Goal: Task Accomplishment & Management: Manage account settings

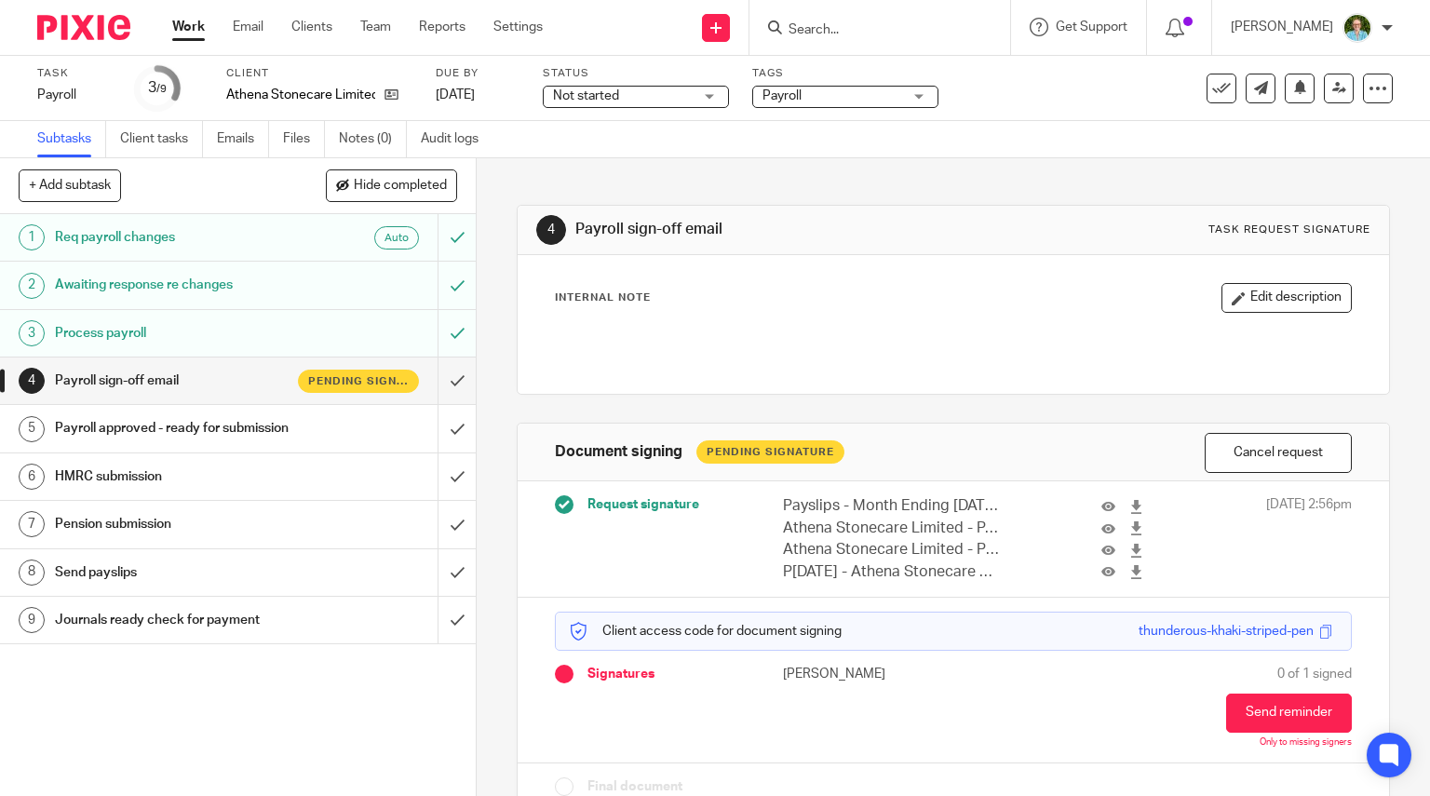
click at [845, 46] on div at bounding box center [879, 27] width 261 height 55
click at [838, 33] on input "Search" at bounding box center [870, 30] width 168 height 17
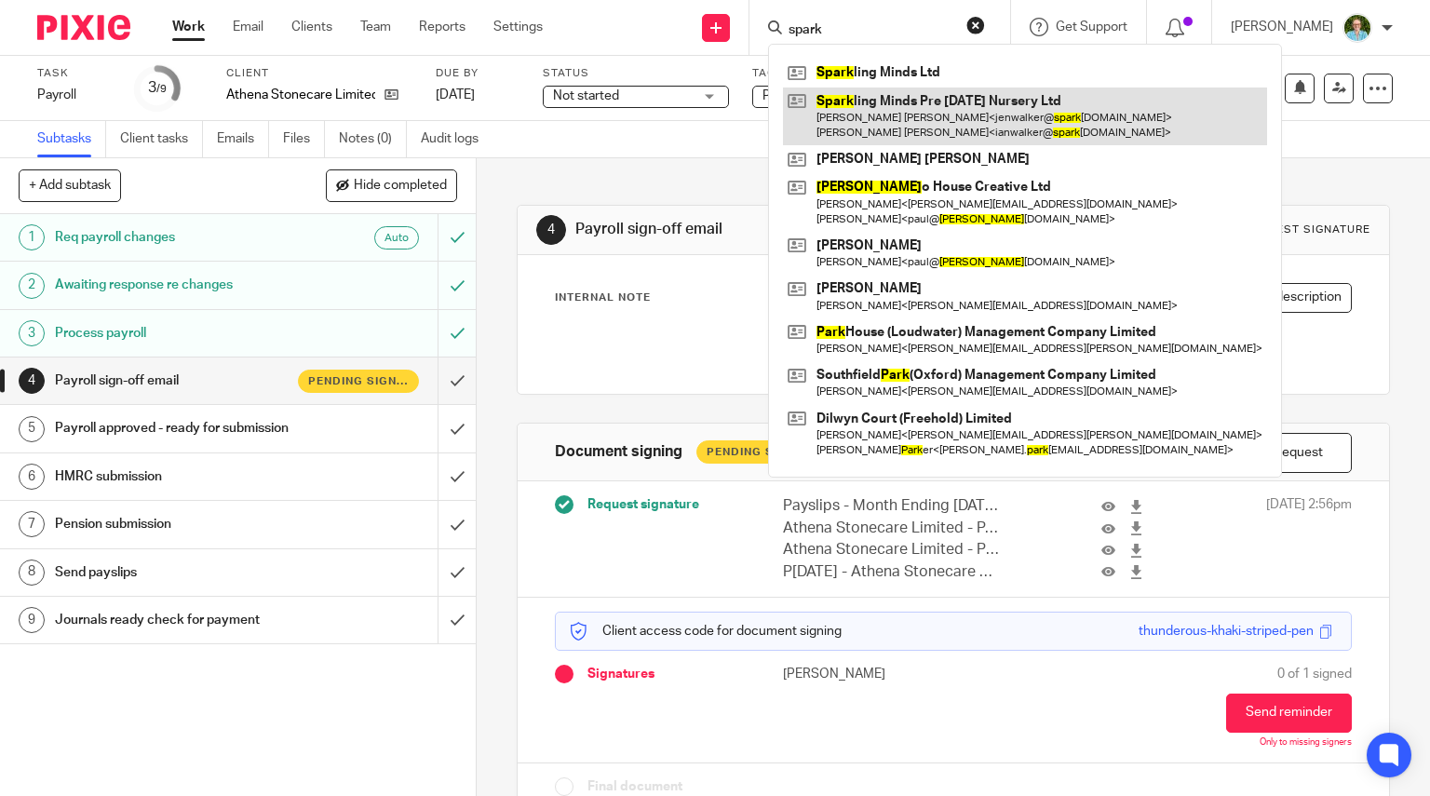
type input "spark"
click at [884, 118] on link at bounding box center [1025, 116] width 484 height 58
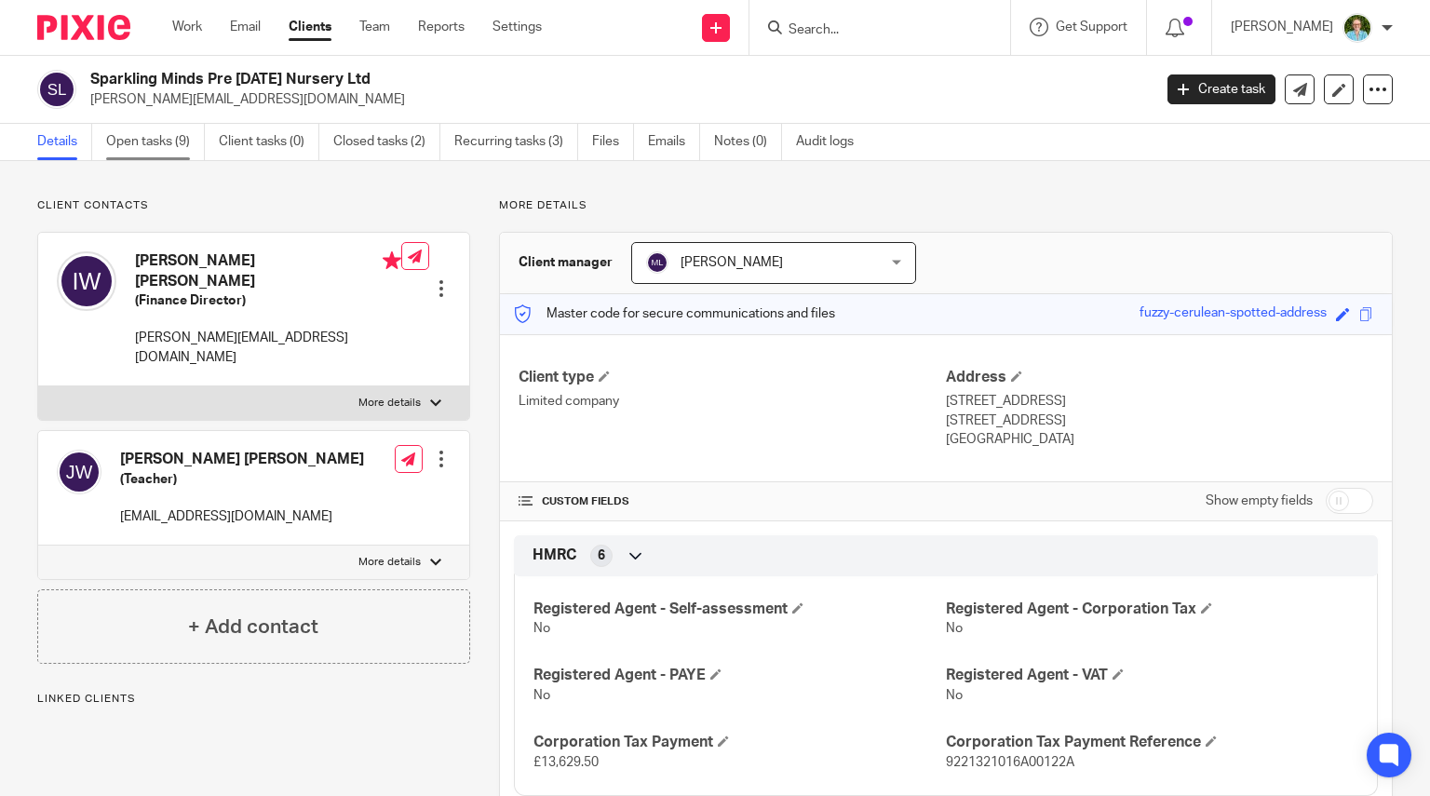
click at [167, 133] on link "Open tasks (9)" at bounding box center [155, 142] width 99 height 36
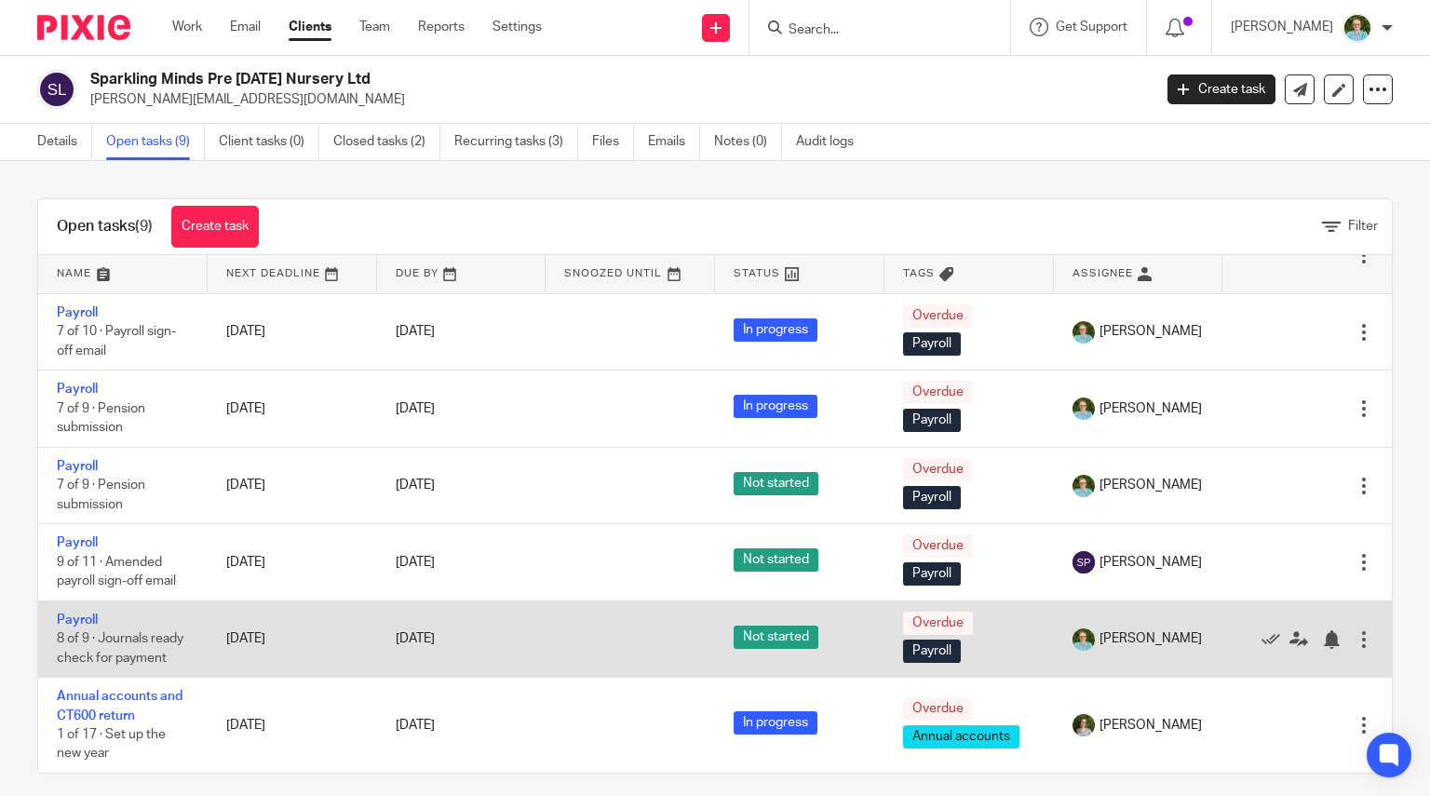
scroll to position [13, 0]
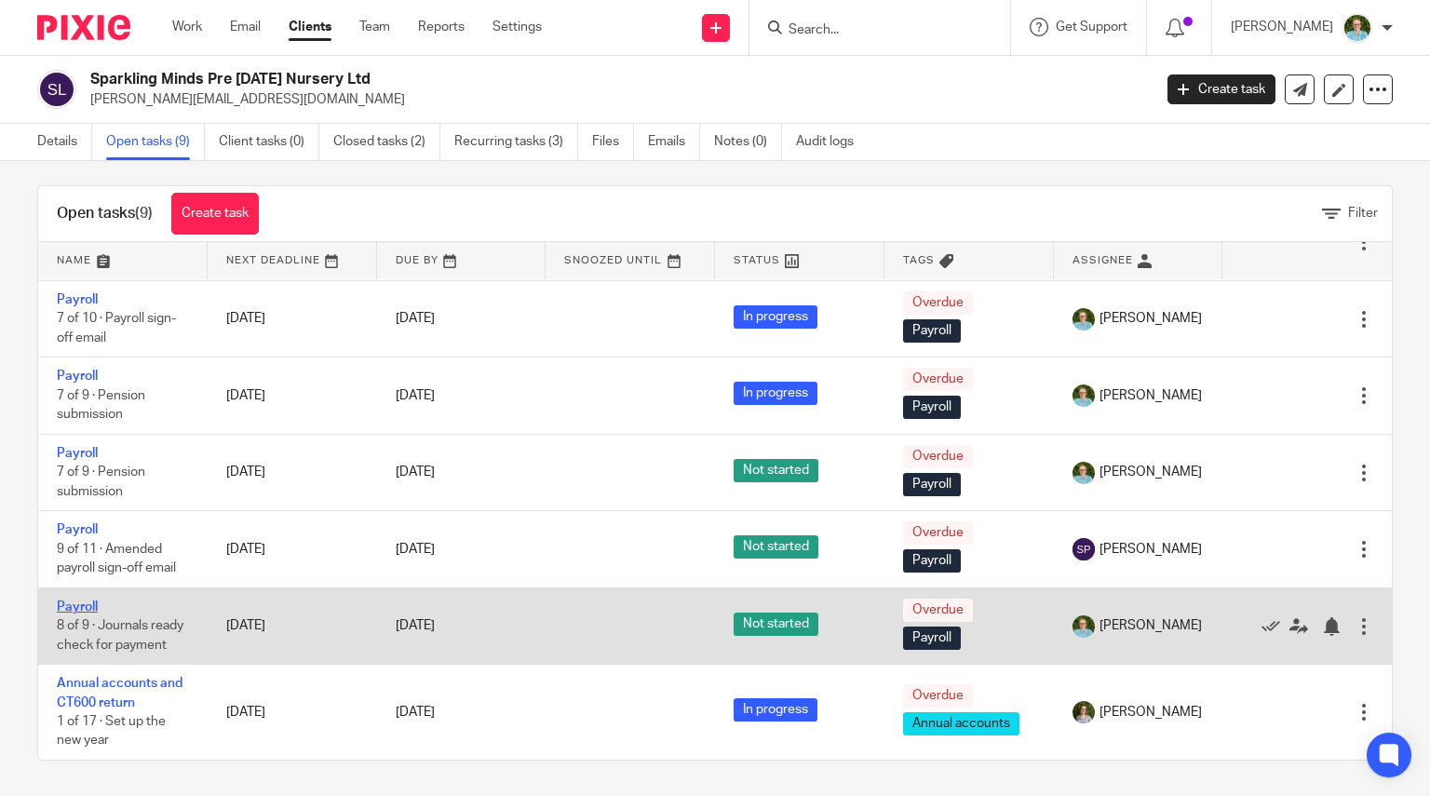
click at [76, 600] on link "Payroll" at bounding box center [77, 606] width 41 height 13
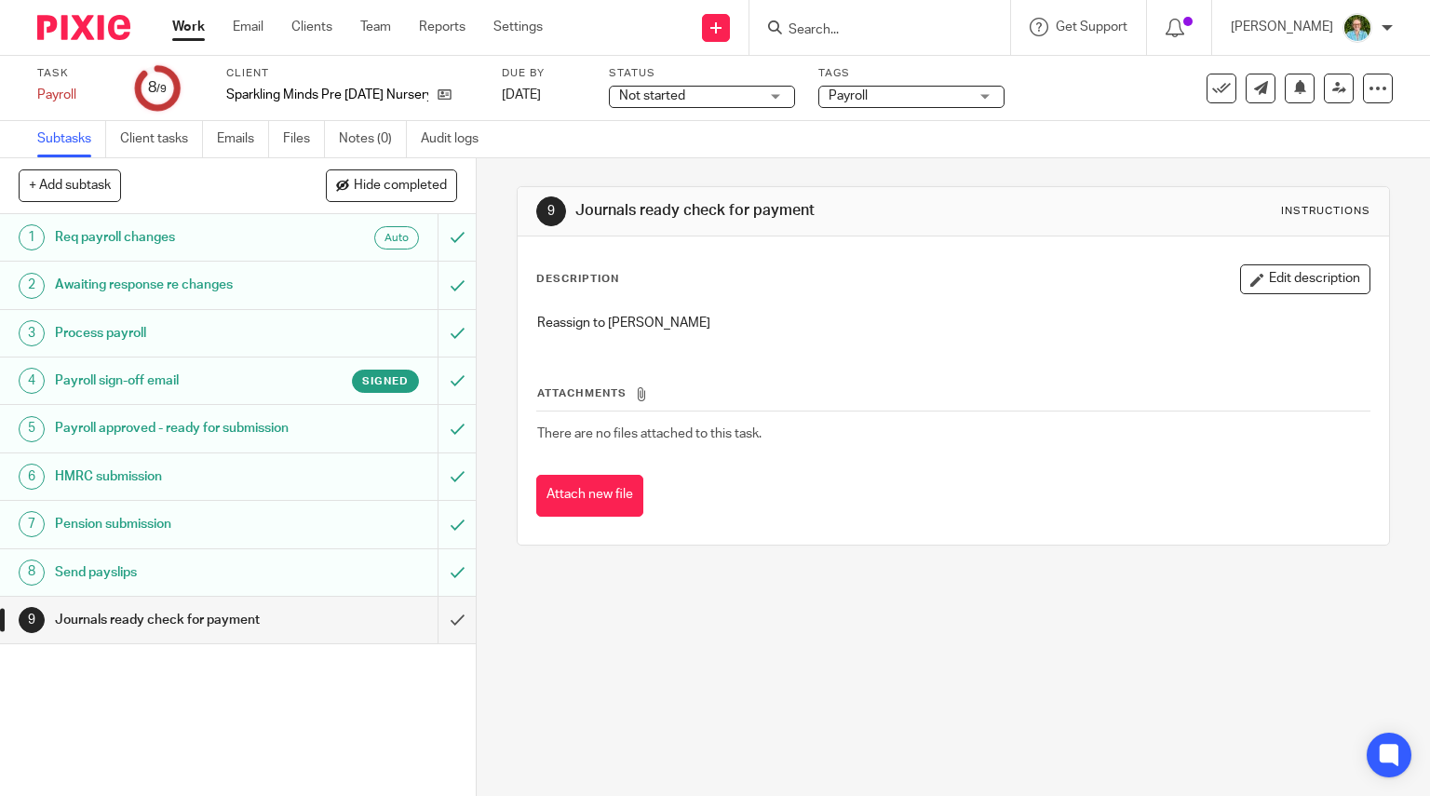
click at [251, 379] on h1 "Payroll sign-off email" at bounding box center [176, 381] width 243 height 28
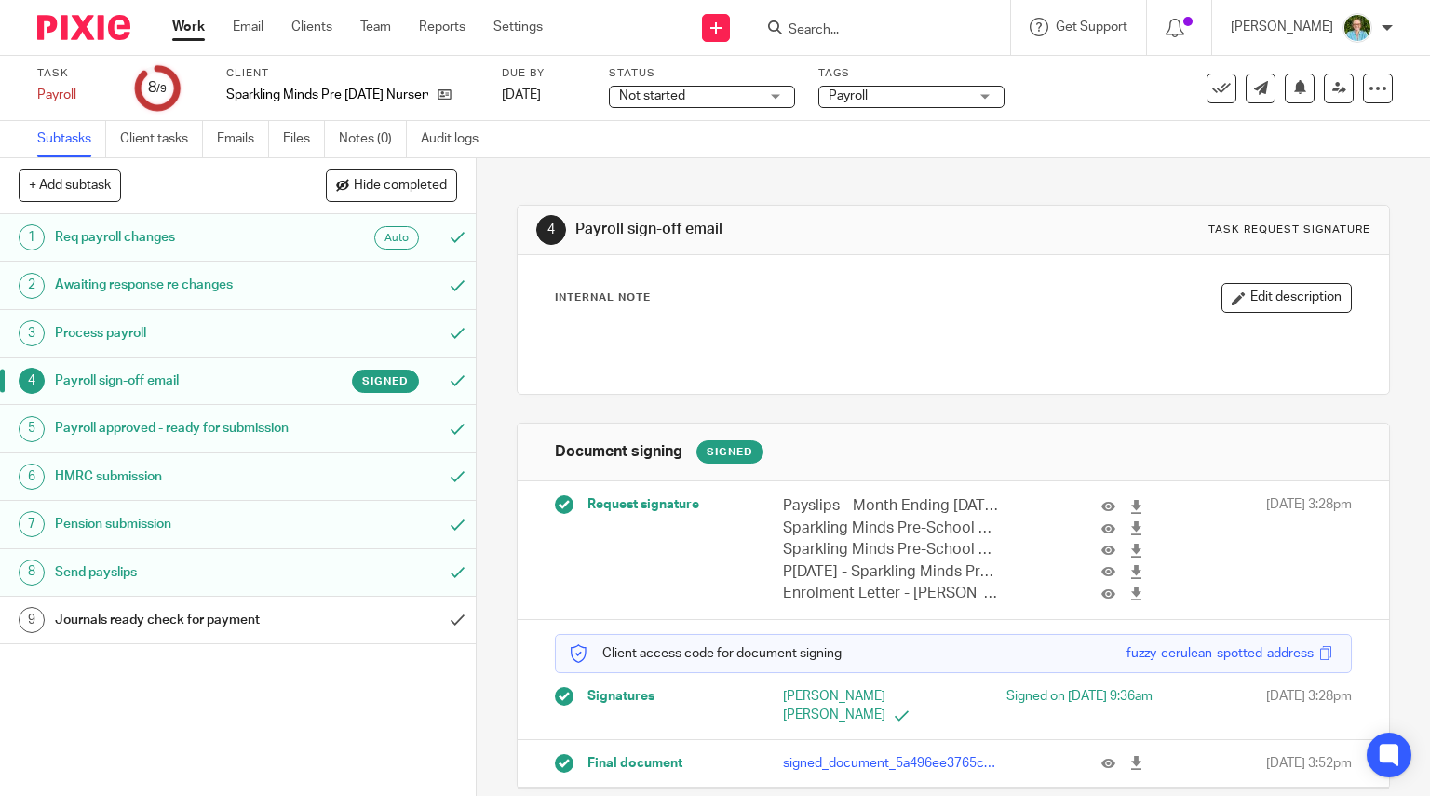
scroll to position [7, 0]
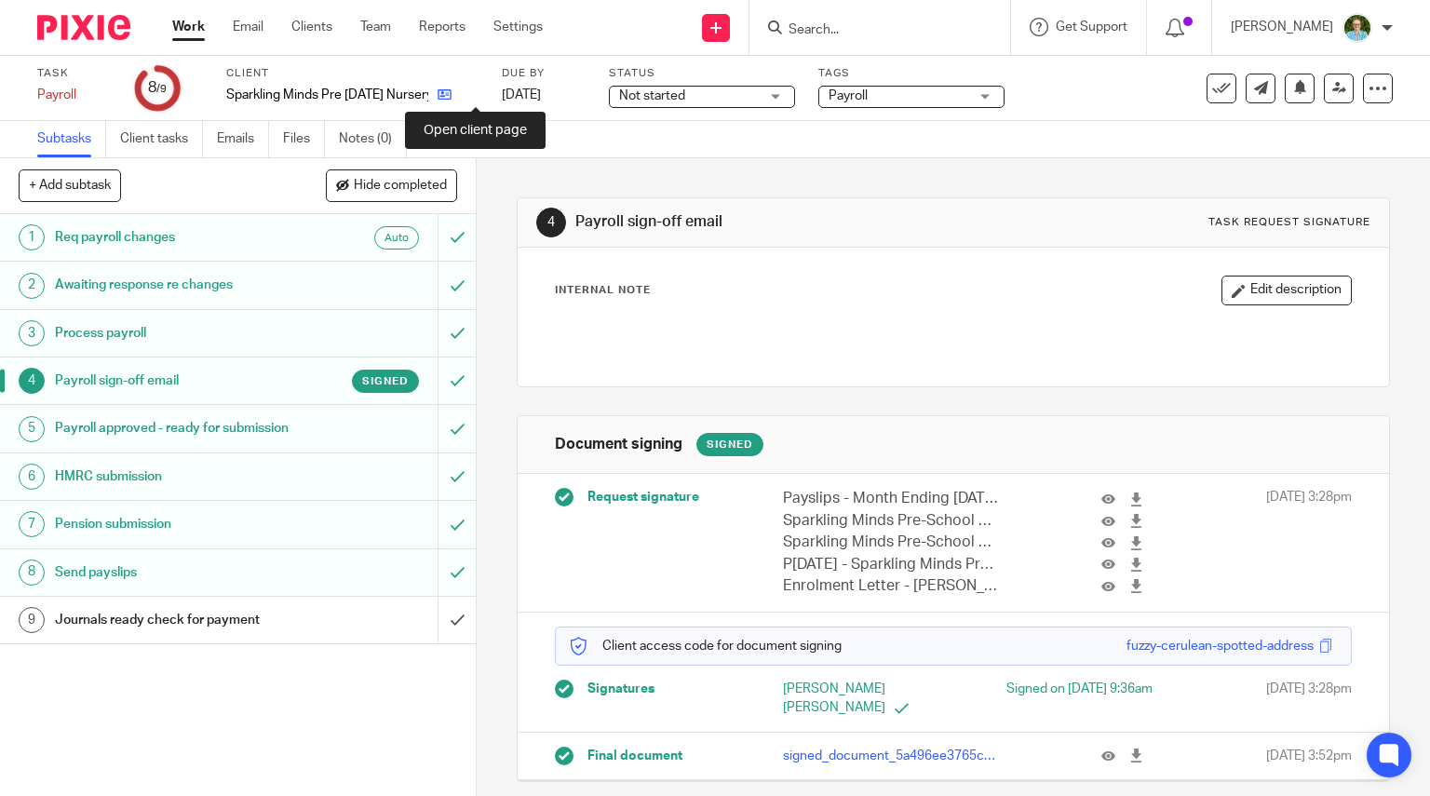
click at [451, 96] on icon at bounding box center [444, 94] width 14 height 14
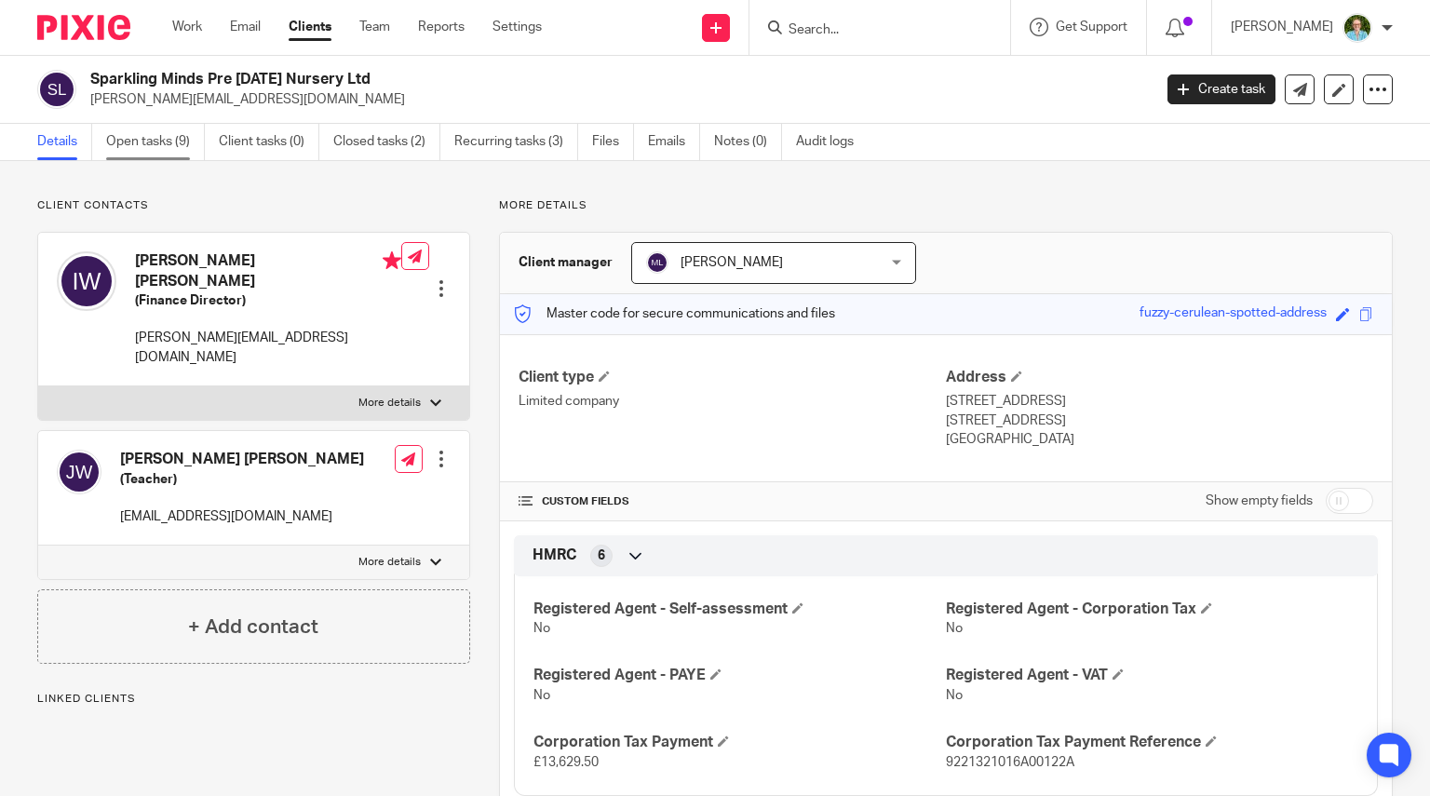
click at [169, 149] on link "Open tasks (9)" at bounding box center [155, 142] width 99 height 36
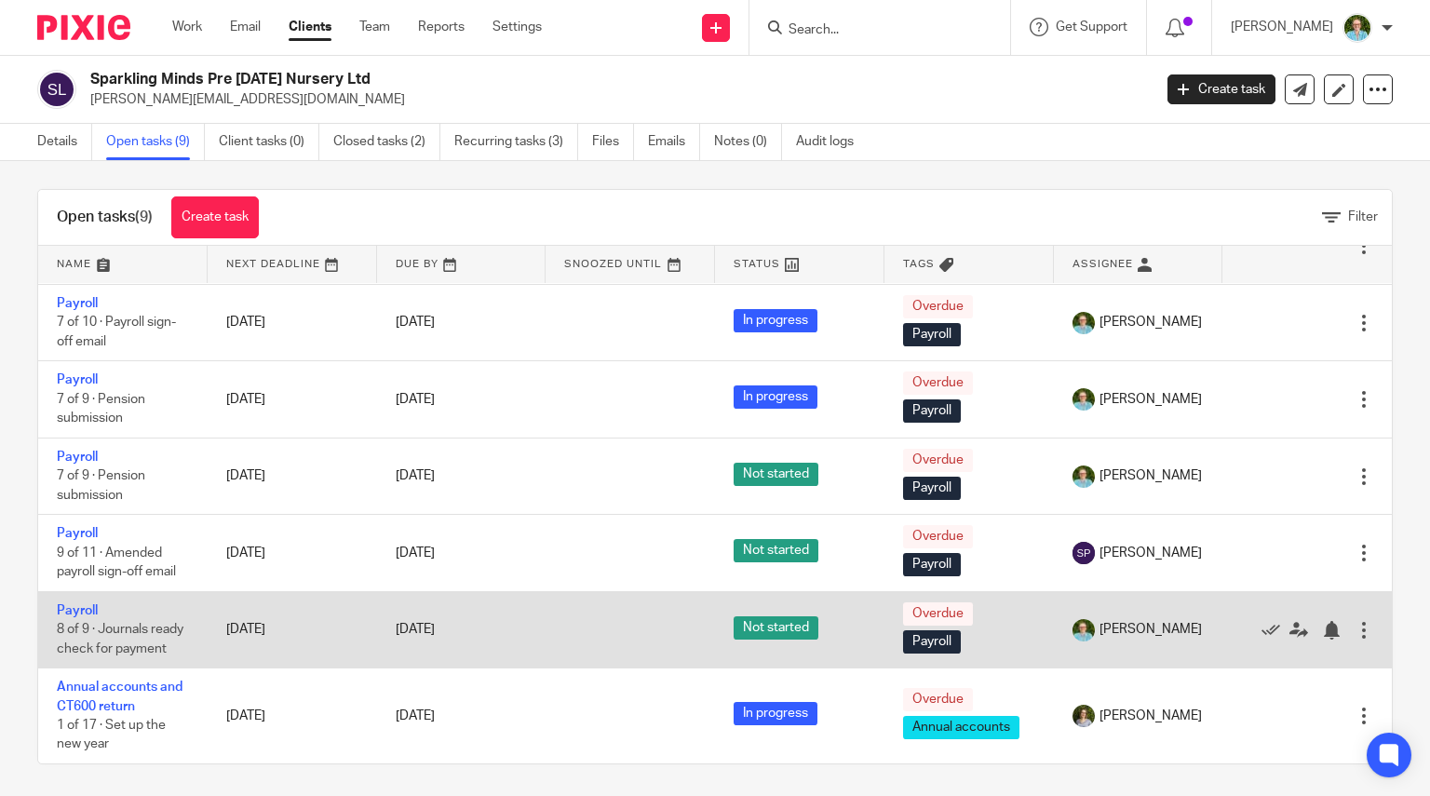
scroll to position [13, 0]
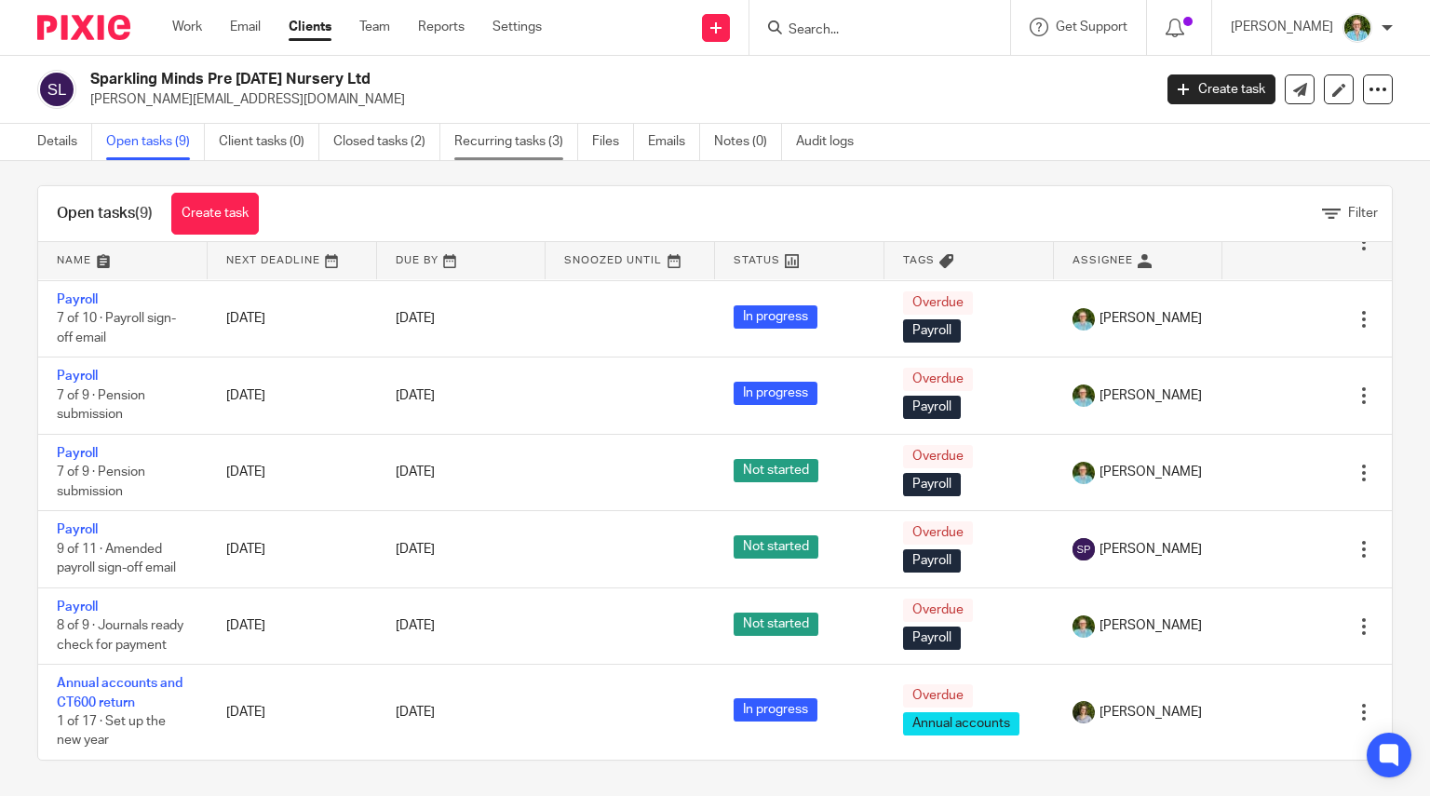
click at [512, 154] on link "Recurring tasks (3)" at bounding box center [516, 142] width 124 height 36
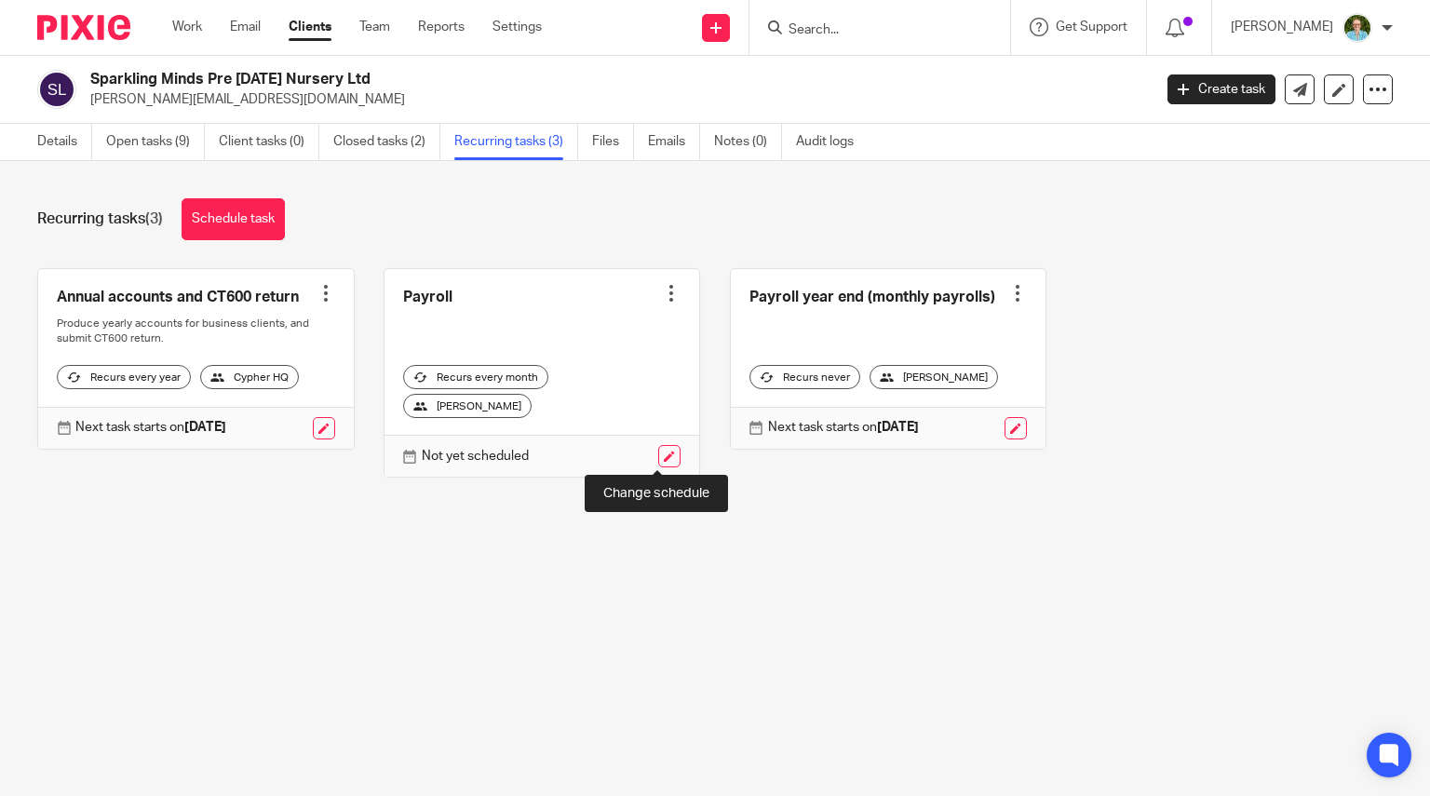
click at [658, 461] on link at bounding box center [669, 456] width 22 height 22
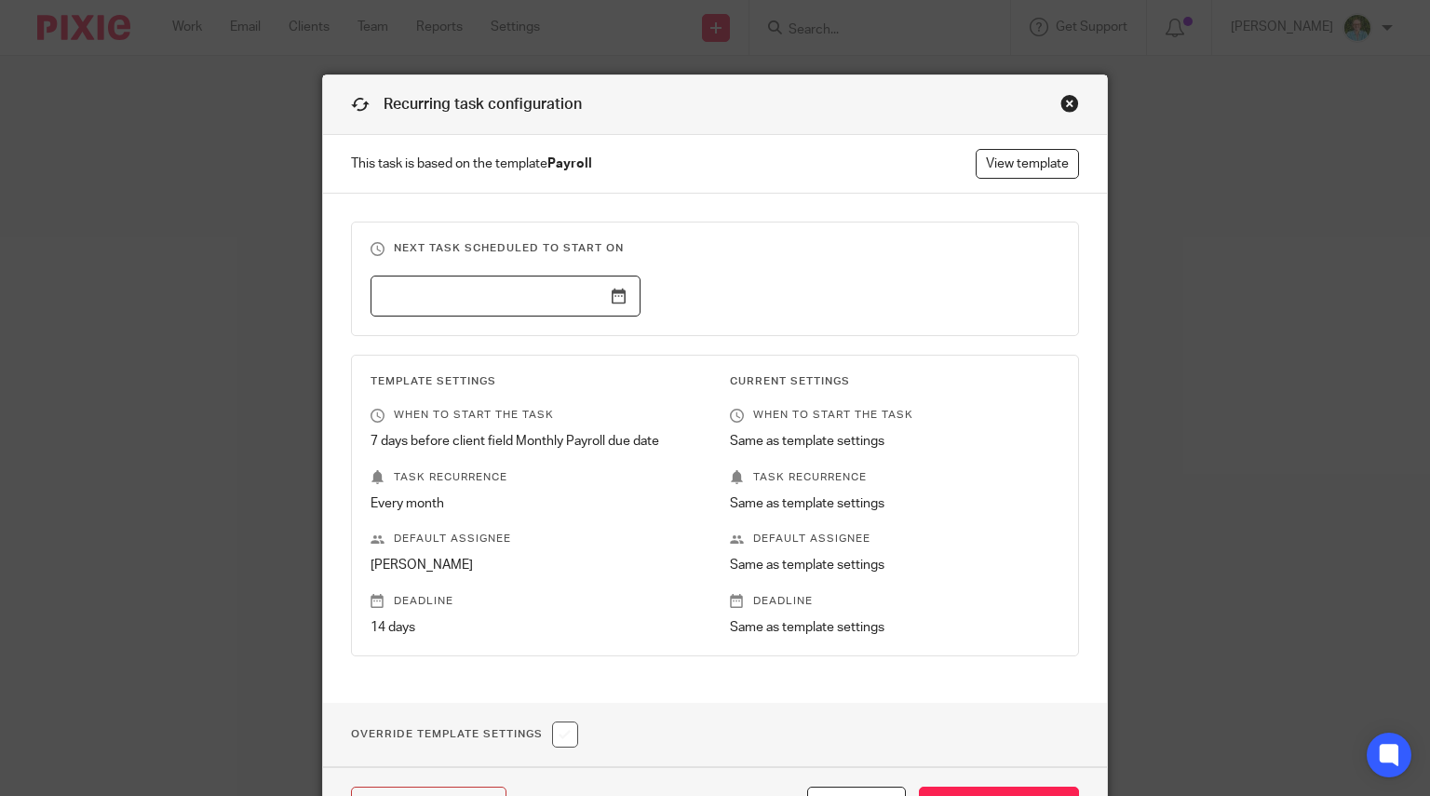
click at [618, 291] on input "text" at bounding box center [505, 296] width 270 height 42
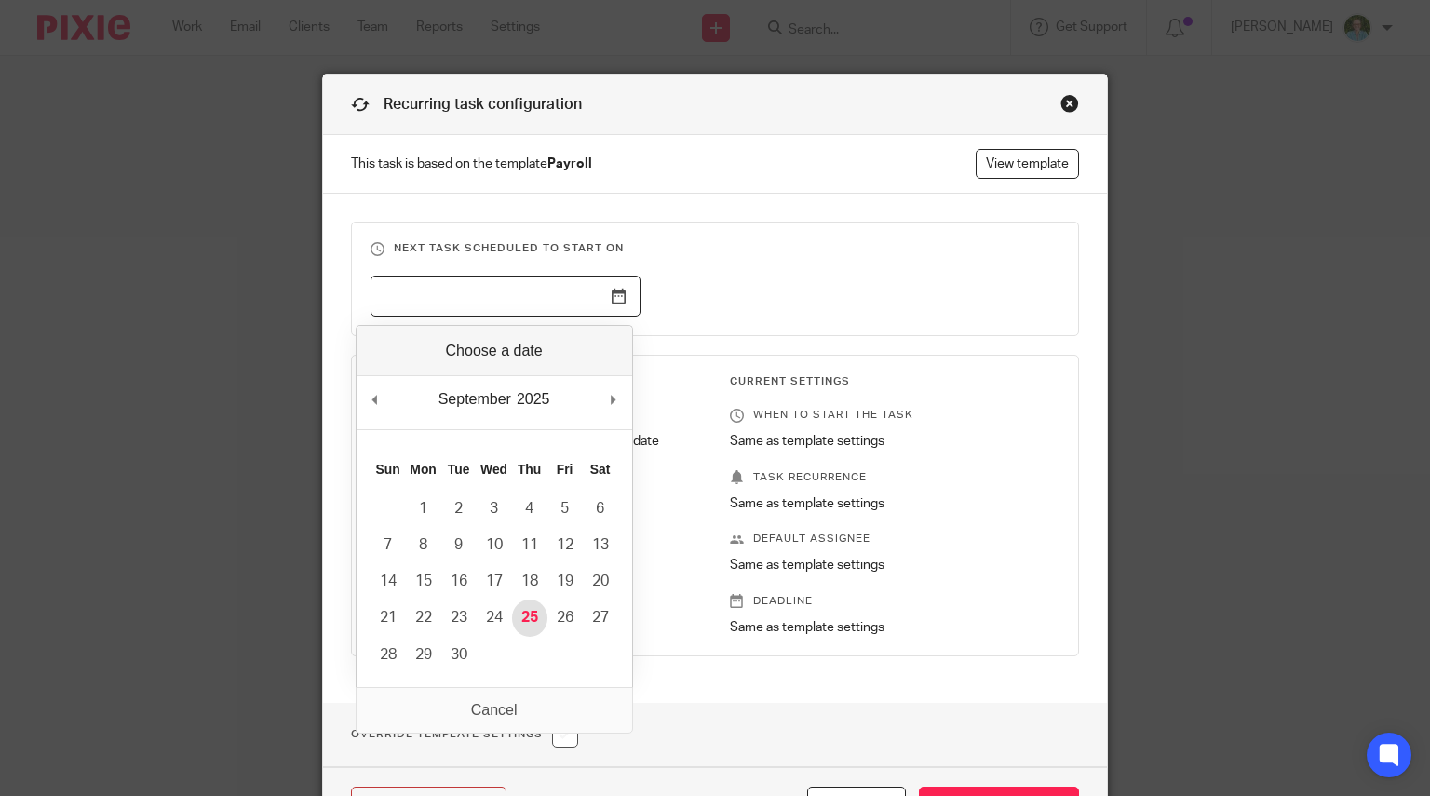
type input "2025-09-25"
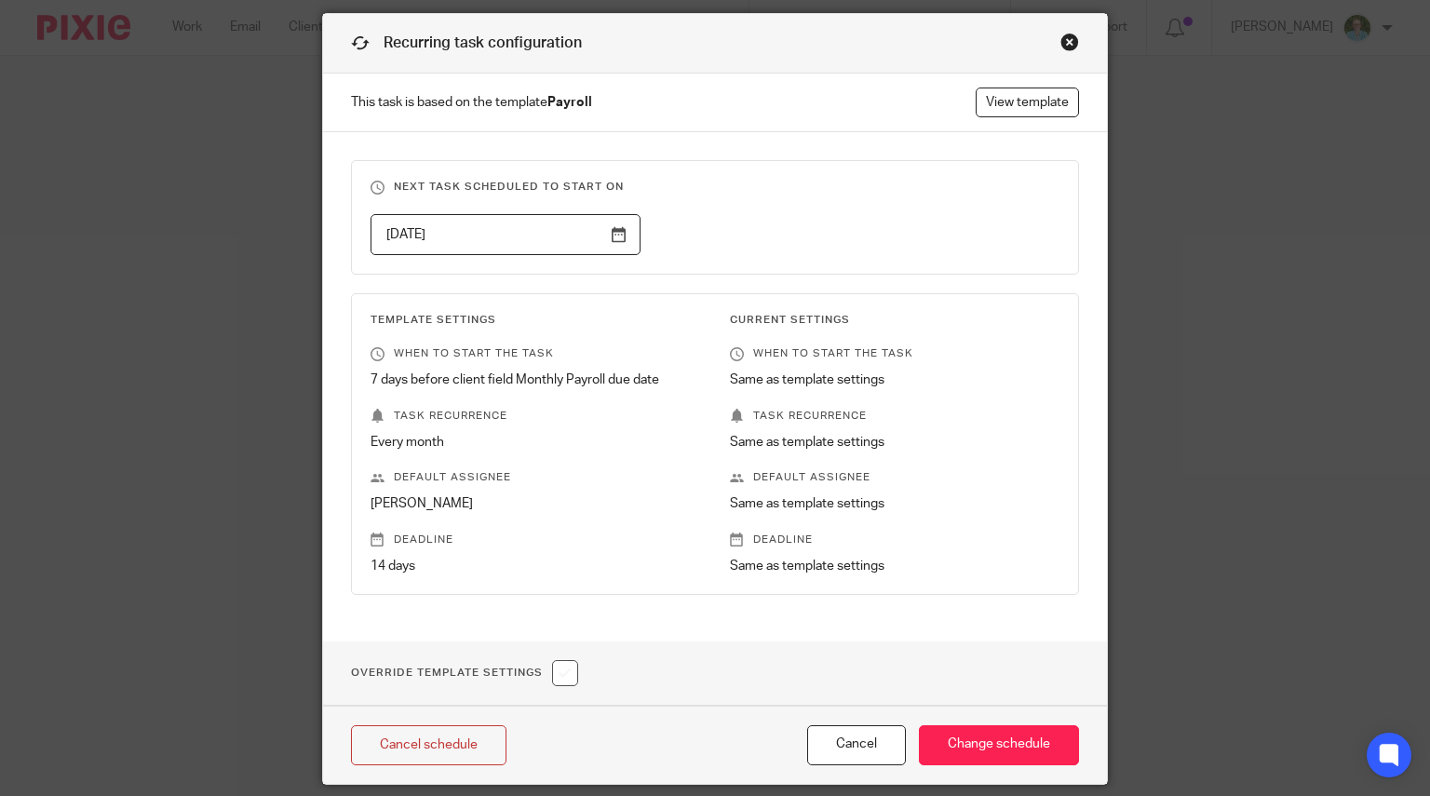
scroll to position [121, 0]
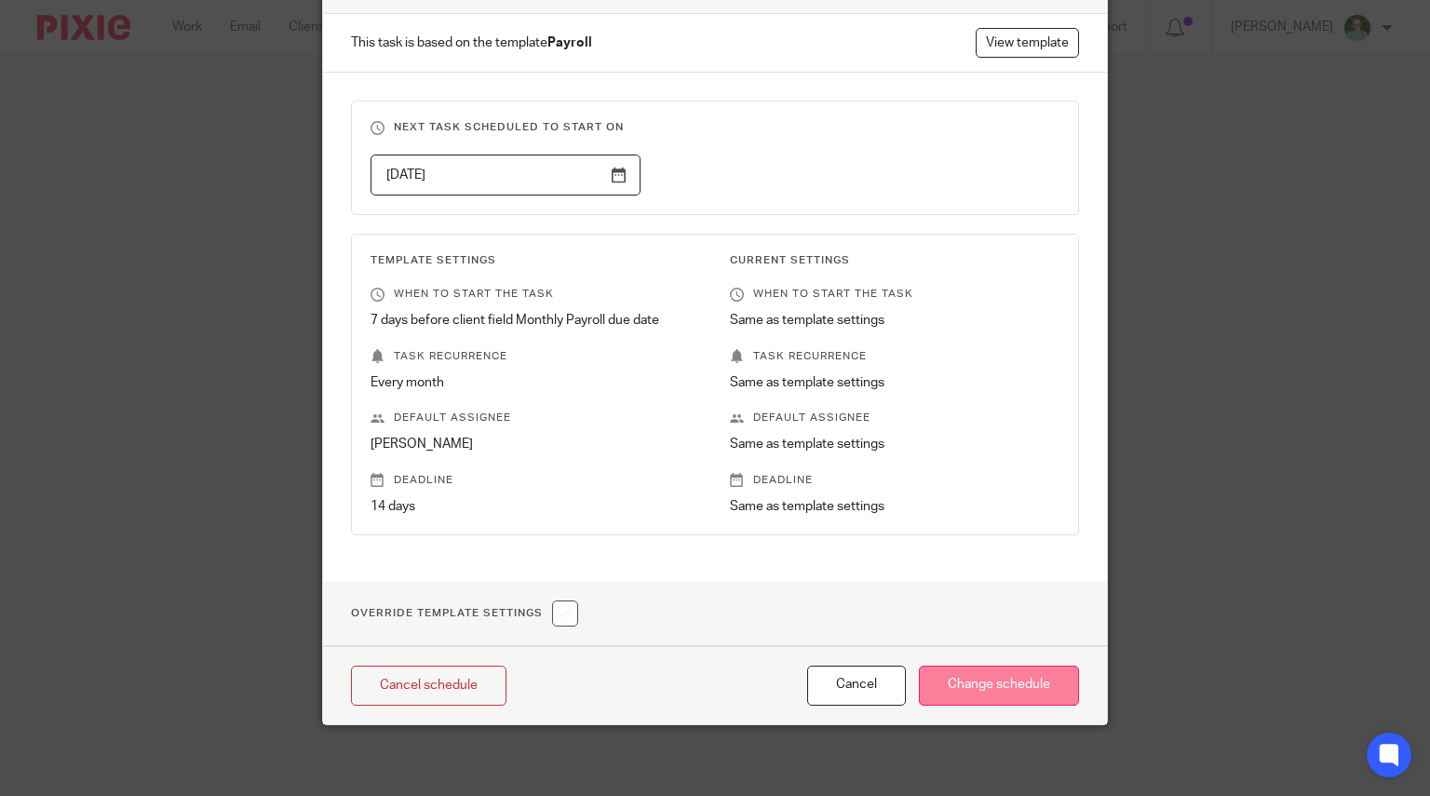
drag, startPoint x: 1003, startPoint y: 678, endPoint x: 987, endPoint y: 664, distance: 22.4
click at [1003, 679] on input "Change schedule" at bounding box center [999, 685] width 160 height 40
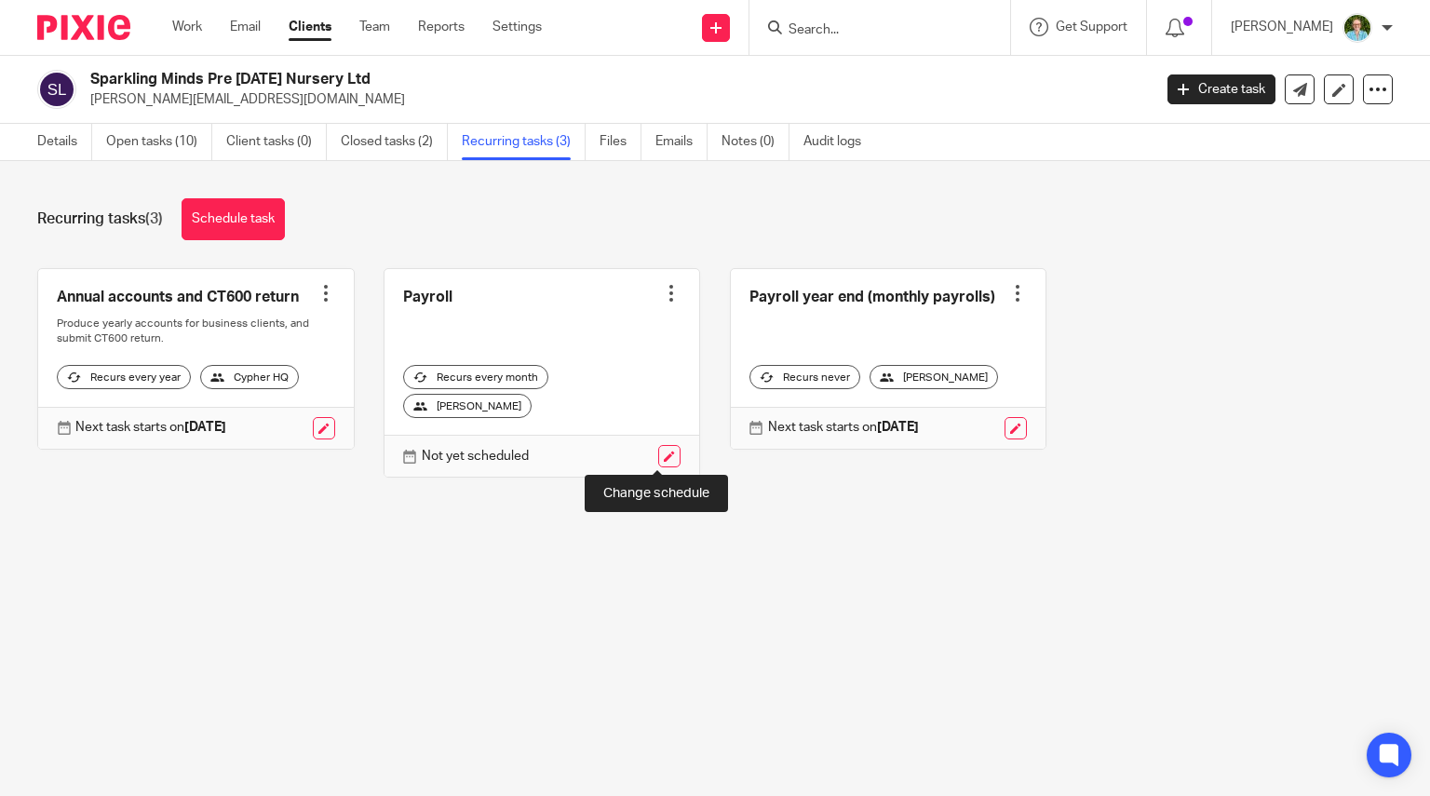
click at [663, 451] on link at bounding box center [669, 456] width 22 height 22
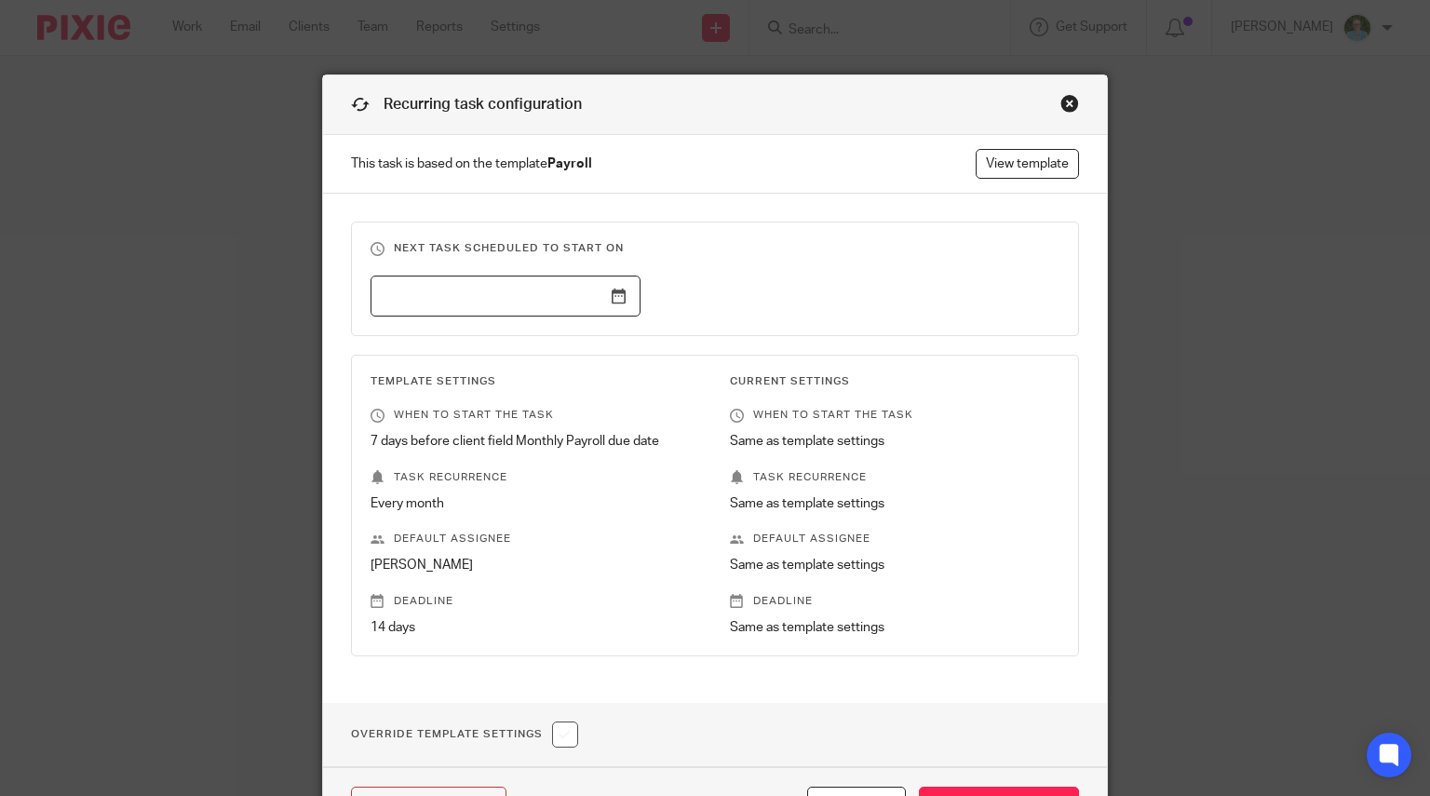
click at [1063, 105] on div "Close this dialog window" at bounding box center [1069, 103] width 19 height 19
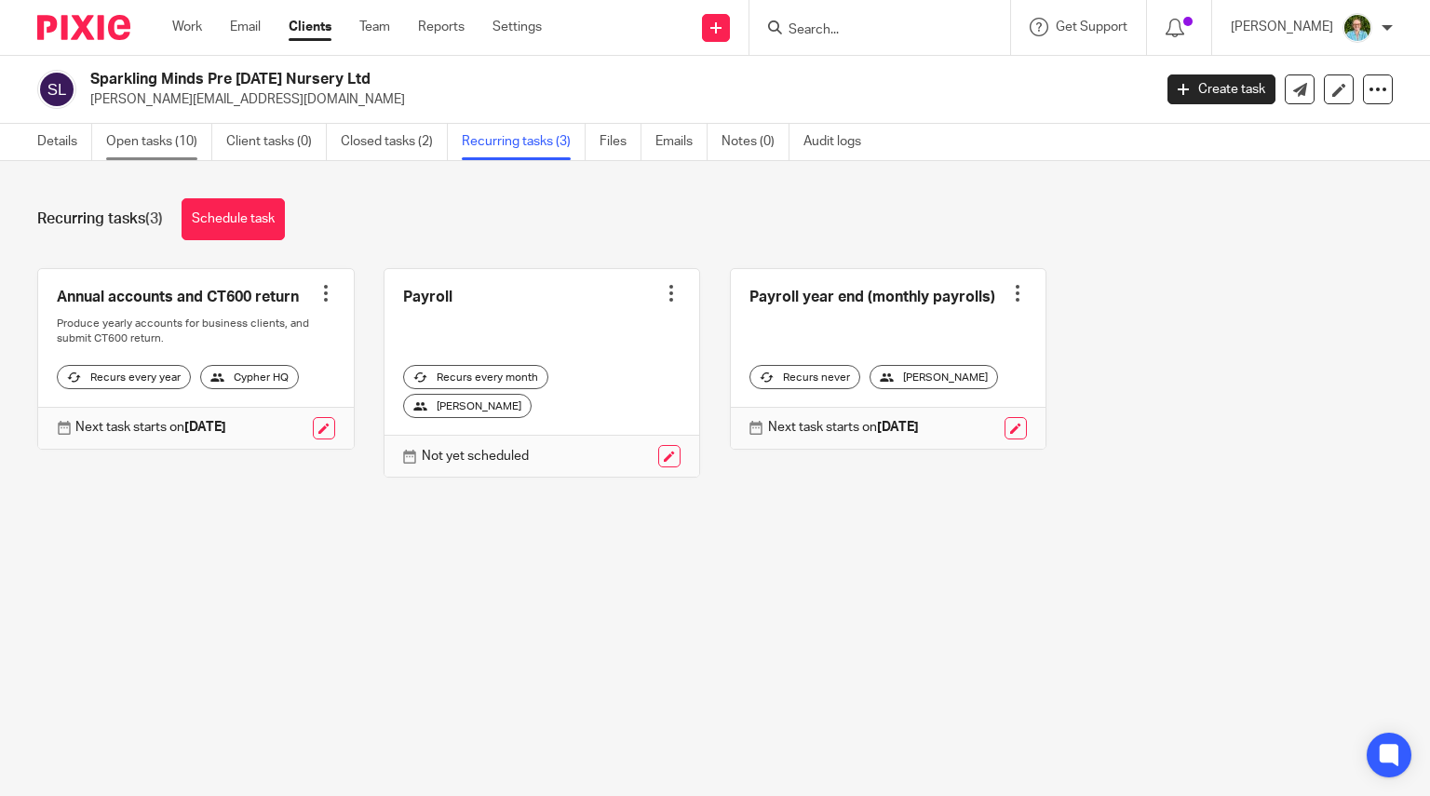
click at [166, 145] on link "Open tasks (10)" at bounding box center [159, 142] width 106 height 36
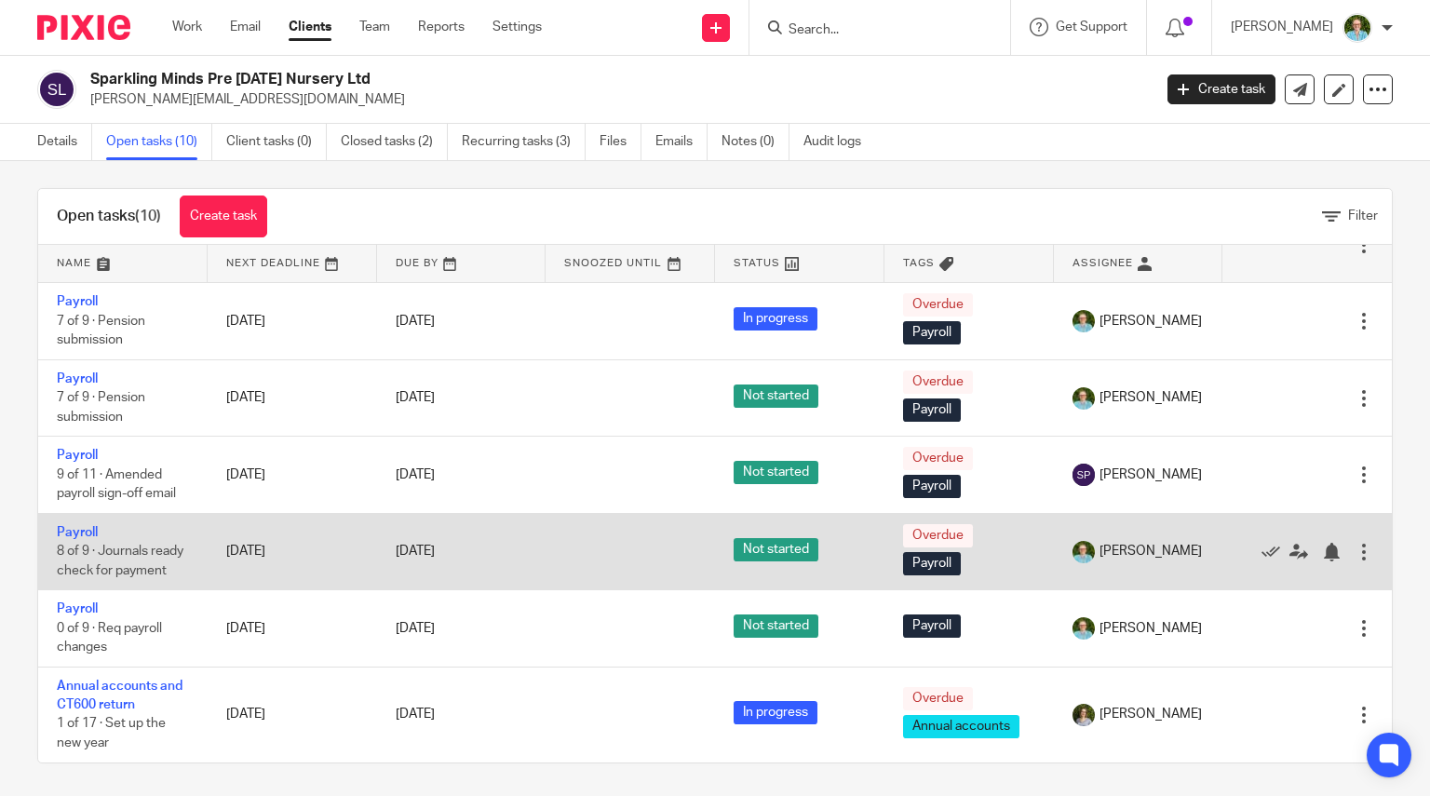
scroll to position [13, 0]
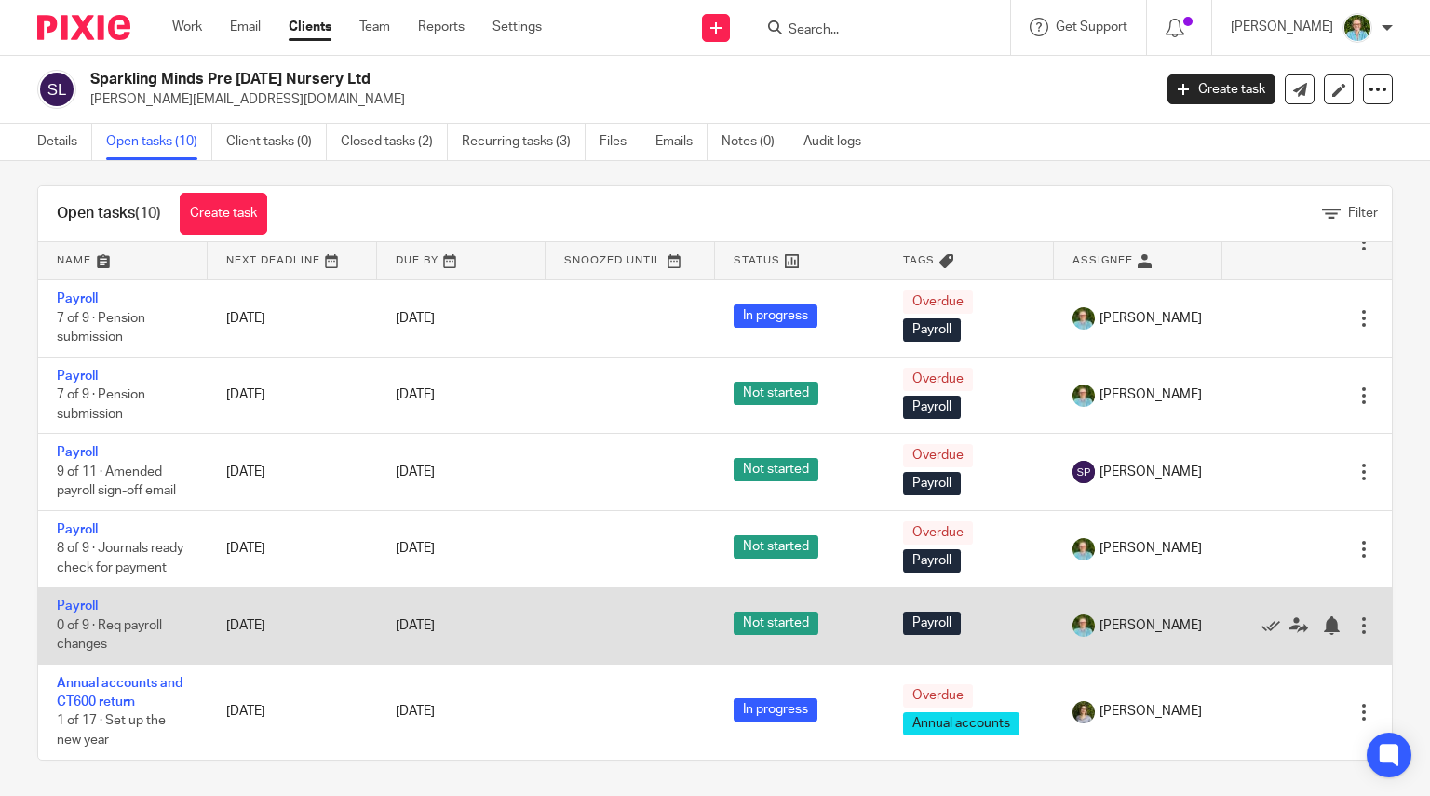
click at [89, 598] on td "Payroll 0 of 9 · Req payroll changes" at bounding box center [122, 625] width 169 height 76
click at [91, 603] on link "Payroll" at bounding box center [77, 605] width 41 height 13
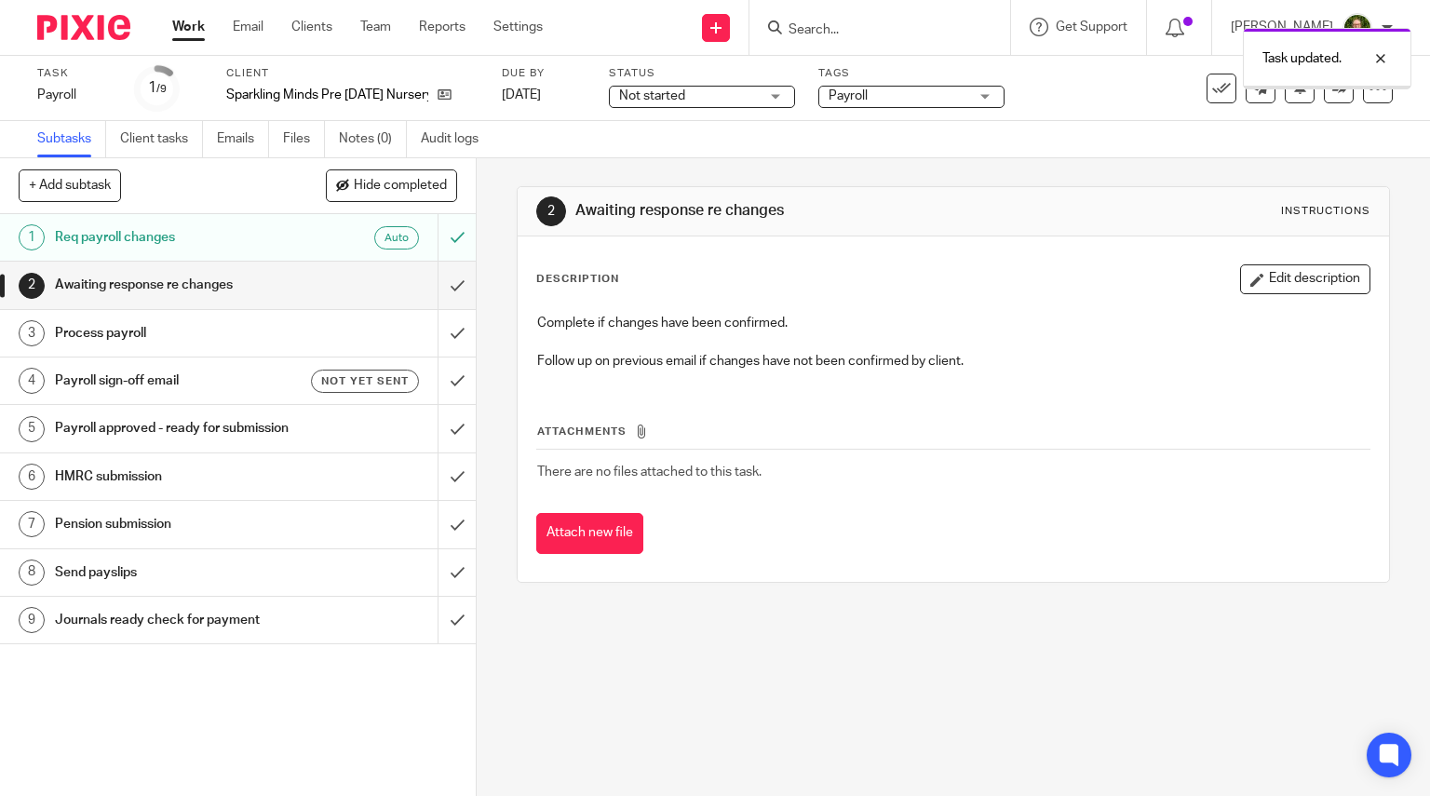
click at [441, 288] on input "submit" at bounding box center [238, 285] width 476 height 47
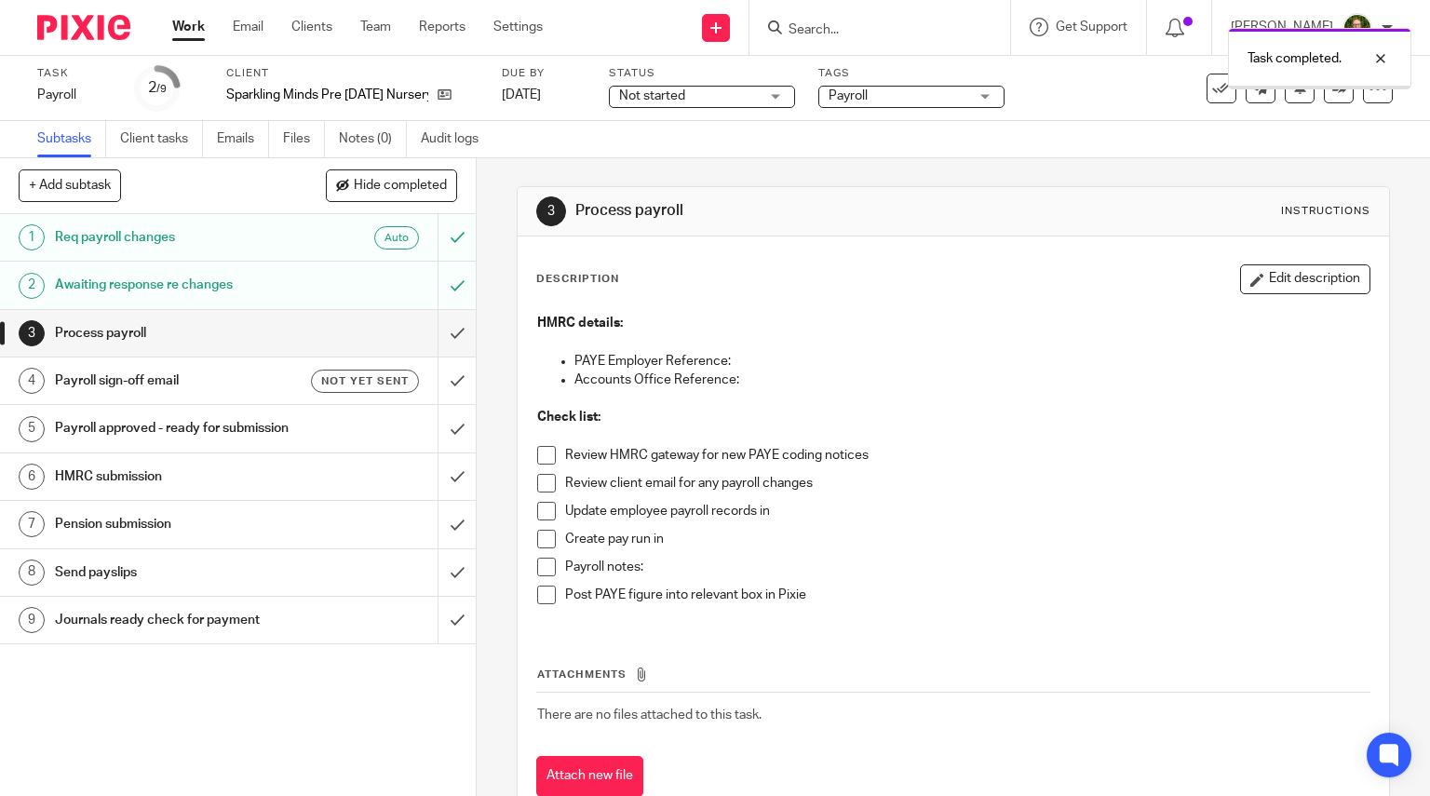
click at [585, 92] on link "8 Oct 2025" at bounding box center [544, 96] width 84 height 20
click at [585, 88] on link "30 Sep 2025" at bounding box center [544, 96] width 84 height 20
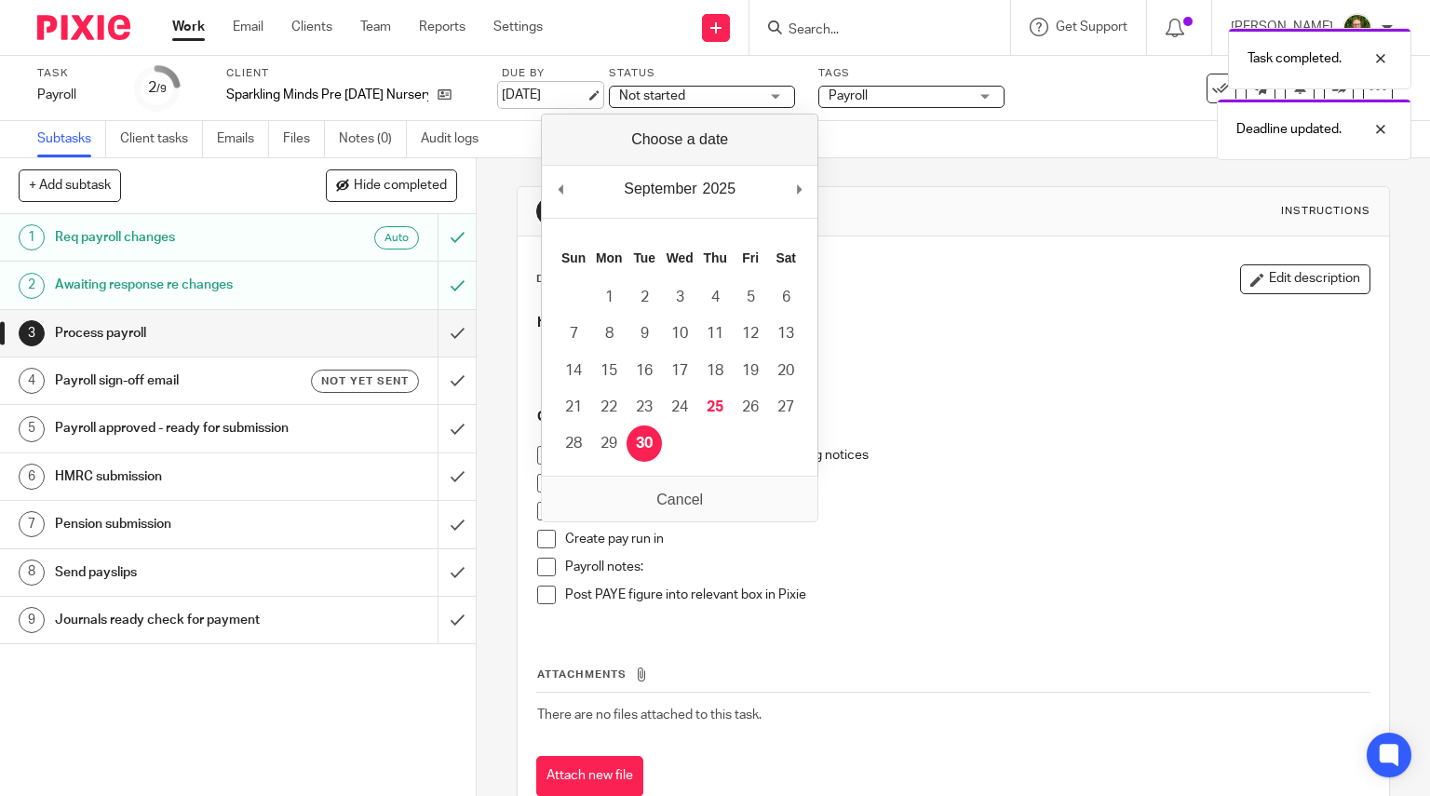
click at [585, 88] on link "30 Sep 2025" at bounding box center [544, 96] width 84 height 20
click at [315, 334] on div "Process payroll" at bounding box center [237, 333] width 364 height 28
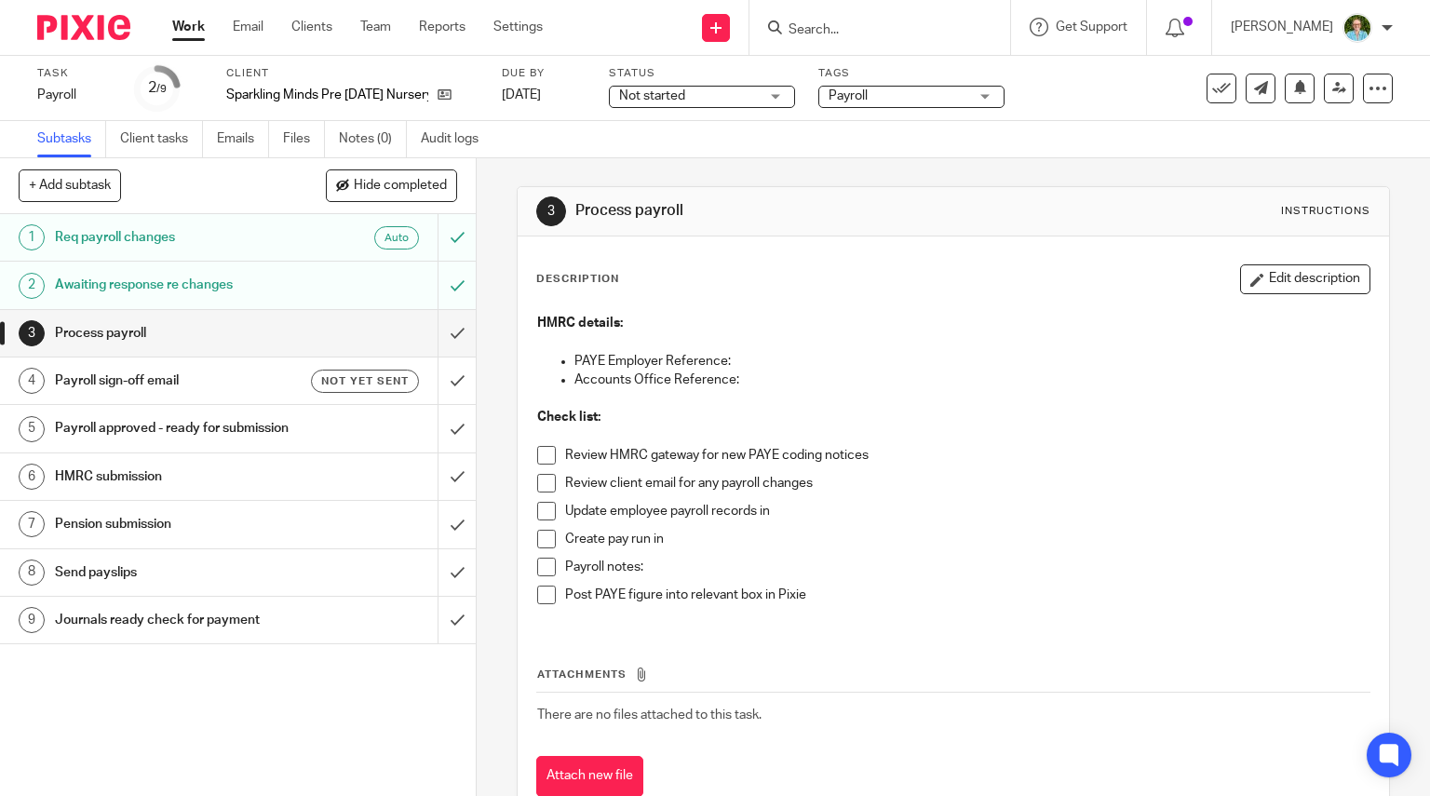
click at [538, 455] on span at bounding box center [546, 455] width 19 height 19
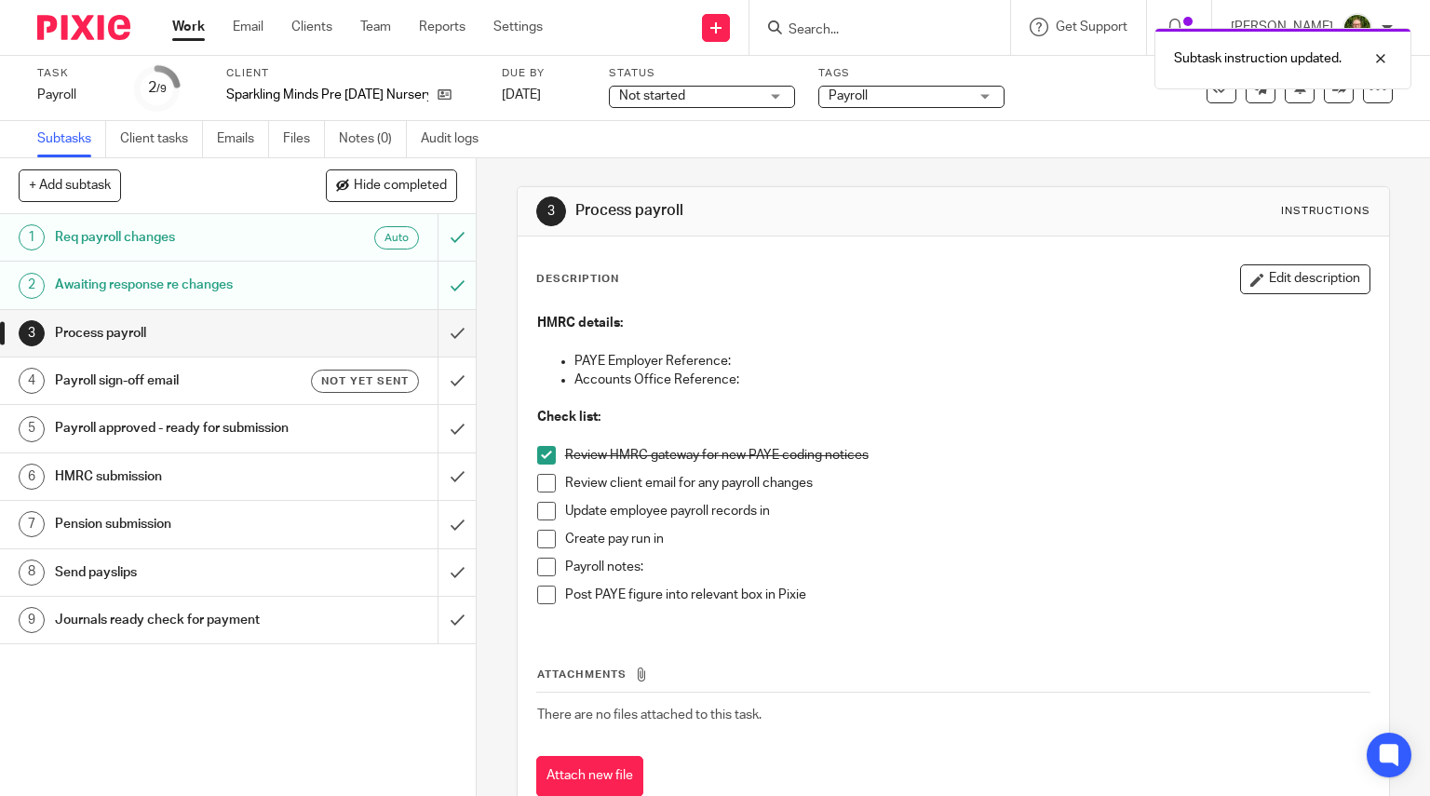
click at [543, 492] on li "Review client email for any payroll changes" at bounding box center [953, 488] width 833 height 28
click at [540, 510] on span at bounding box center [546, 511] width 19 height 19
click at [538, 483] on span at bounding box center [546, 483] width 19 height 19
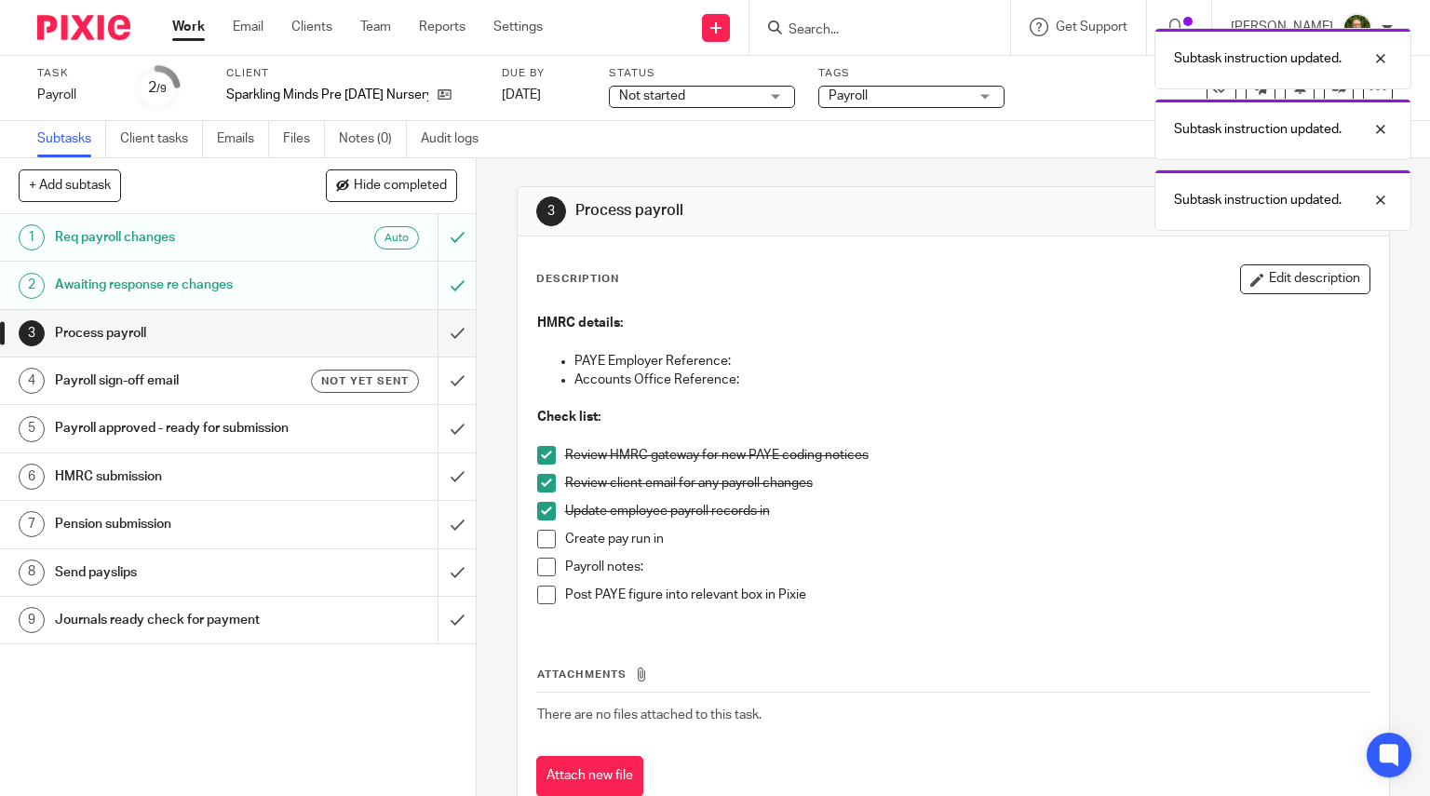
click at [537, 530] on span at bounding box center [546, 539] width 19 height 19
click at [537, 560] on span at bounding box center [546, 566] width 19 height 19
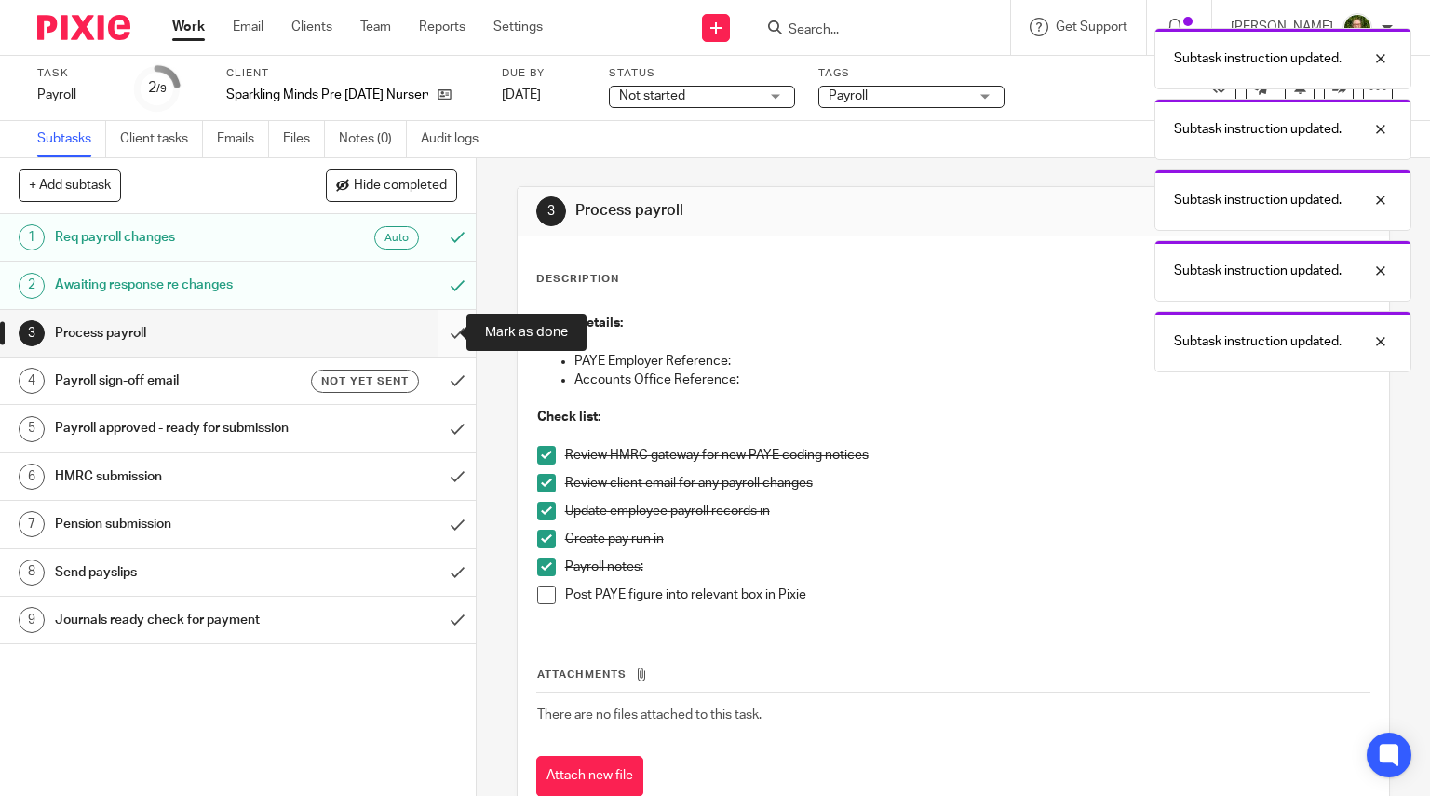
click at [442, 334] on input "submit" at bounding box center [238, 333] width 476 height 47
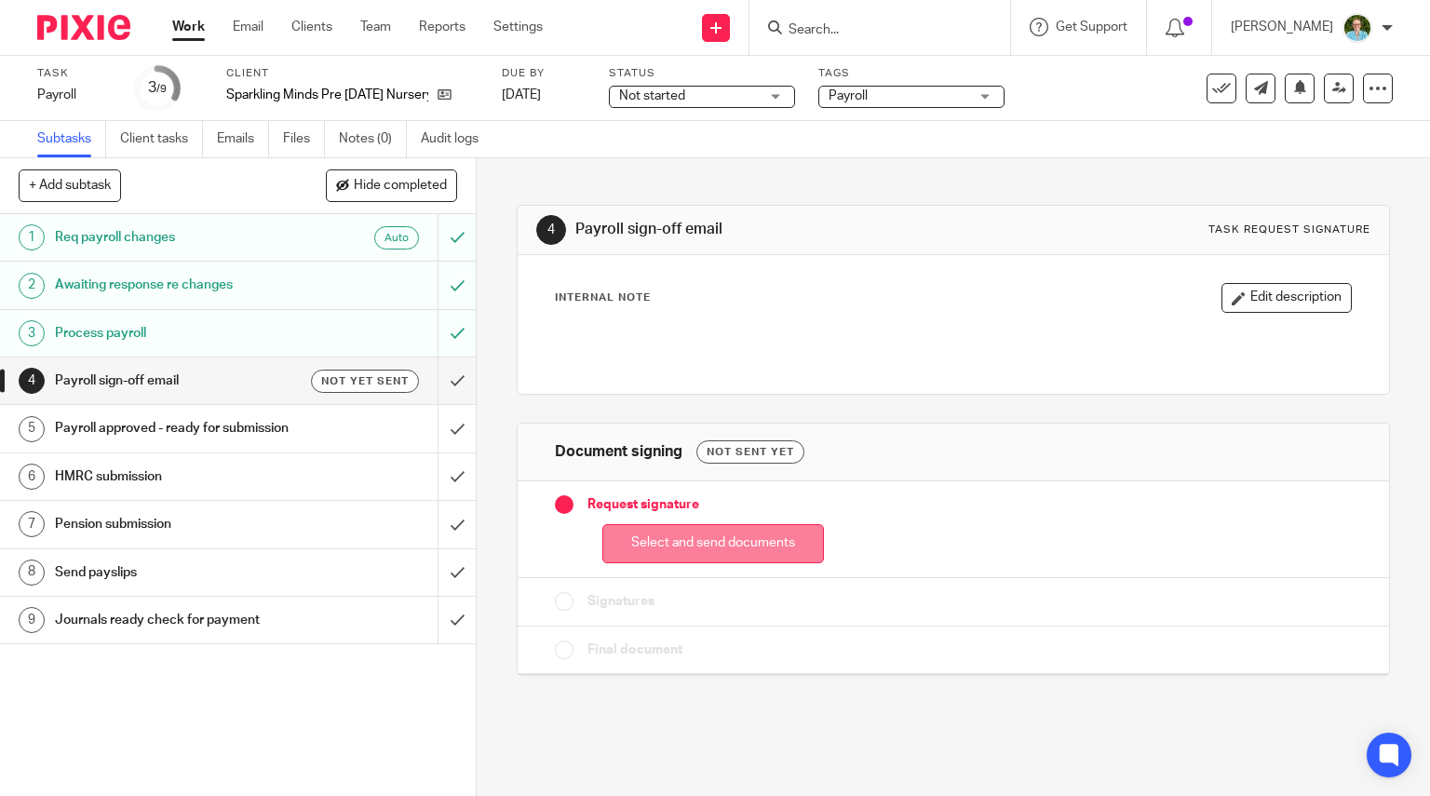
click at [646, 529] on button "Select and send documents" at bounding box center [713, 544] width 222 height 40
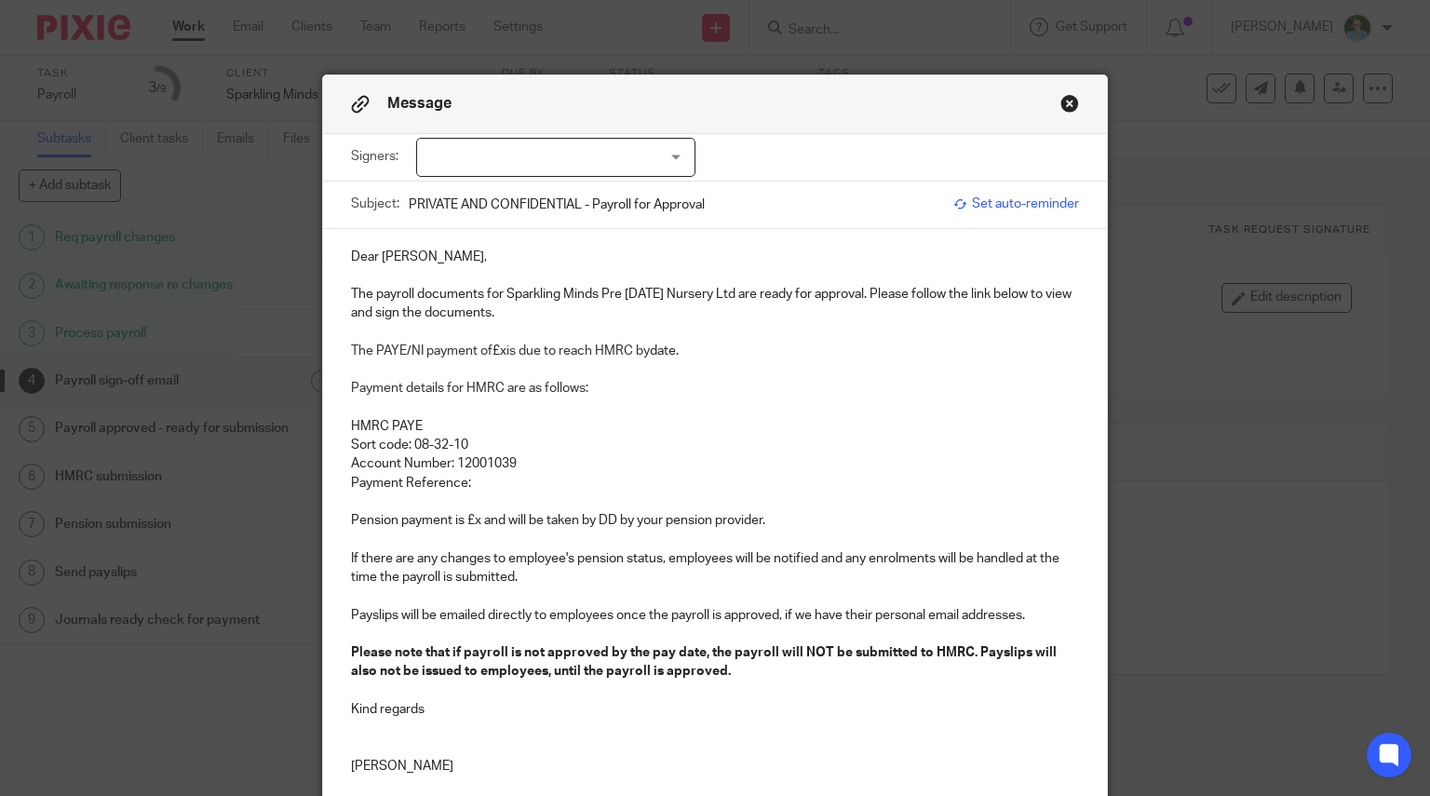
click at [525, 160] on div at bounding box center [555, 157] width 279 height 39
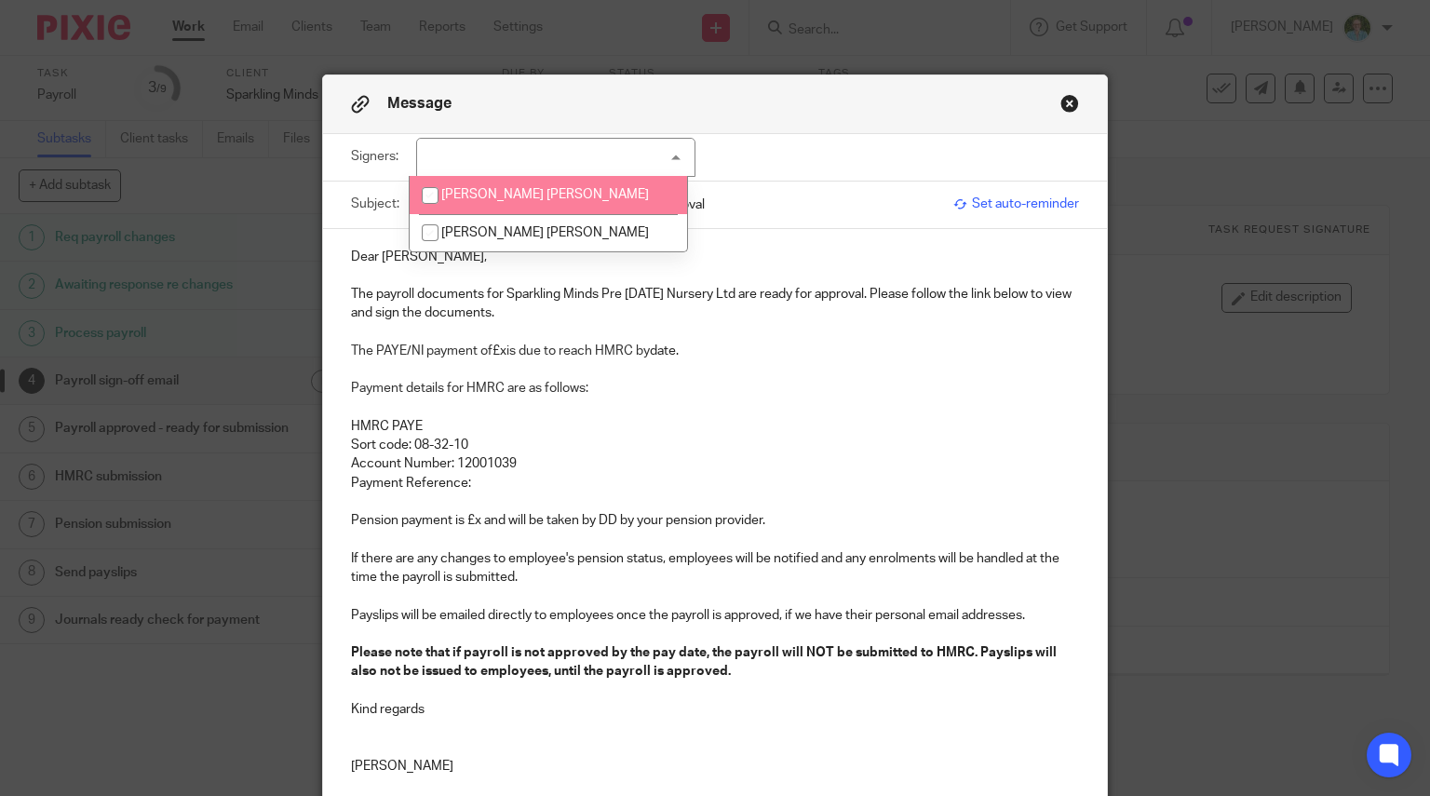
drag, startPoint x: 522, startPoint y: 196, endPoint x: 761, endPoint y: 77, distance: 267.2
click at [759, 78] on div "Message Signers: Jennifer Catherine Walker Ian John Walker (0 selected) Subject…" at bounding box center [715, 605] width 785 height 1061
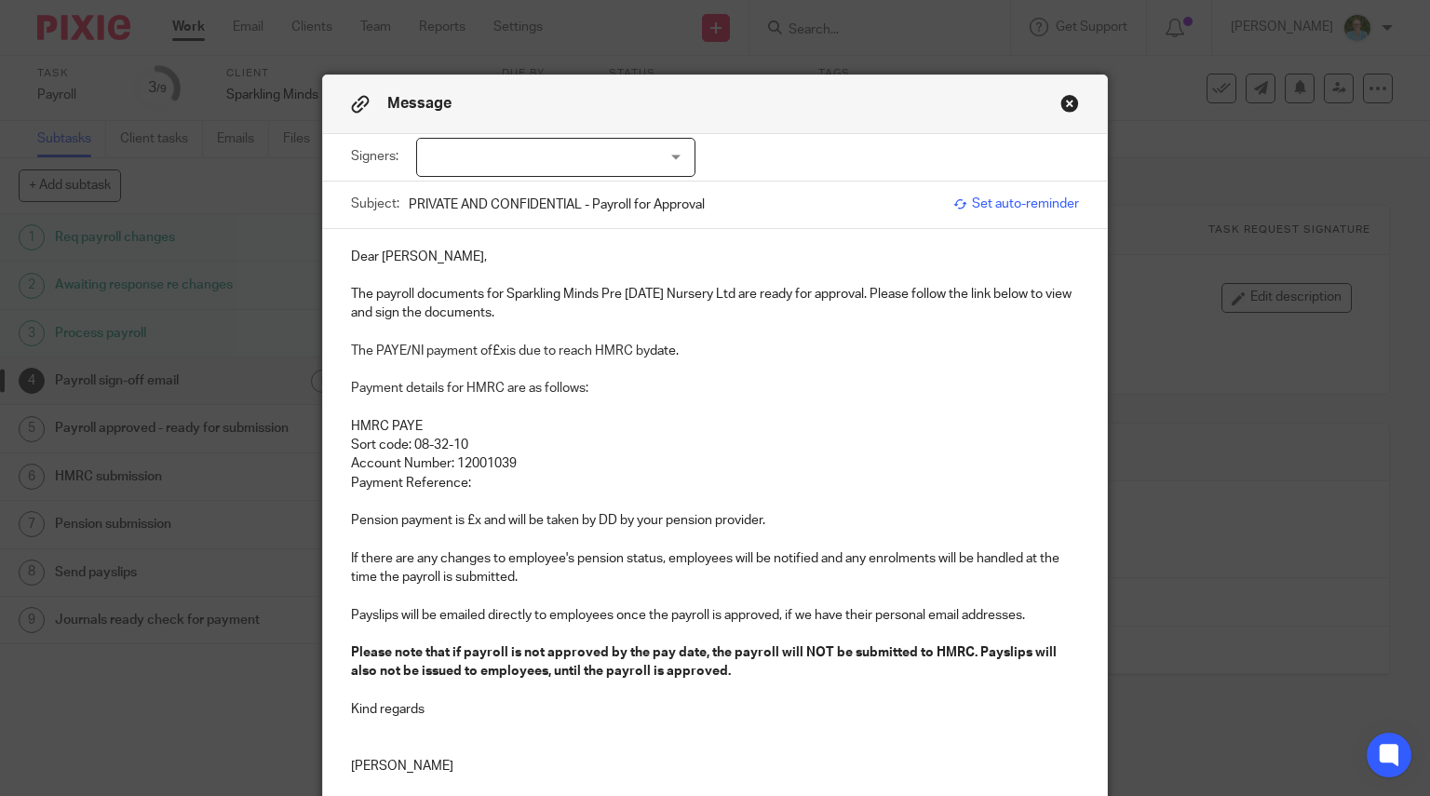
click at [761, 76] on div "Message" at bounding box center [715, 104] width 785 height 59
click at [1062, 98] on button "Close modal" at bounding box center [1069, 103] width 19 height 19
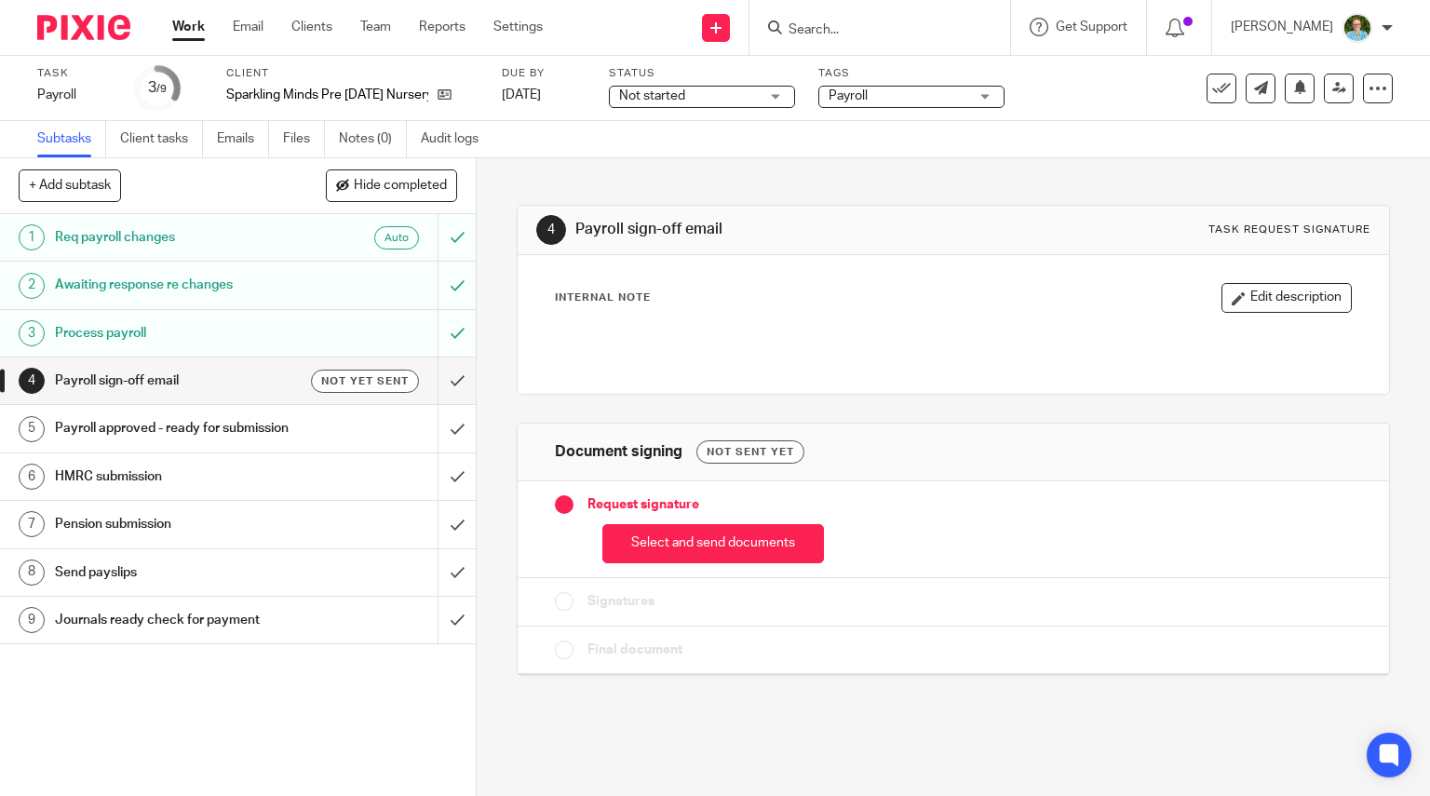
click at [347, 321] on div "Process payroll" at bounding box center [237, 333] width 364 height 28
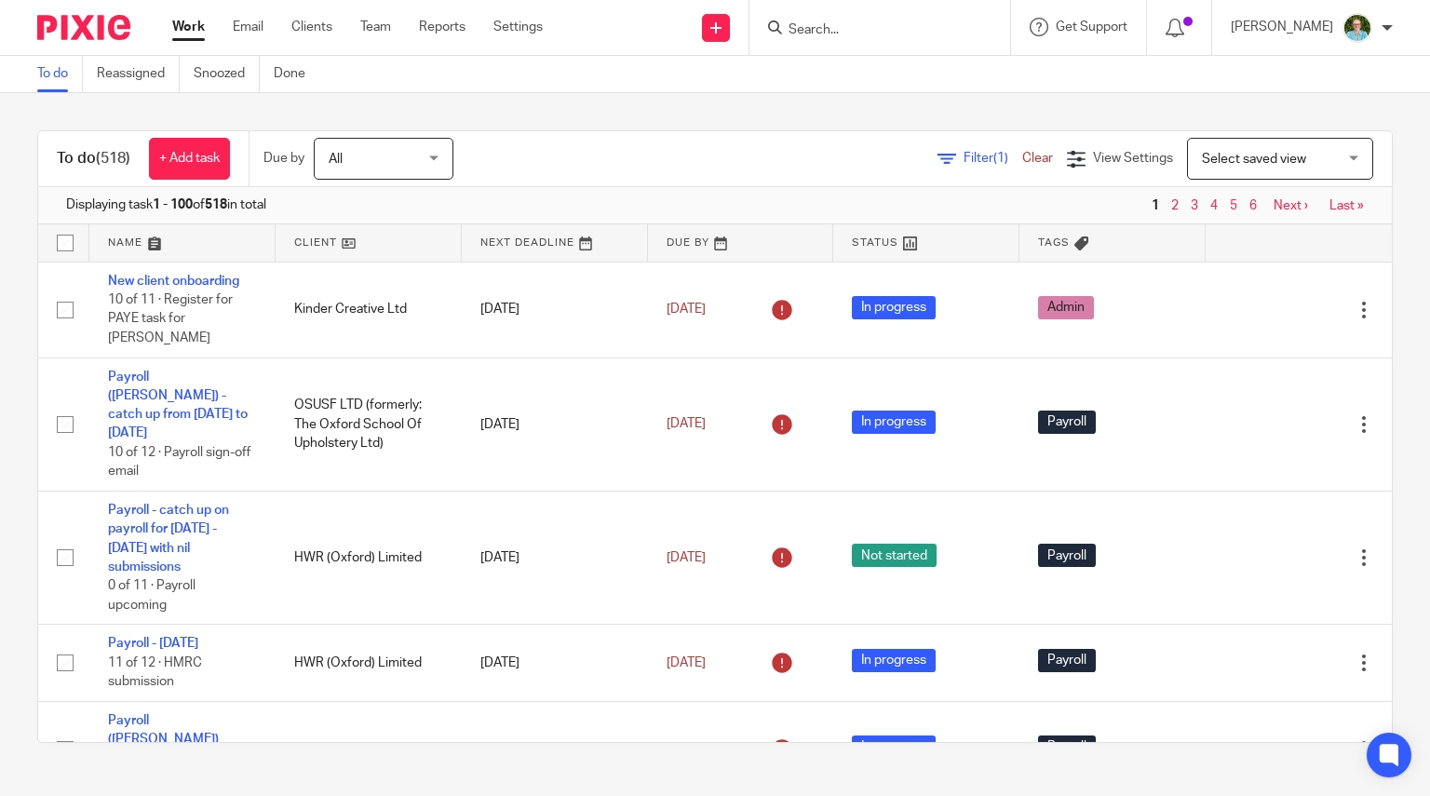
click at [845, 22] on input "Search" at bounding box center [870, 30] width 168 height 17
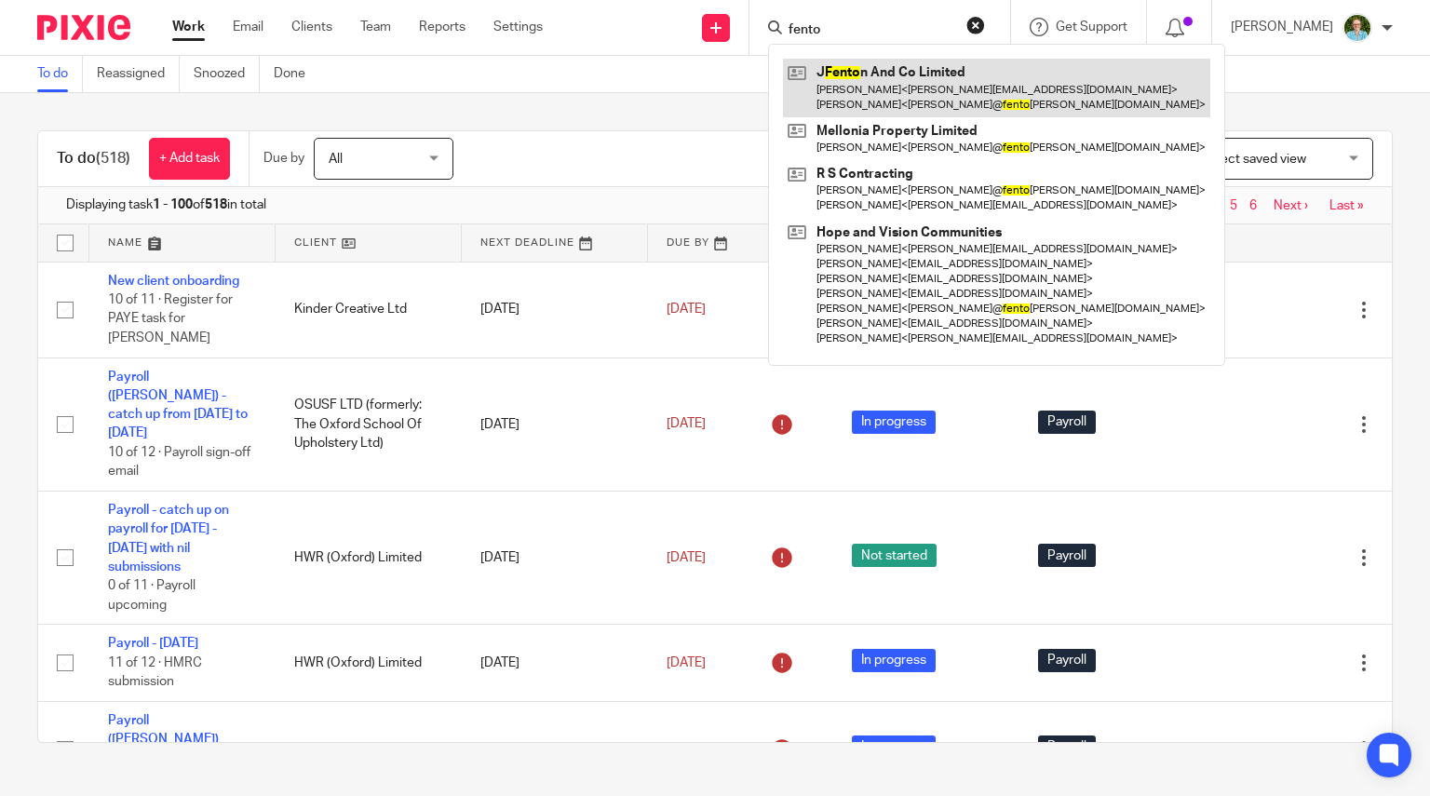
type input "fento"
click at [929, 64] on link at bounding box center [996, 88] width 427 height 58
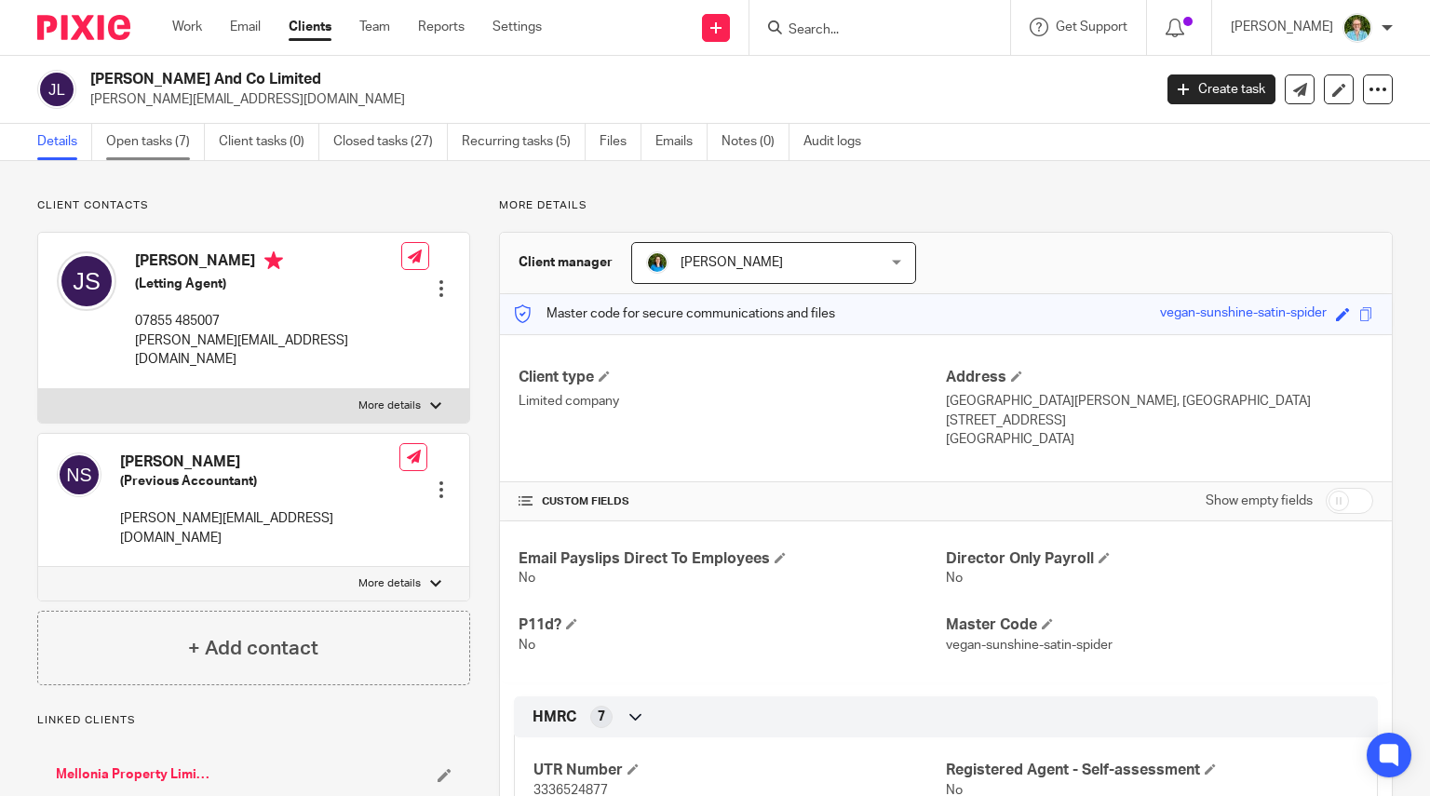
click at [153, 148] on link "Open tasks (7)" at bounding box center [155, 142] width 99 height 36
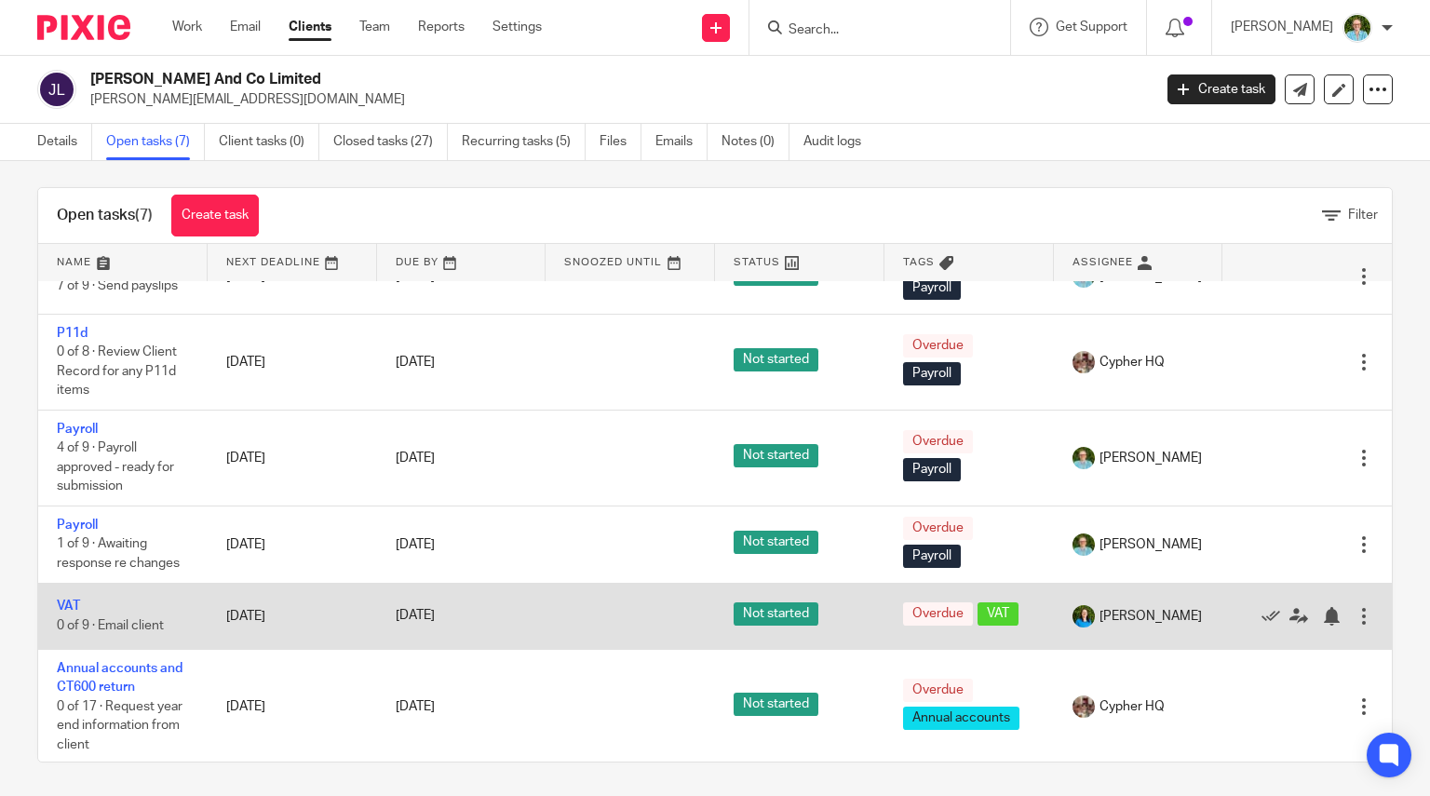
scroll to position [13, 0]
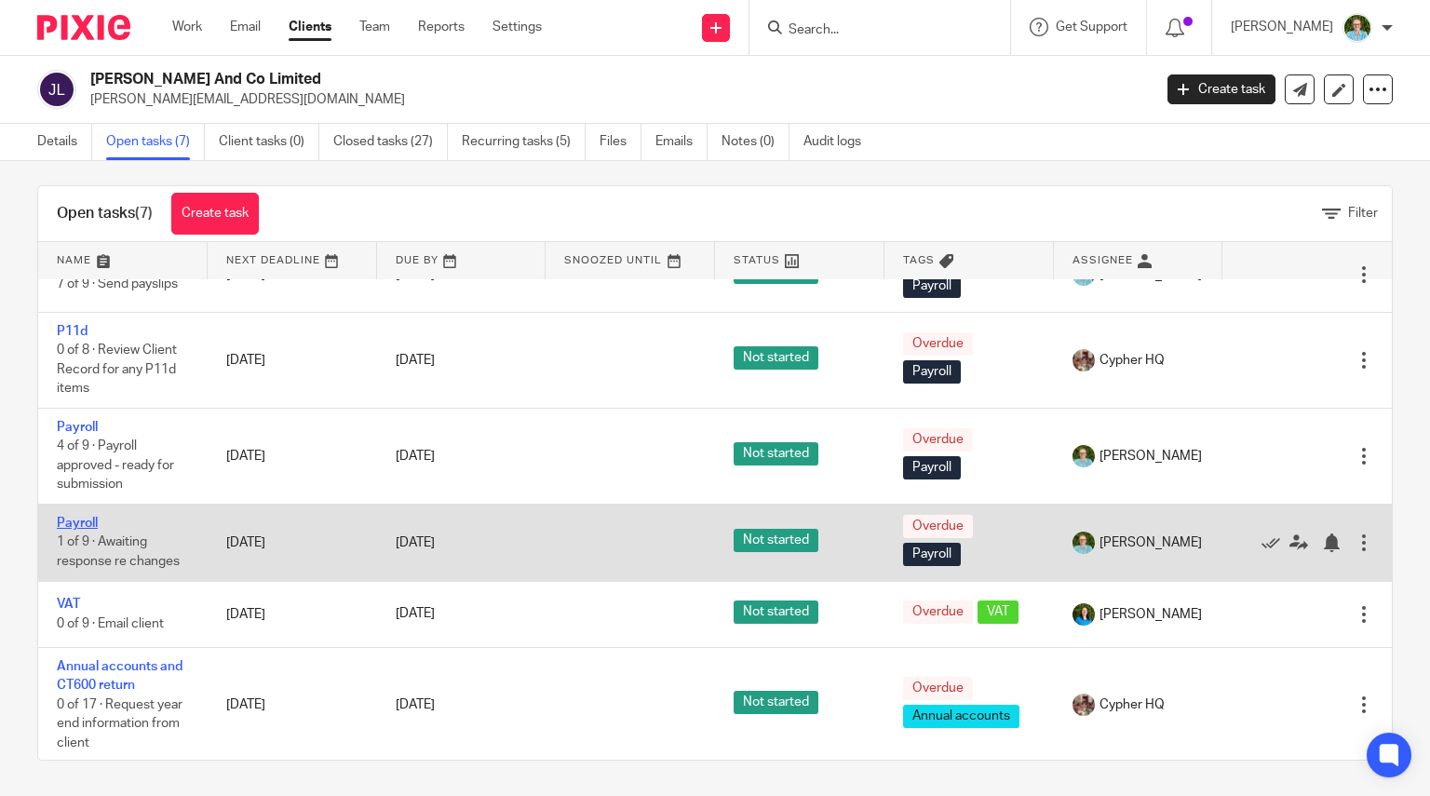
click at [73, 521] on link "Payroll" at bounding box center [77, 523] width 41 height 13
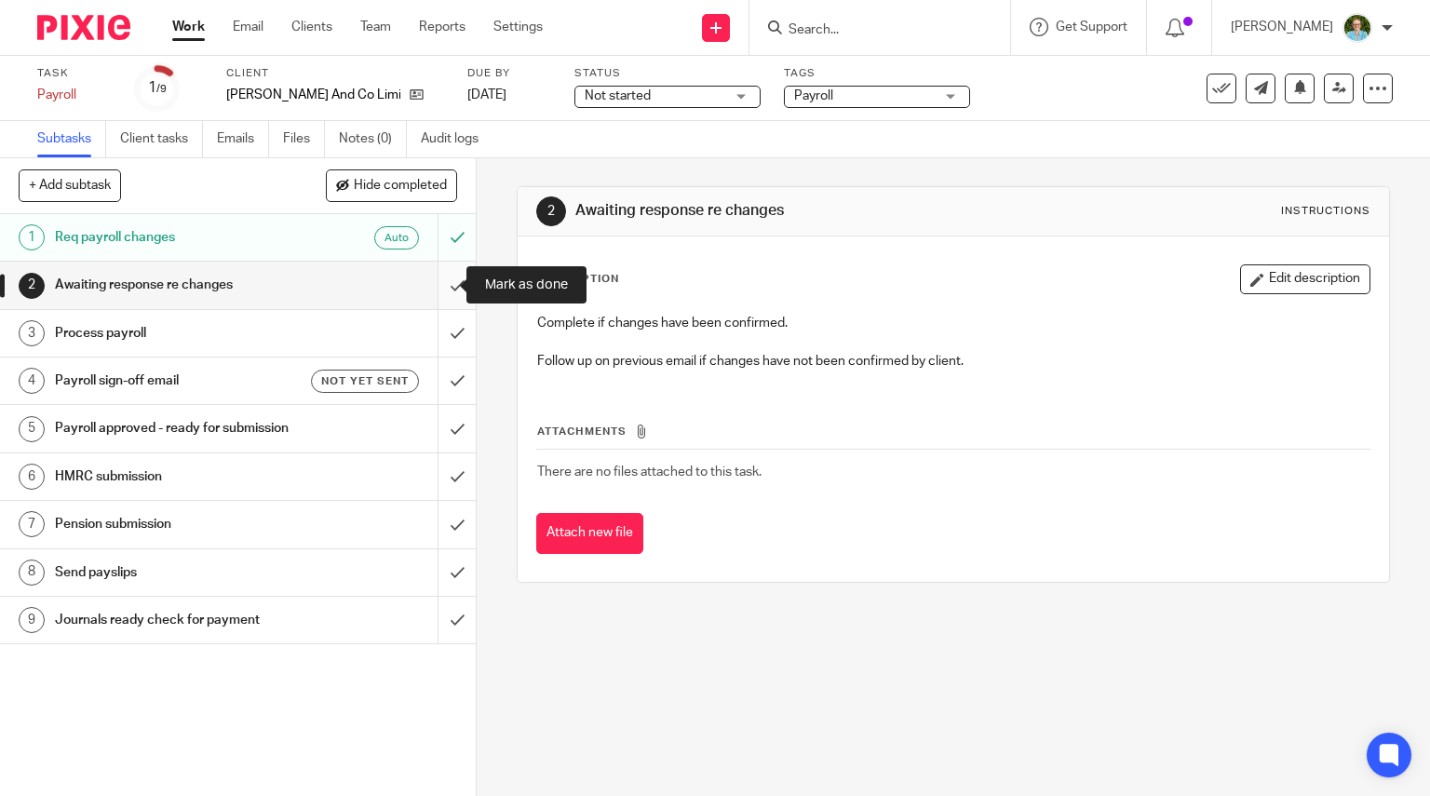
click at [434, 288] on input "submit" at bounding box center [238, 285] width 476 height 47
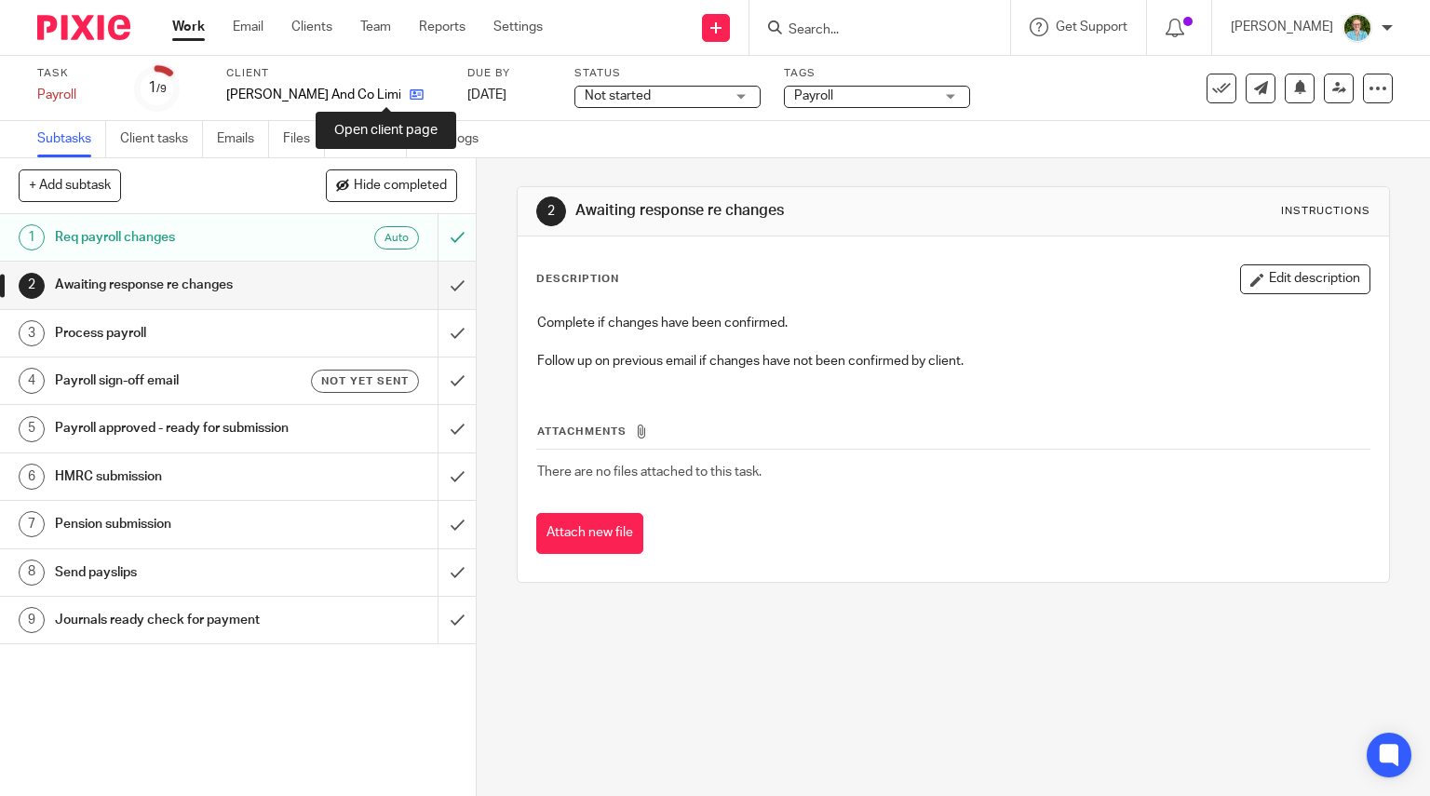
click at [400, 96] on link at bounding box center [411, 95] width 23 height 19
click at [410, 94] on icon at bounding box center [417, 94] width 14 height 14
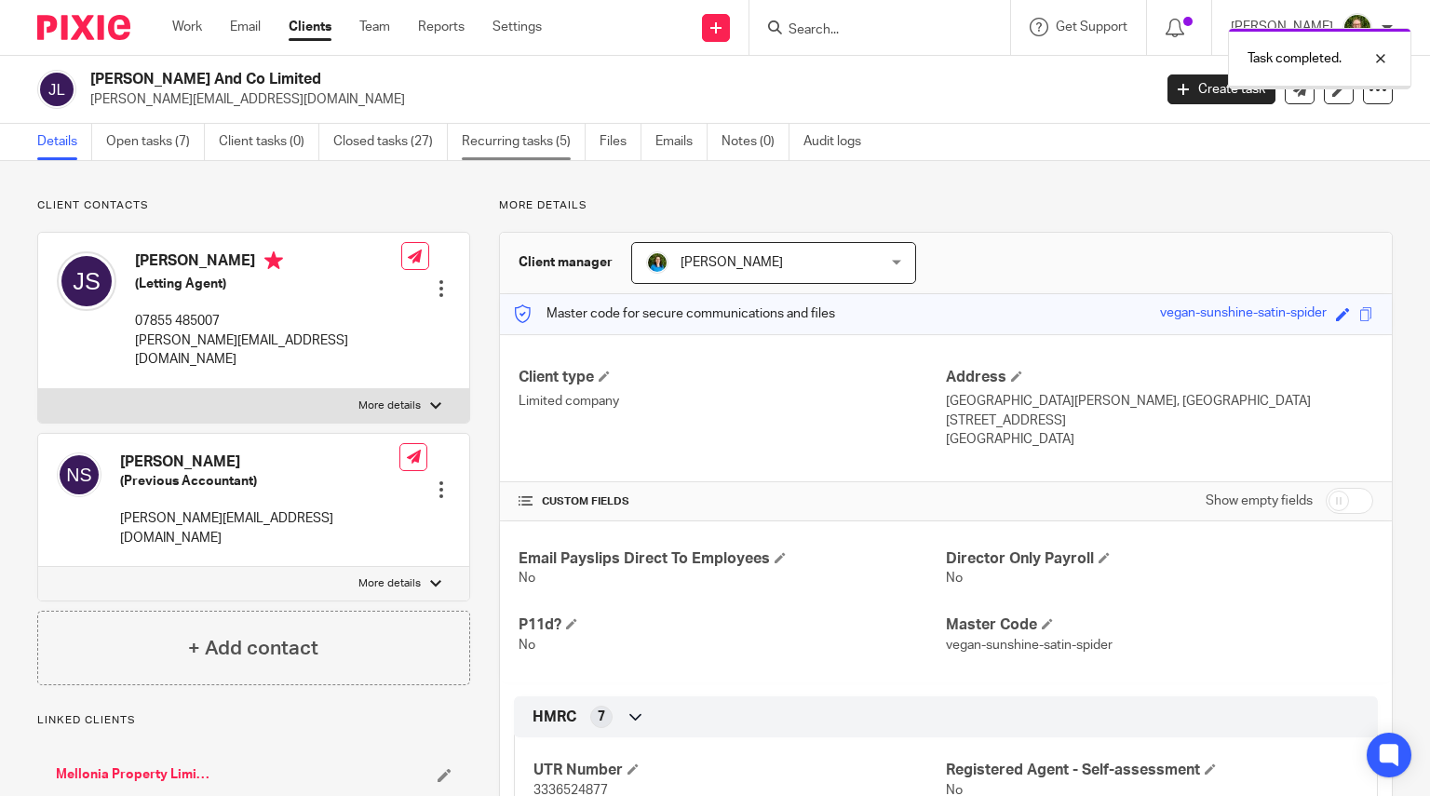
click at [538, 131] on link "Recurring tasks (5)" at bounding box center [524, 142] width 124 height 36
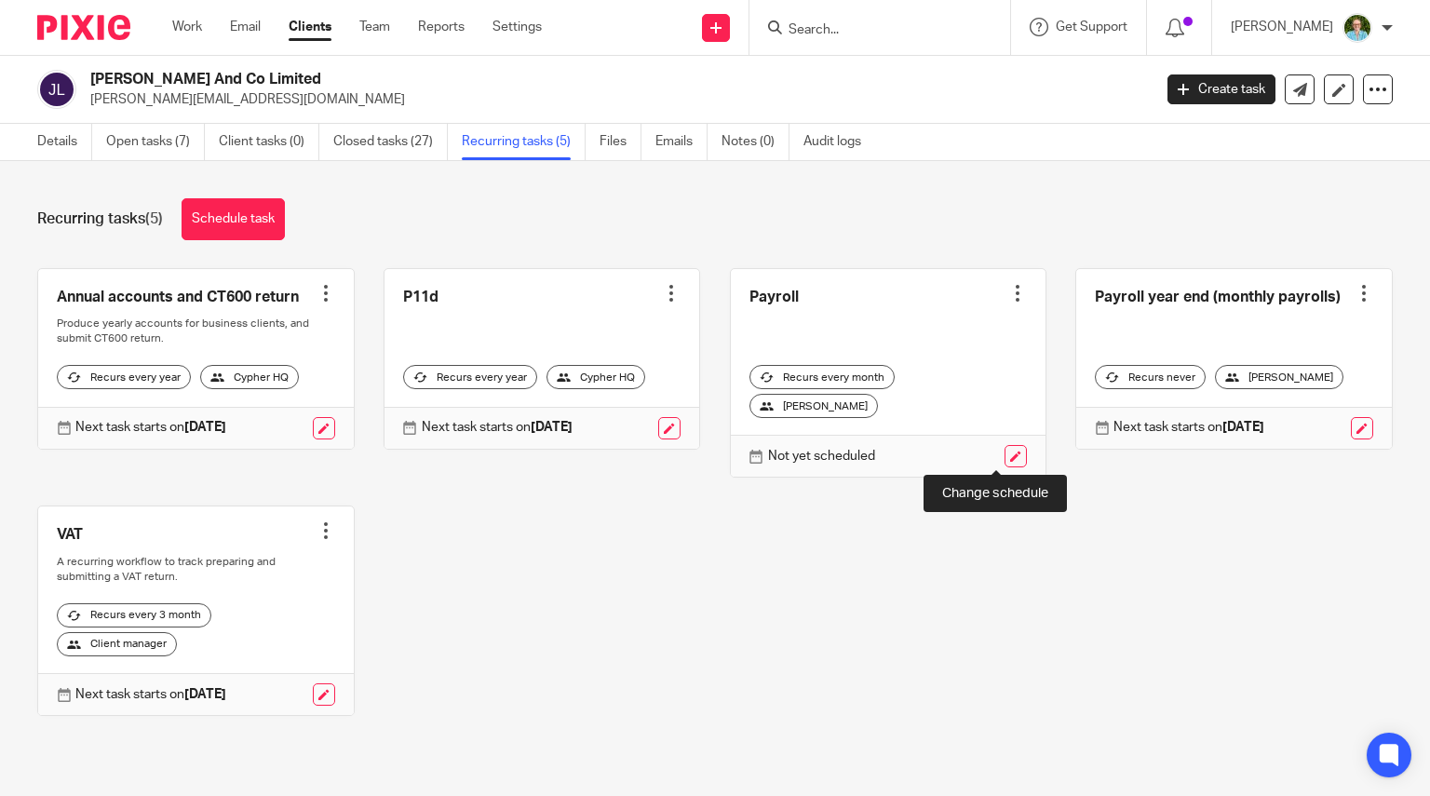
click at [1004, 455] on link at bounding box center [1015, 456] width 22 height 22
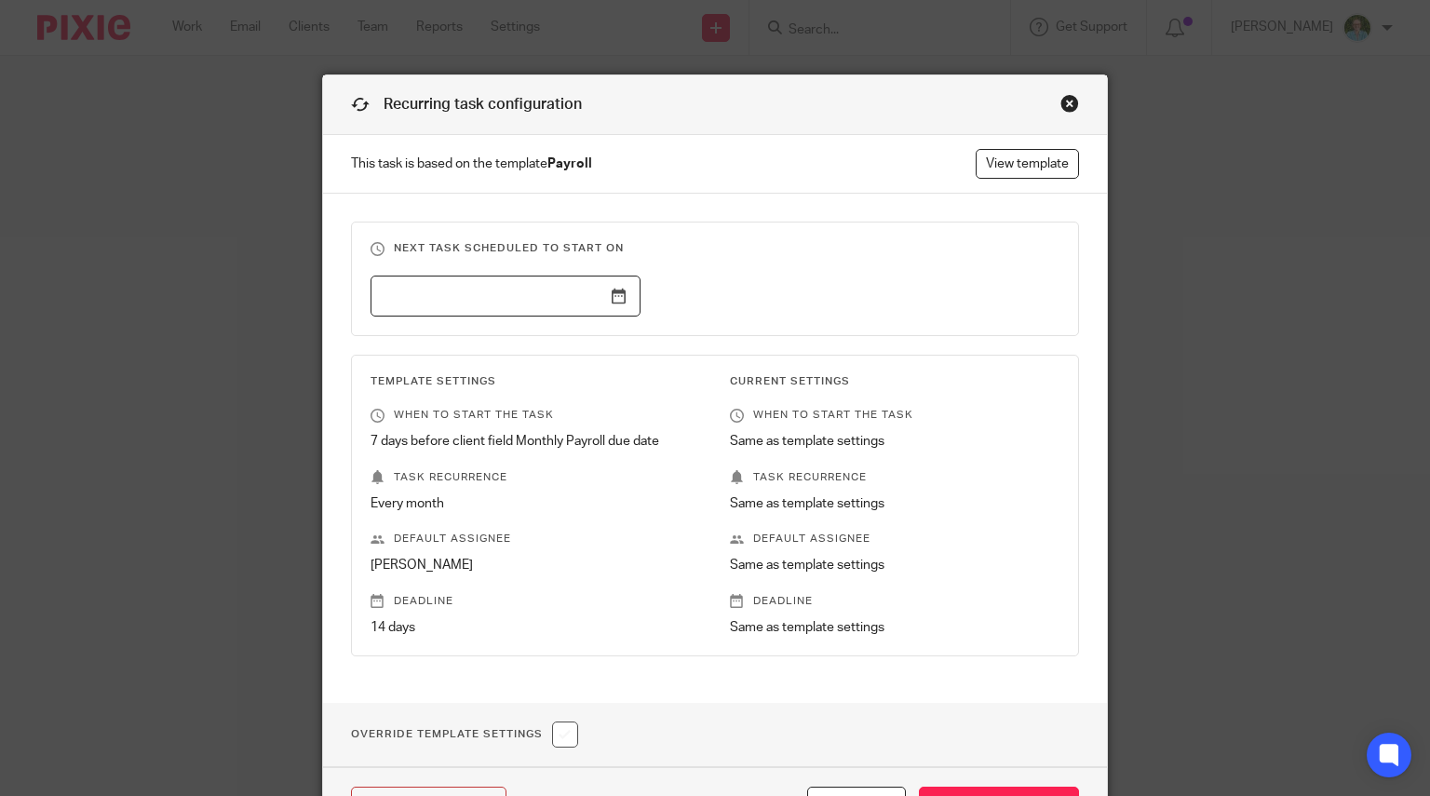
click at [614, 284] on input "text" at bounding box center [505, 296] width 270 height 42
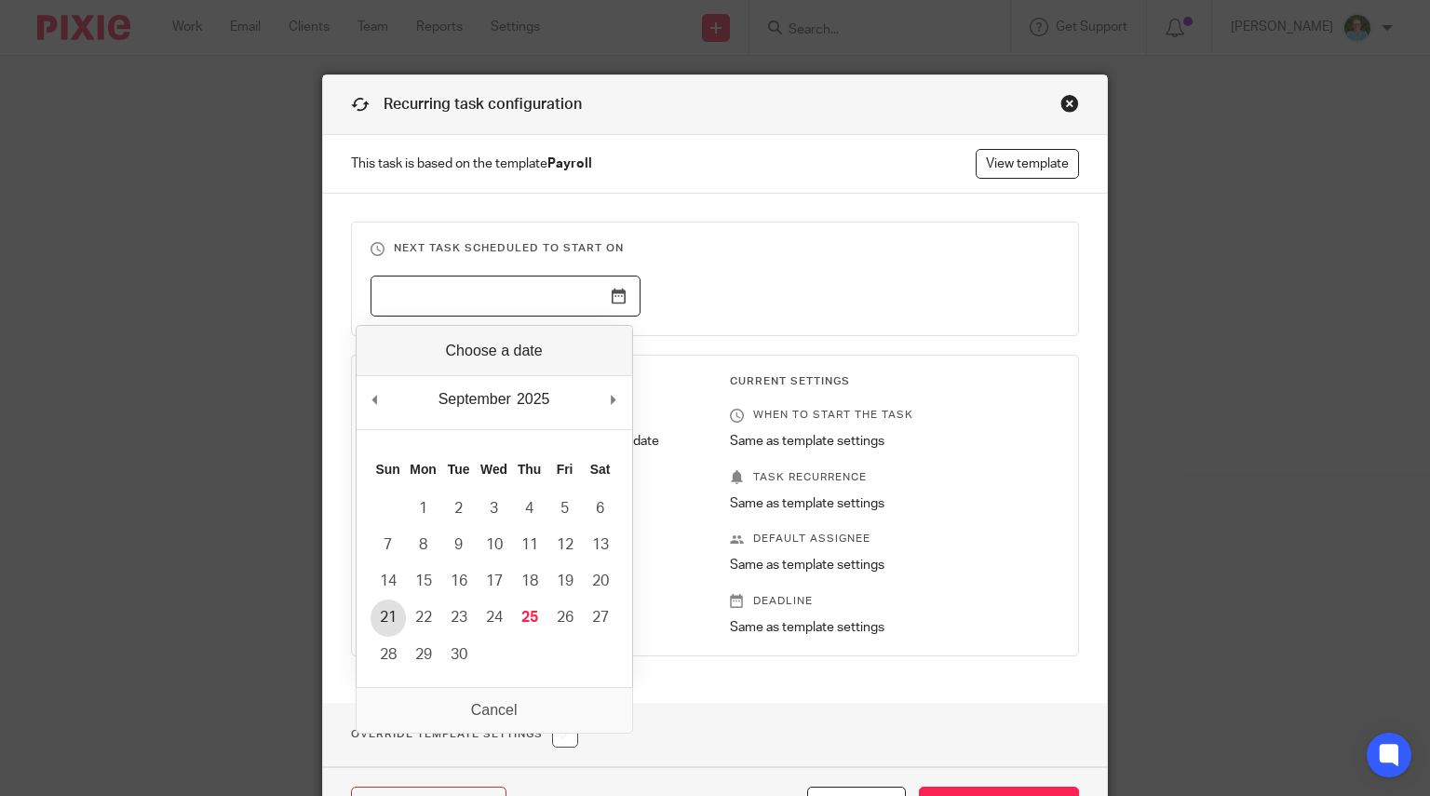
type input "[DATE]"
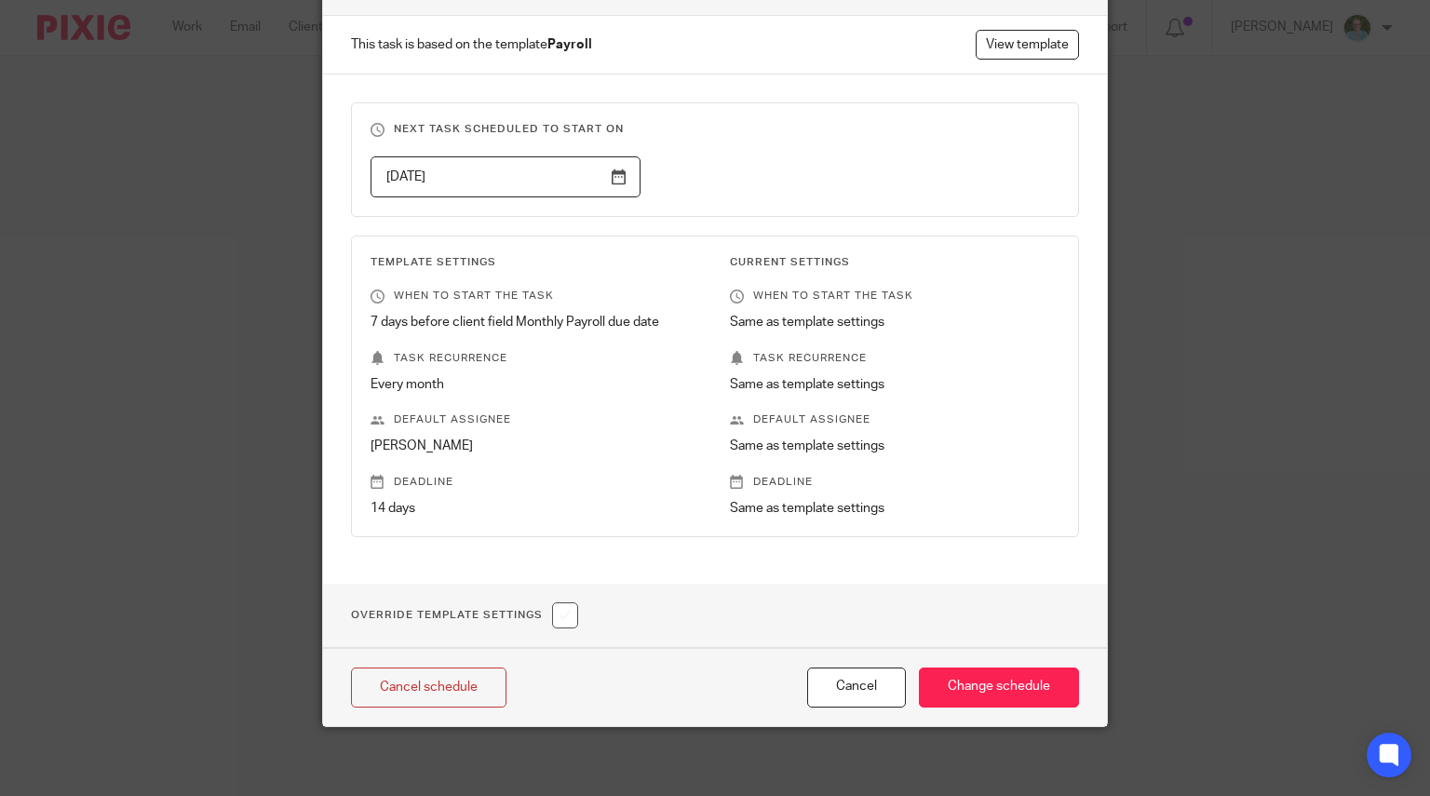
scroll to position [121, 0]
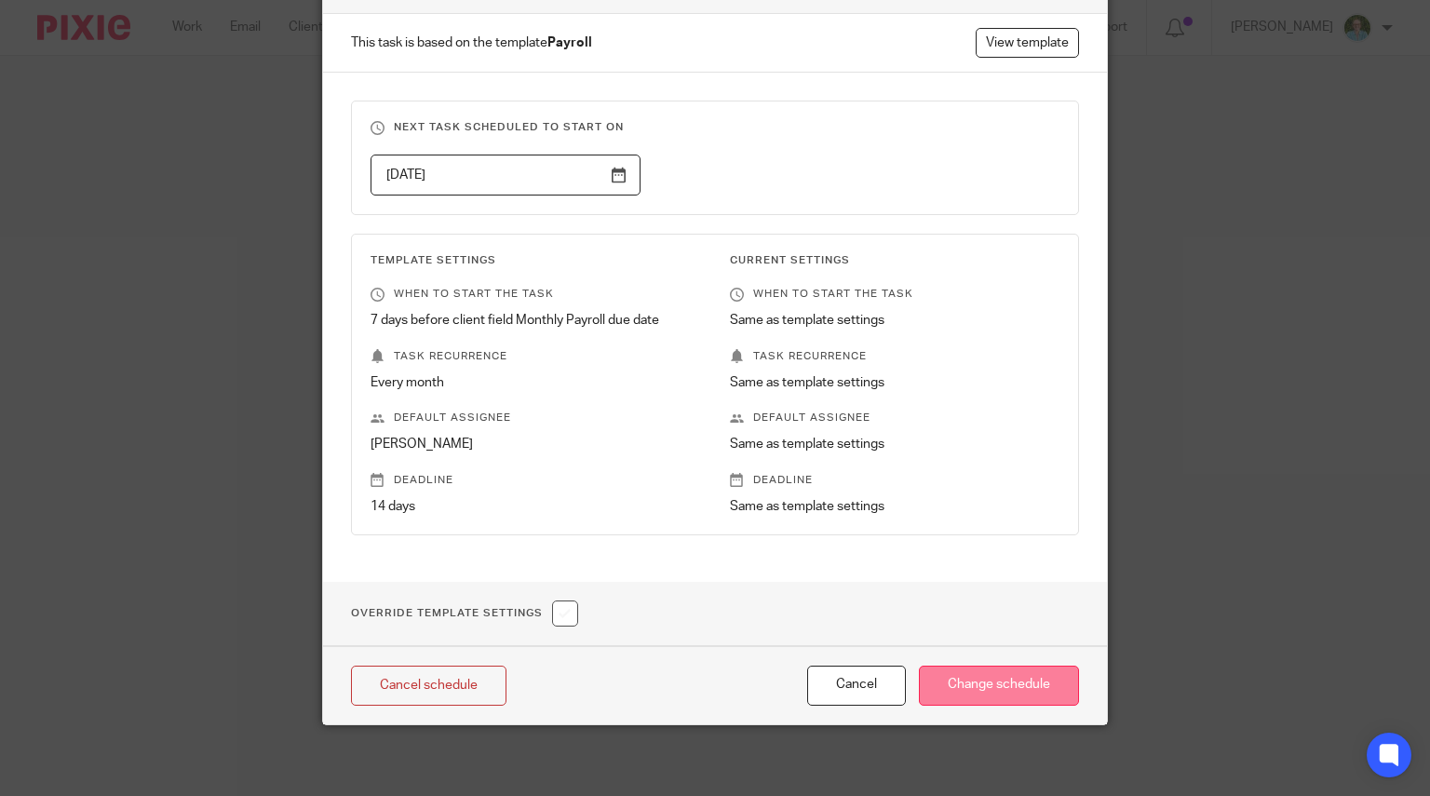
click at [956, 669] on input "Change schedule" at bounding box center [999, 685] width 160 height 40
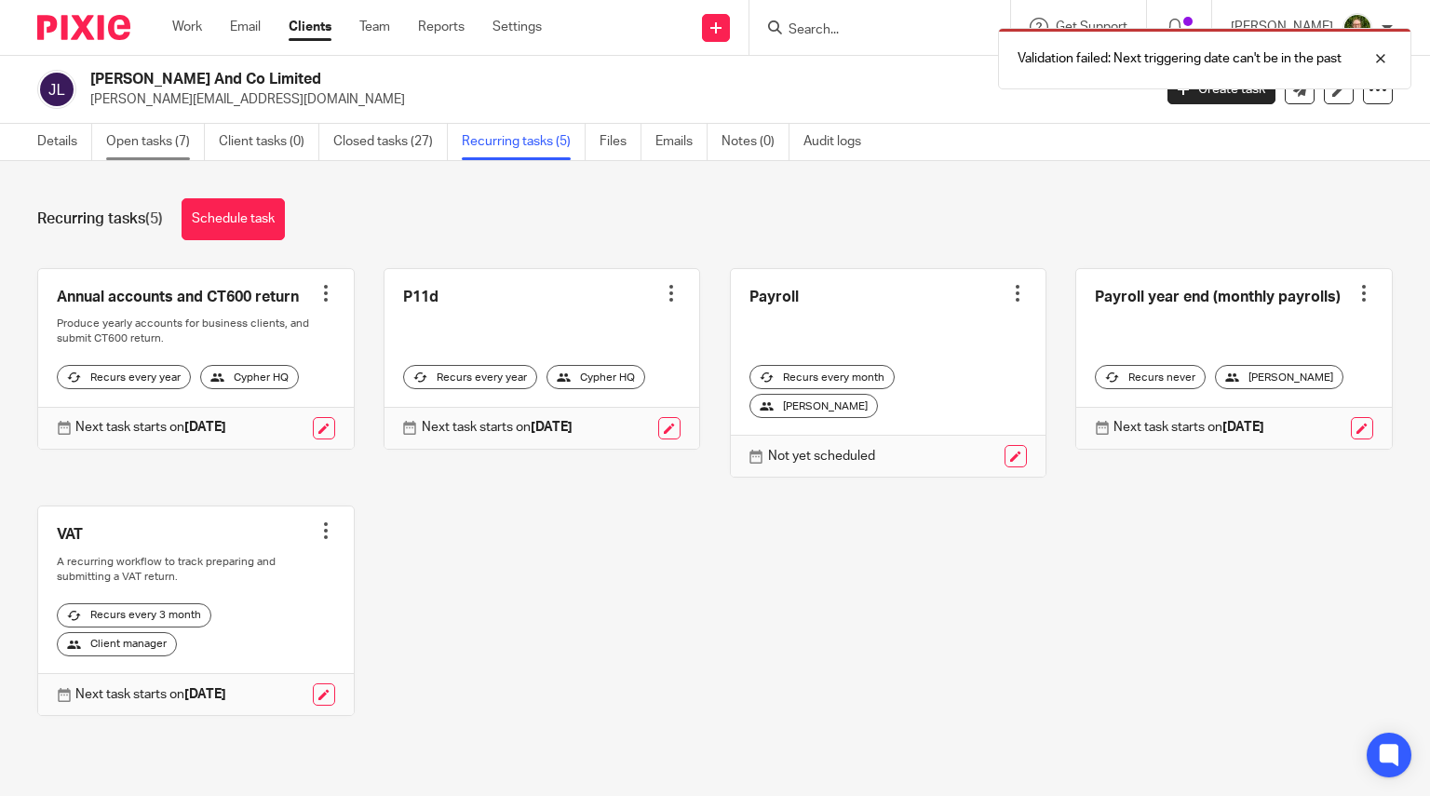
click at [170, 147] on link "Open tasks (7)" at bounding box center [155, 142] width 99 height 36
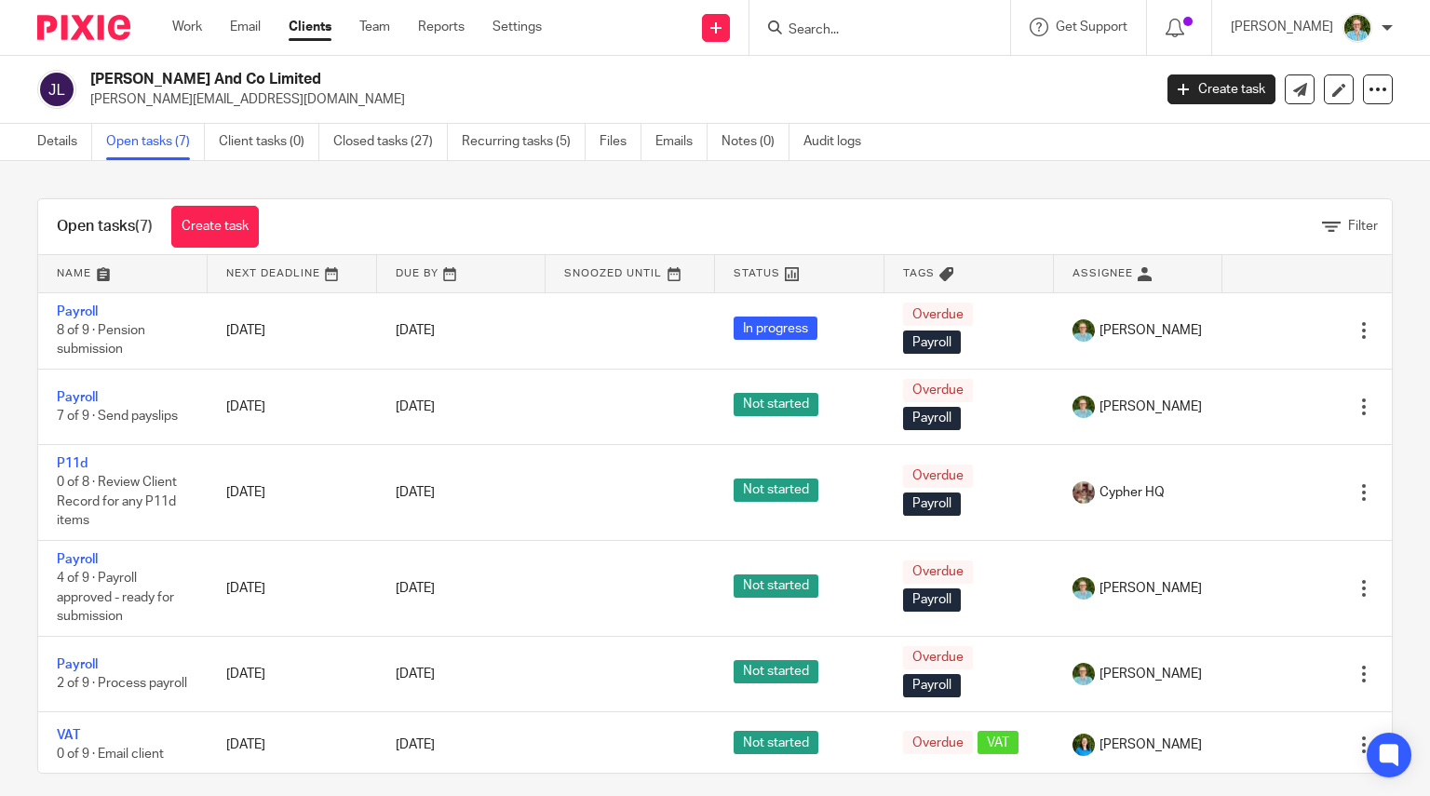
click at [115, 146] on link "Open tasks (7)" at bounding box center [155, 142] width 99 height 36
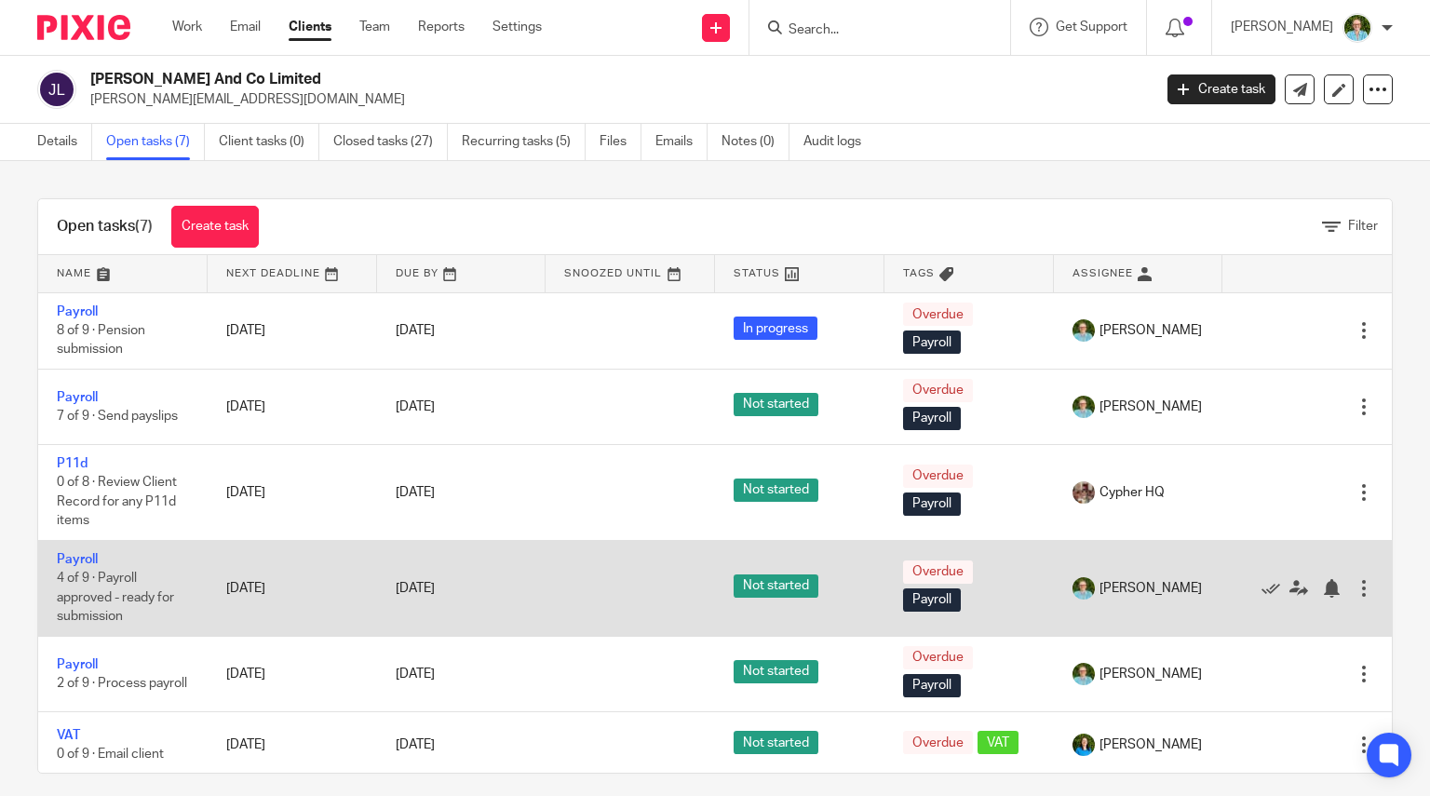
scroll to position [52, 0]
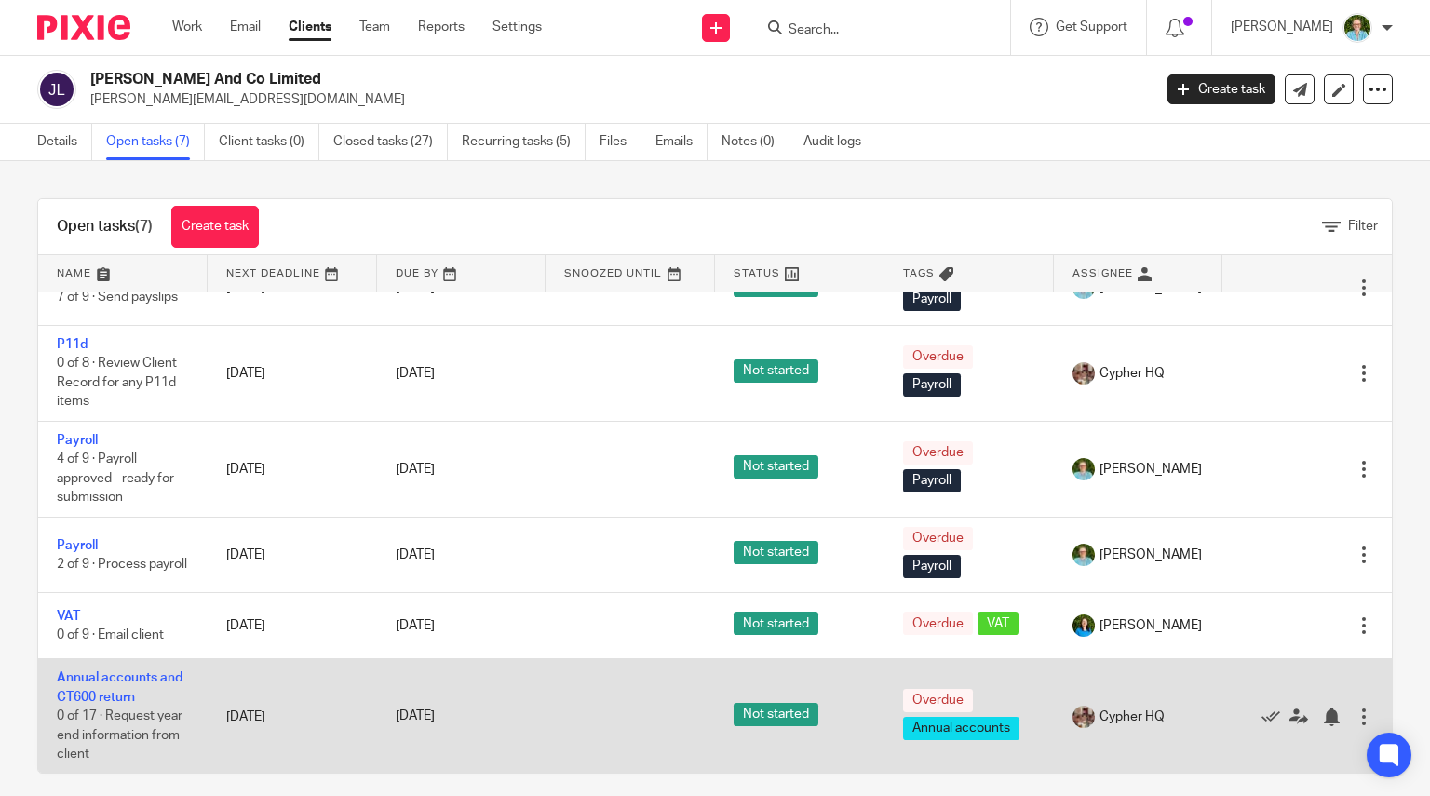
scroll to position [13, 0]
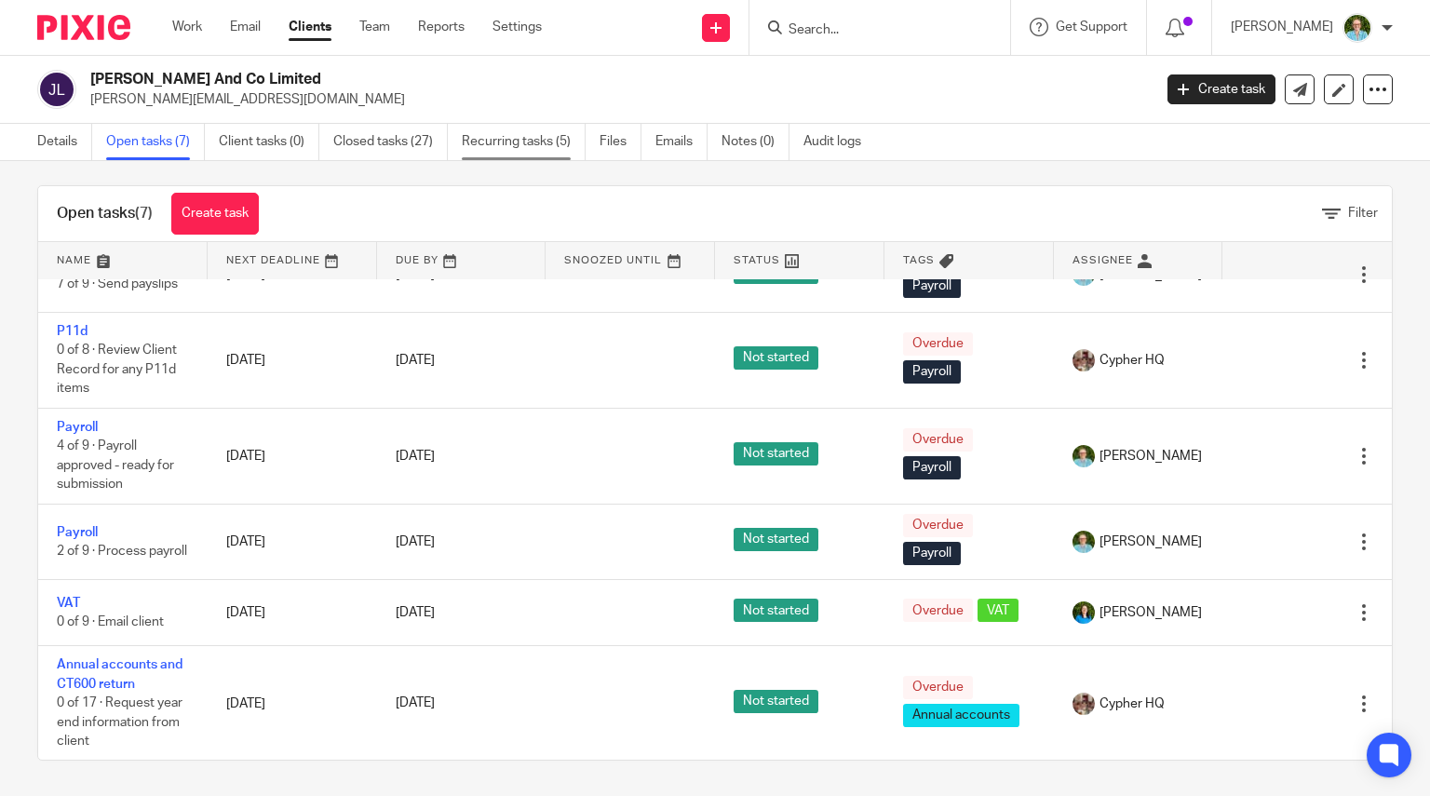
click at [527, 139] on link "Recurring tasks (5)" at bounding box center [524, 142] width 124 height 36
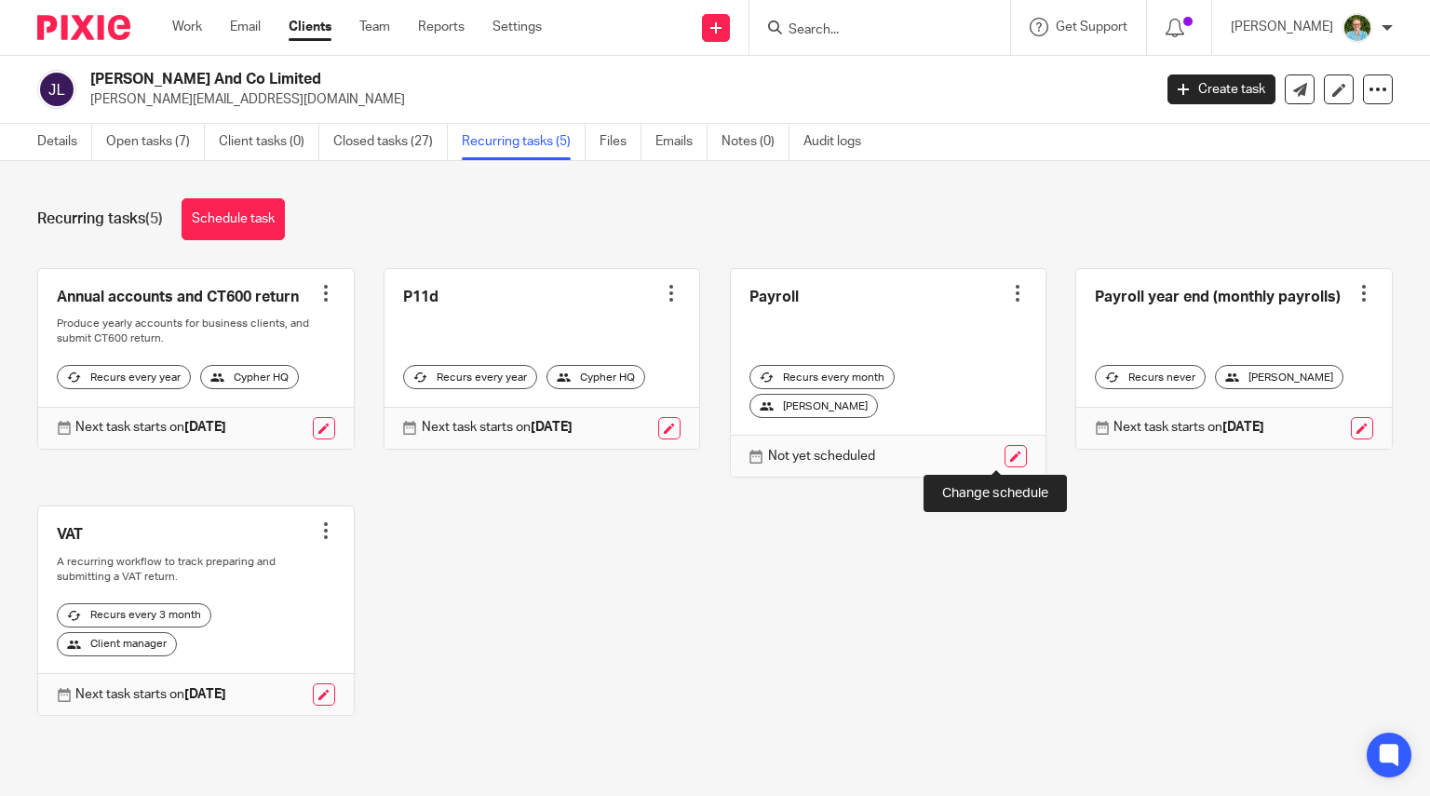
click at [1004, 451] on link at bounding box center [1015, 456] width 22 height 22
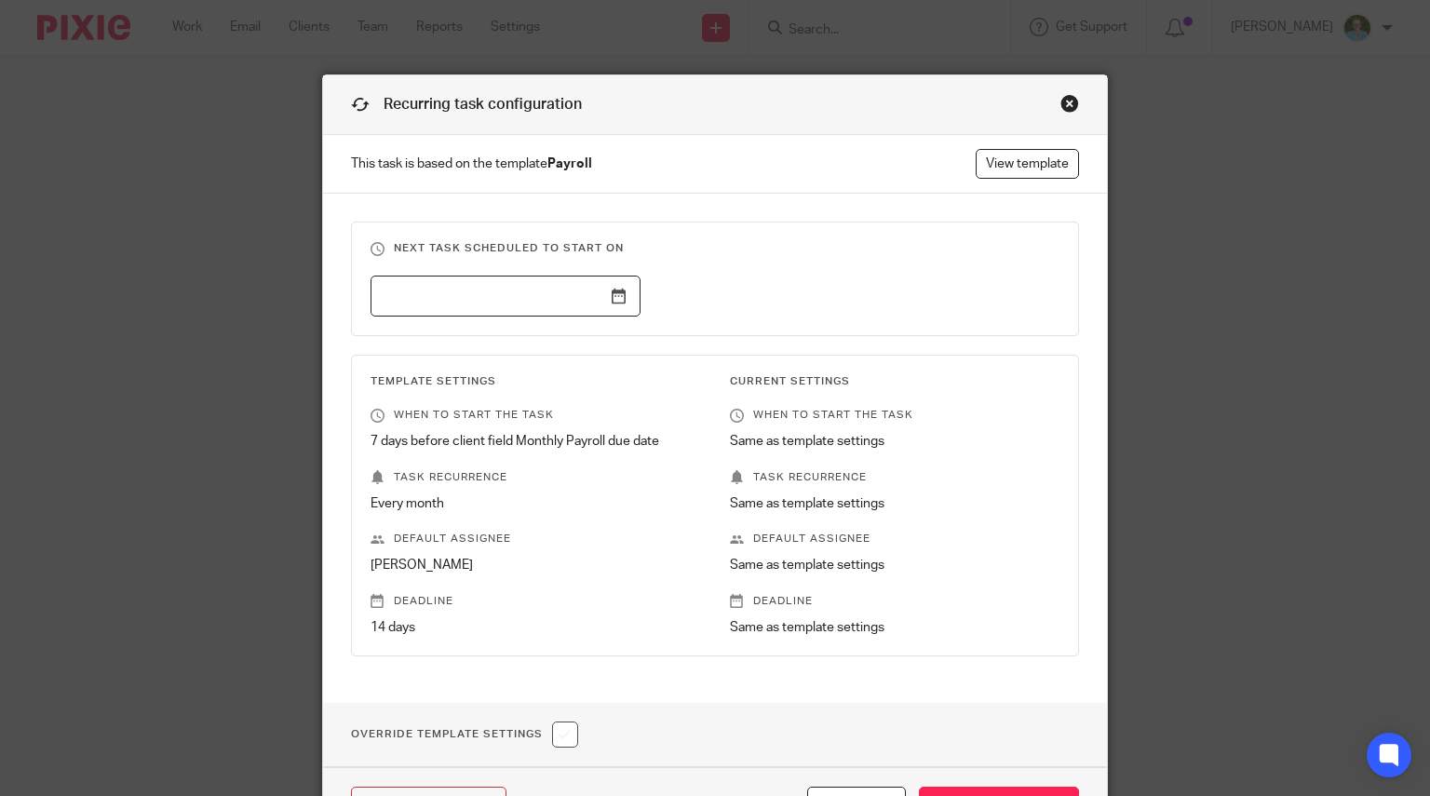
click at [599, 297] on input "text" at bounding box center [505, 296] width 270 height 42
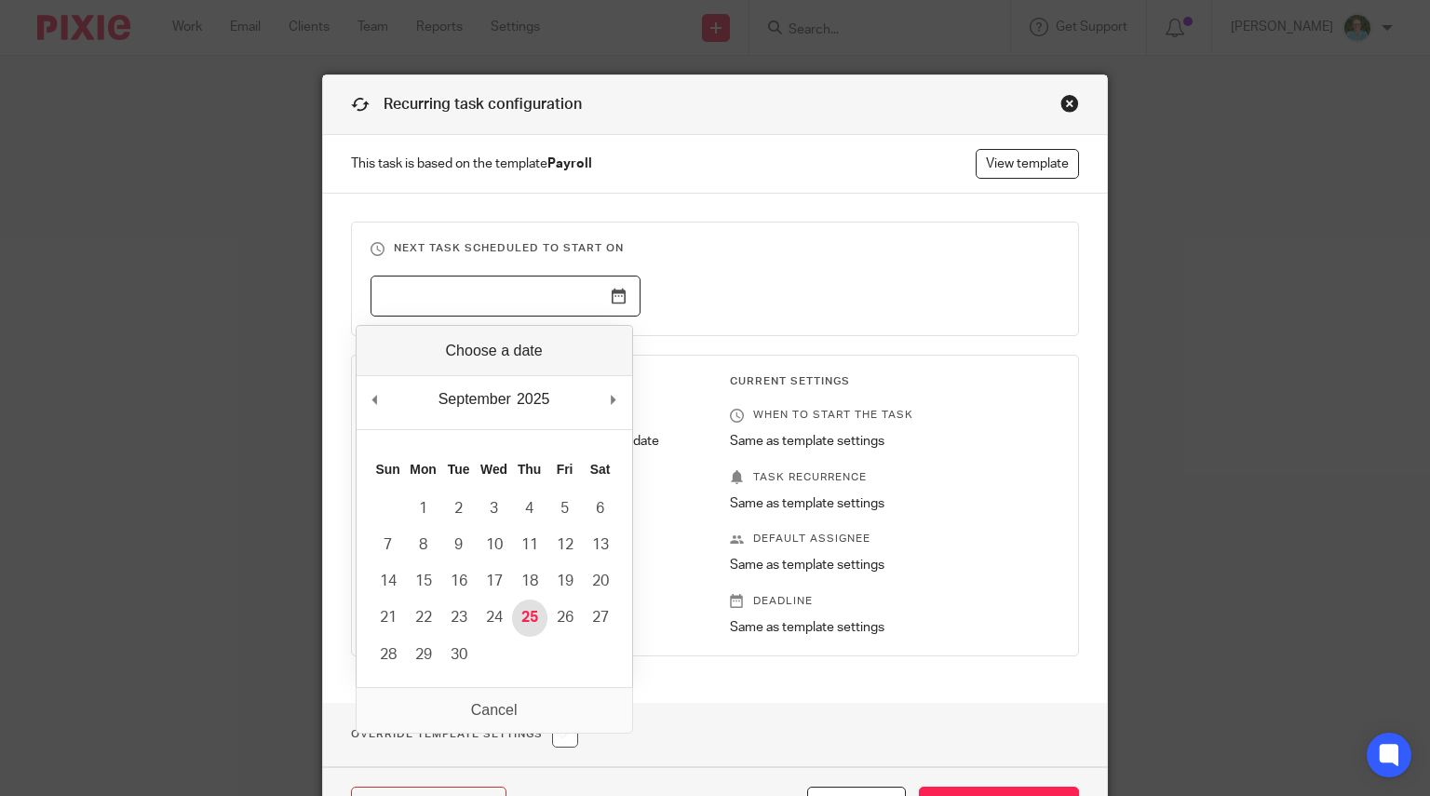
type input "[DATE]"
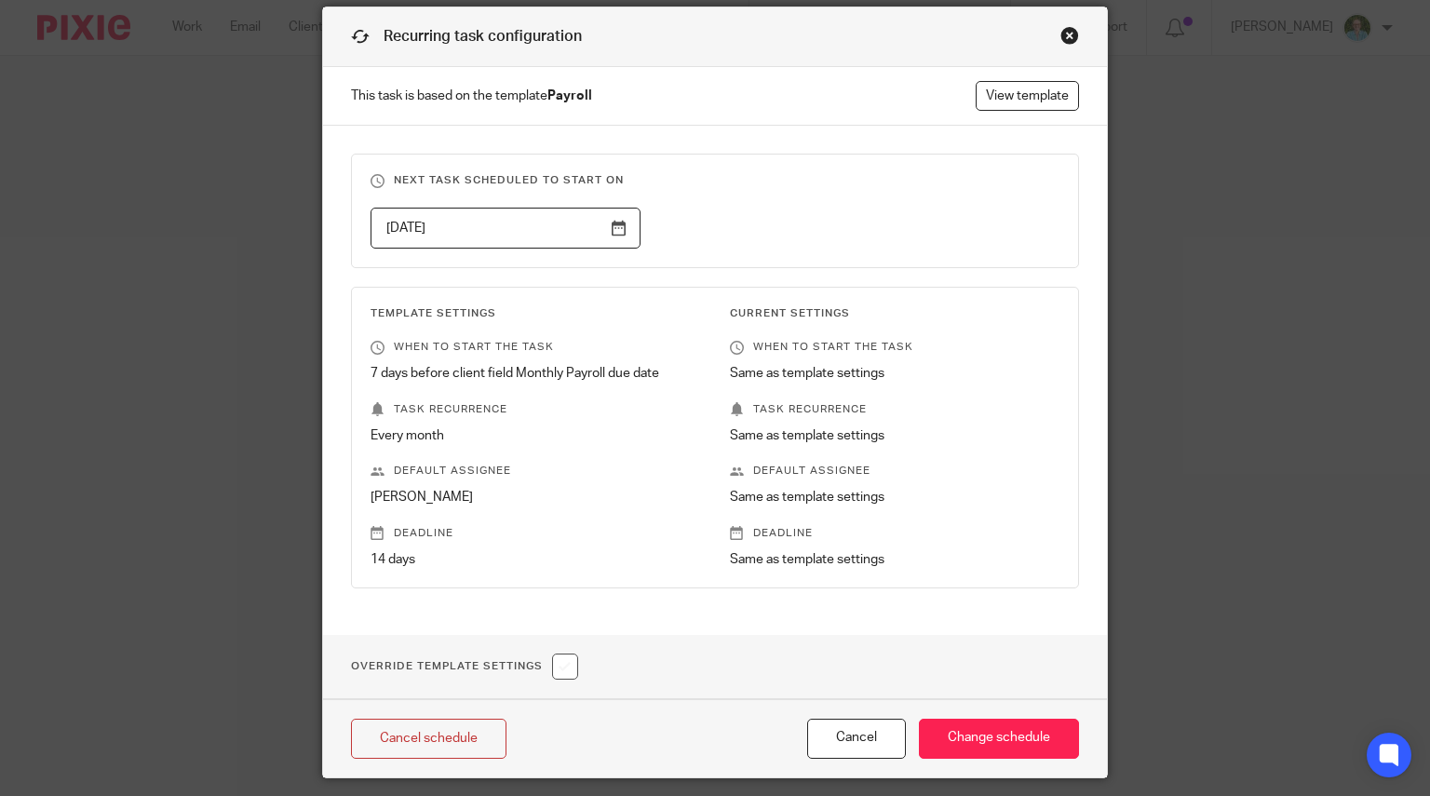
scroll to position [121, 0]
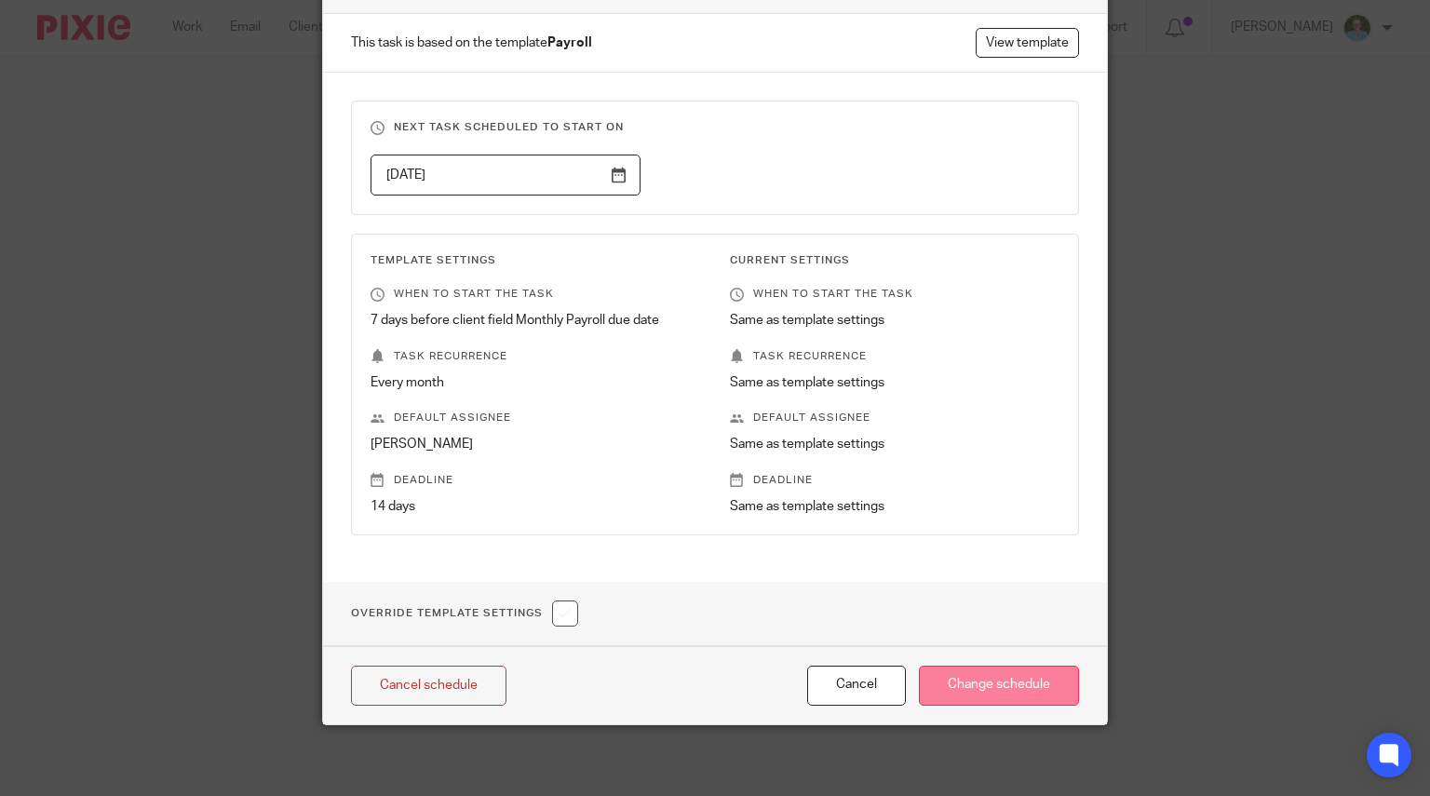
click at [981, 680] on input "Change schedule" at bounding box center [999, 685] width 160 height 40
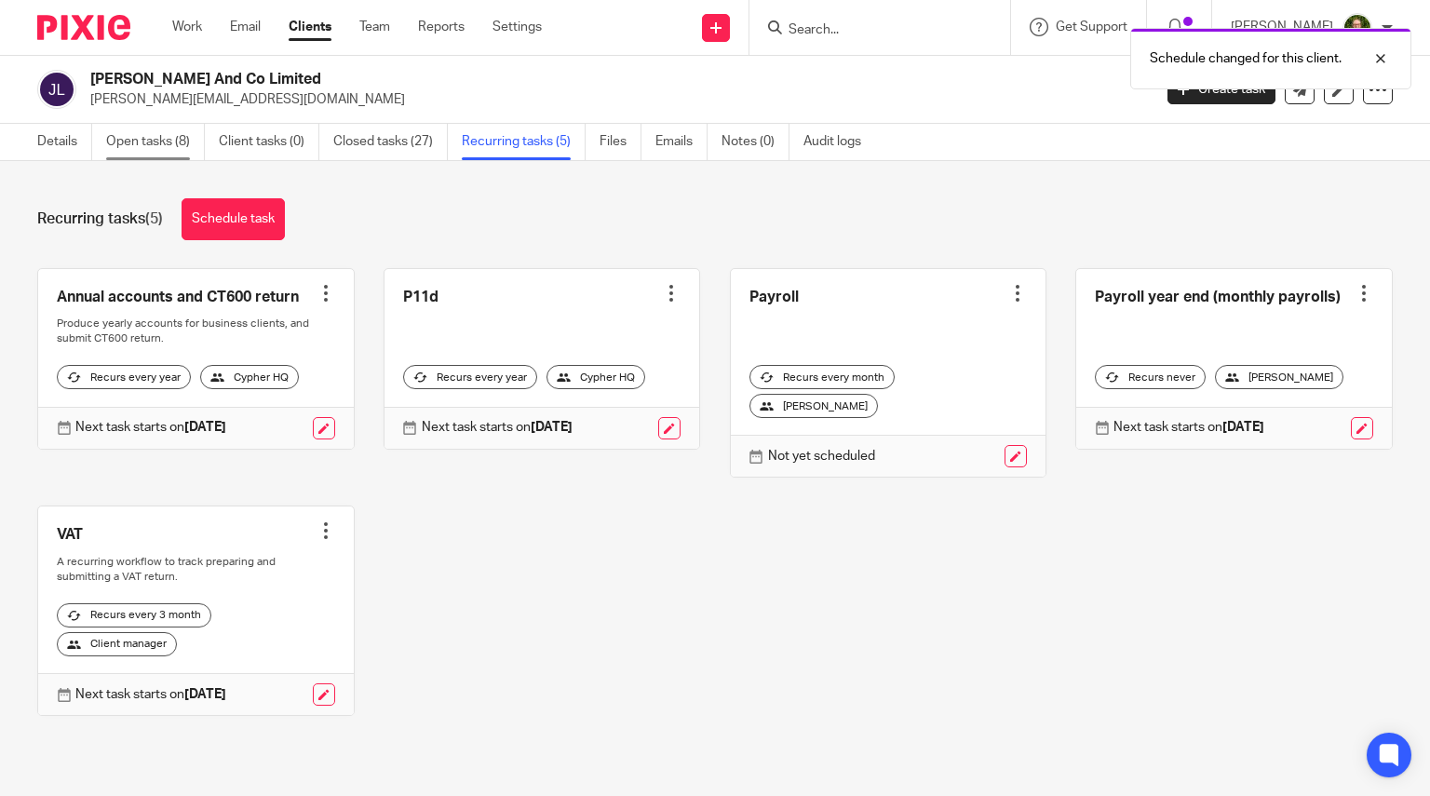
click at [149, 140] on link "Open tasks (8)" at bounding box center [155, 142] width 99 height 36
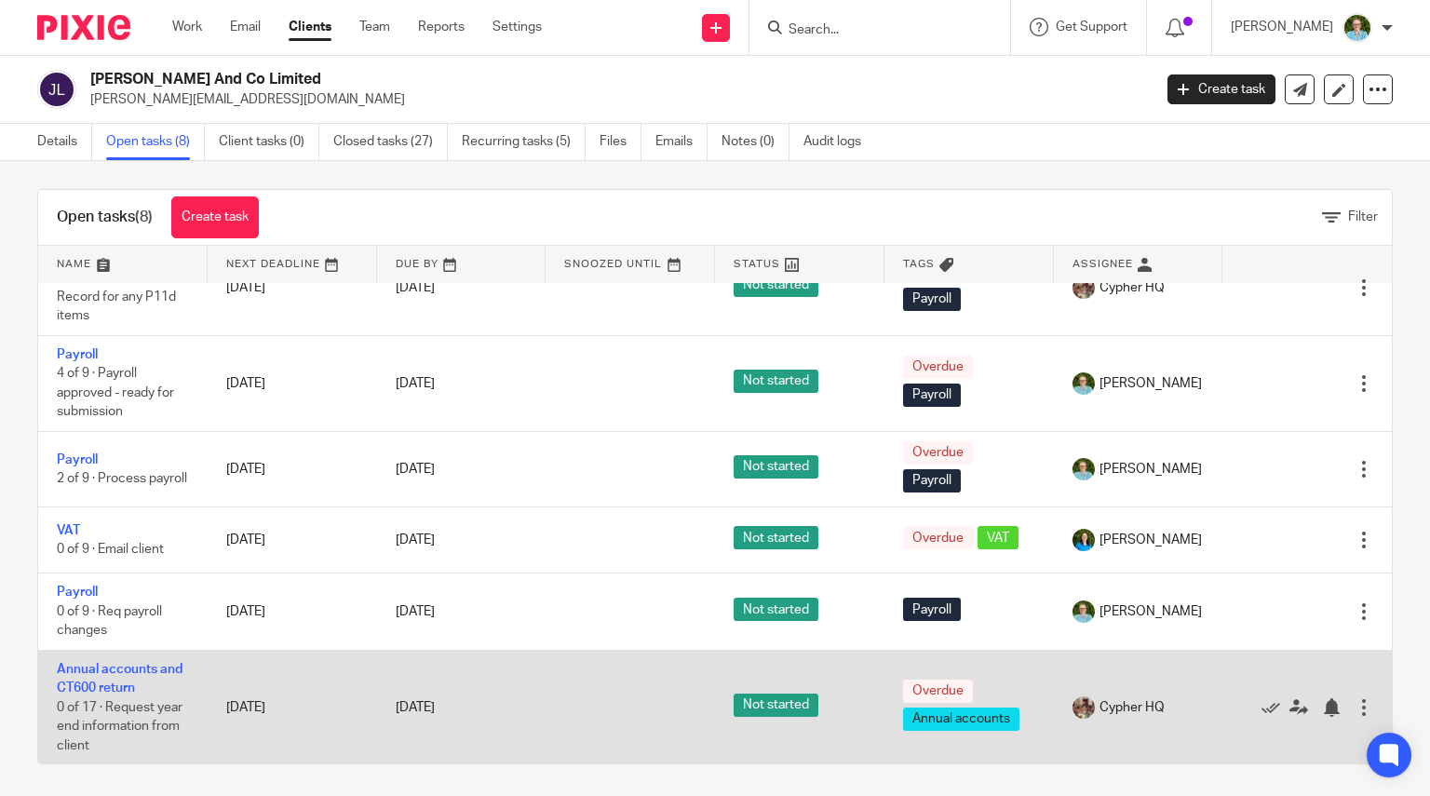
scroll to position [13, 0]
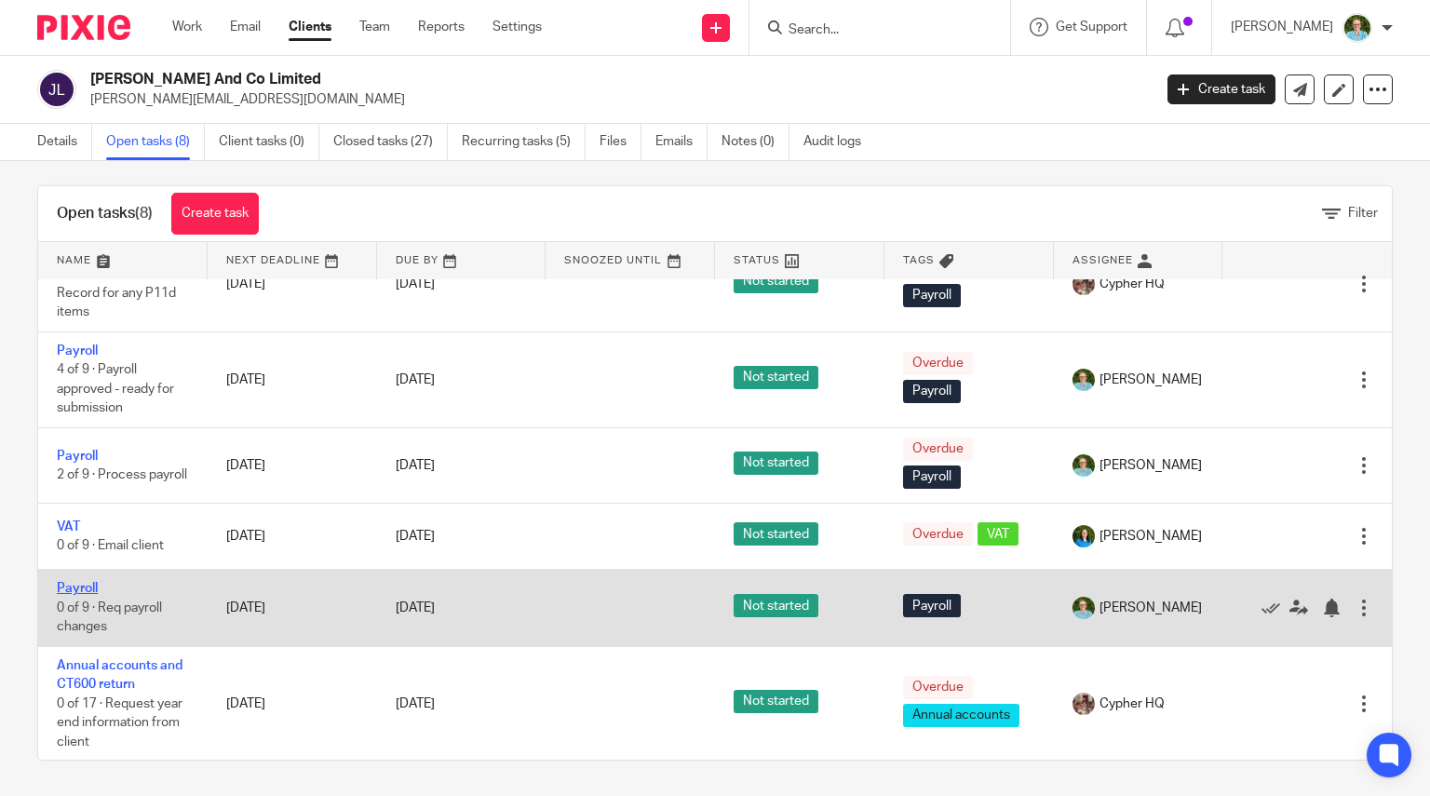
click at [71, 585] on link "Payroll" at bounding box center [77, 588] width 41 height 13
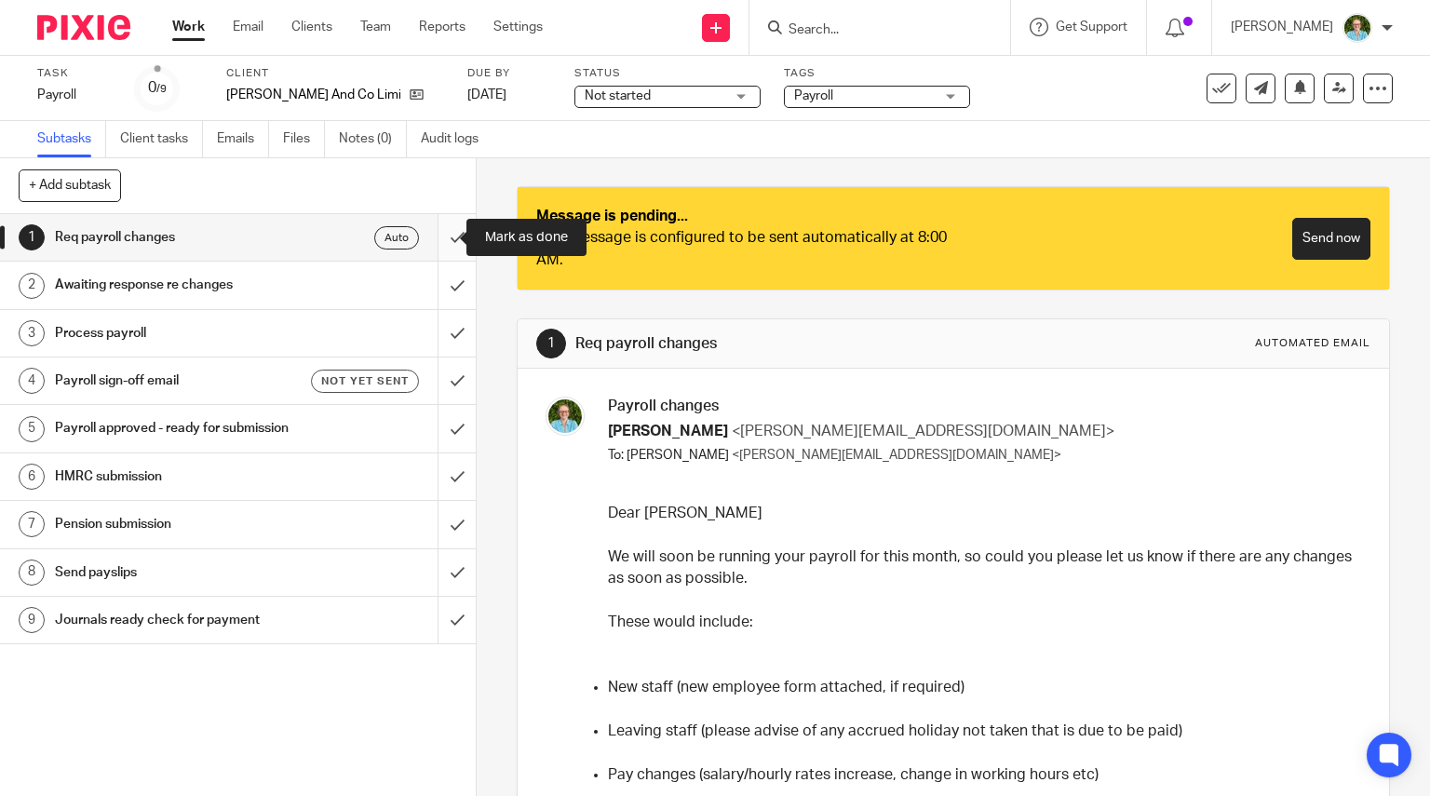
click at [434, 238] on input "submit" at bounding box center [238, 237] width 476 height 47
click at [484, 90] on link "8 Oct 2025" at bounding box center [509, 96] width 84 height 20
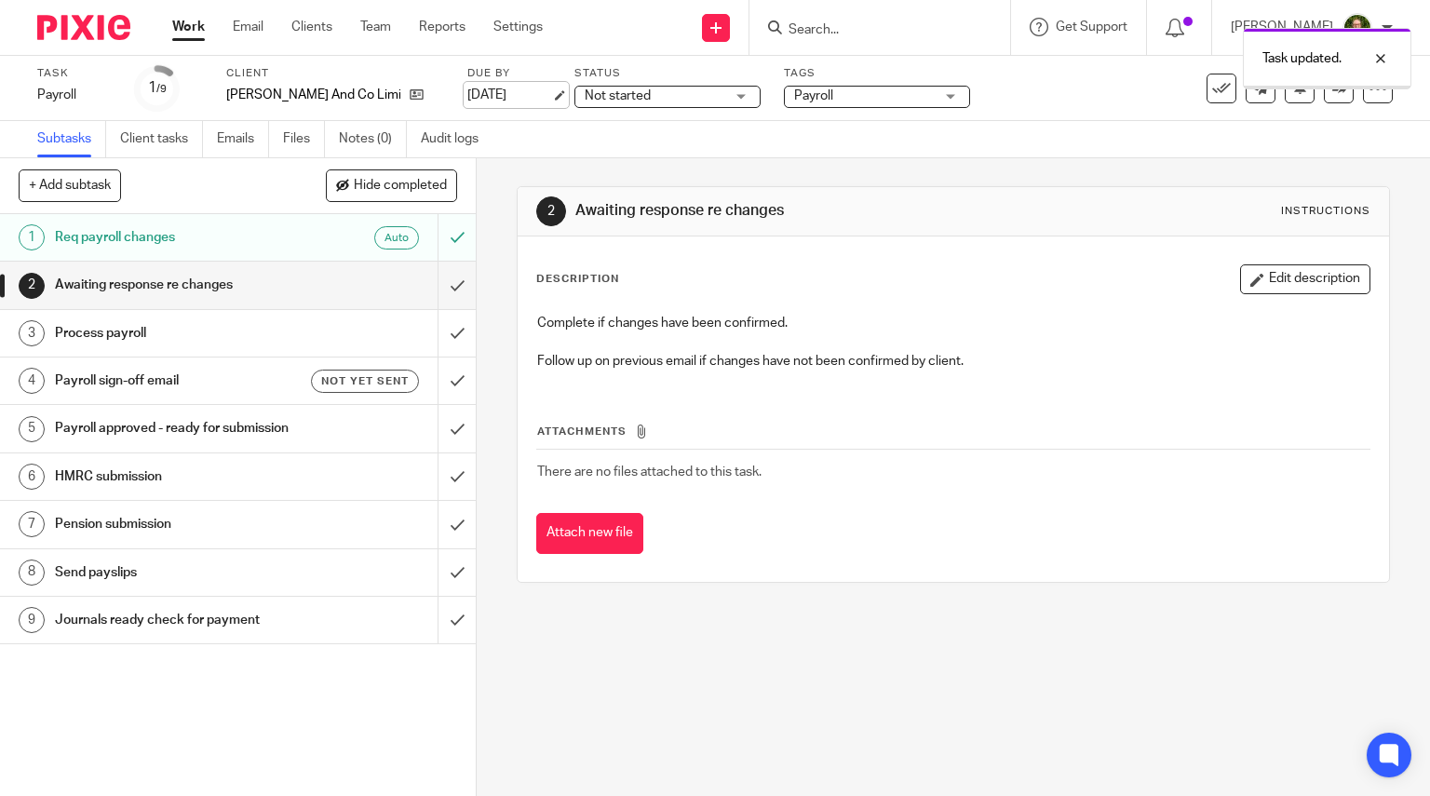
click at [467, 95] on link "8 Oct 2025" at bounding box center [509, 96] width 84 height 20
click at [439, 280] on input "submit" at bounding box center [238, 285] width 476 height 47
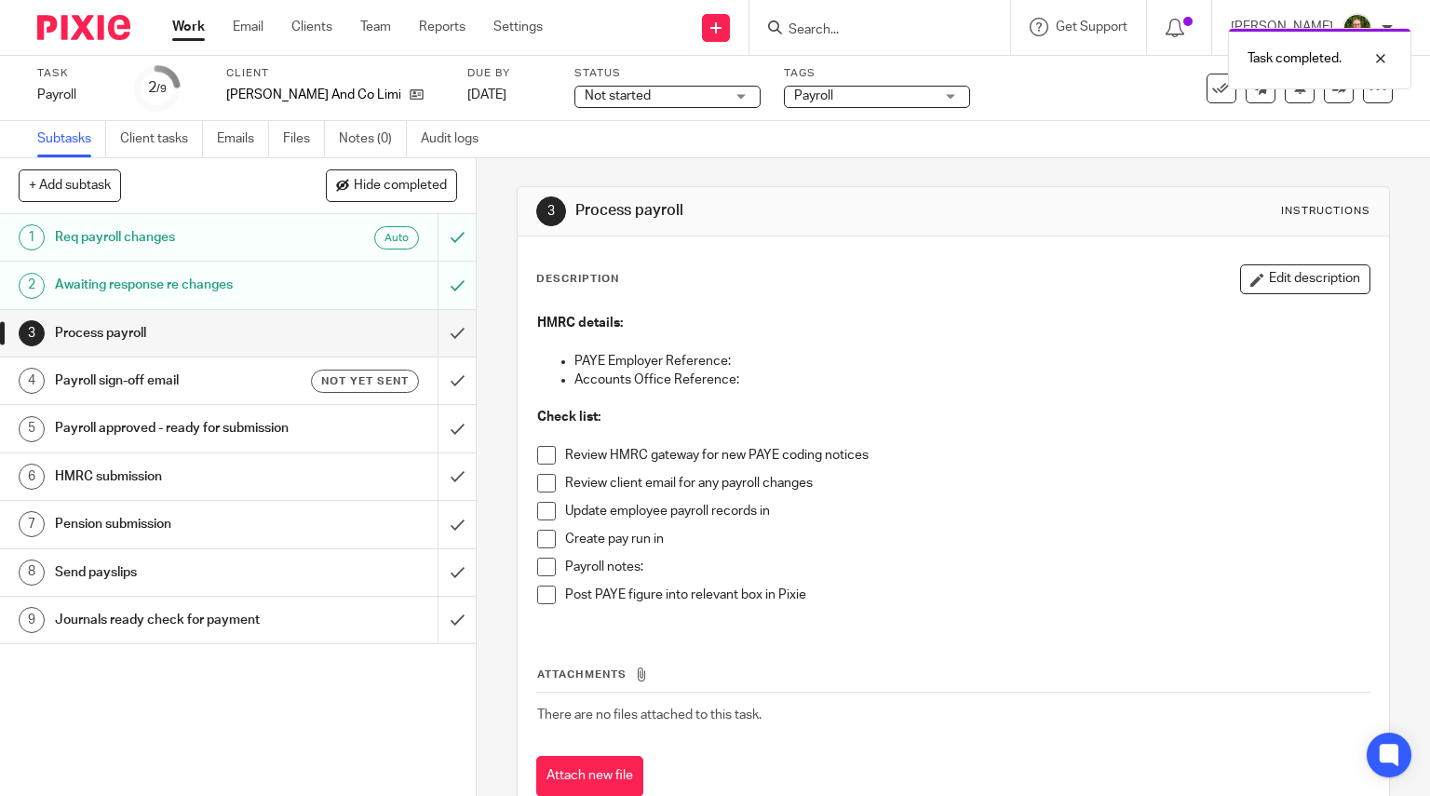
click at [537, 457] on span at bounding box center [546, 455] width 19 height 19
click at [537, 488] on span at bounding box center [546, 483] width 19 height 19
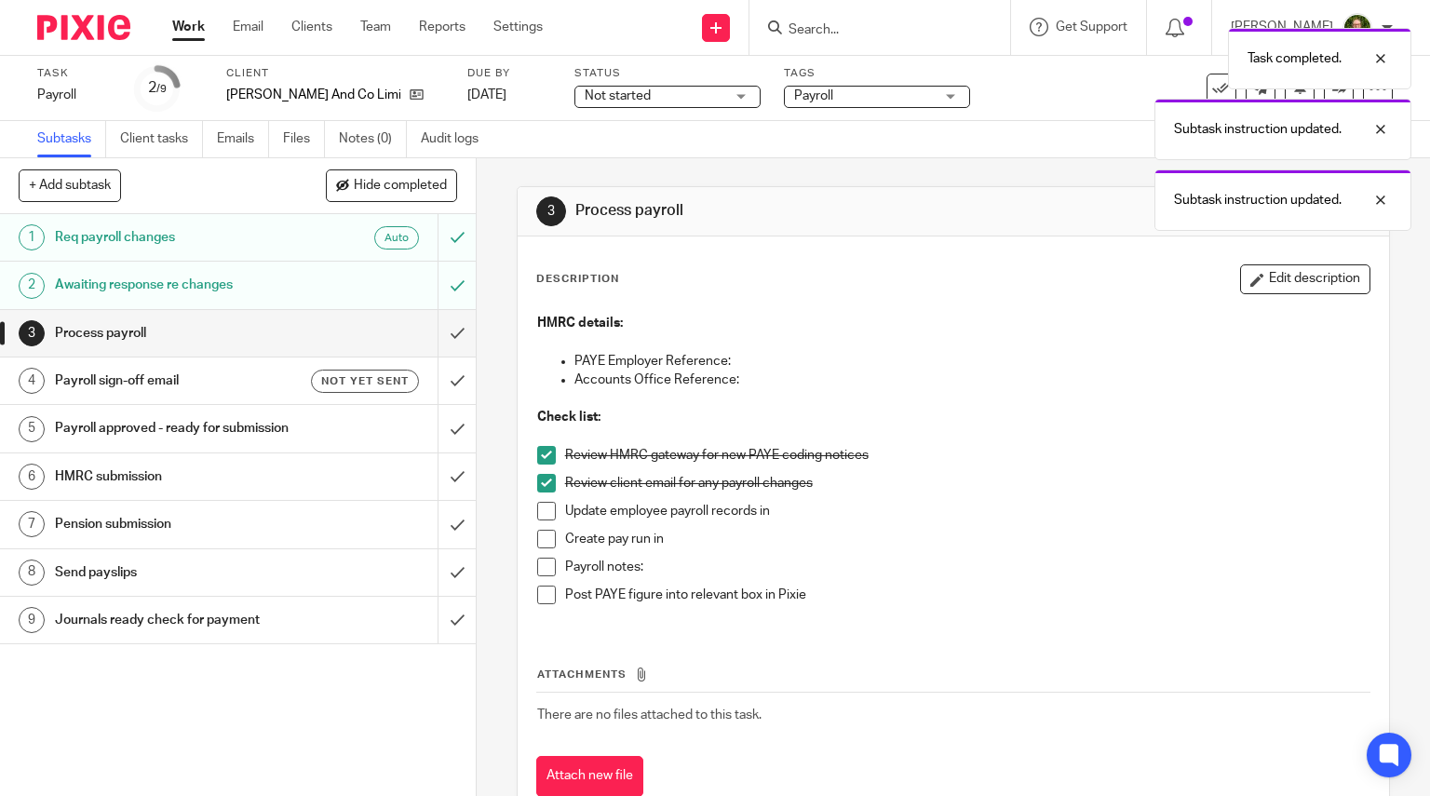
click at [544, 511] on span at bounding box center [546, 511] width 19 height 19
drag, startPoint x: 541, startPoint y: 537, endPoint x: 542, endPoint y: 554, distance: 16.8
click at [541, 539] on span at bounding box center [546, 539] width 19 height 19
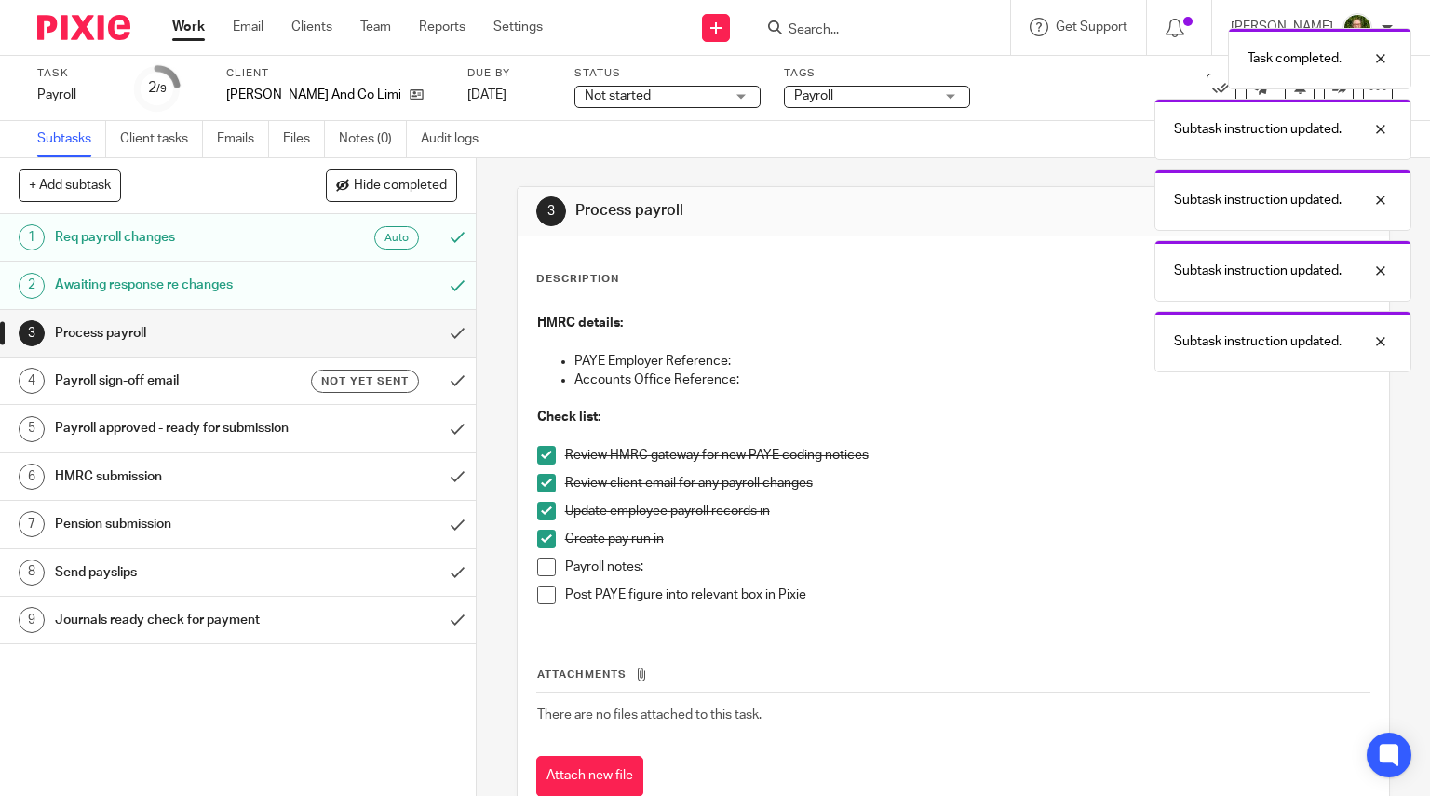
click at [543, 571] on span at bounding box center [546, 566] width 19 height 19
click at [446, 343] on input "submit" at bounding box center [238, 333] width 476 height 47
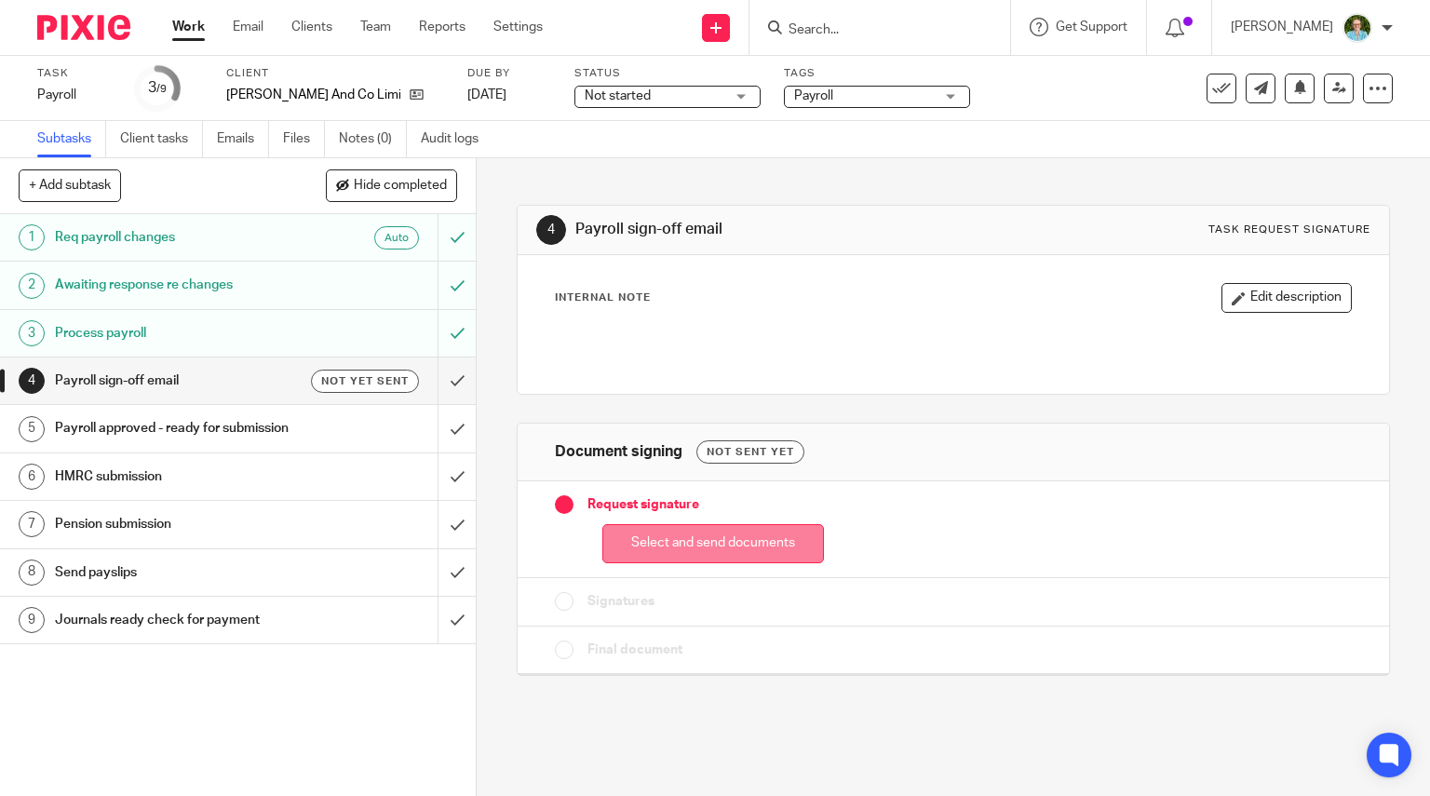
click at [685, 554] on button "Select and send documents" at bounding box center [713, 544] width 222 height 40
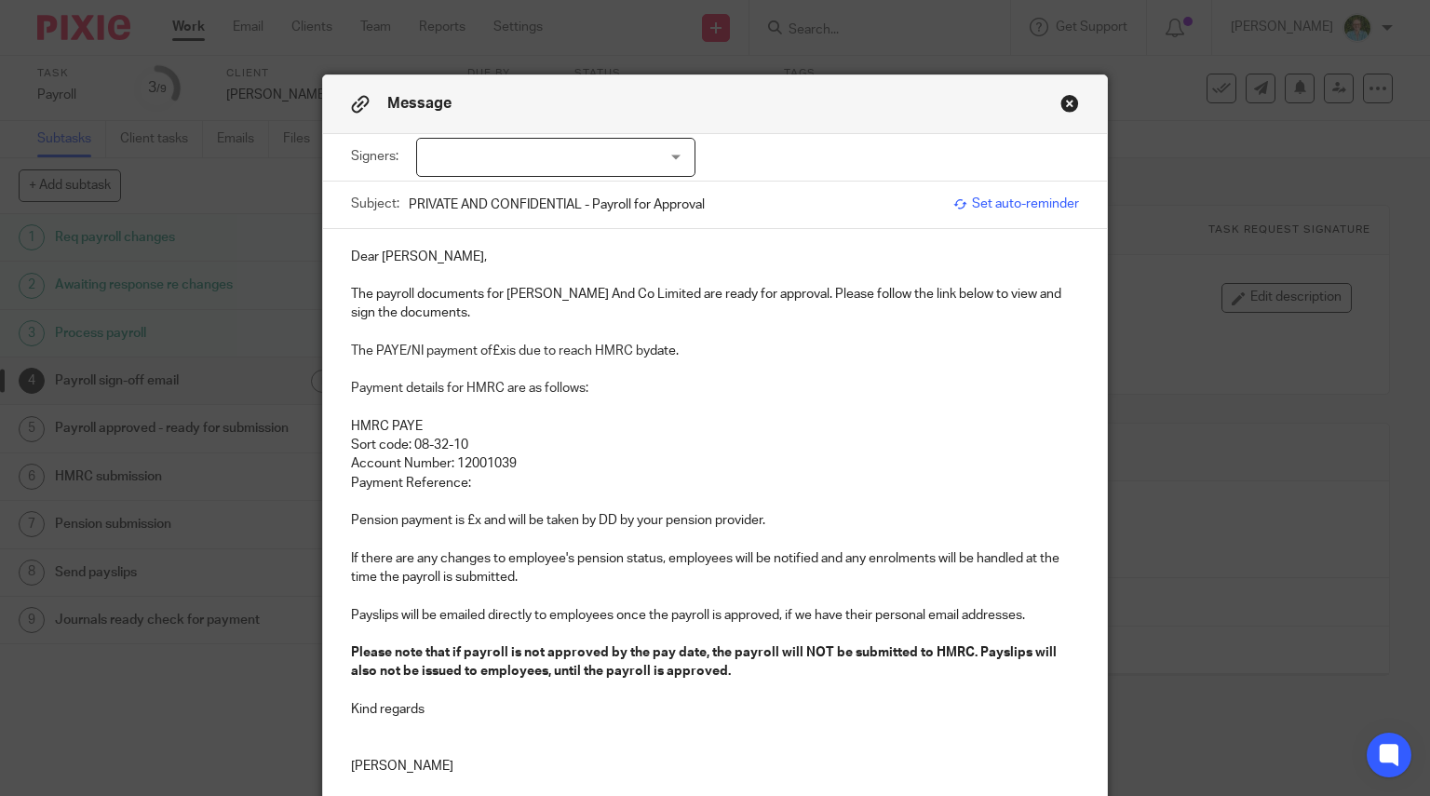
click at [582, 155] on div at bounding box center [555, 157] width 279 height 39
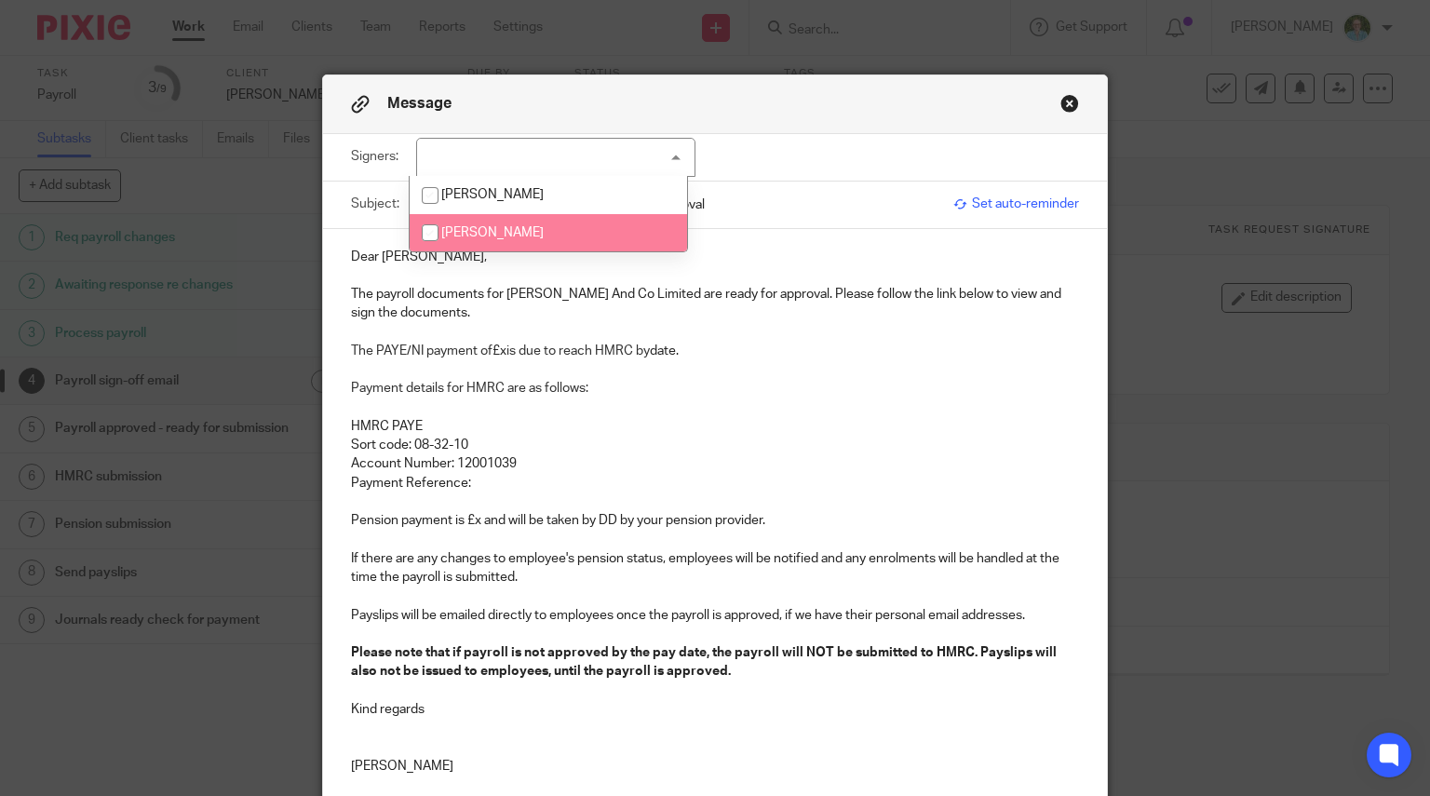
click at [535, 232] on span "Jennifer Margaret Surtees" at bounding box center [492, 232] width 102 height 13
checkbox input "true"
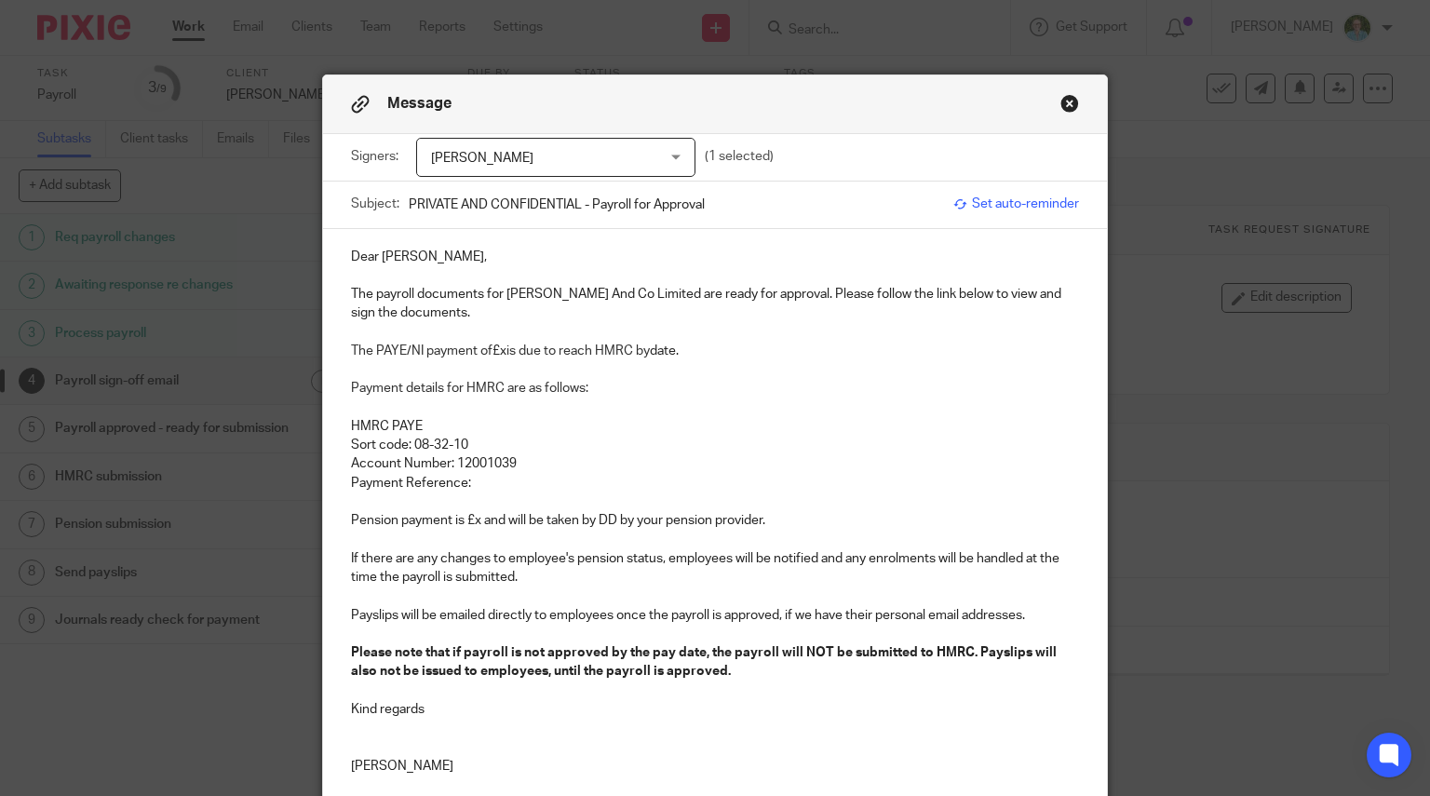
click at [416, 355] on span "The PAYE/NI payment of" at bounding box center [421, 350] width 141 height 13
click at [432, 263] on p "Dear Jennifer," at bounding box center [715, 257] width 729 height 19
click at [370, 288] on p "The payroll documents for J Fenton And Co Limited are ready for approval. Pleas…" at bounding box center [715, 304] width 729 height 38
drag, startPoint x: 700, startPoint y: 291, endPoint x: 605, endPoint y: 289, distance: 95.0
click at [605, 289] on p "The September 2025 payroll documents for J Fenton And Co Limited are ready for …" at bounding box center [715, 304] width 729 height 38
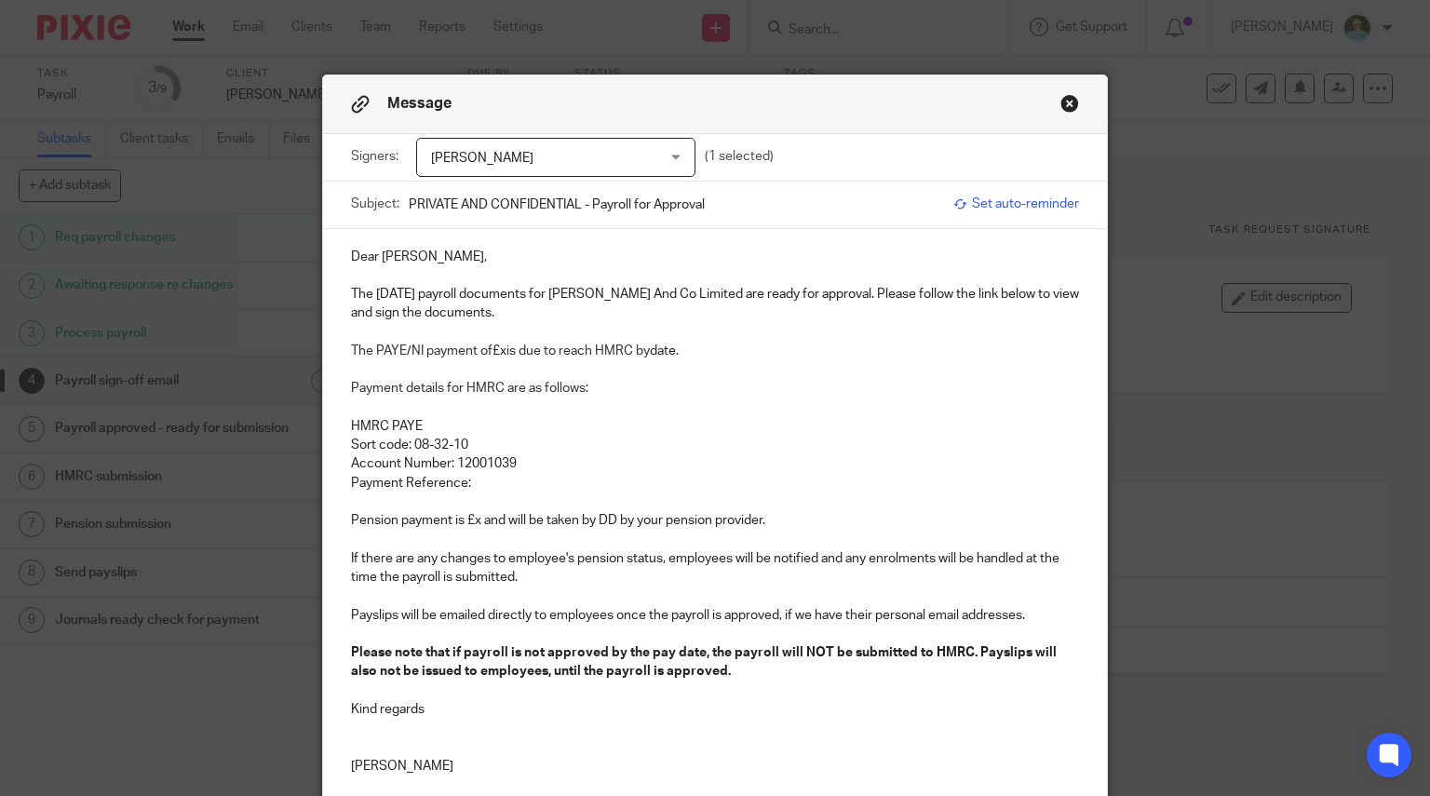
click at [718, 310] on p "The September 2025 payroll documents for J Fenton And Co Limited are ready for …" at bounding box center [715, 304] width 729 height 38
drag, startPoint x: 747, startPoint y: 287, endPoint x: 601, endPoint y: 295, distance: 146.4
click at [601, 295] on p "The September 2025 payroll documents for J Fenton And Co Limited are ready for …" at bounding box center [715, 304] width 729 height 38
click at [499, 347] on p "The PAYE/NI payment of £x is due to reach HMRC by date." at bounding box center [715, 351] width 729 height 19
drag, startPoint x: 739, startPoint y: 355, endPoint x: 686, endPoint y: 352, distance: 53.1
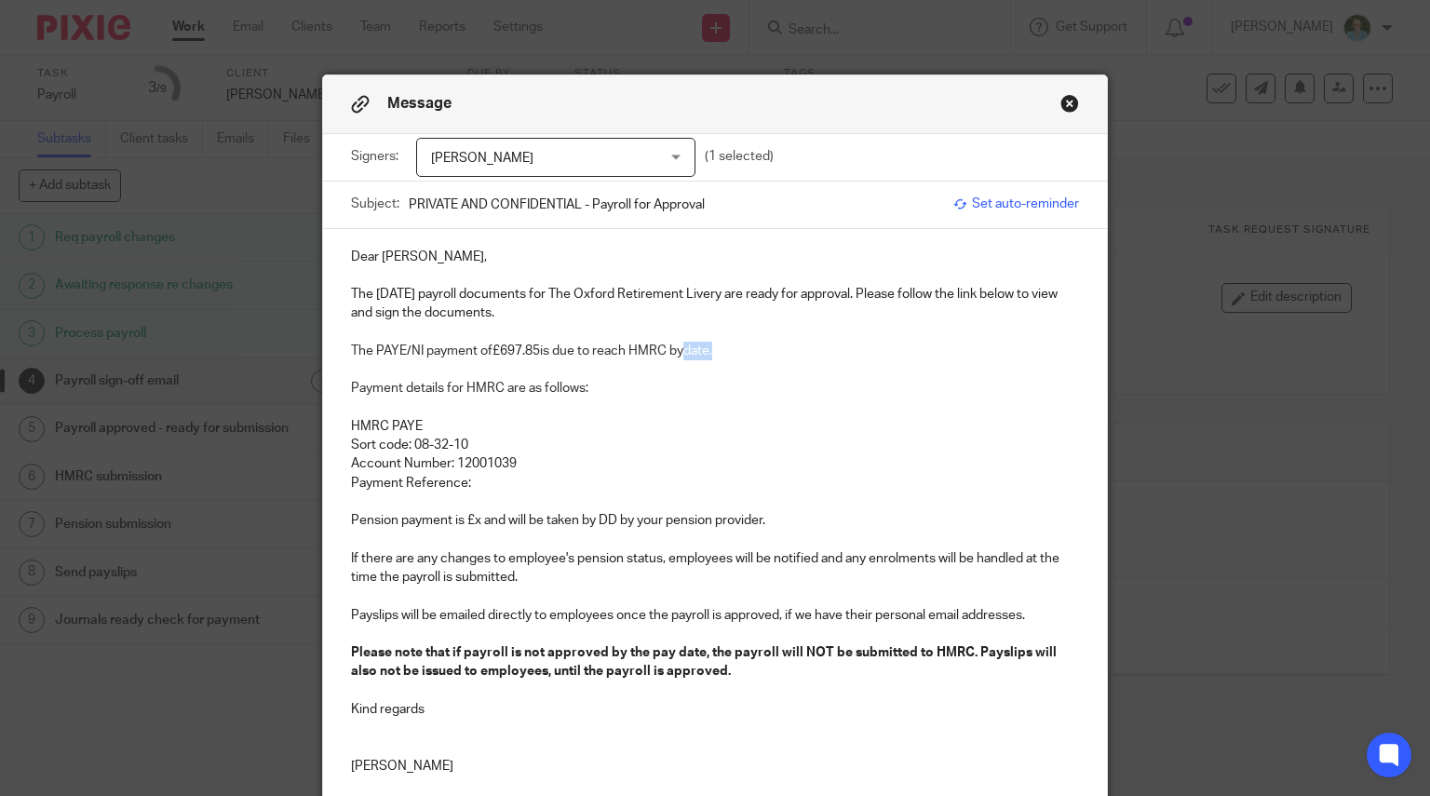
click at [686, 352] on p "The PAYE/NI payment of £697.85 is due to reach HMRC by date." at bounding box center [715, 351] width 729 height 19
click at [533, 483] on p "Payment Reference:" at bounding box center [715, 483] width 729 height 19
click at [632, 540] on p at bounding box center [715, 540] width 729 height 19
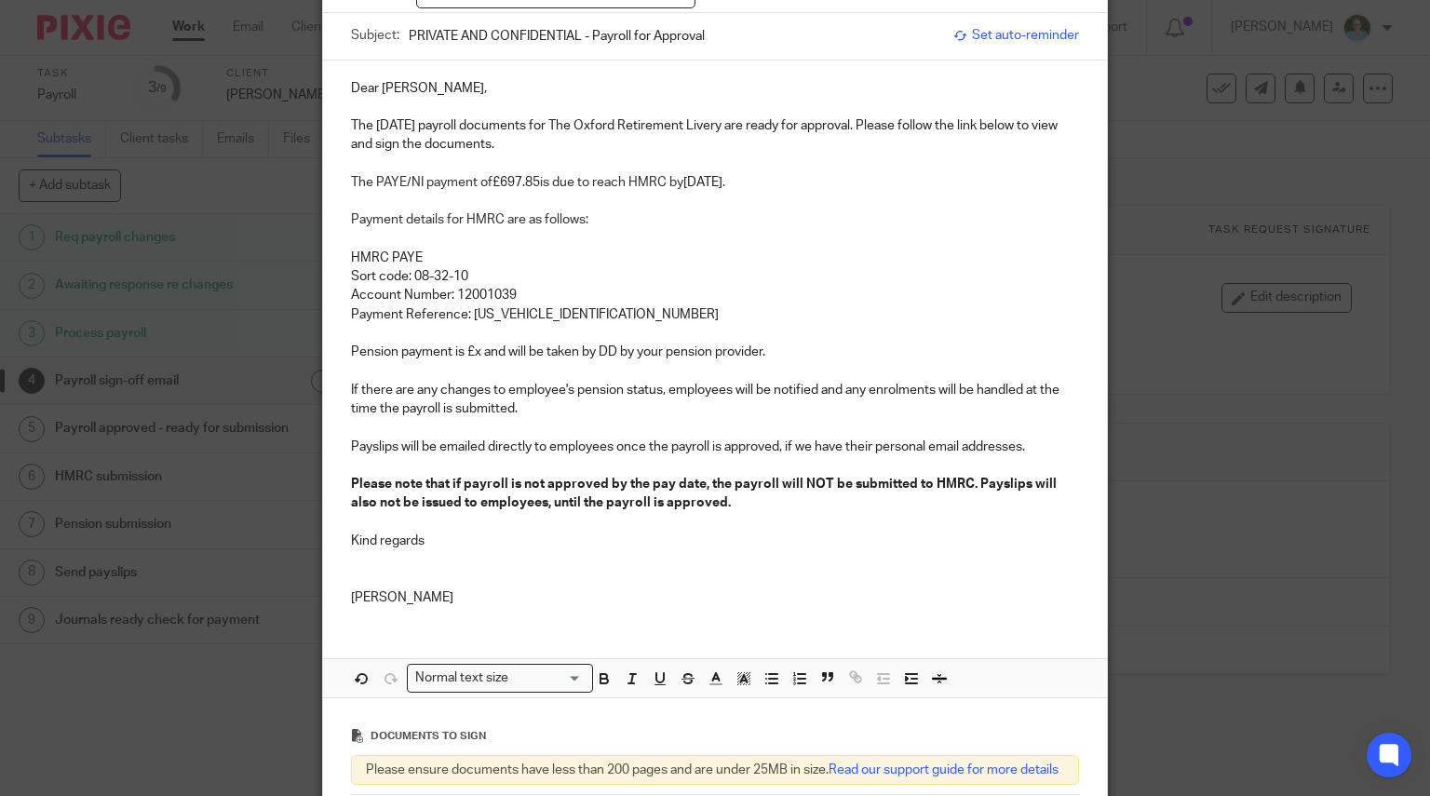
scroll to position [186, 0]
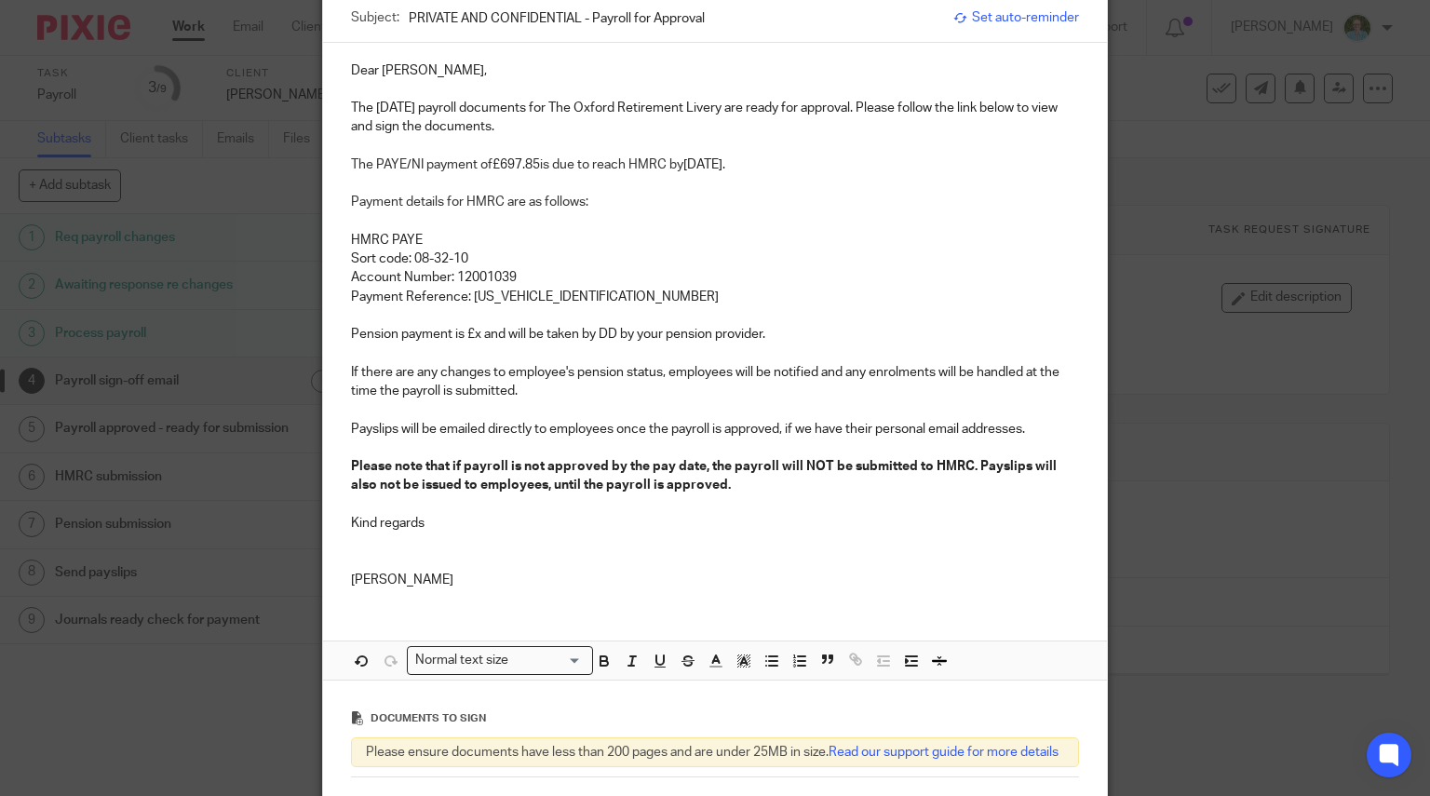
click at [471, 335] on p "Pension payment is £x and will be taken by DD by your pension provider." at bounding box center [715, 334] width 729 height 19
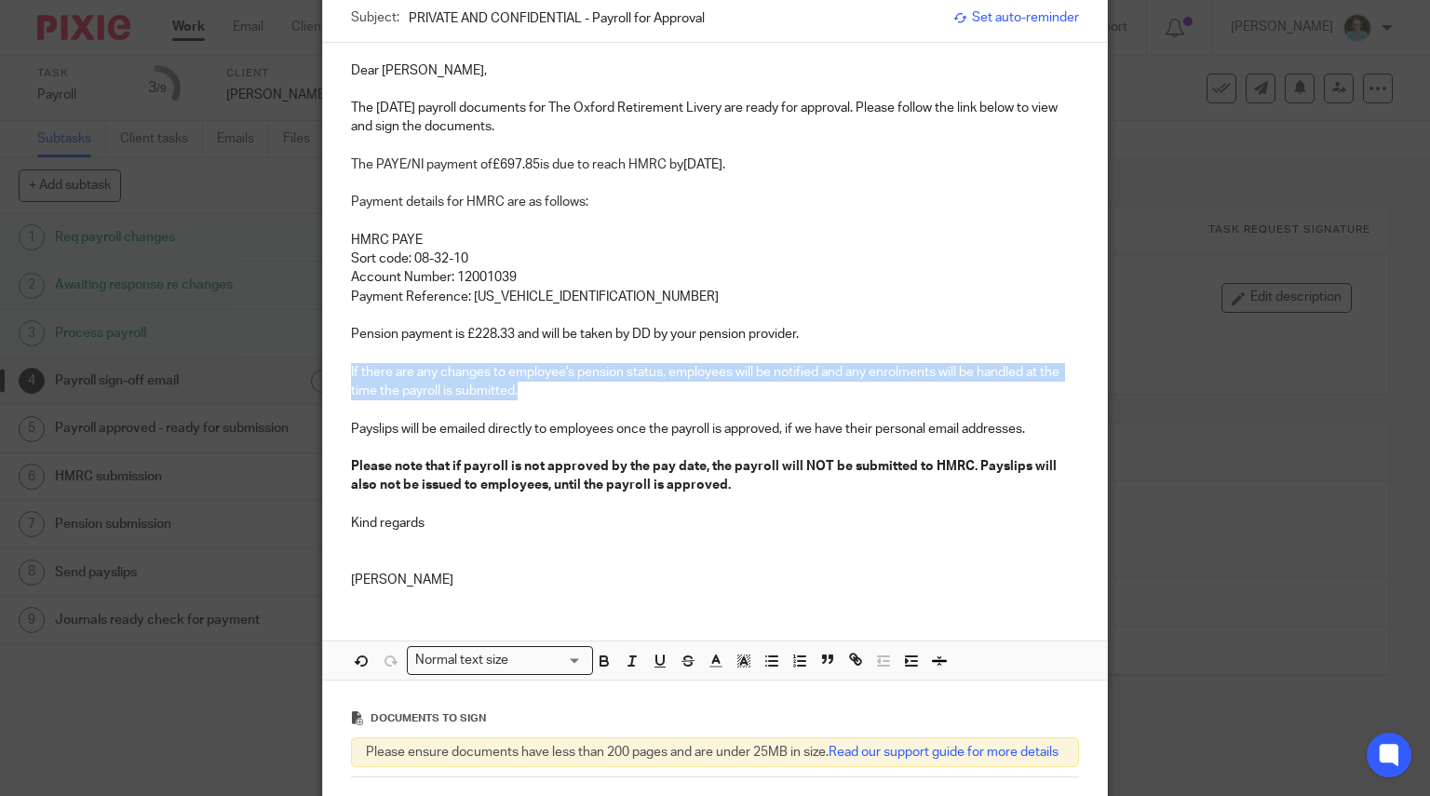
drag, startPoint x: 531, startPoint y: 393, endPoint x: 320, endPoint y: 374, distance: 211.2
click at [323, 374] on div "Dear Jenny, The September 2025 payroll documents for The Oxford Retirement Live…" at bounding box center [715, 323] width 785 height 560
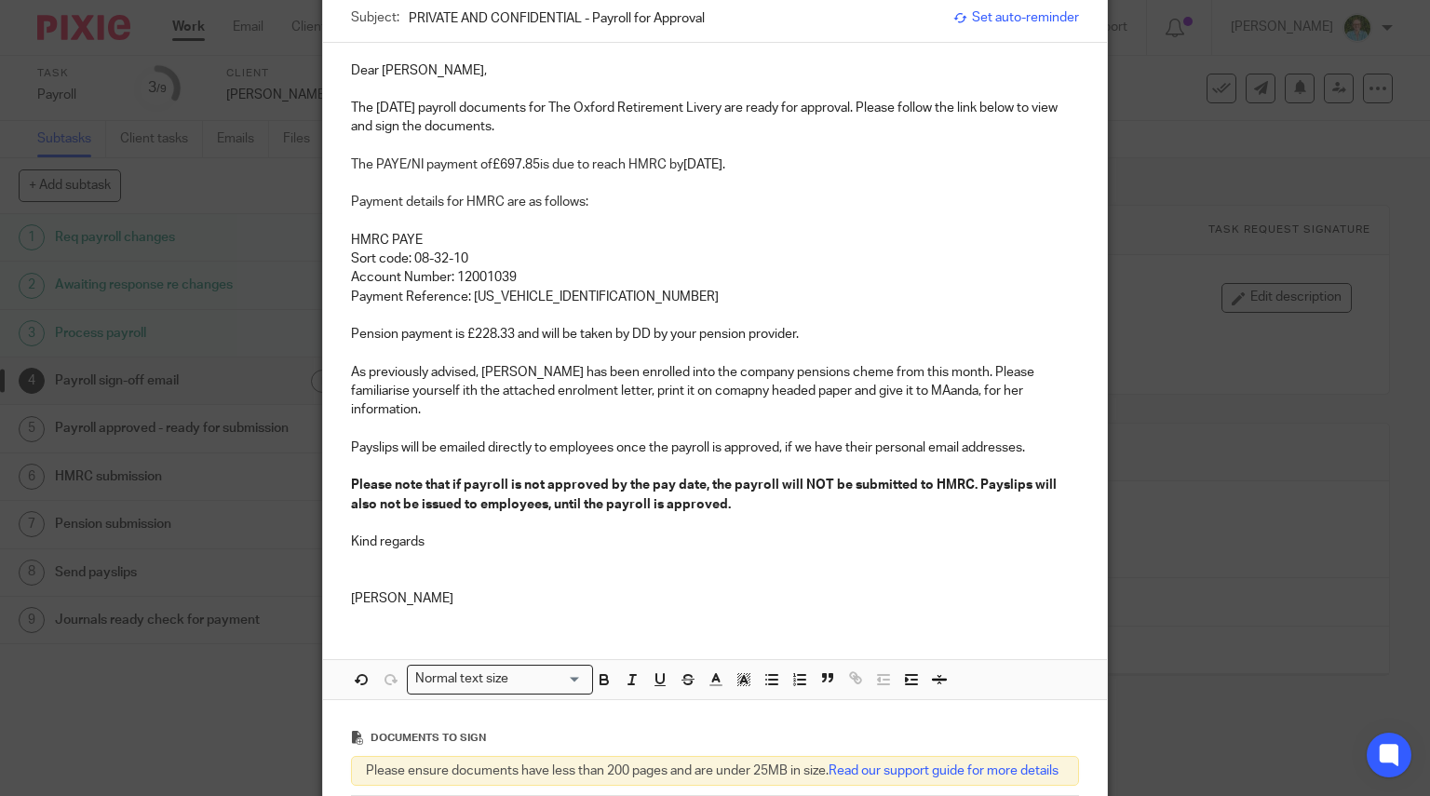
click at [613, 527] on p at bounding box center [715, 523] width 729 height 19
drag, startPoint x: 463, startPoint y: 387, endPoint x: 408, endPoint y: 399, distance: 56.2
click at [399, 388] on p "As previously advised, Amanda Hitchcox has been enrolled into the company pensi…" at bounding box center [715, 391] width 729 height 57
click at [467, 385] on p "As previously advised, Amanda Hitchcox has been enrolled into the company pensi…" at bounding box center [715, 391] width 729 height 57
click at [460, 389] on p "As previously advised, Amanda Hitchcox has been enrolled into the company pensi…" at bounding box center [715, 391] width 729 height 57
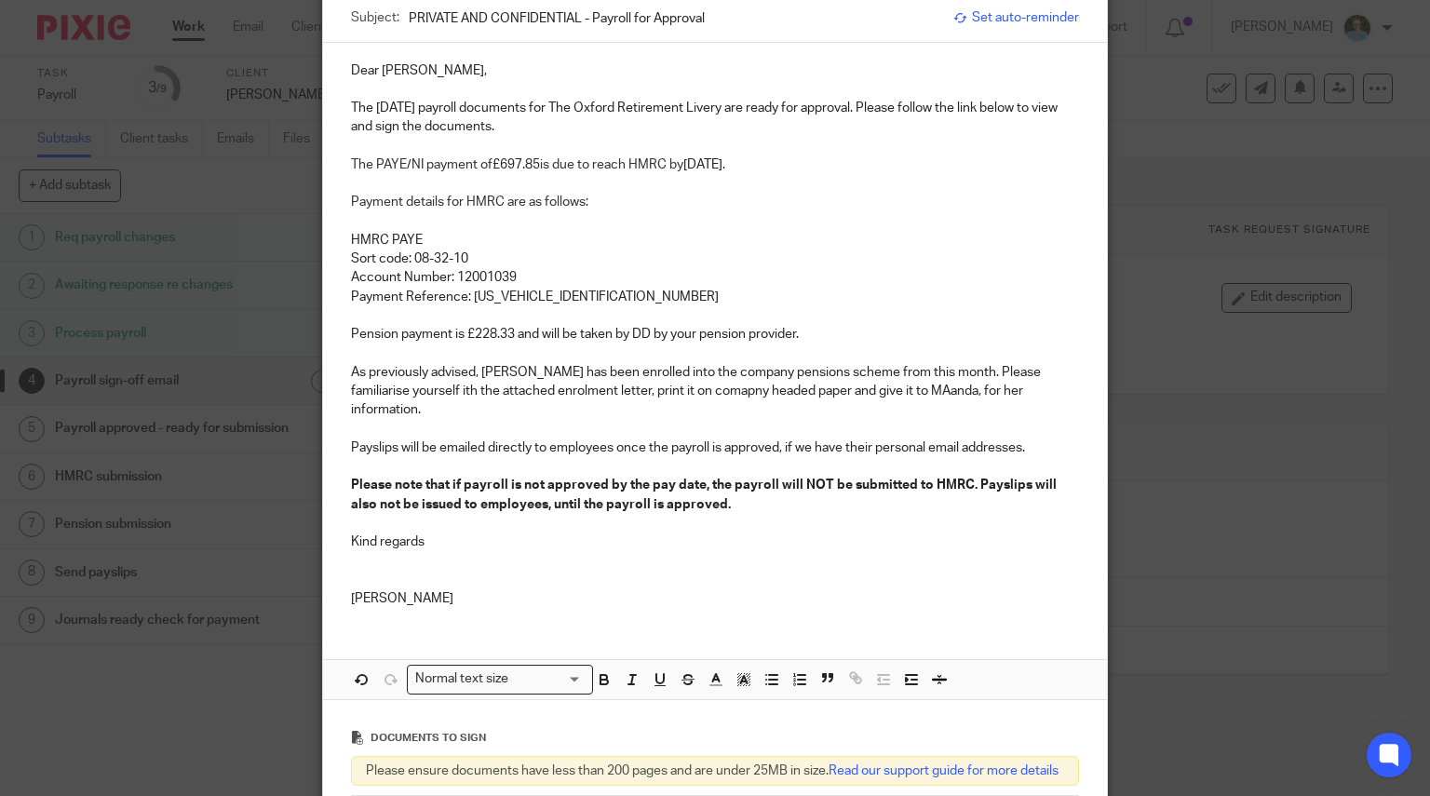
drag, startPoint x: 460, startPoint y: 389, endPoint x: 418, endPoint y: 384, distance: 42.1
click at [418, 384] on p "As previously advised, Amanda Hitchcox has been enrolled into the company pensi…" at bounding box center [715, 391] width 729 height 57
click at [456, 391] on p "As previously advised, Amanda Hitchcox has been enrolled into the company pensi…" at bounding box center [715, 391] width 729 height 57
drag, startPoint x: 959, startPoint y: 384, endPoint x: 860, endPoint y: 477, distance: 135.0
click at [818, 494] on p "Please note that if payroll is not approved by the pay date, the payroll will N…" at bounding box center [715, 495] width 729 height 38
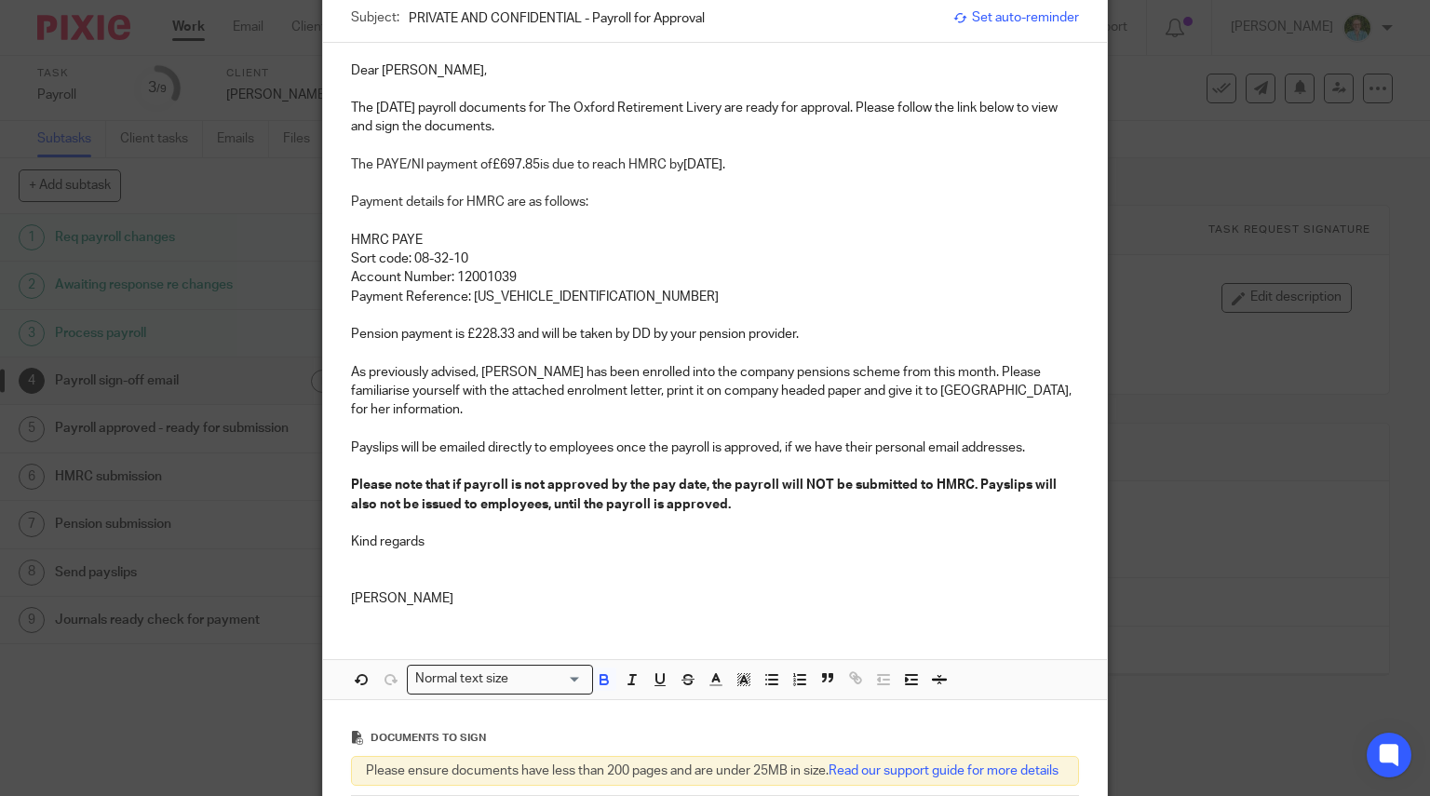
click at [952, 387] on p "As previously advised, Amanda Hitchcox has been enrolled into the company pensi…" at bounding box center [715, 391] width 729 height 57
click at [410, 632] on div "Dear Jenny, The September 2025 payroll documents for The Oxford Retirement Live…" at bounding box center [715, 371] width 785 height 656
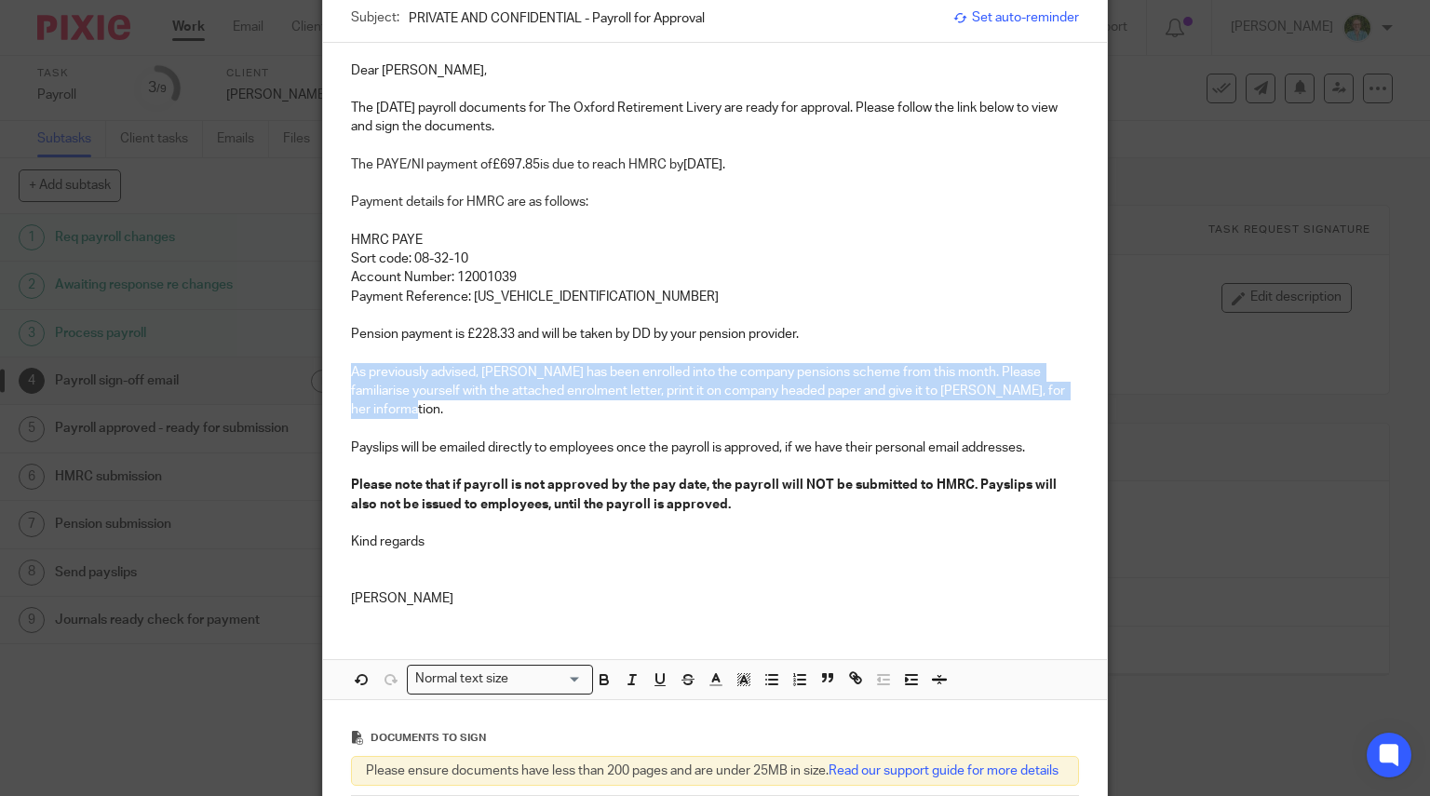
drag, startPoint x: 398, startPoint y: 401, endPoint x: 346, endPoint y: 366, distance: 63.0
click at [351, 366] on p "As previously advised, Amanda Hitchcox has been enrolled into the company pensi…" at bounding box center [715, 391] width 729 height 57
click at [600, 675] on icon "button" at bounding box center [603, 677] width 7 height 5
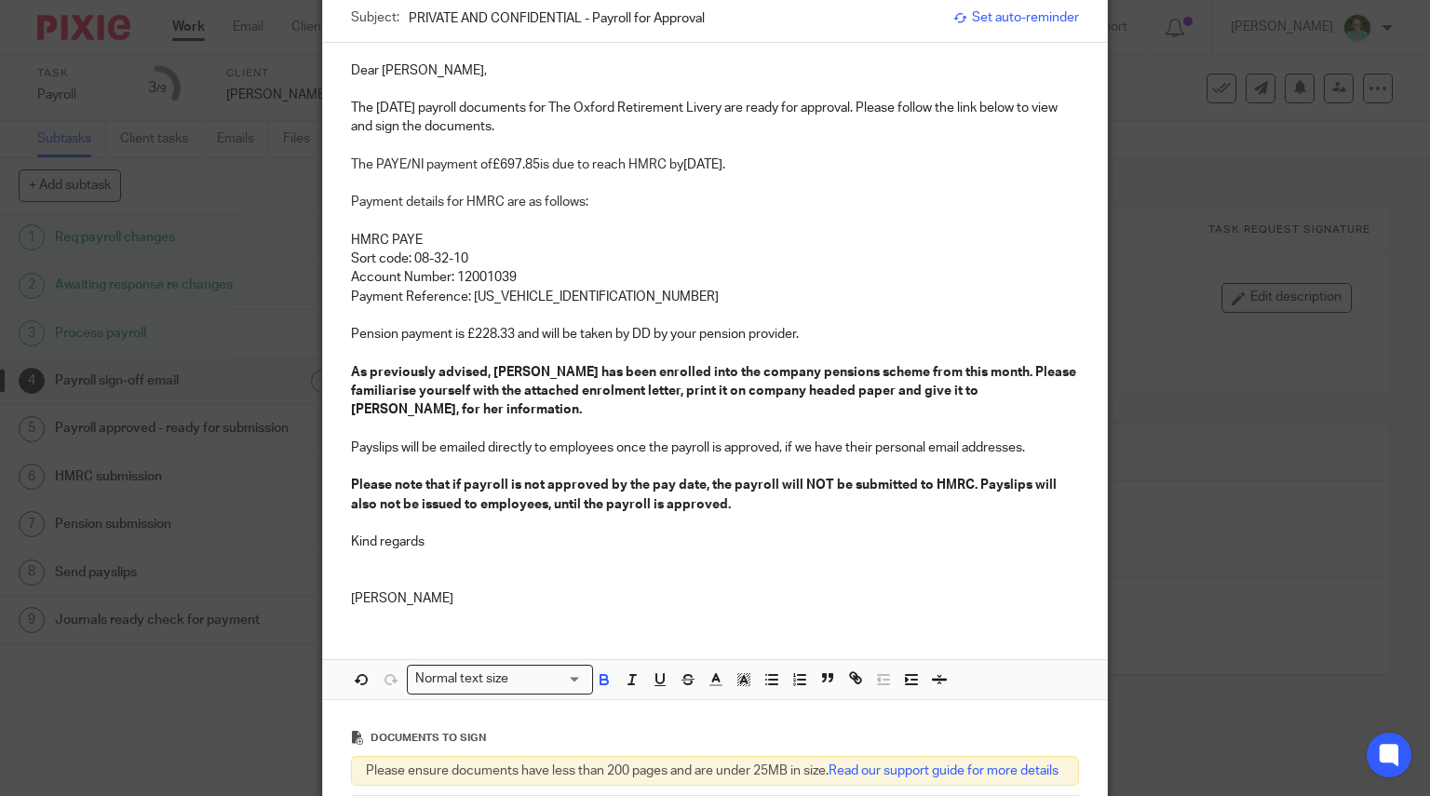
click at [523, 491] on p "Please note that if payroll is not approved by the pay date, the payroll will N…" at bounding box center [715, 495] width 729 height 38
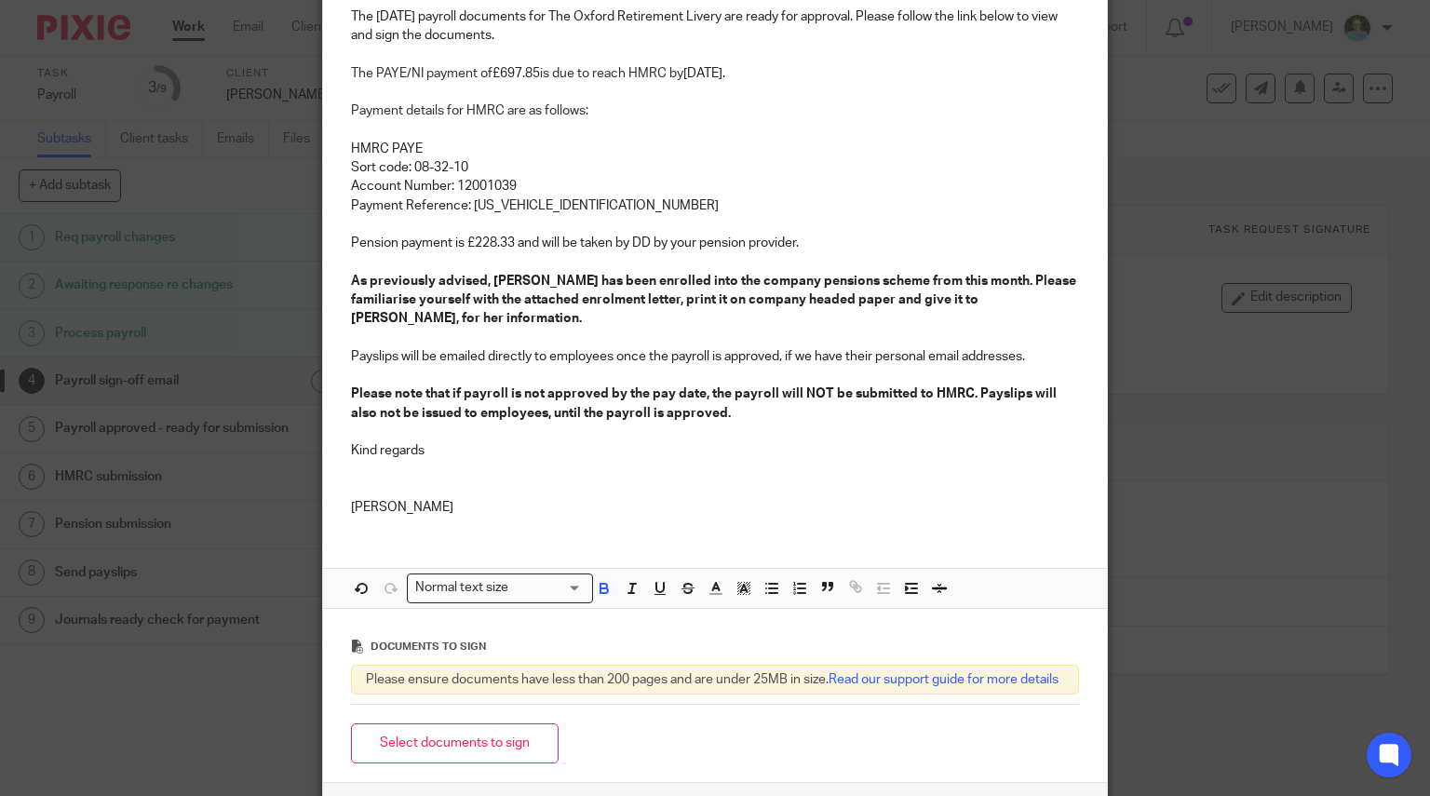
scroll to position [279, 0]
click at [869, 276] on strong "As previously advised, Amanda Hitchcox has been enrolled into the company pensi…" at bounding box center [715, 298] width 728 height 51
click at [625, 310] on p "As previously advised, Amanda Hitchcox has been enrolled into the company pensi…" at bounding box center [715, 298] width 729 height 57
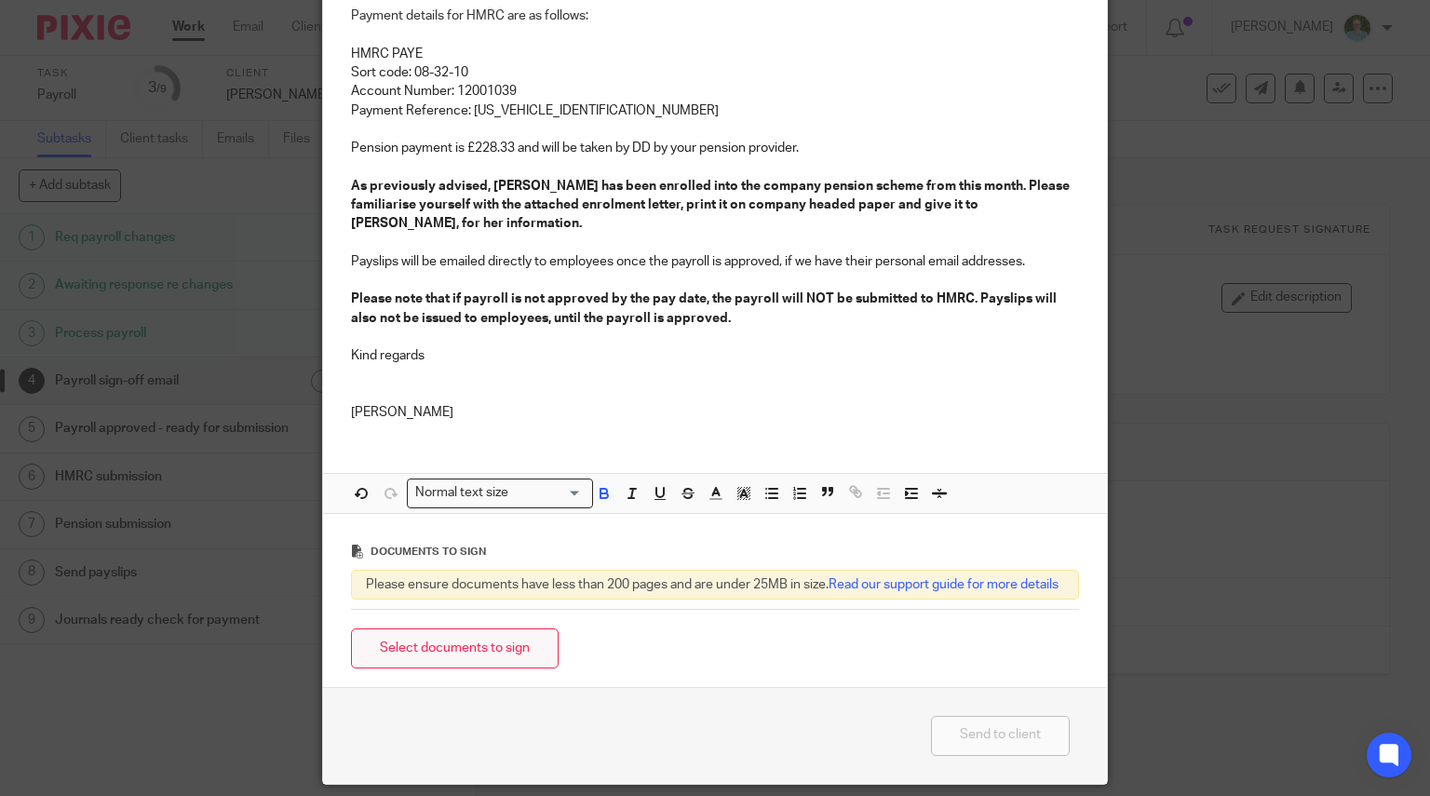
click at [506, 668] on button "Select documents to sign" at bounding box center [455, 648] width 208 height 40
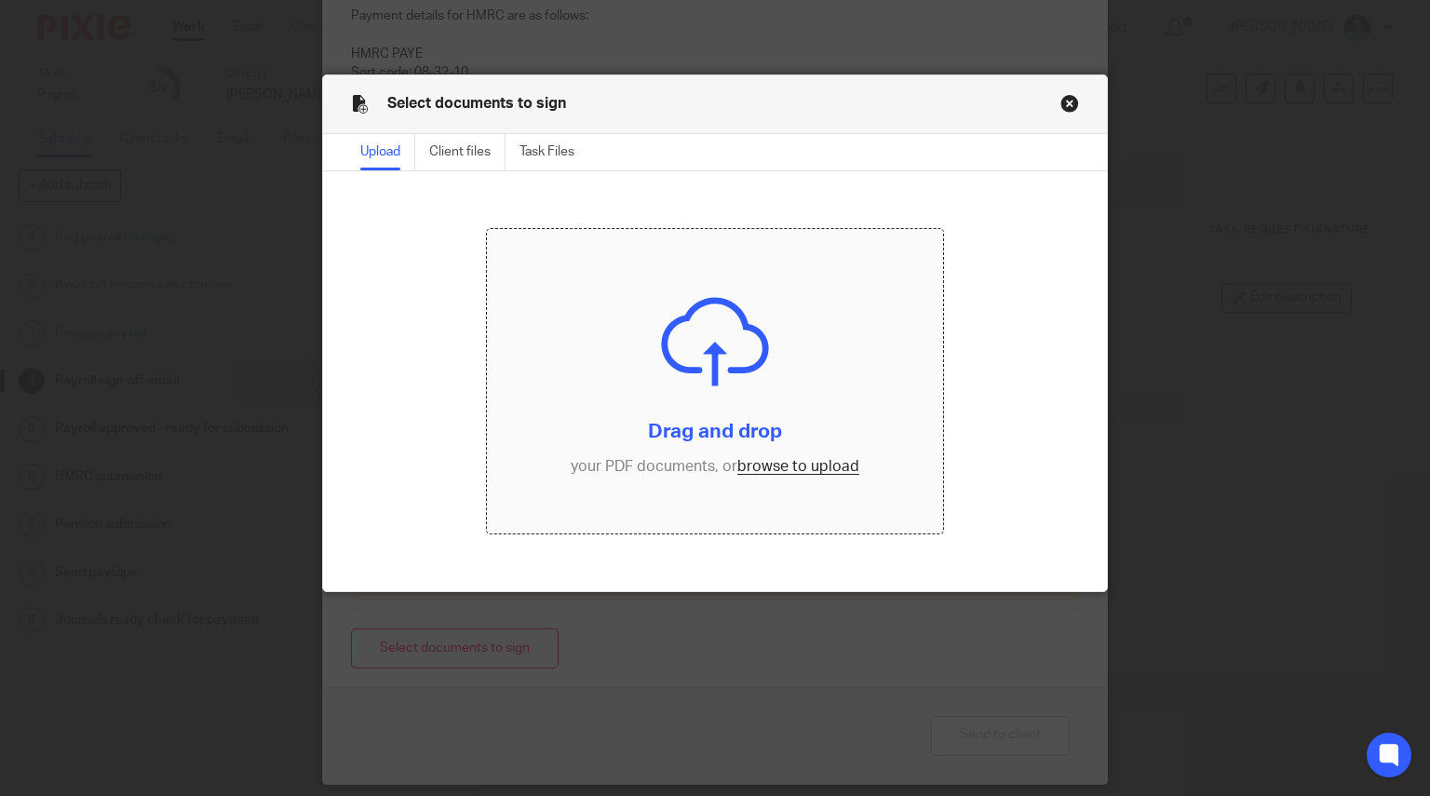
click at [732, 389] on input "file" at bounding box center [715, 381] width 456 height 304
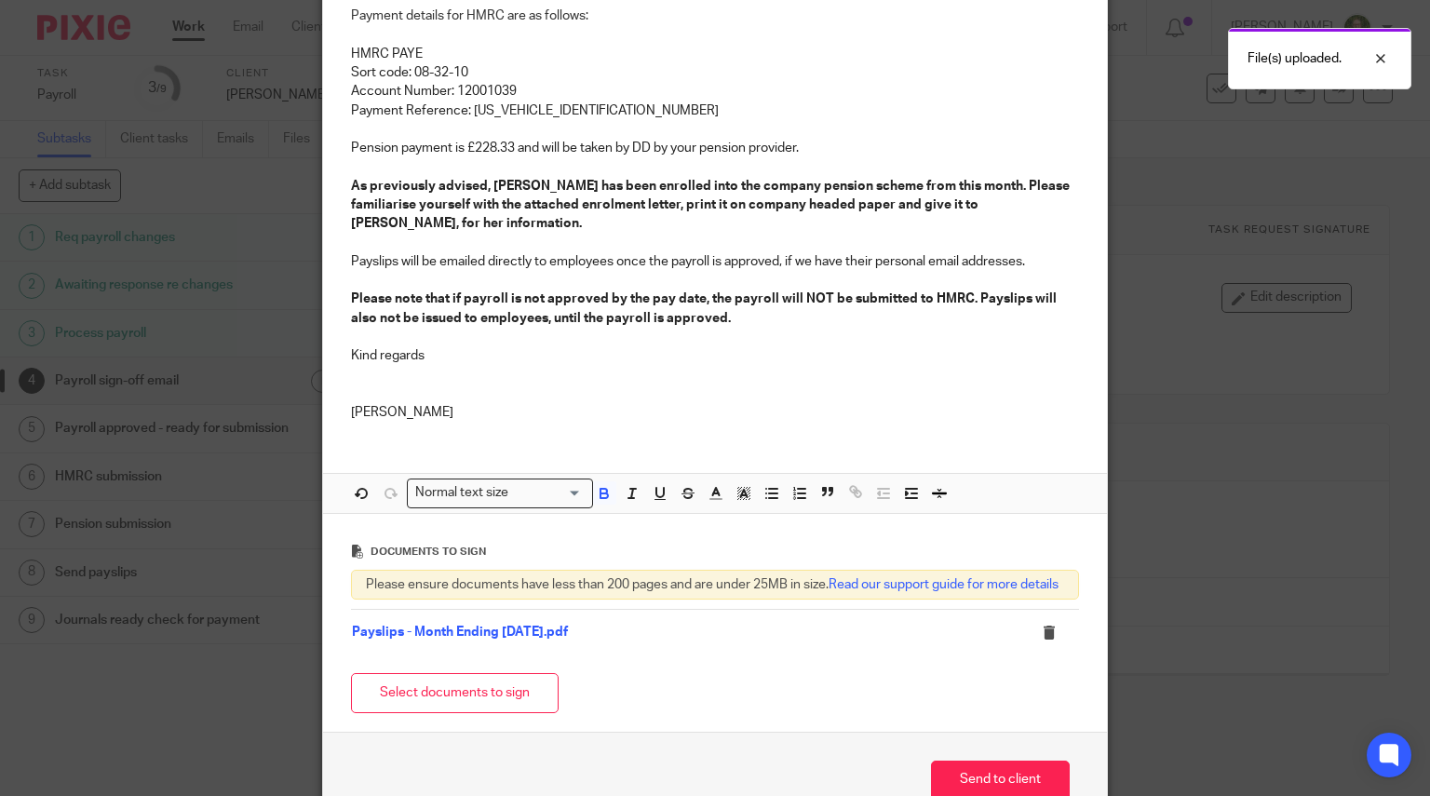
drag, startPoint x: 450, startPoint y: 705, endPoint x: 482, endPoint y: 693, distance: 34.4
click at [450, 705] on button "Select documents to sign" at bounding box center [455, 693] width 208 height 40
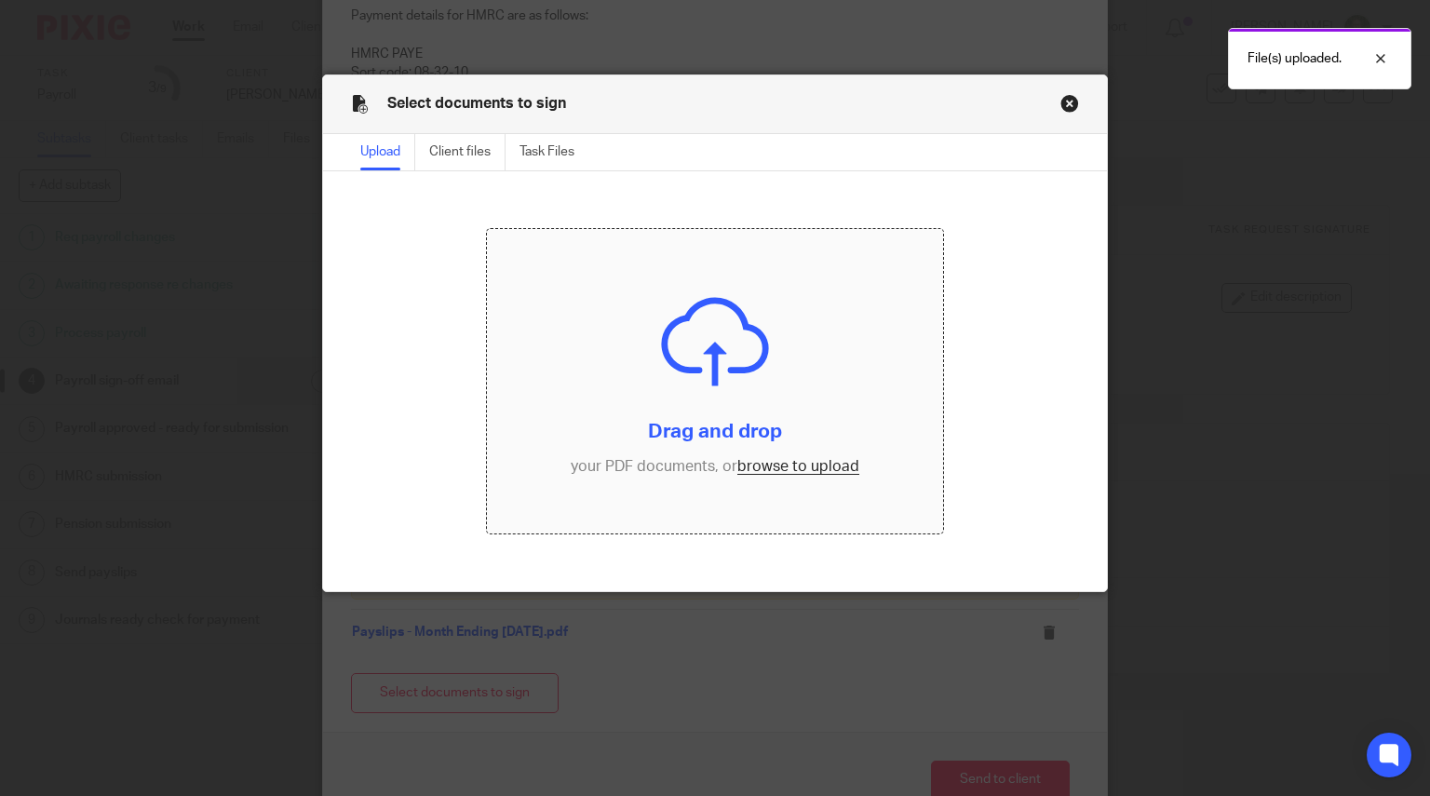
click at [759, 368] on input "file" at bounding box center [715, 381] width 456 height 304
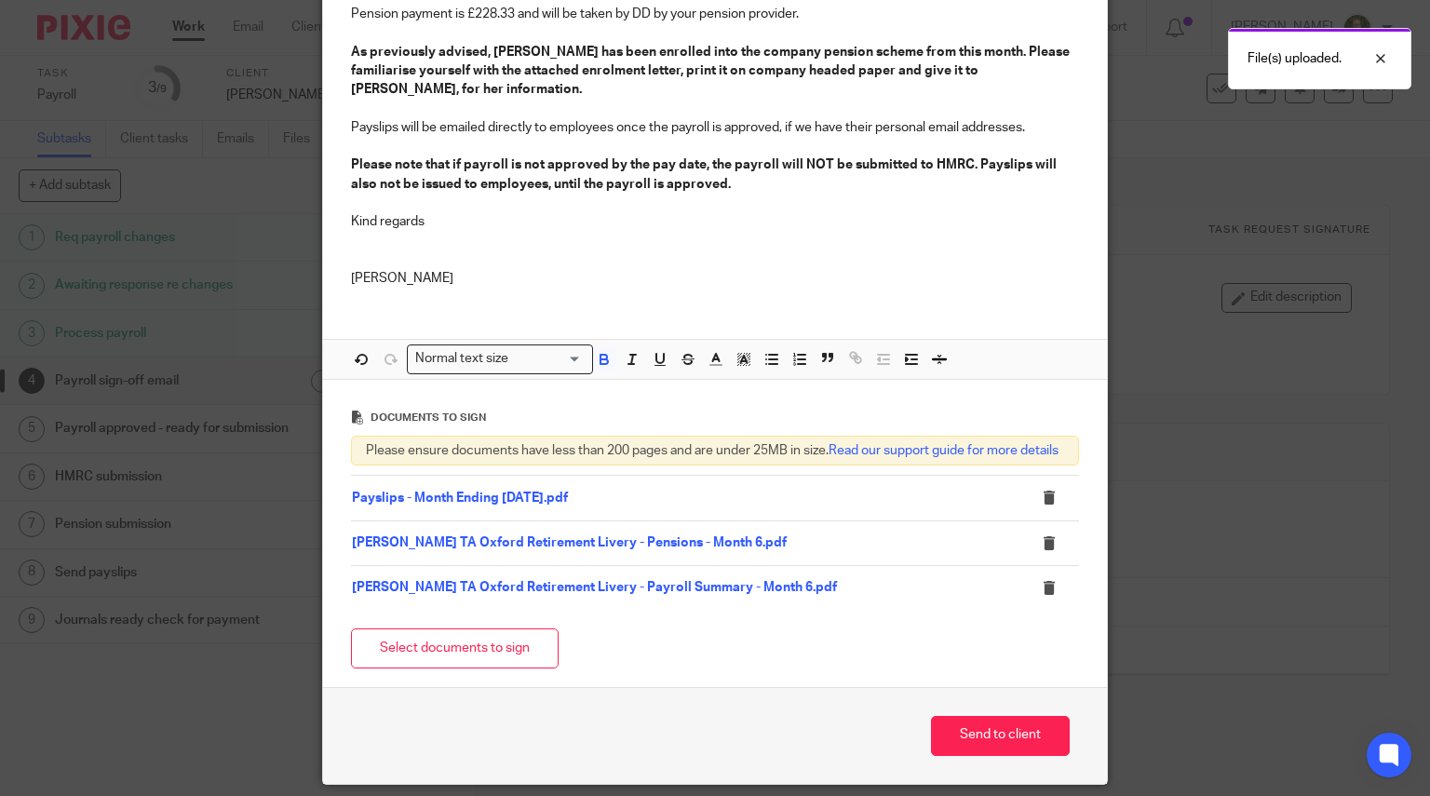
scroll to position [584, 0]
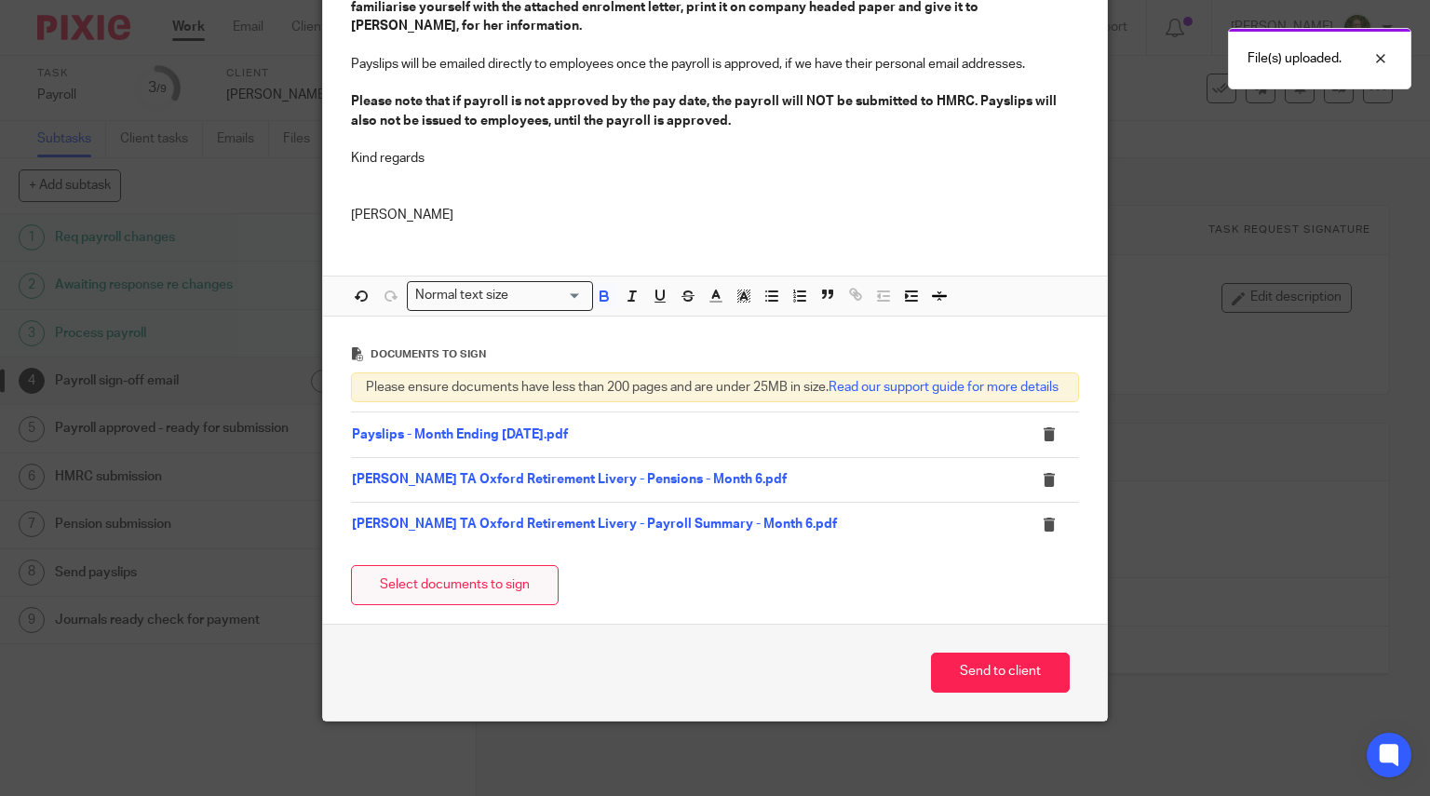
click at [480, 587] on button "Select documents to sign" at bounding box center [455, 585] width 208 height 40
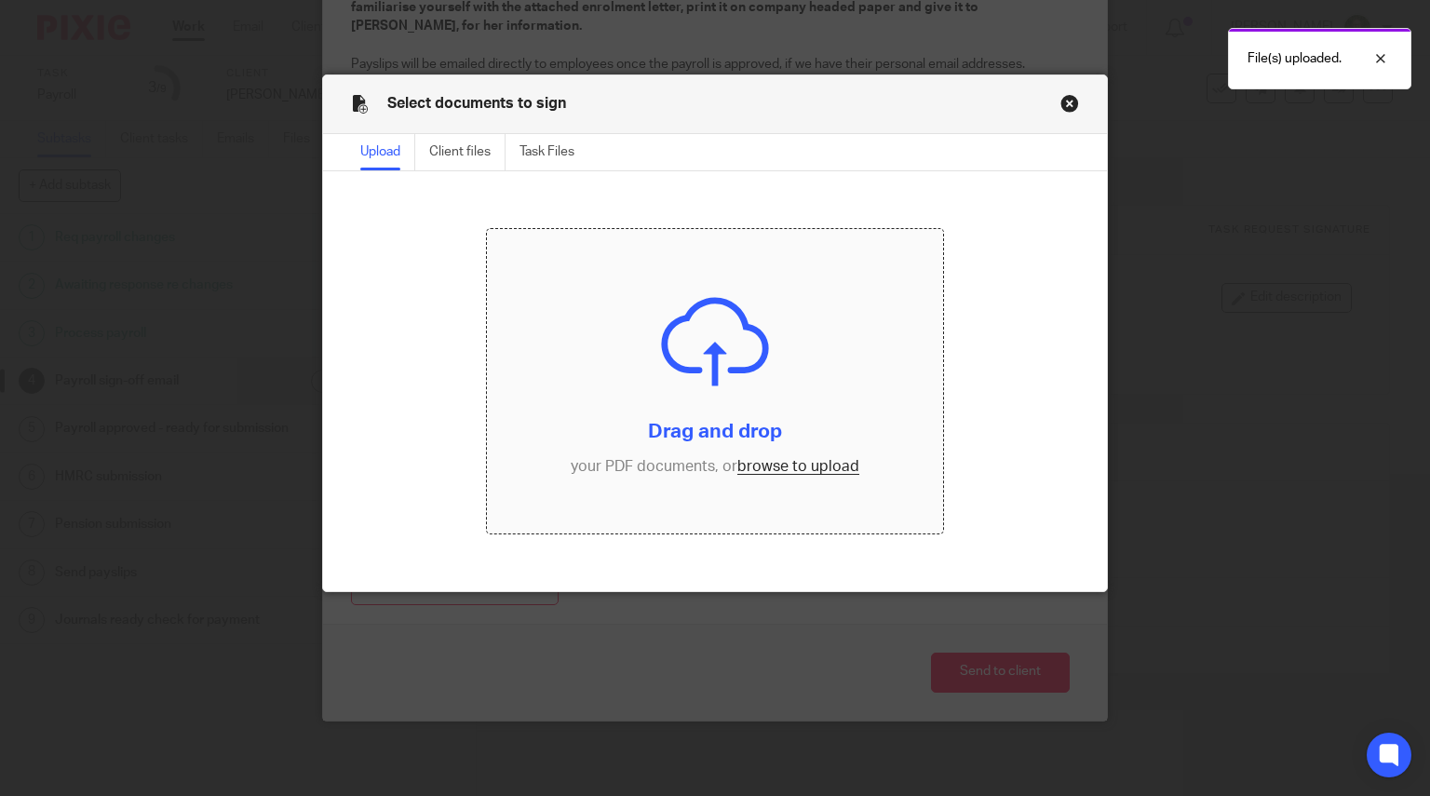
click at [660, 360] on input "file" at bounding box center [715, 381] width 456 height 304
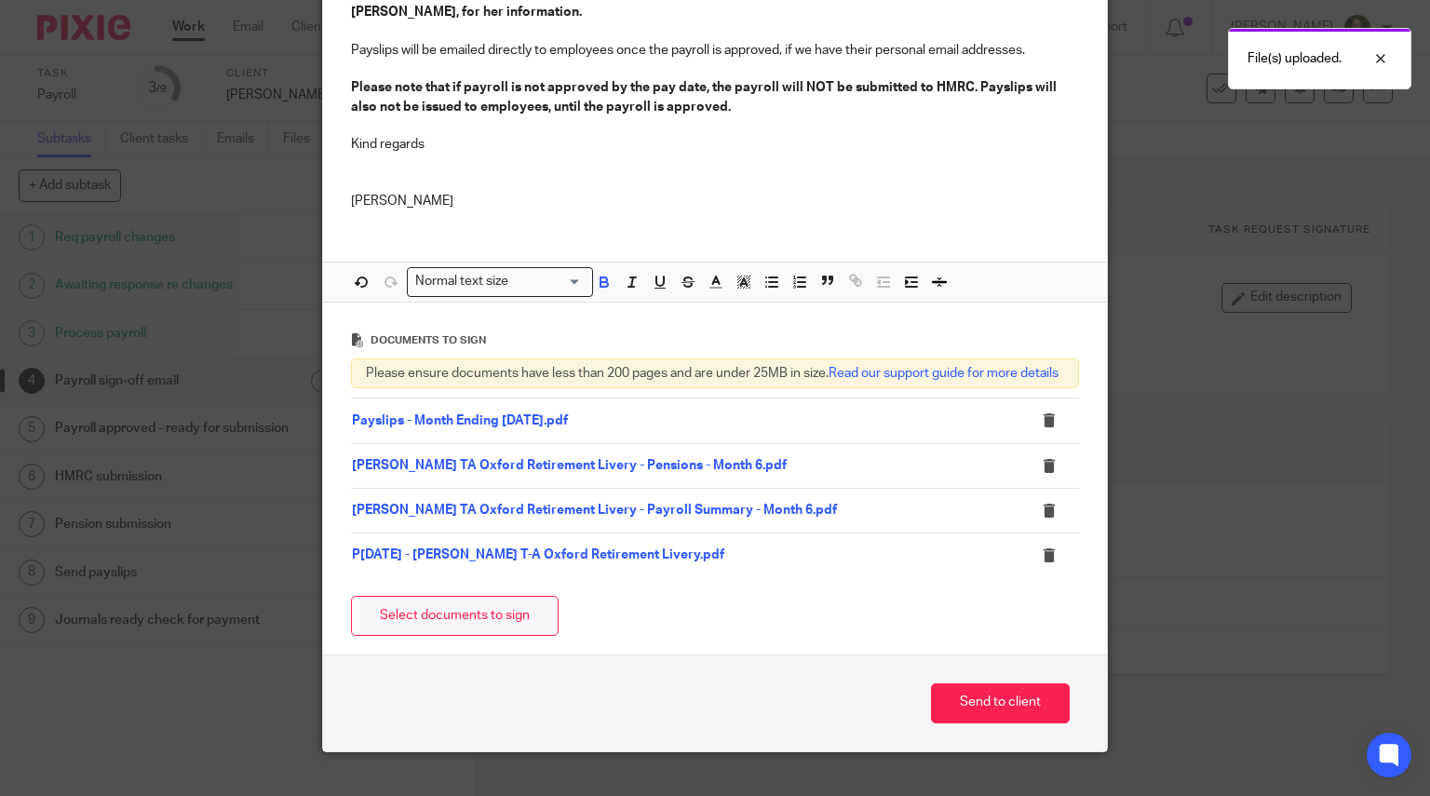
click at [467, 617] on button "Select documents to sign" at bounding box center [455, 616] width 208 height 40
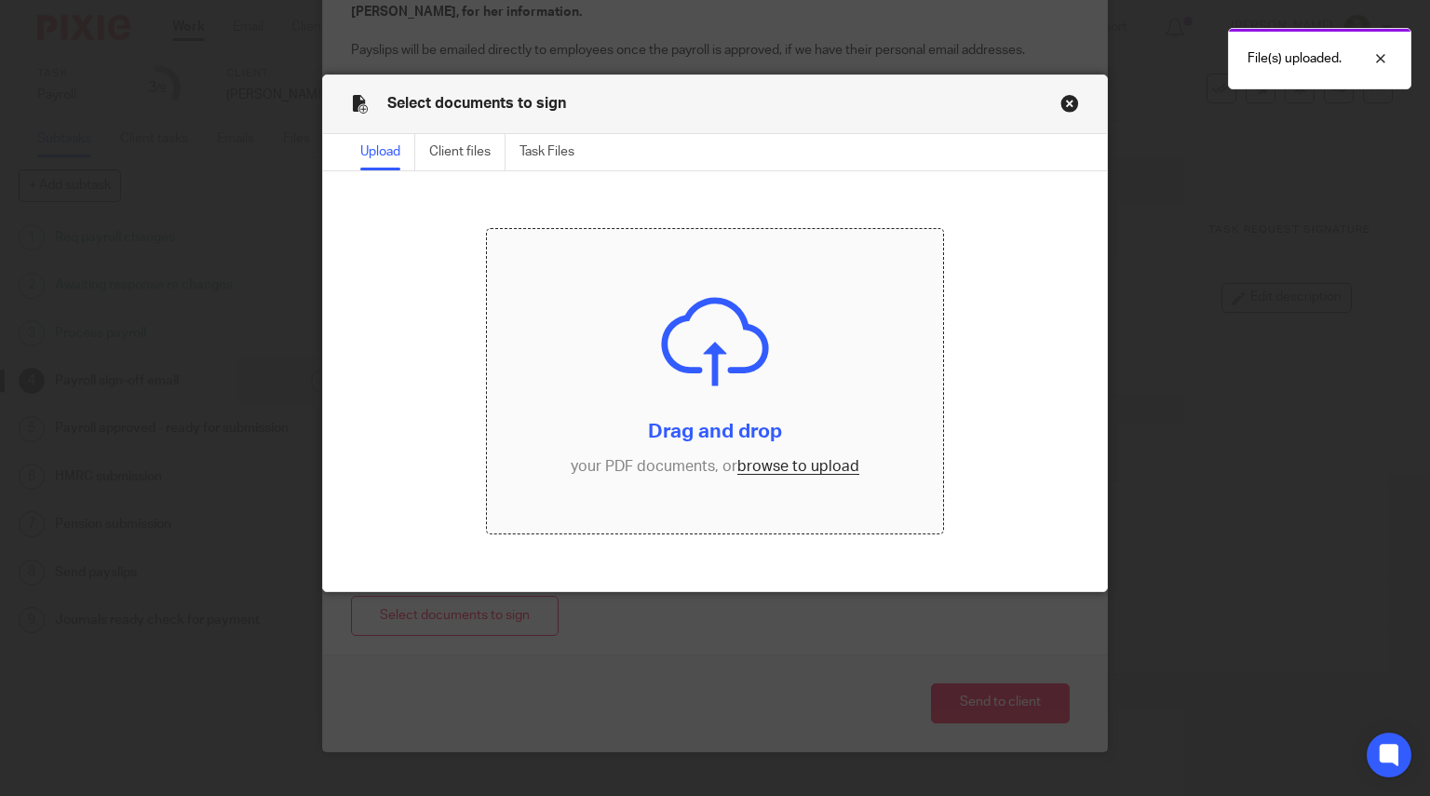
click at [667, 291] on input "file" at bounding box center [715, 381] width 456 height 304
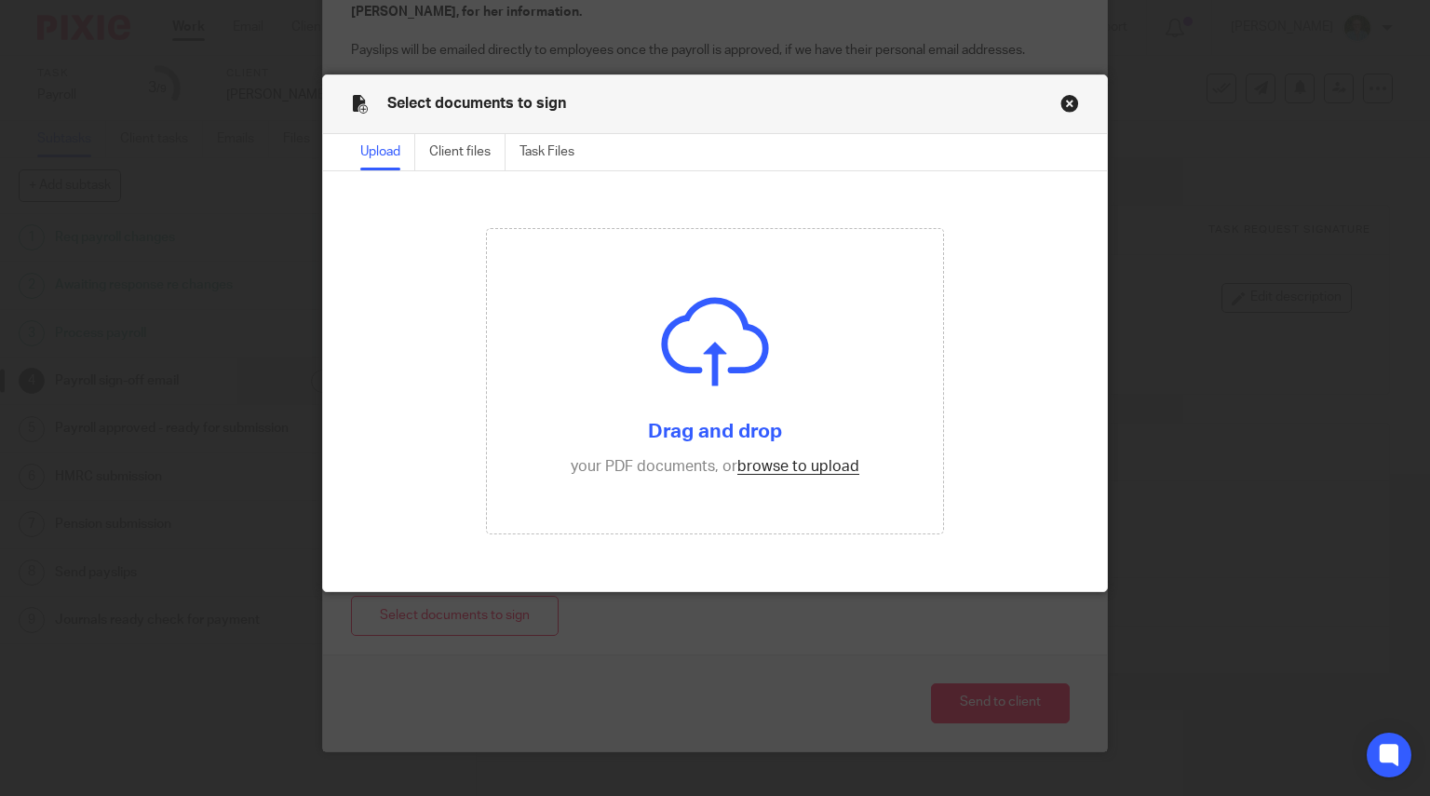
click at [1067, 96] on button "Close modal" at bounding box center [1069, 103] width 19 height 19
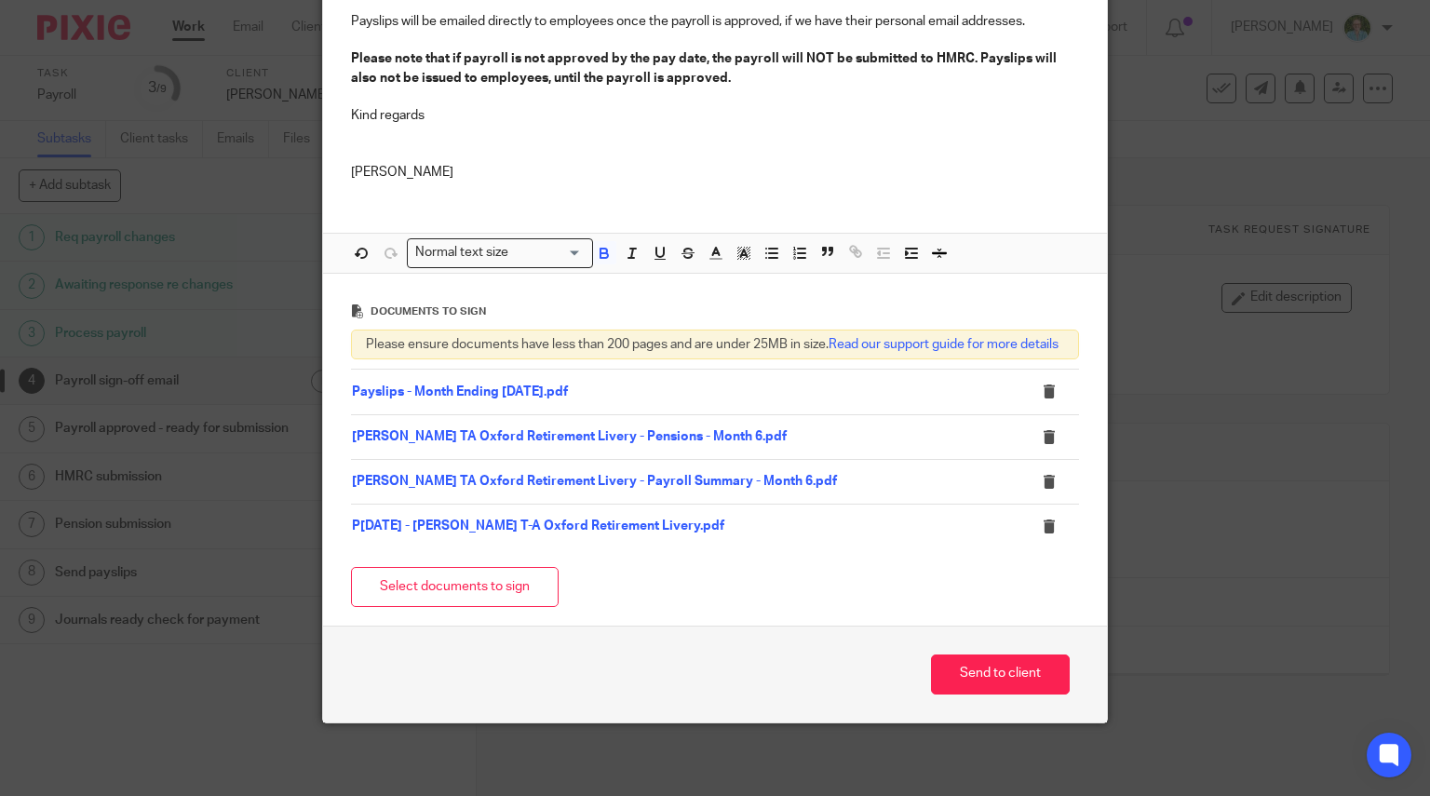
scroll to position [628, 0]
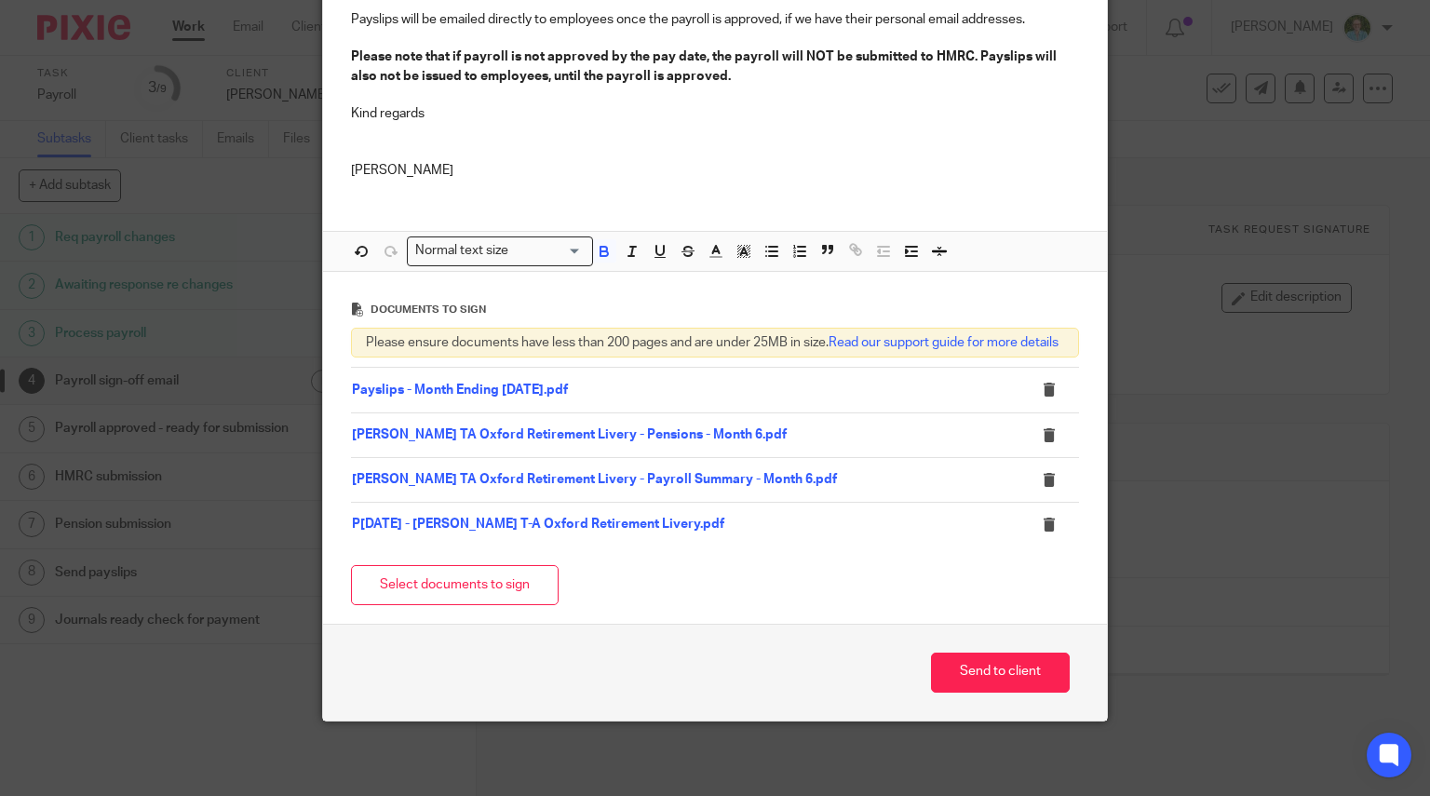
click at [464, 588] on button "Select documents to sign" at bounding box center [455, 585] width 208 height 40
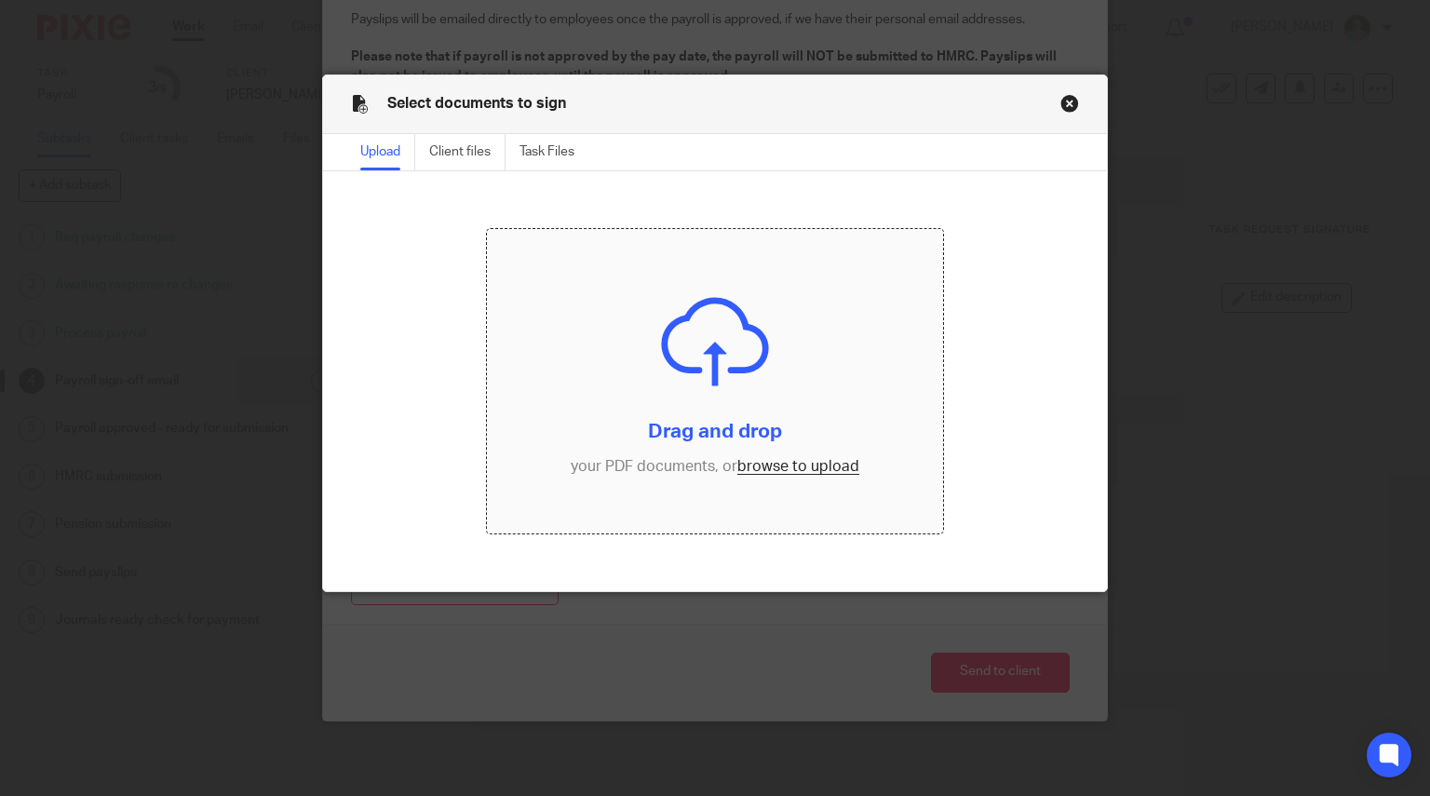
click at [648, 394] on input "file" at bounding box center [715, 381] width 456 height 304
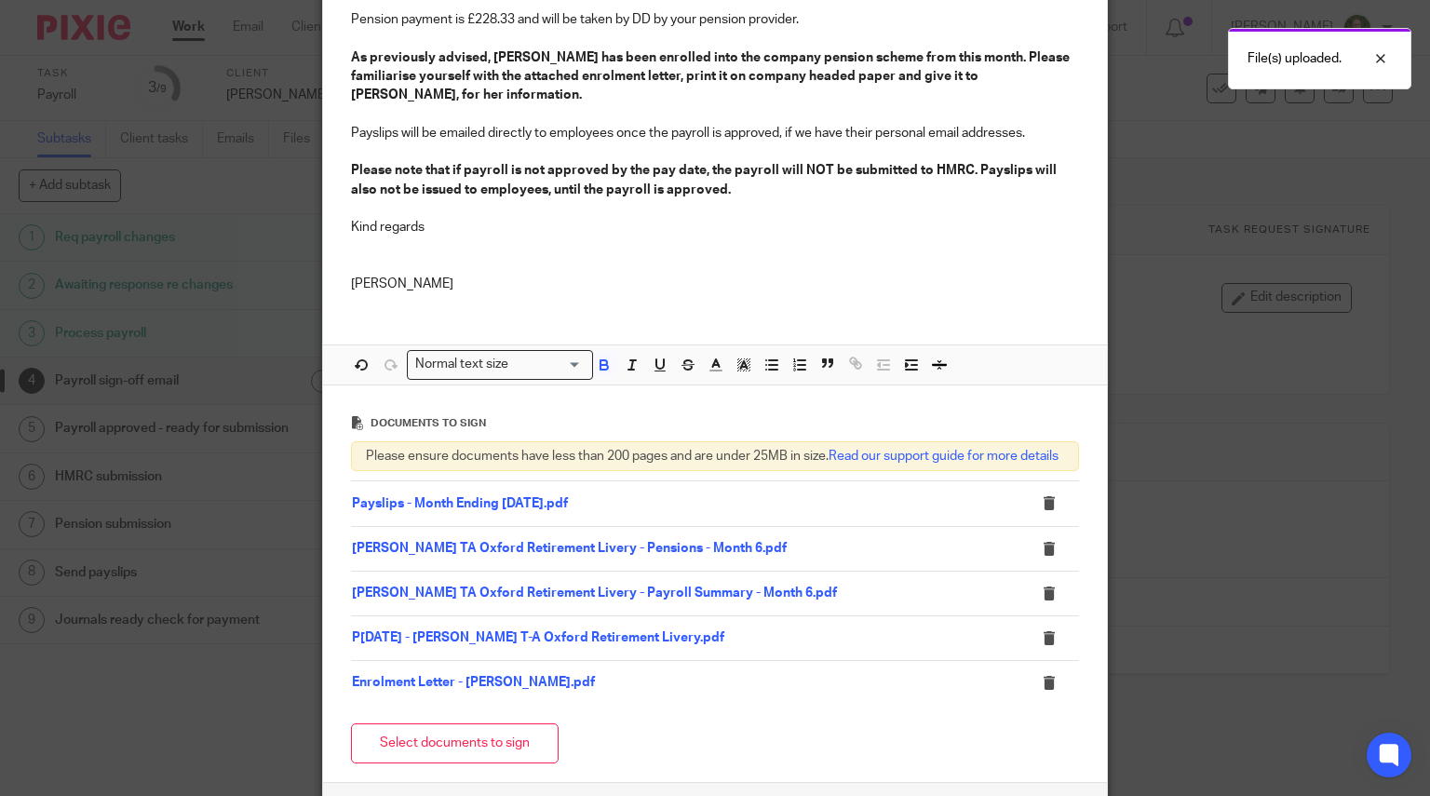
scroll to position [0, 0]
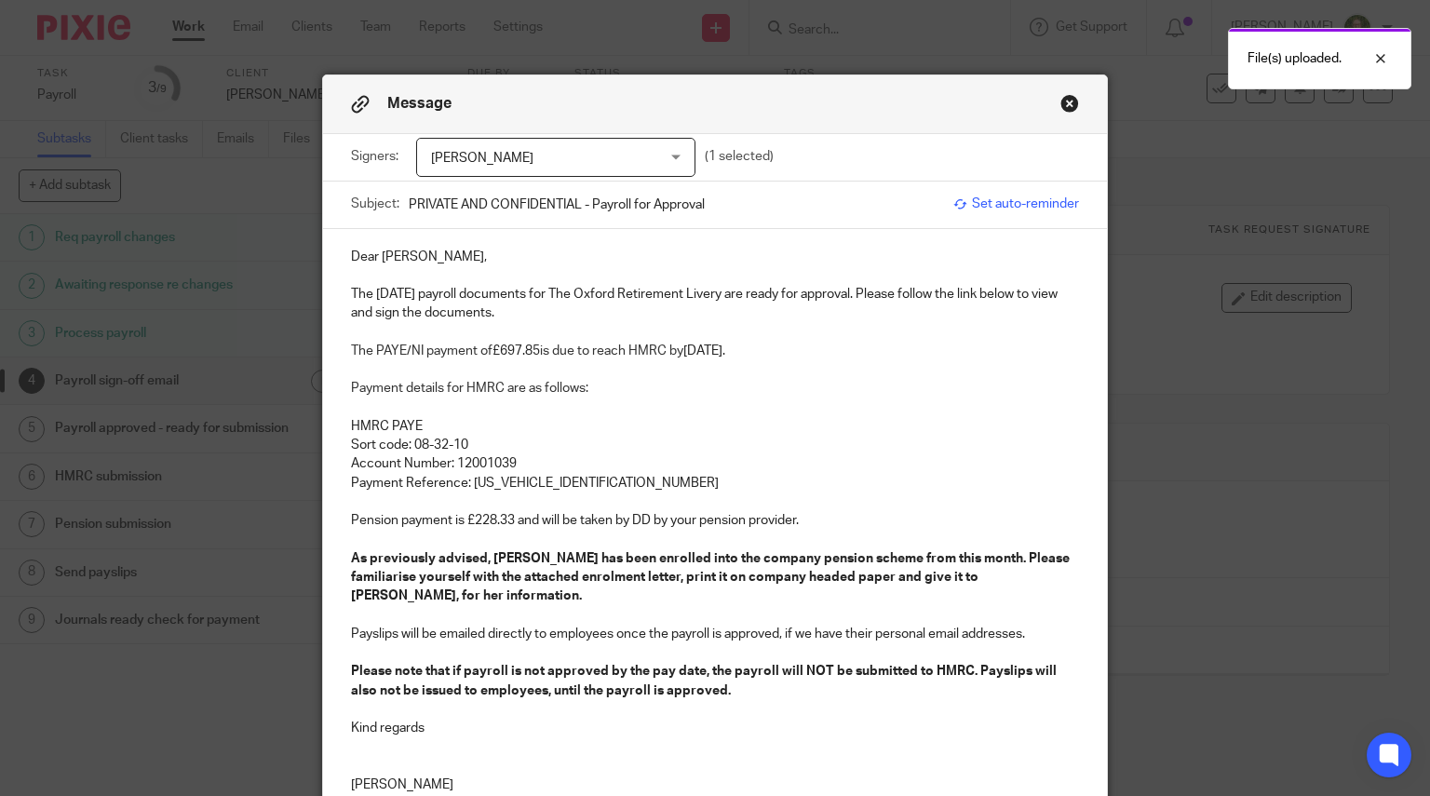
click at [612, 250] on p "Dear Jenny," at bounding box center [715, 257] width 729 height 19
click at [440, 267] on p at bounding box center [715, 275] width 729 height 19
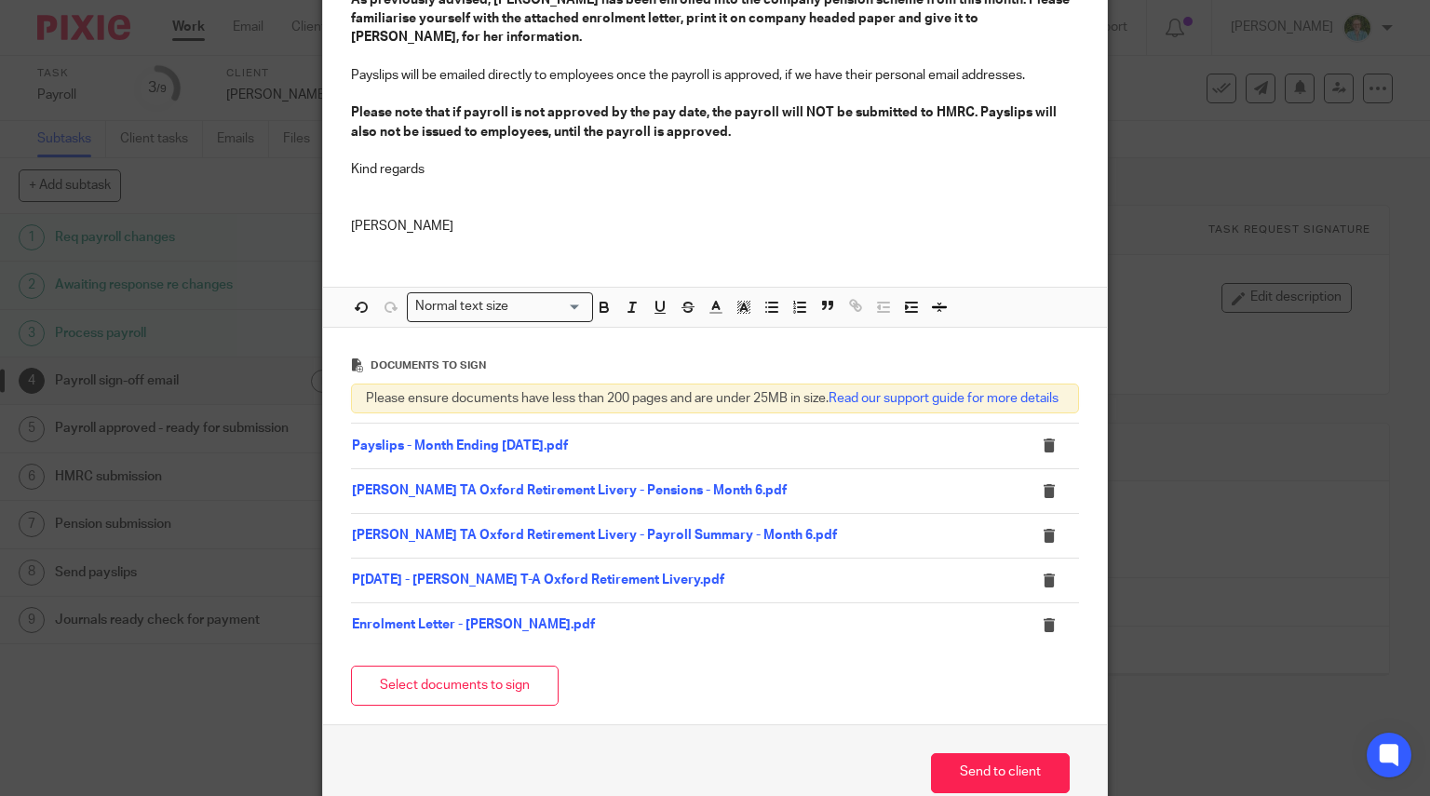
scroll to position [301, 0]
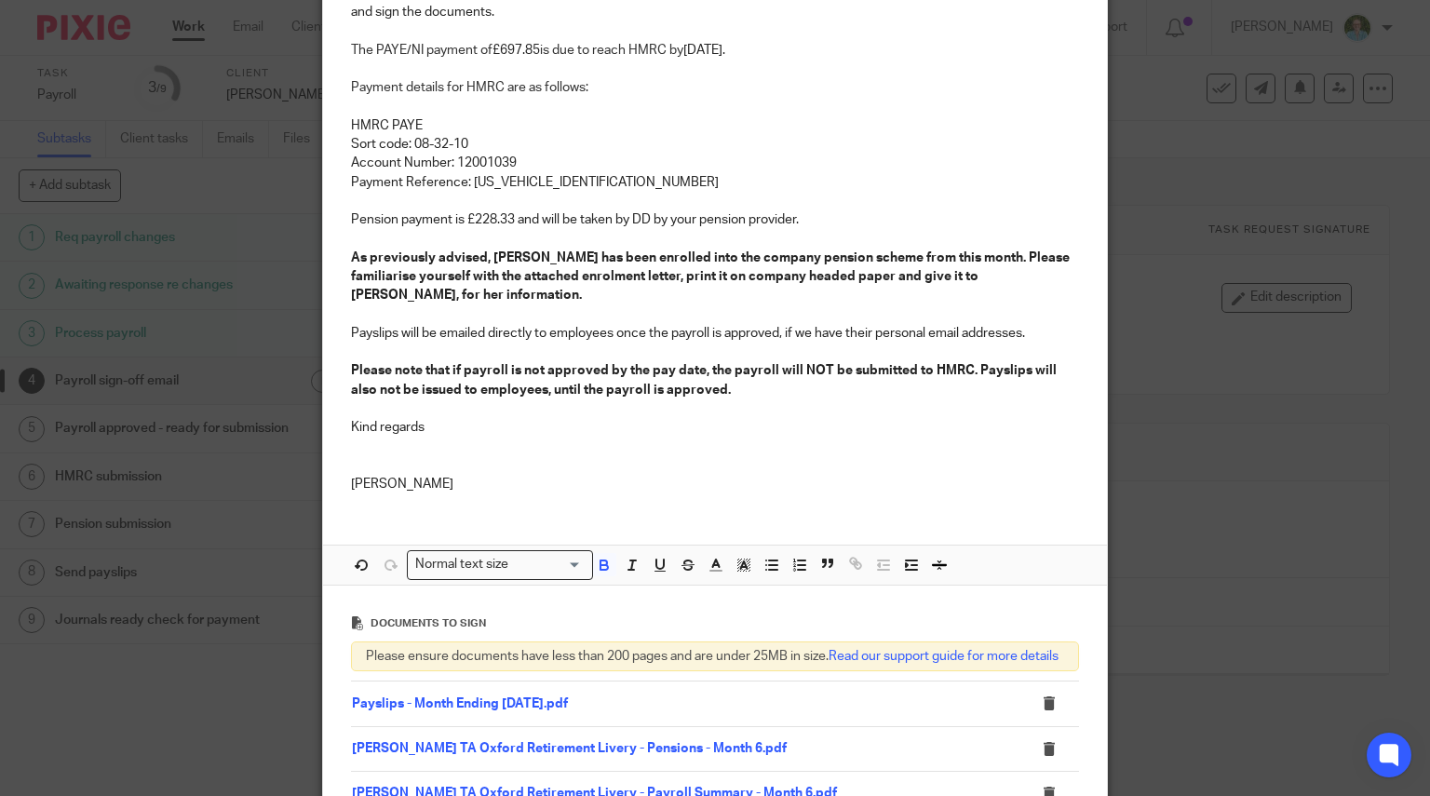
click at [450, 295] on p "As previously advised, Amanda Hitchcox has been enrolled into the company pensi…" at bounding box center [715, 277] width 729 height 57
drag, startPoint x: 652, startPoint y: 251, endPoint x: 596, endPoint y: 252, distance: 55.9
click at [596, 252] on strong "As previously advised, Amanda Hitchcox has been enrolled into the company pensi…" at bounding box center [711, 276] width 721 height 51
click at [508, 291] on p "As previously advised, Amanda Hitchcox needs to be enrolled into the company pe…" at bounding box center [715, 277] width 729 height 57
click at [485, 381] on p "Please note that if payroll is not approved by the pay date, the payroll will N…" at bounding box center [715, 380] width 729 height 38
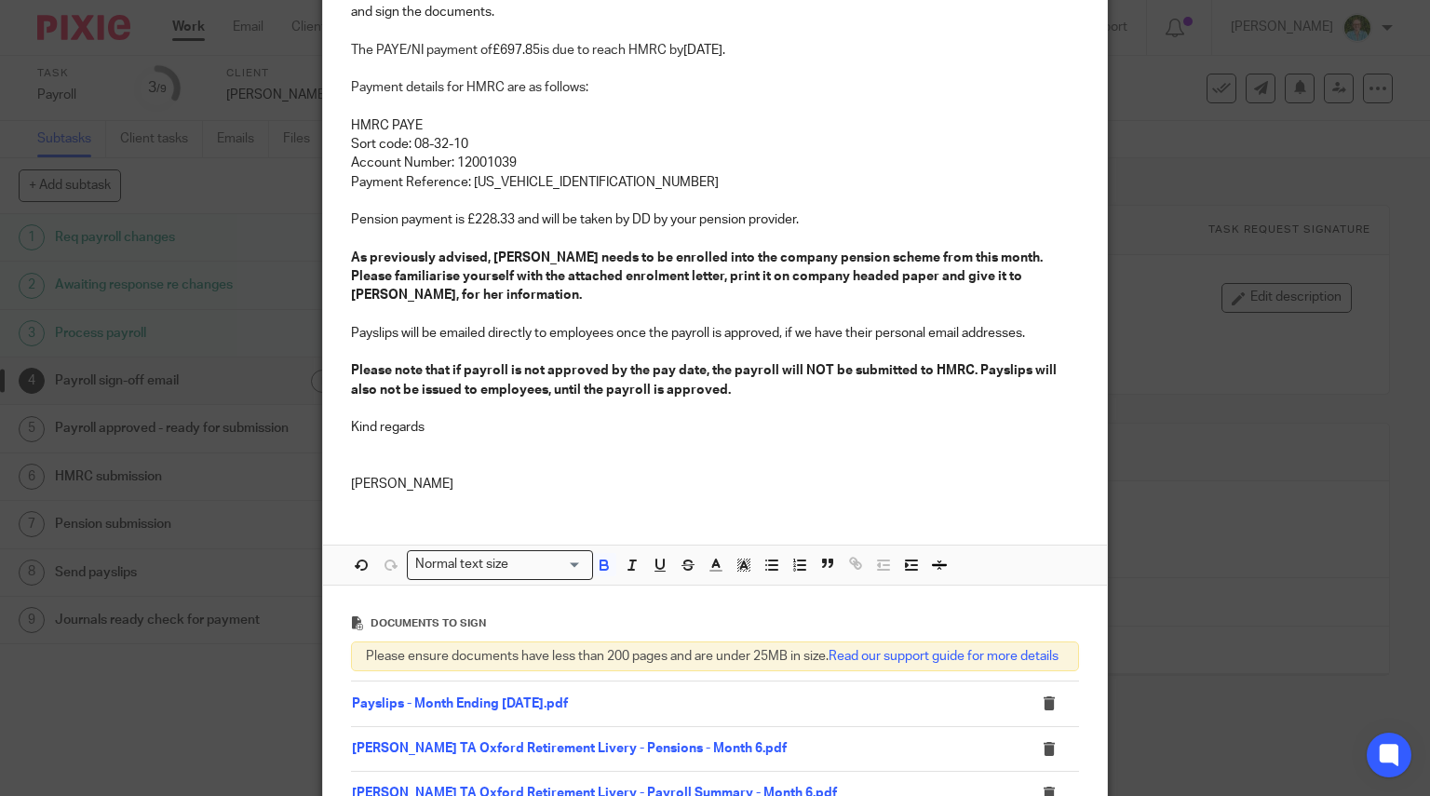
click at [482, 251] on strong "As previously advised, Amanda Hitchcox needs to be enrolled into the company pe…" at bounding box center [698, 276] width 694 height 51
drag, startPoint x: 754, startPoint y: 256, endPoint x: 685, endPoint y: 256, distance: 68.9
click at [685, 256] on strong "As previously advised, please ensure Amanda Hitchcox needs to be enrolled into …" at bounding box center [715, 276] width 728 height 51
click at [479, 341] on p "Payslips will be emailed directly to employees once the payroll is approved, if…" at bounding box center [715, 333] width 729 height 19
click at [436, 319] on p at bounding box center [715, 314] width 729 height 19
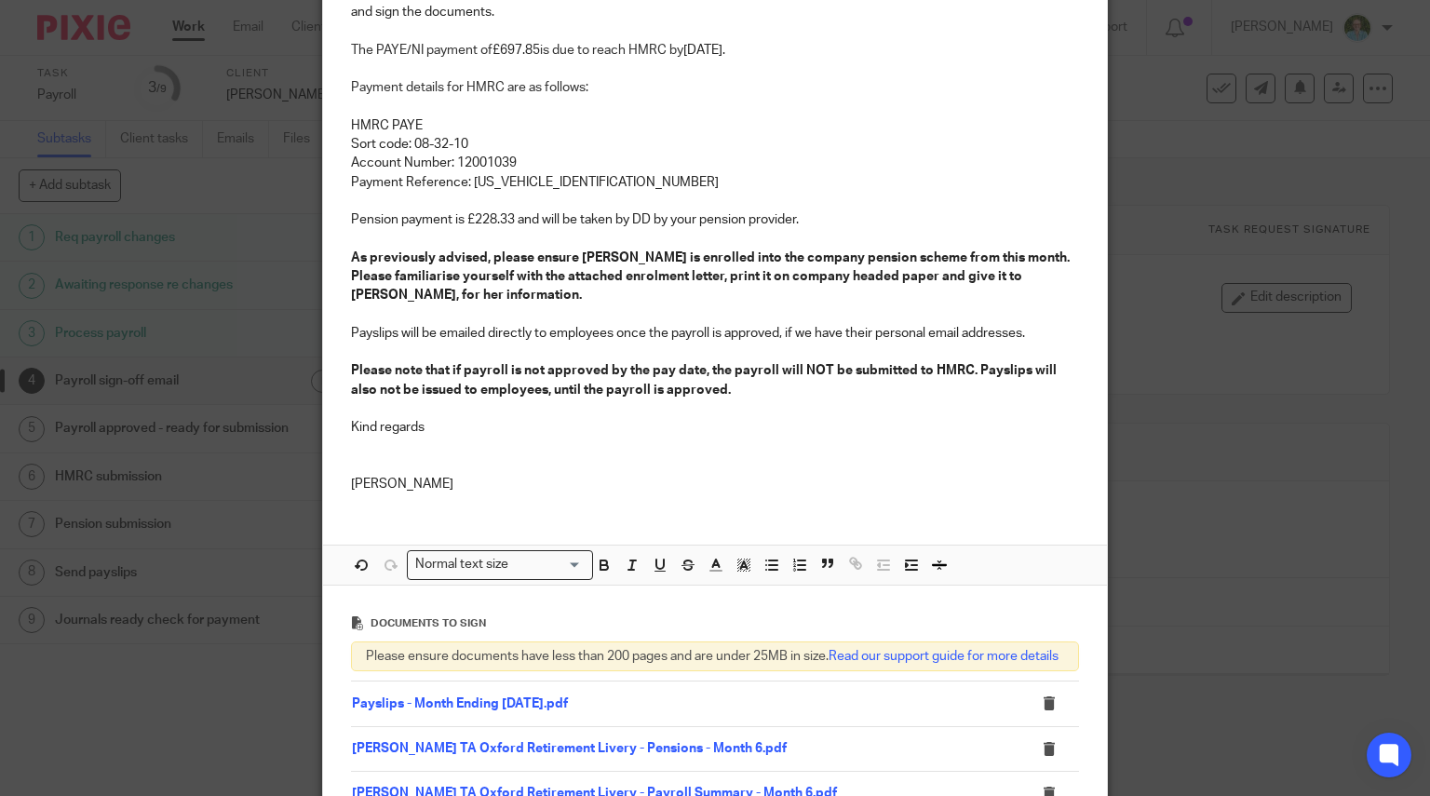
click at [389, 271] on strong "As previously advised, please ensure Amanda Hitchcox is enrolled into the compa…" at bounding box center [711, 276] width 721 height 51
click at [674, 469] on p at bounding box center [715, 465] width 729 height 19
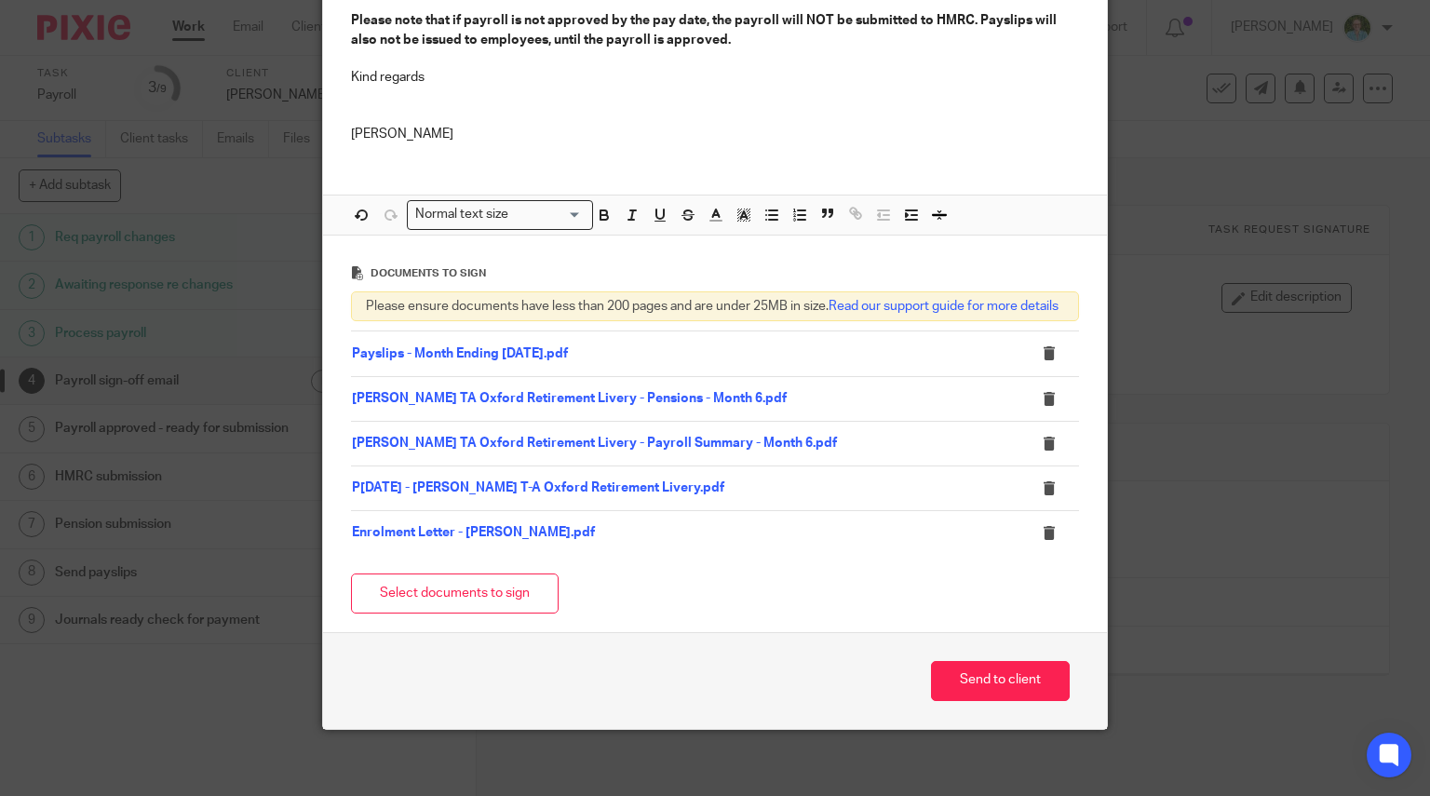
scroll to position [652, 0]
drag, startPoint x: 1013, startPoint y: 703, endPoint x: 586, endPoint y: 664, distance: 428.1
click at [1013, 700] on button "Send to client" at bounding box center [1000, 680] width 139 height 40
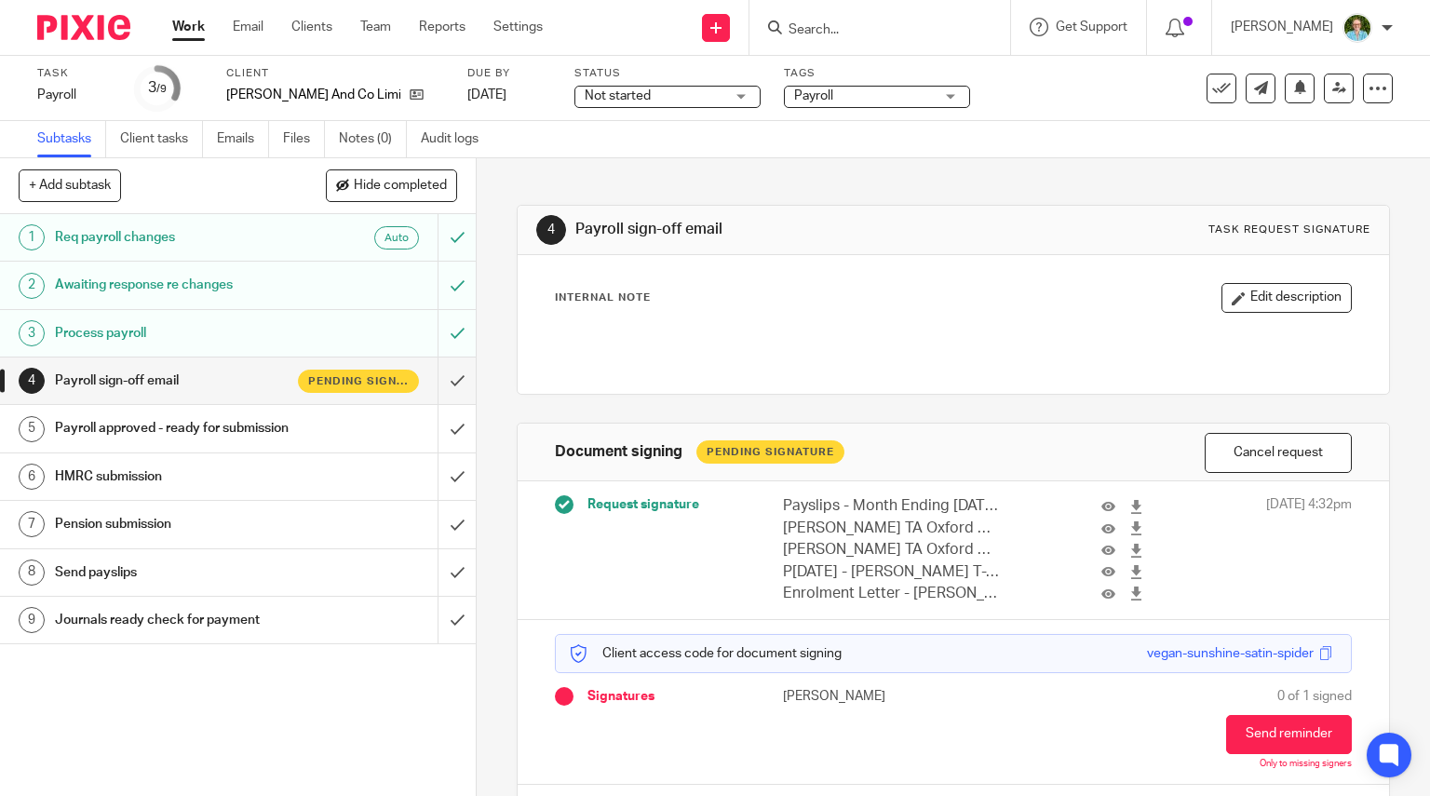
click at [860, 26] on input "Search" at bounding box center [870, 30] width 168 height 17
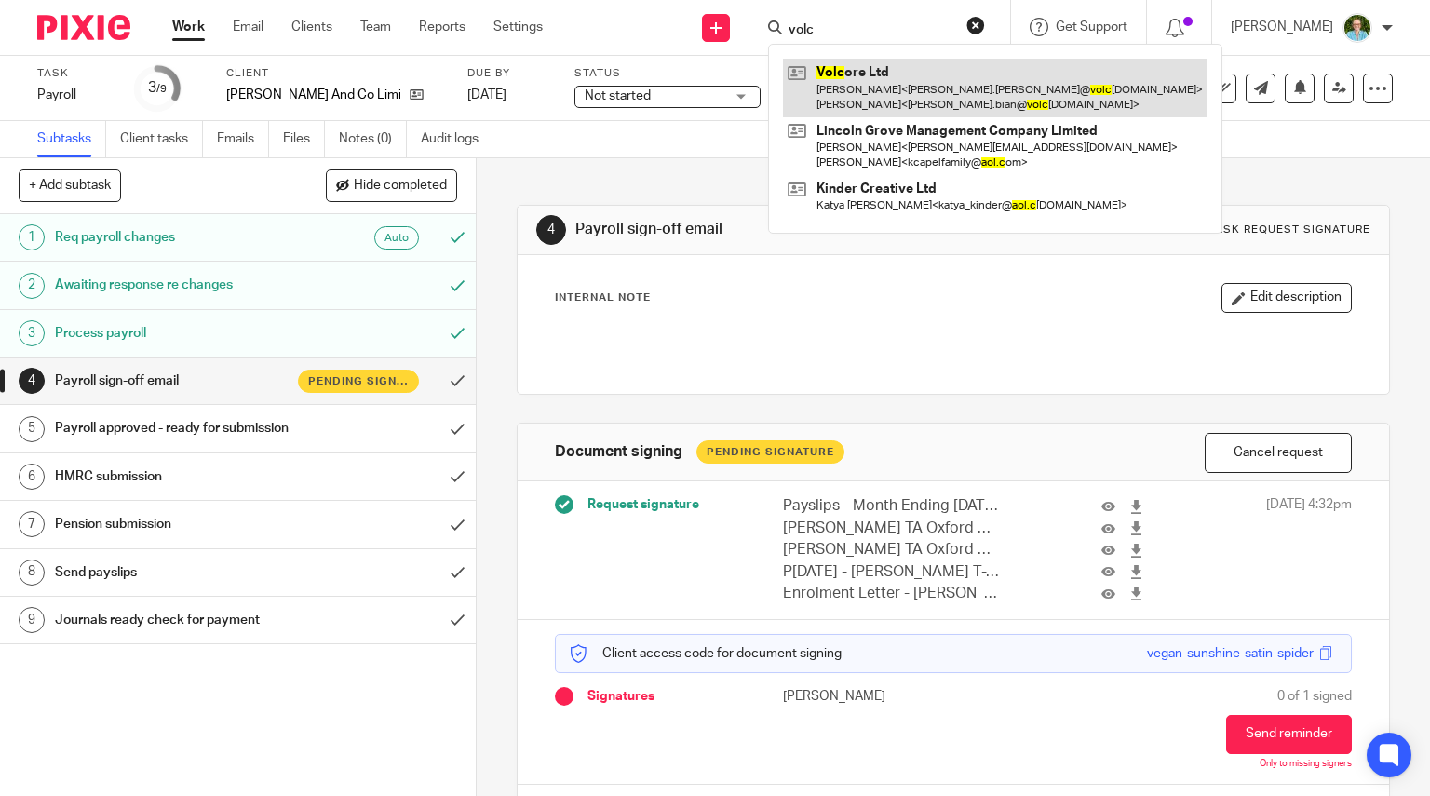
type input "volc"
click at [839, 100] on link at bounding box center [995, 88] width 424 height 58
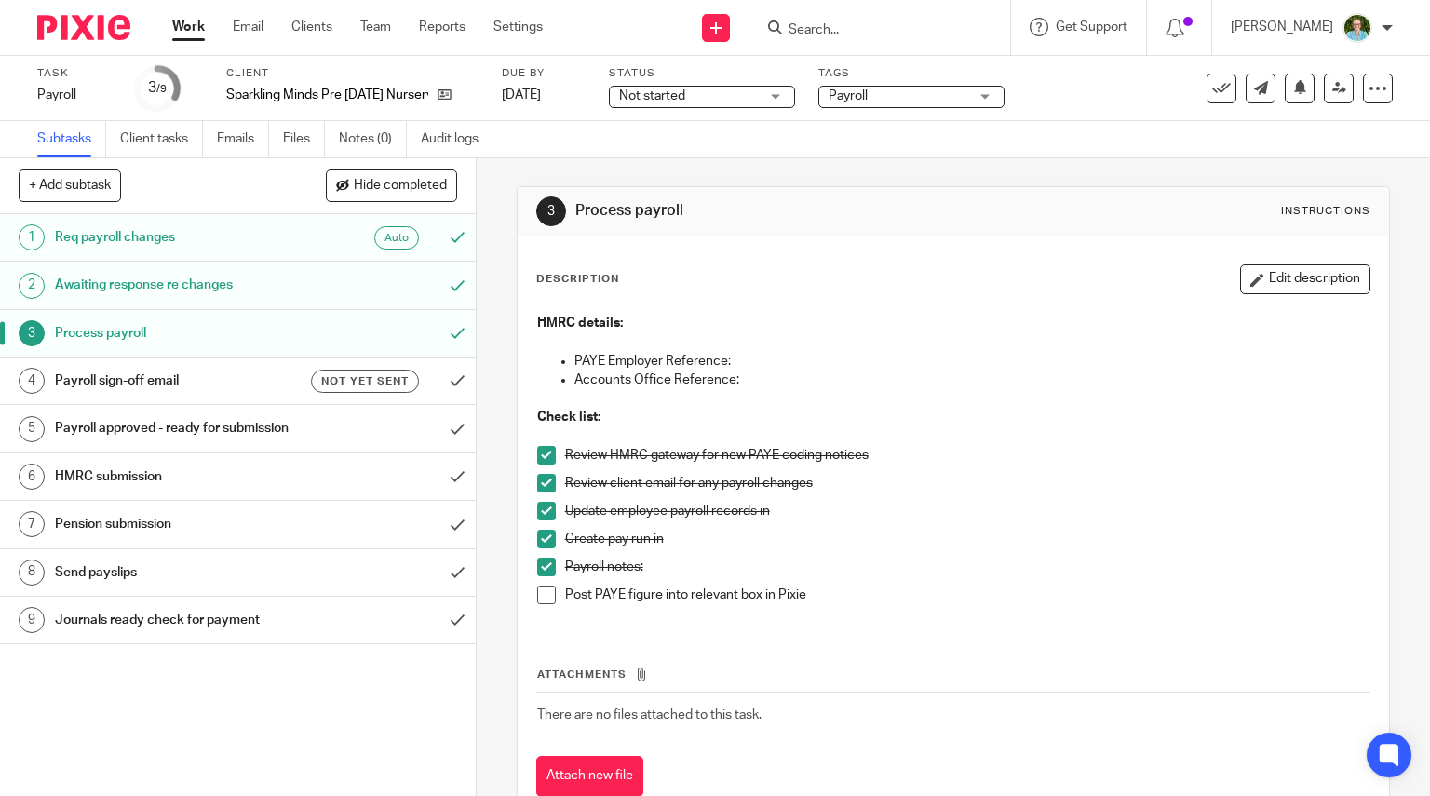
click at [541, 460] on span at bounding box center [546, 455] width 19 height 19
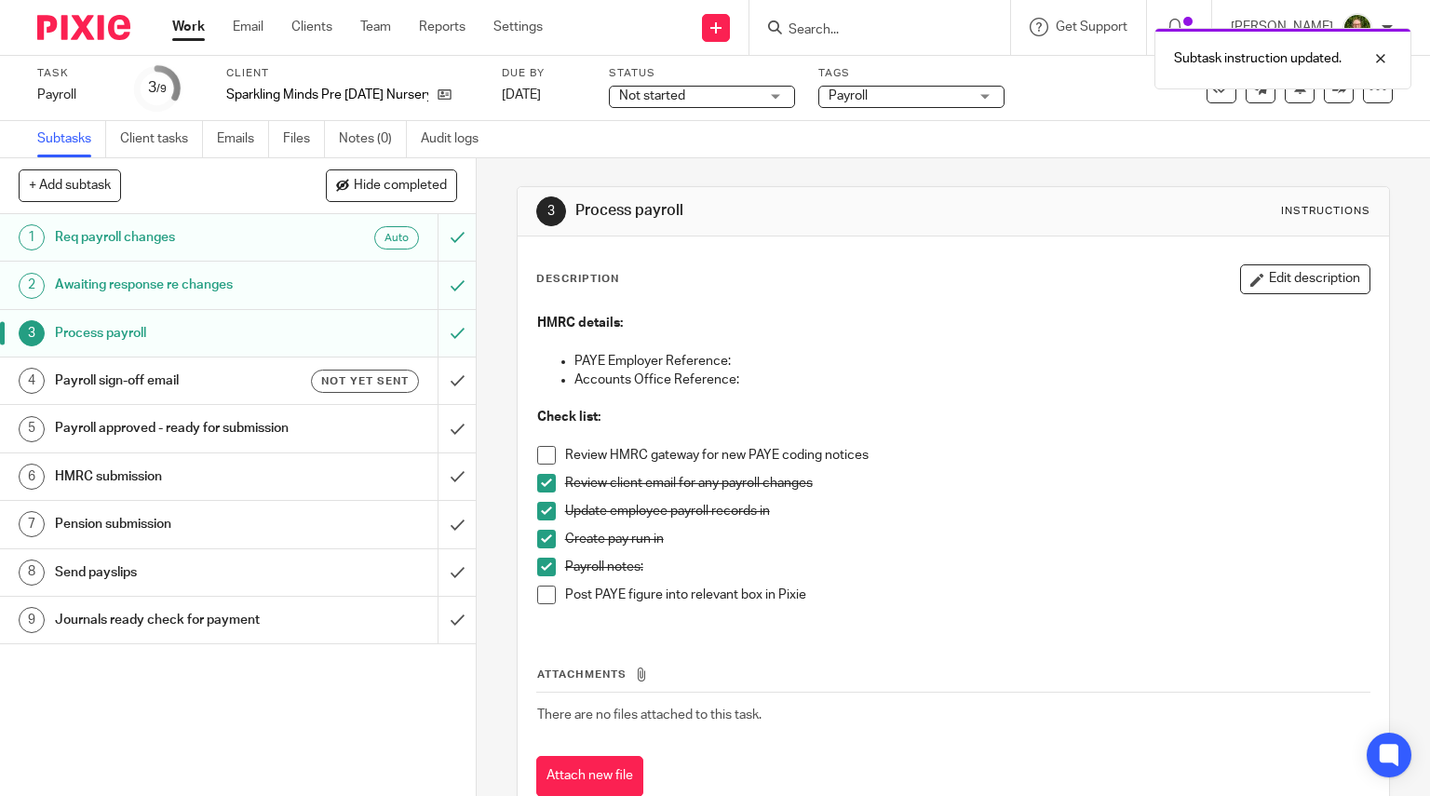
click at [544, 481] on span at bounding box center [546, 483] width 19 height 19
click at [544, 505] on span at bounding box center [546, 511] width 19 height 19
click at [540, 540] on span at bounding box center [546, 539] width 19 height 19
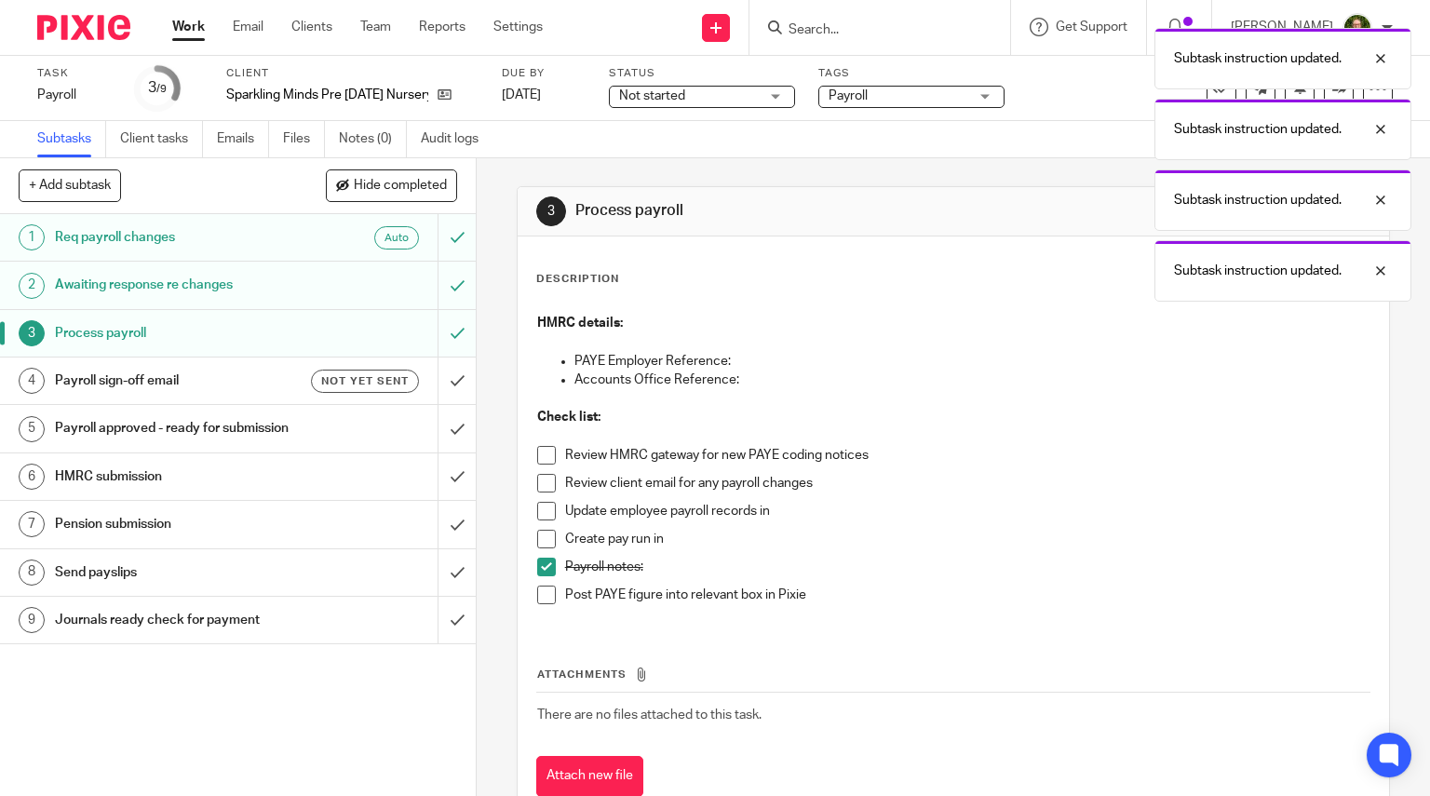
click at [539, 567] on span at bounding box center [546, 566] width 19 height 19
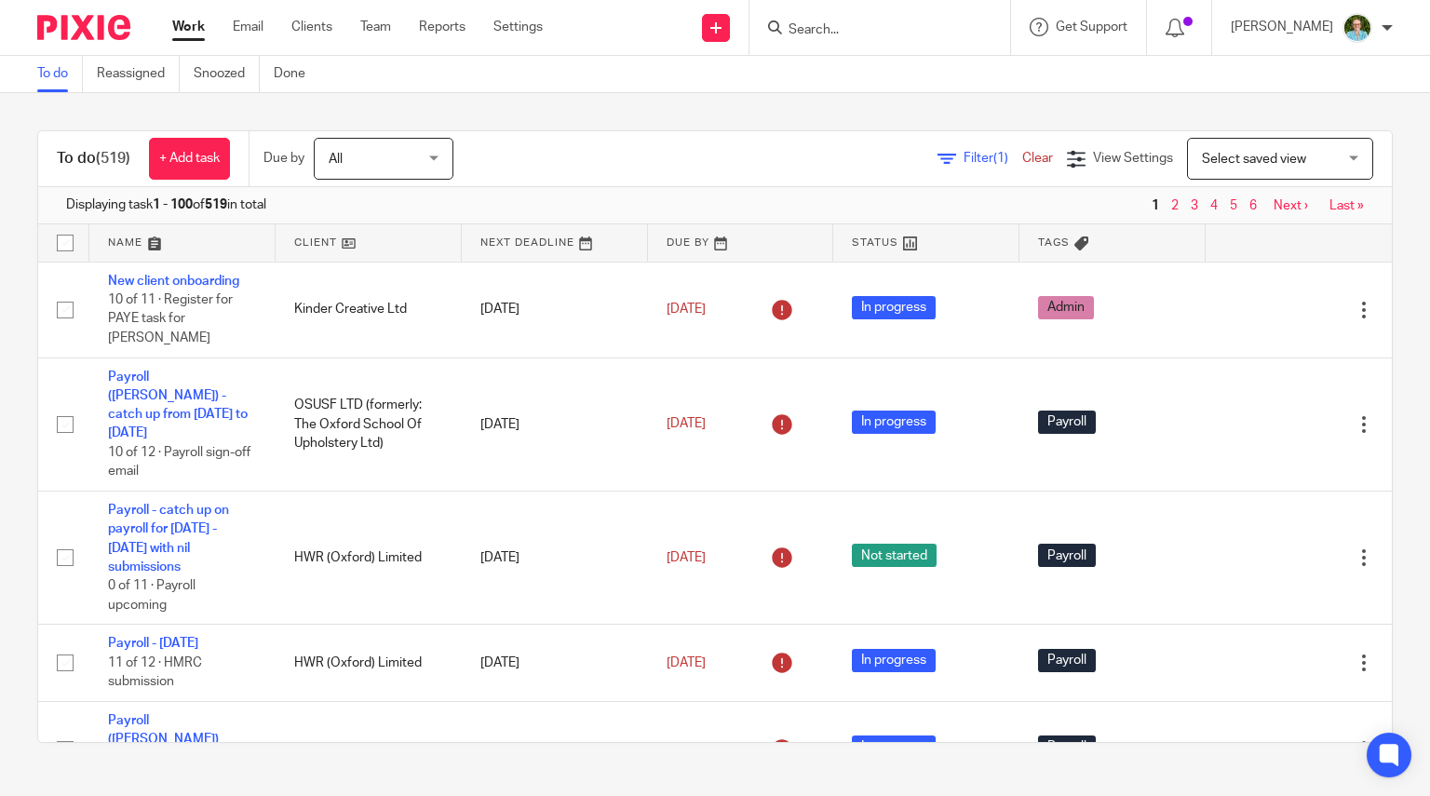
click at [832, 33] on input "Search" at bounding box center [870, 30] width 168 height 17
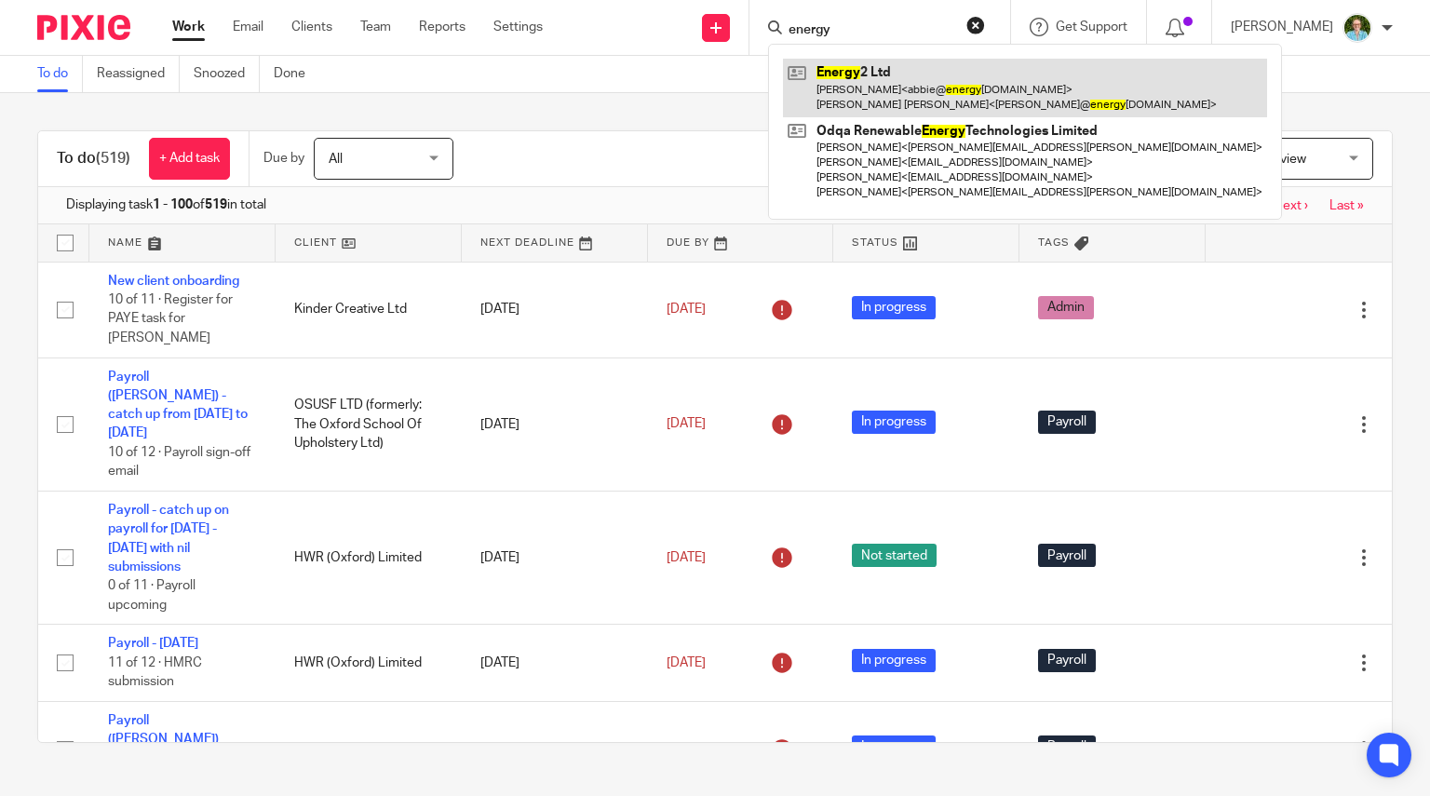
type input "energy"
click at [825, 79] on link at bounding box center [1025, 88] width 484 height 58
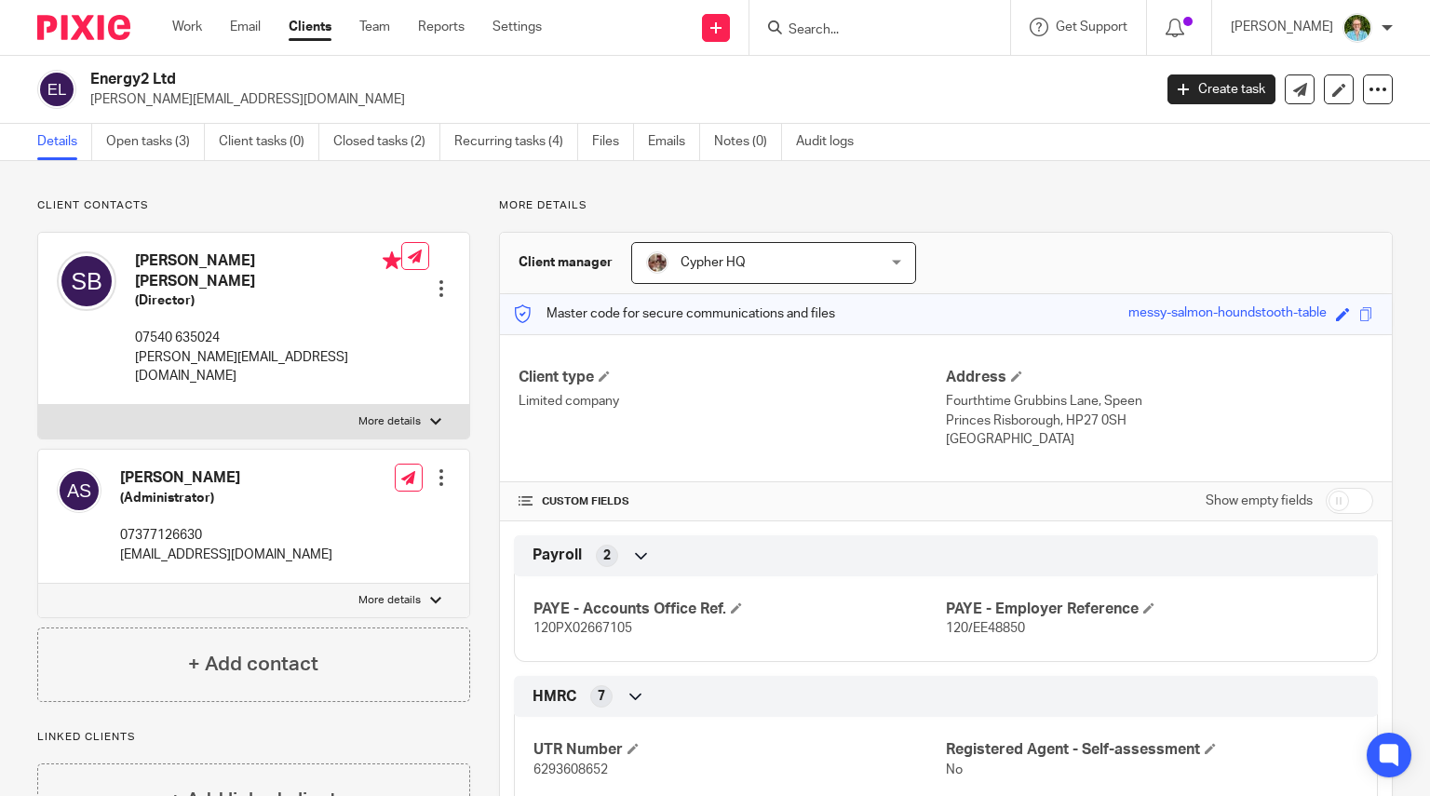
drag, startPoint x: 1106, startPoint y: 308, endPoint x: 1314, endPoint y: 321, distance: 208.9
click at [1314, 321] on div "Master code for secure communications and files messy-salmon-houndstooth-table …" at bounding box center [946, 314] width 892 height 40
copy div "messy-salmon-houndstooth-table"
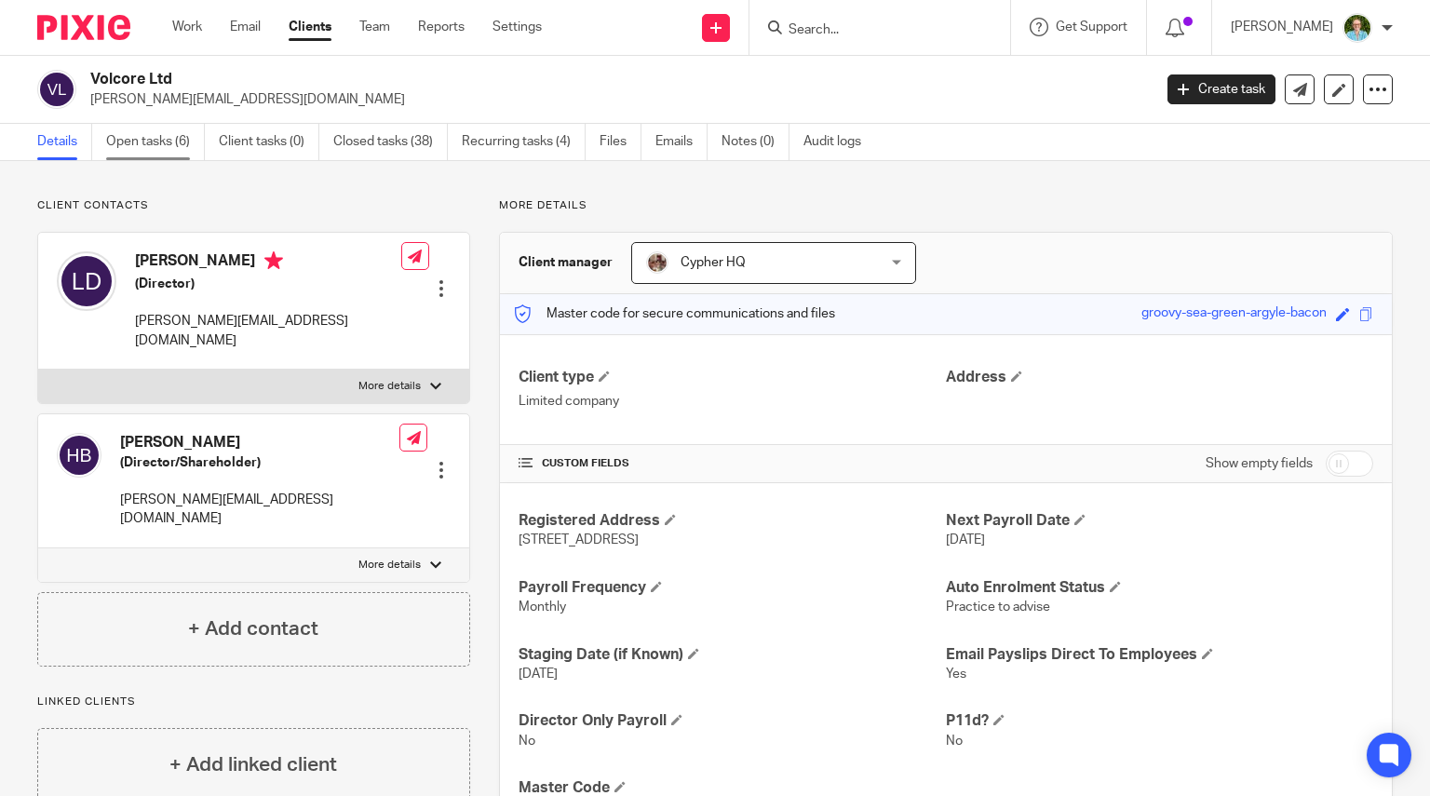
click at [180, 142] on link "Open tasks (6)" at bounding box center [155, 142] width 99 height 36
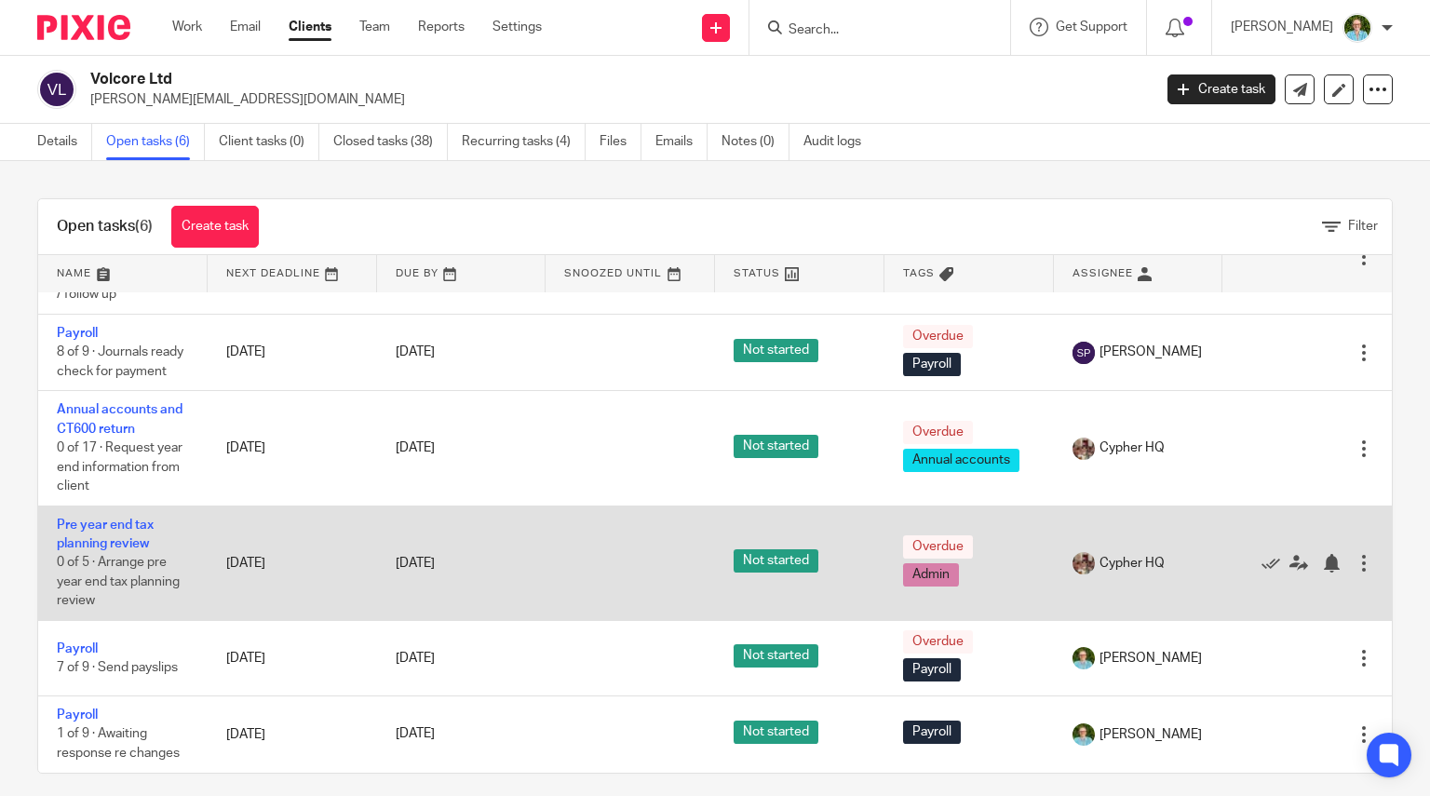
scroll to position [13, 0]
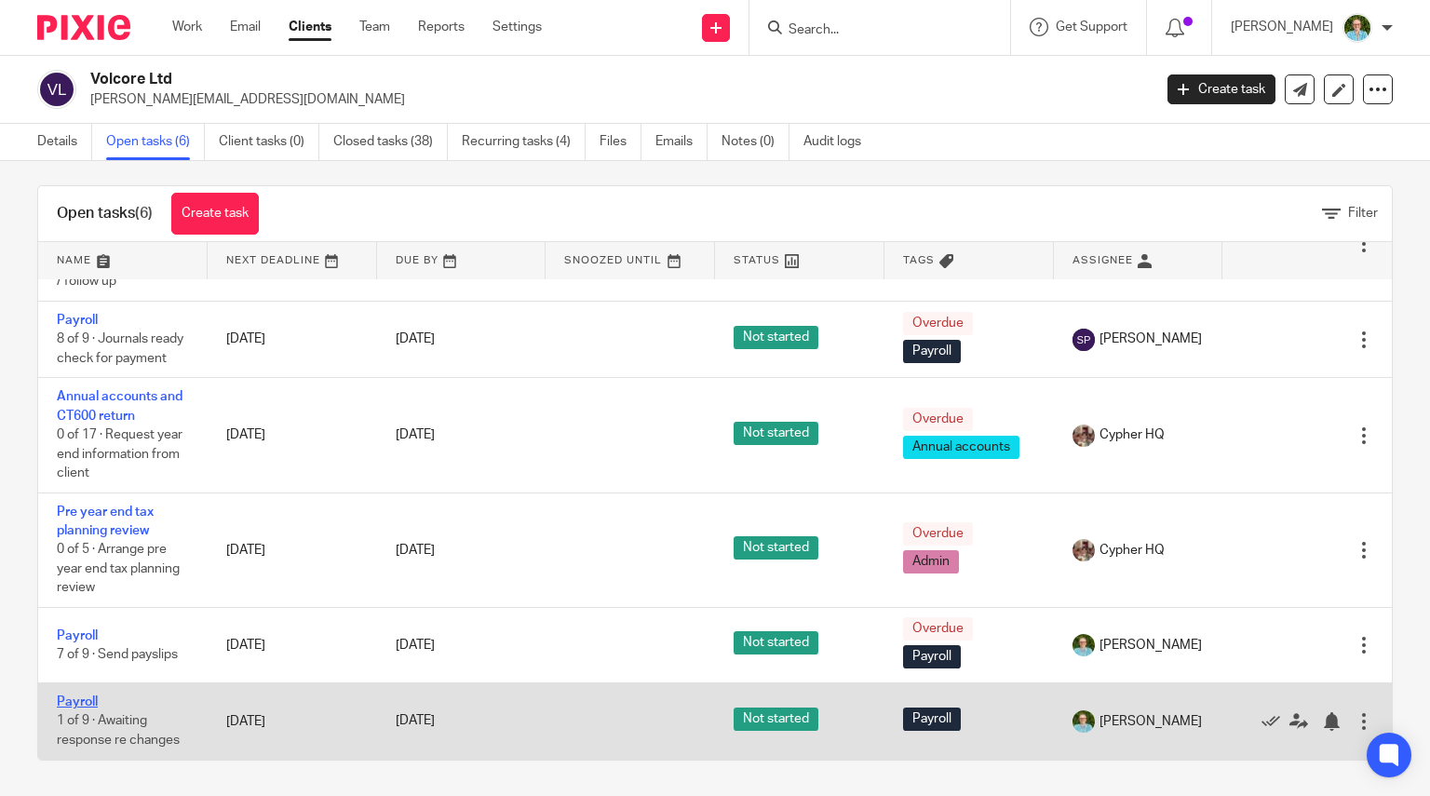
click at [80, 696] on link "Payroll" at bounding box center [77, 701] width 41 height 13
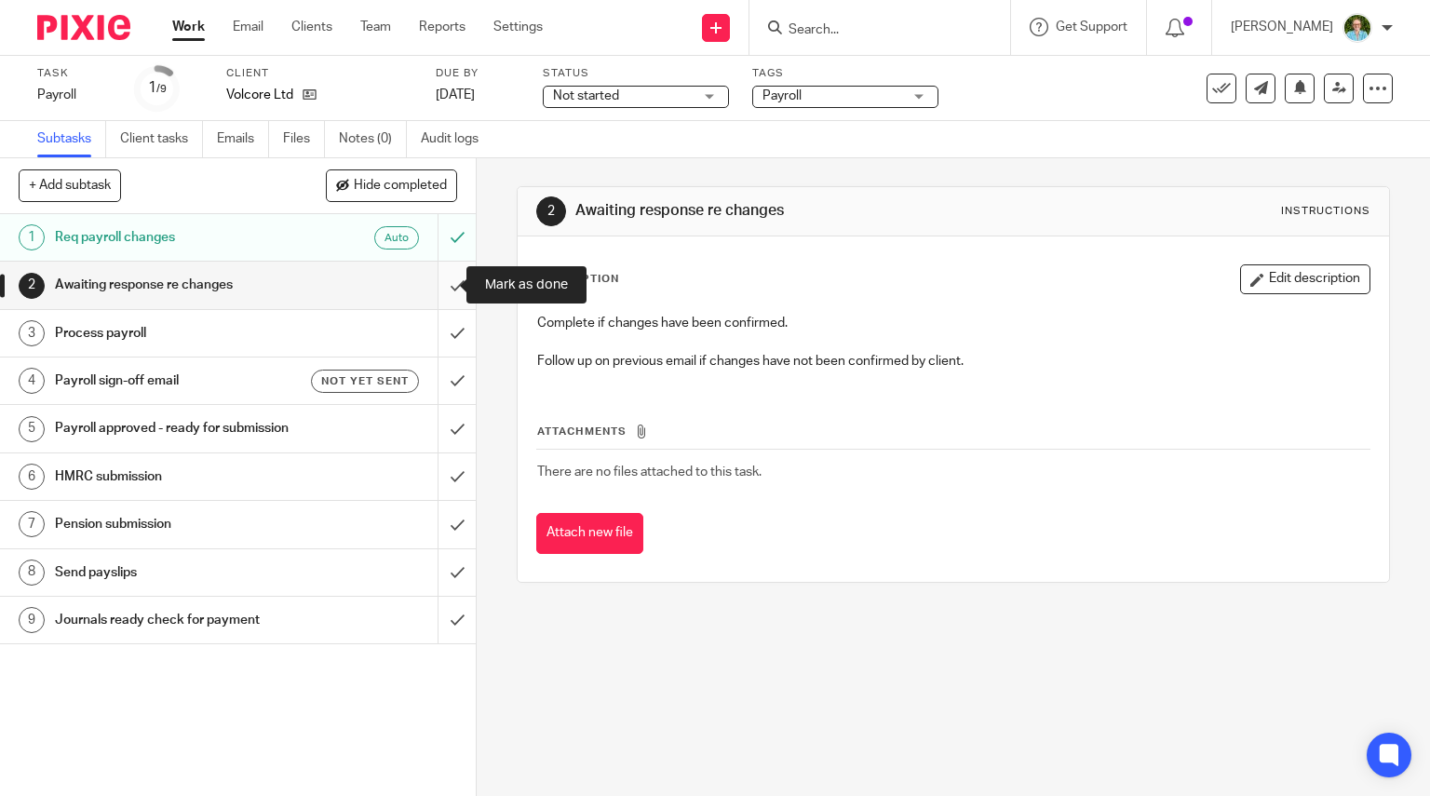
click at [444, 287] on input "submit" at bounding box center [238, 285] width 476 height 47
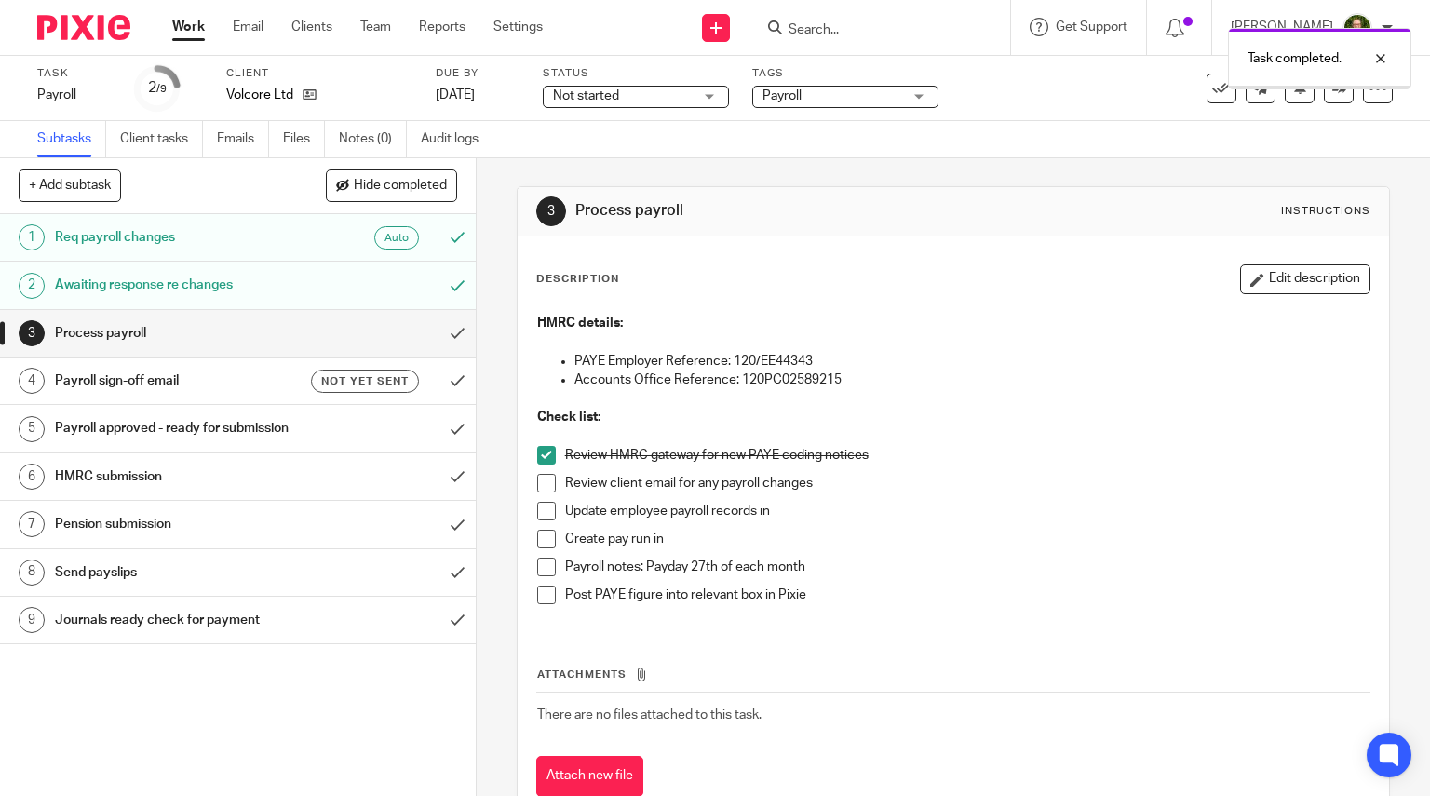
click at [542, 483] on span at bounding box center [546, 483] width 19 height 19
drag, startPoint x: 542, startPoint y: 505, endPoint x: 542, endPoint y: 531, distance: 26.1
click at [542, 506] on span at bounding box center [546, 511] width 19 height 19
click at [542, 541] on span at bounding box center [546, 539] width 19 height 19
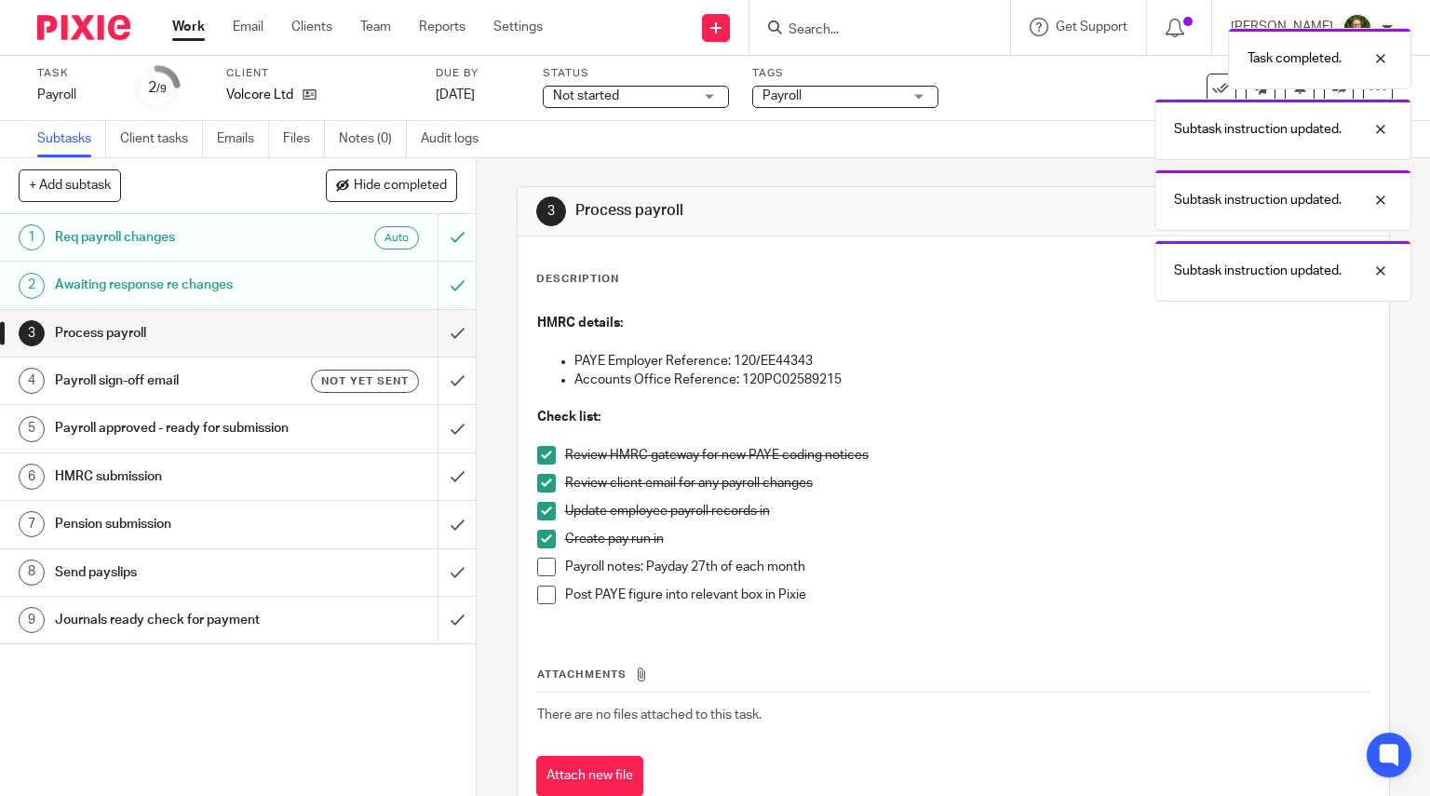
click at [540, 557] on span at bounding box center [546, 566] width 19 height 19
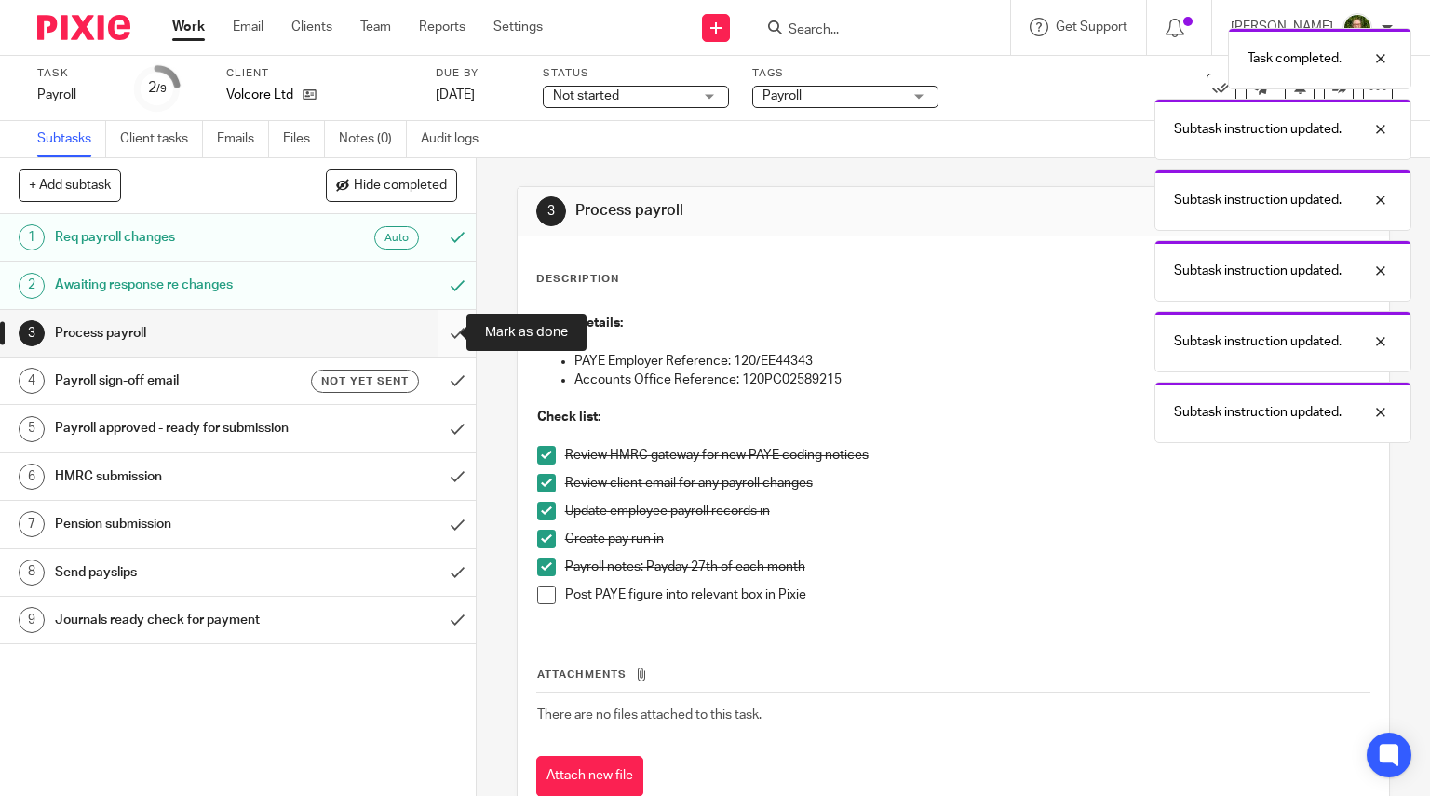
click at [442, 329] on input "submit" at bounding box center [238, 333] width 476 height 47
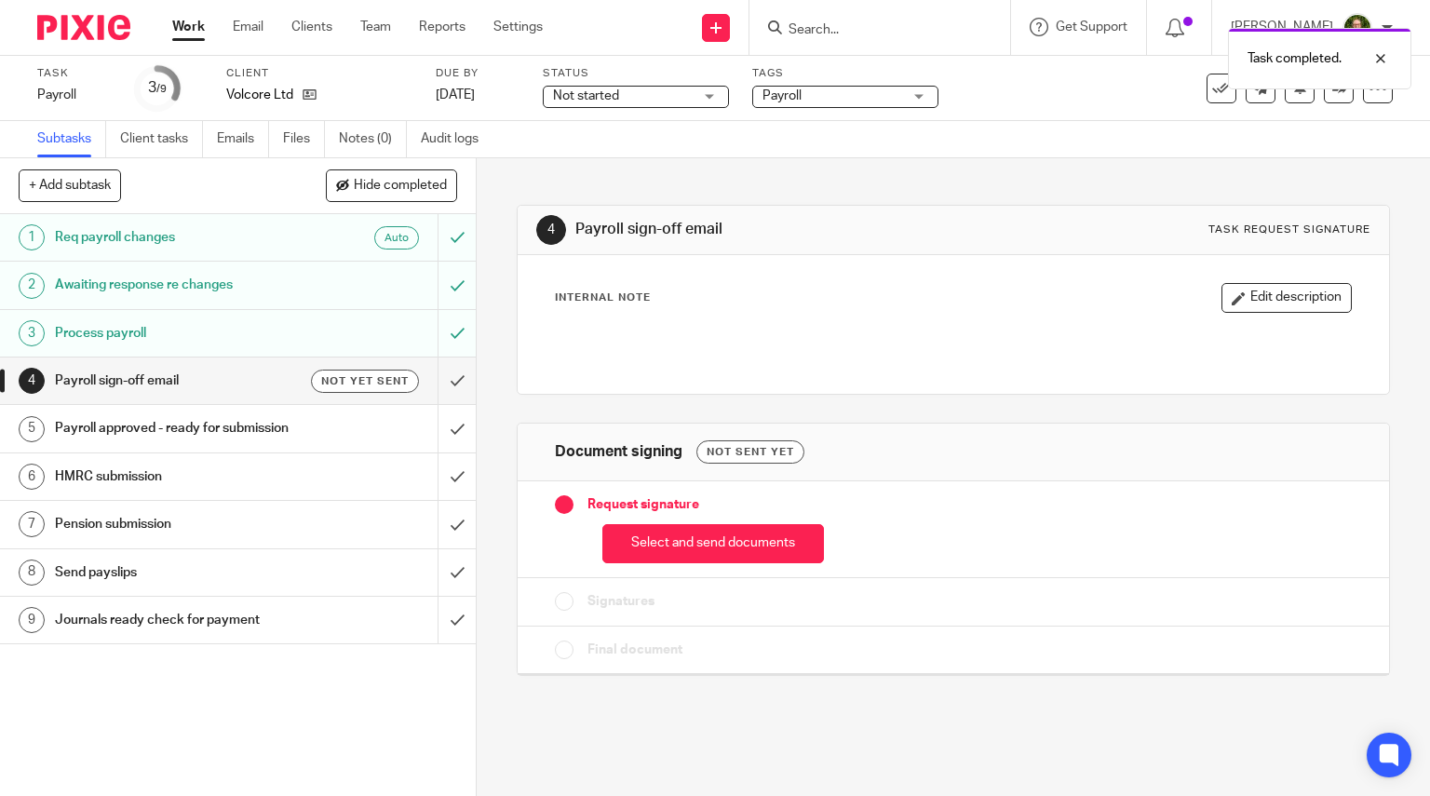
click at [670, 565] on div "Request signature Select and send documents" at bounding box center [953, 529] width 872 height 97
click at [673, 546] on button "Select and send documents" at bounding box center [713, 544] width 222 height 40
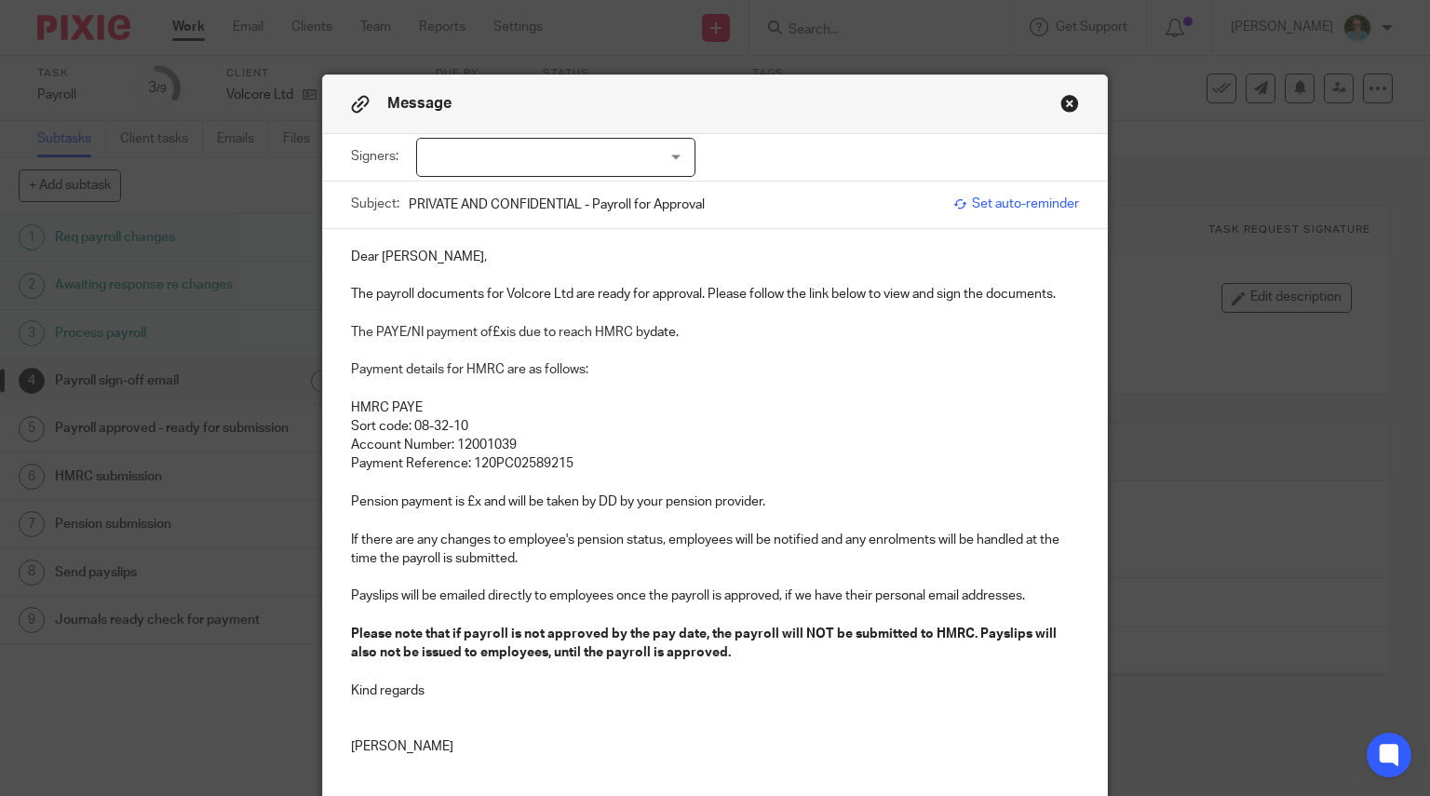
click at [572, 157] on div at bounding box center [555, 157] width 279 height 39
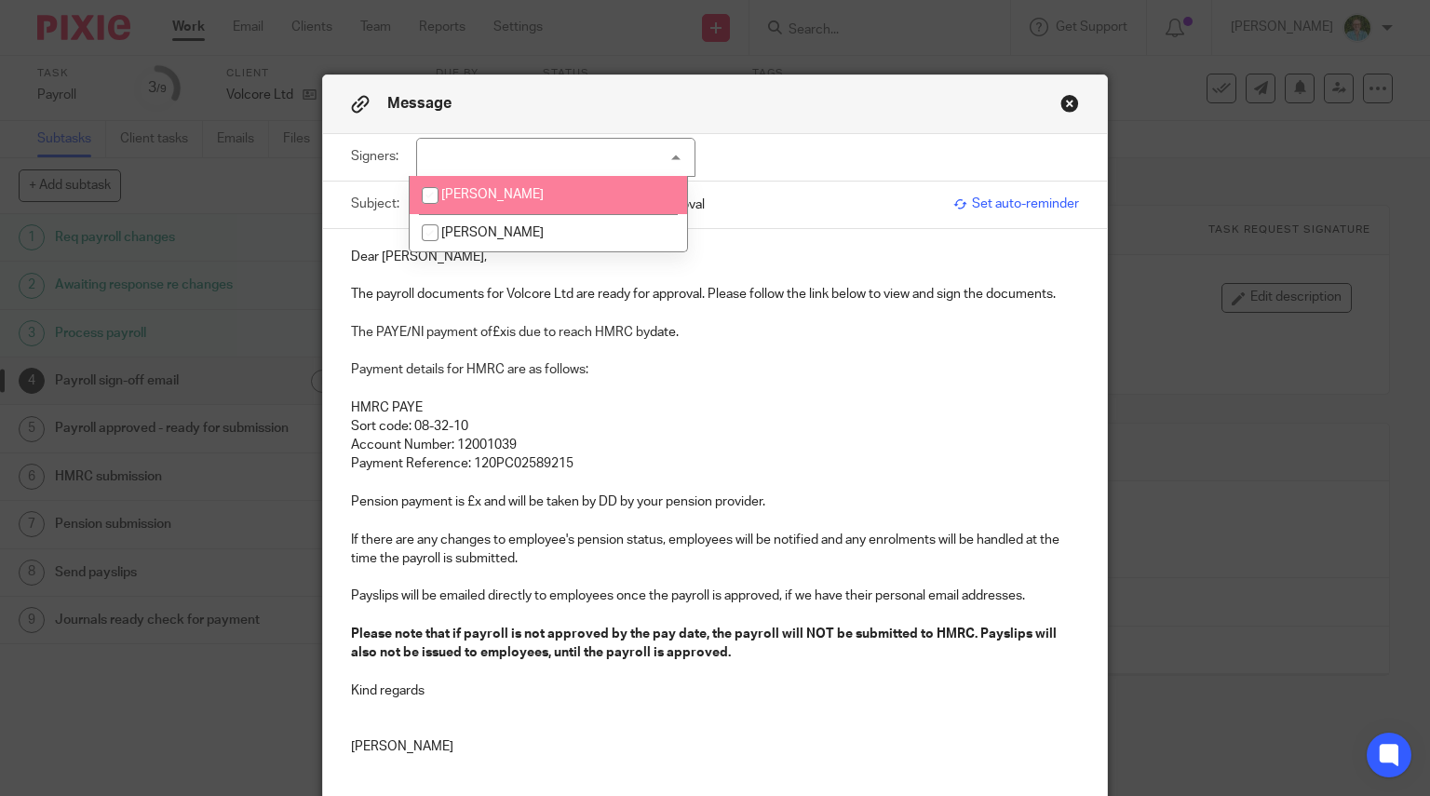
click at [577, 188] on li "[PERSON_NAME]" at bounding box center [548, 195] width 277 height 38
checkbox input "true"
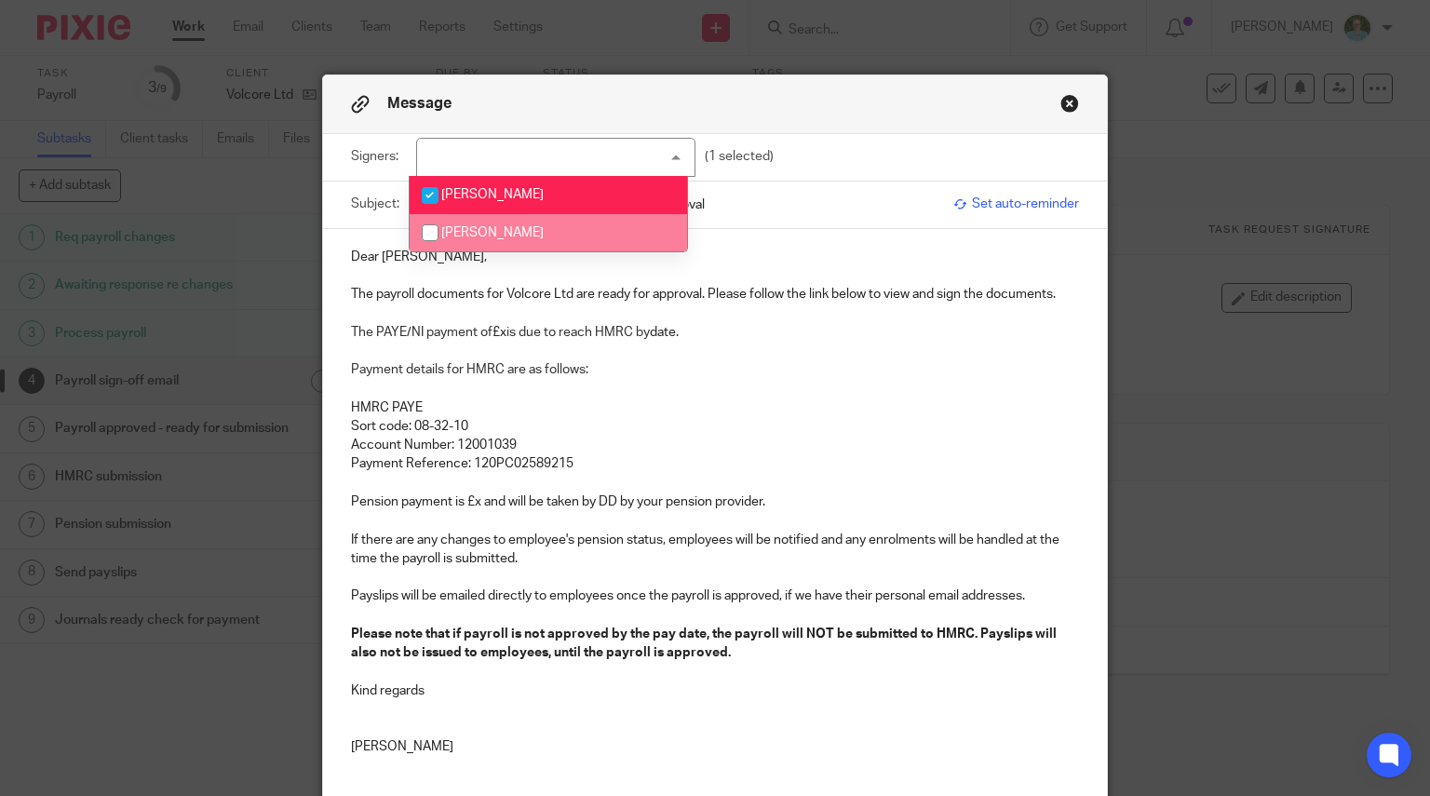
click at [504, 237] on span "[PERSON_NAME]" at bounding box center [492, 232] width 102 height 13
checkbox input "true"
click at [450, 198] on span "[PERSON_NAME]" at bounding box center [492, 194] width 102 height 13
checkbox input "false"
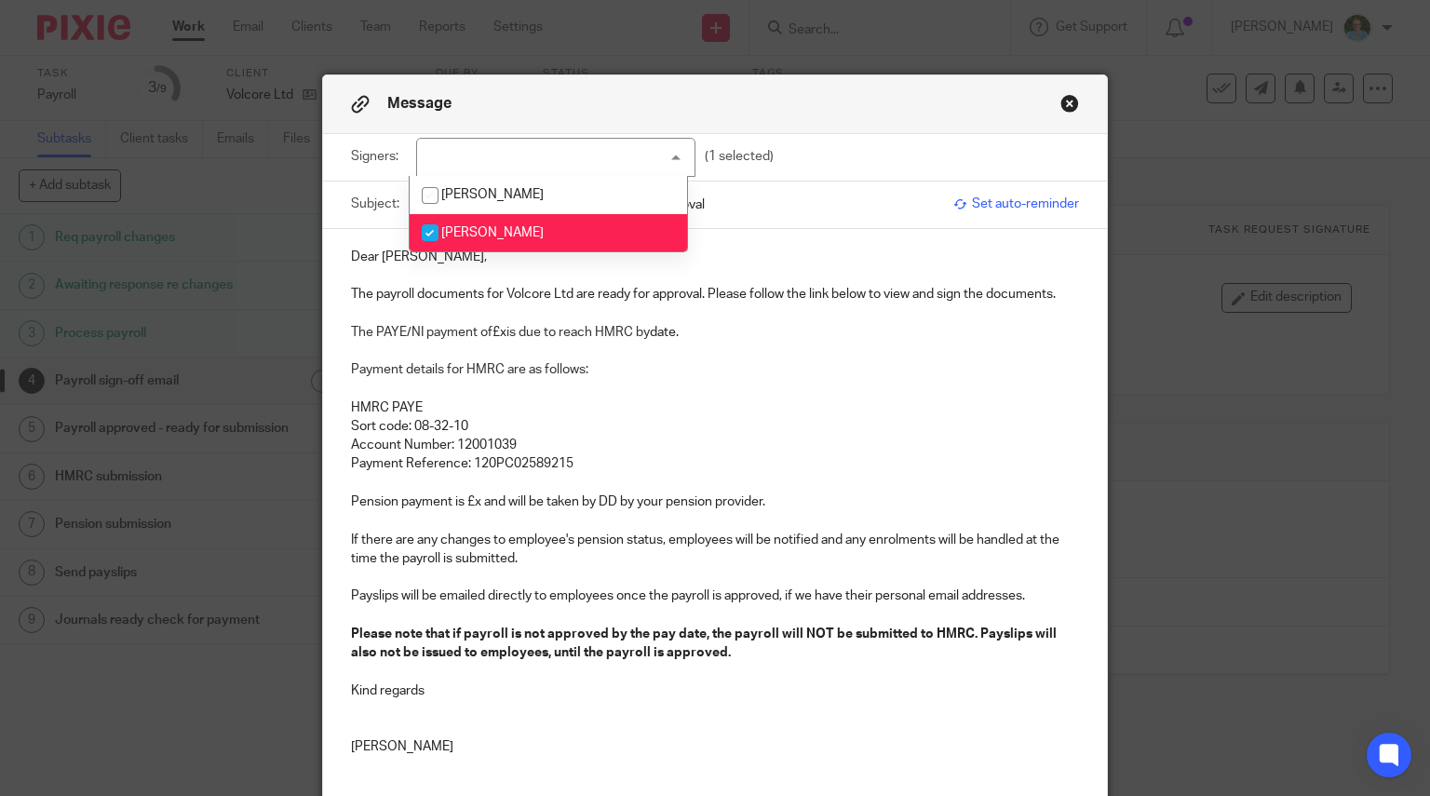
click at [672, 343] on p at bounding box center [715, 351] width 729 height 19
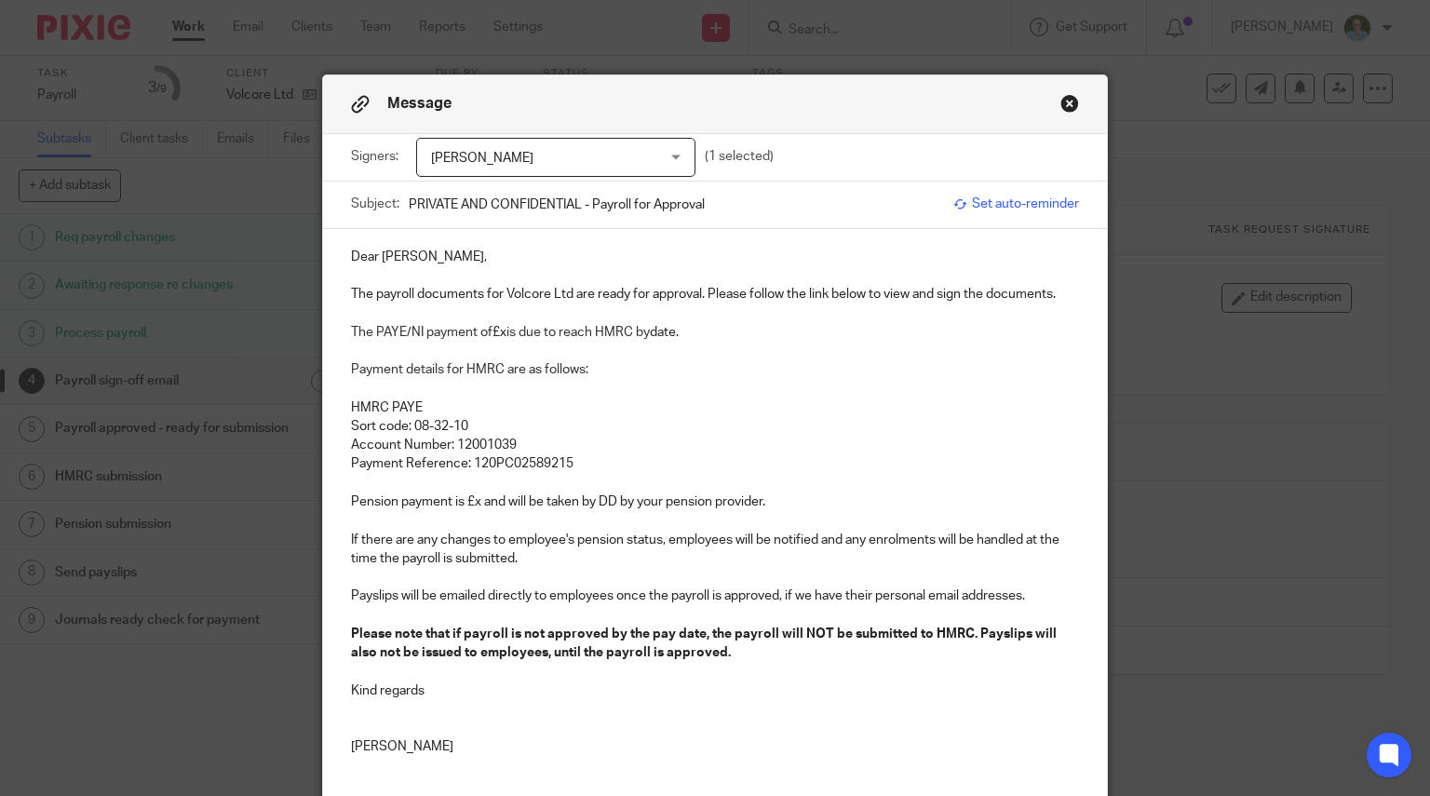
click at [372, 296] on p "The payroll documents for Volcore Ltd are ready for approval. Please follow the…" at bounding box center [715, 294] width 729 height 19
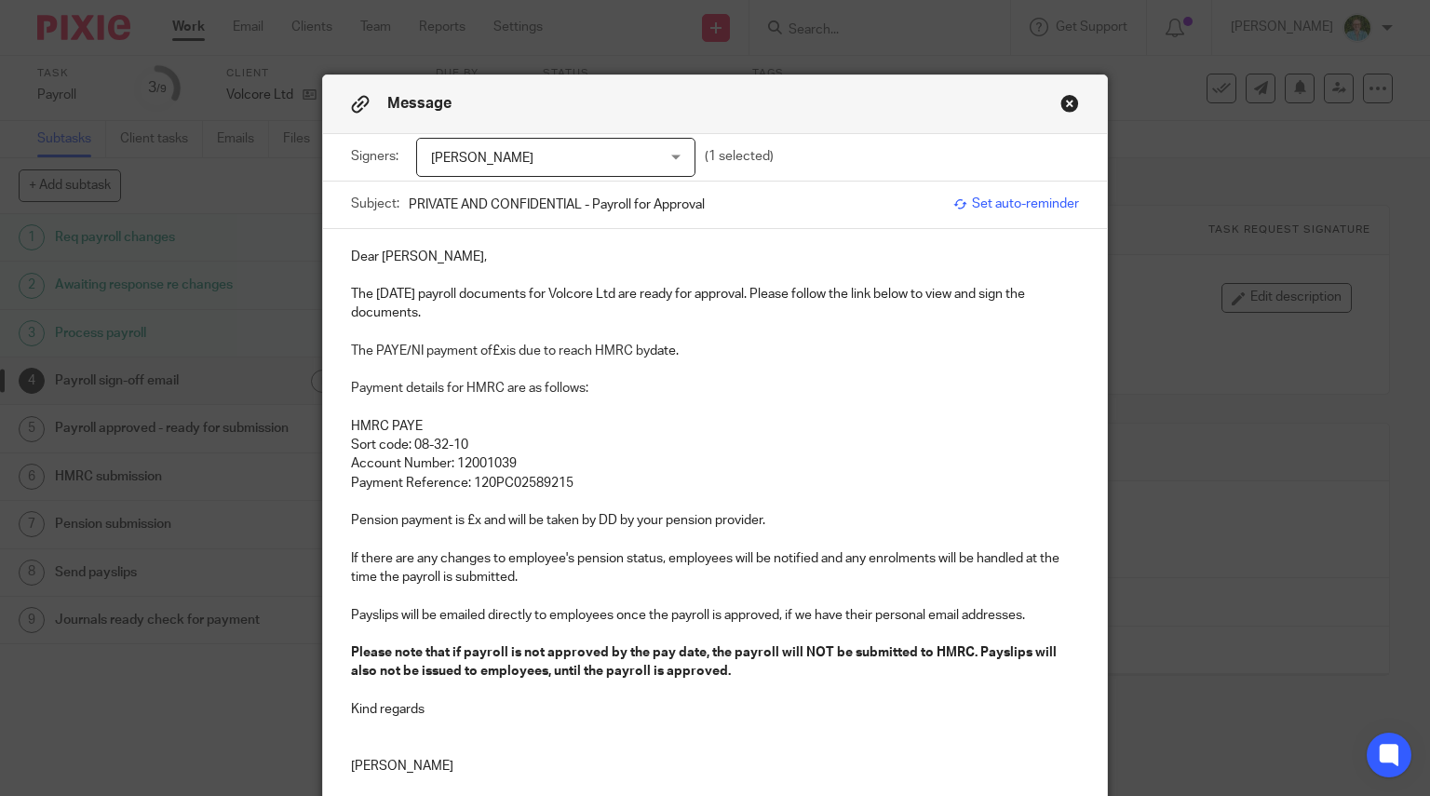
click at [499, 344] on p "The PAYE/NI payment of £x is due to reach HMRC by date." at bounding box center [715, 351] width 729 height 19
drag, startPoint x: 755, startPoint y: 356, endPoint x: 693, endPoint y: 357, distance: 61.4
click at [693, 357] on p "The PAYE/NI payment of £9,645.75 is due to reach HMRC by date." at bounding box center [715, 351] width 729 height 19
click at [584, 486] on p "Payment Reference: 120PC02589215" at bounding box center [715, 483] width 729 height 19
click at [611, 527] on p "Pension payment is £x and will be taken by DD by your pension provider." at bounding box center [715, 520] width 729 height 19
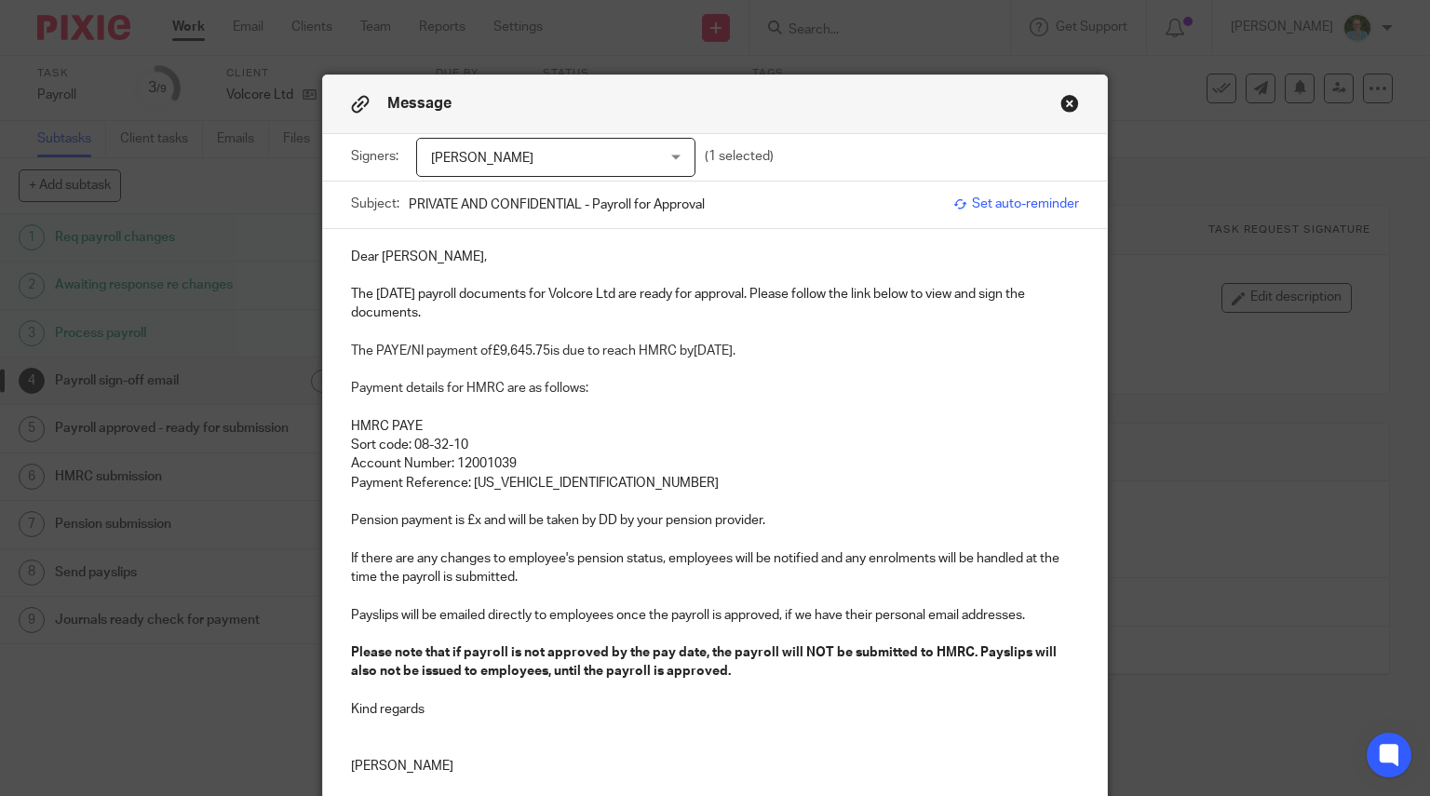
click at [475, 522] on p "Pension payment is £x and will be taken by DD by your pension provider." at bounding box center [715, 520] width 729 height 19
click at [665, 494] on p at bounding box center [715, 501] width 729 height 19
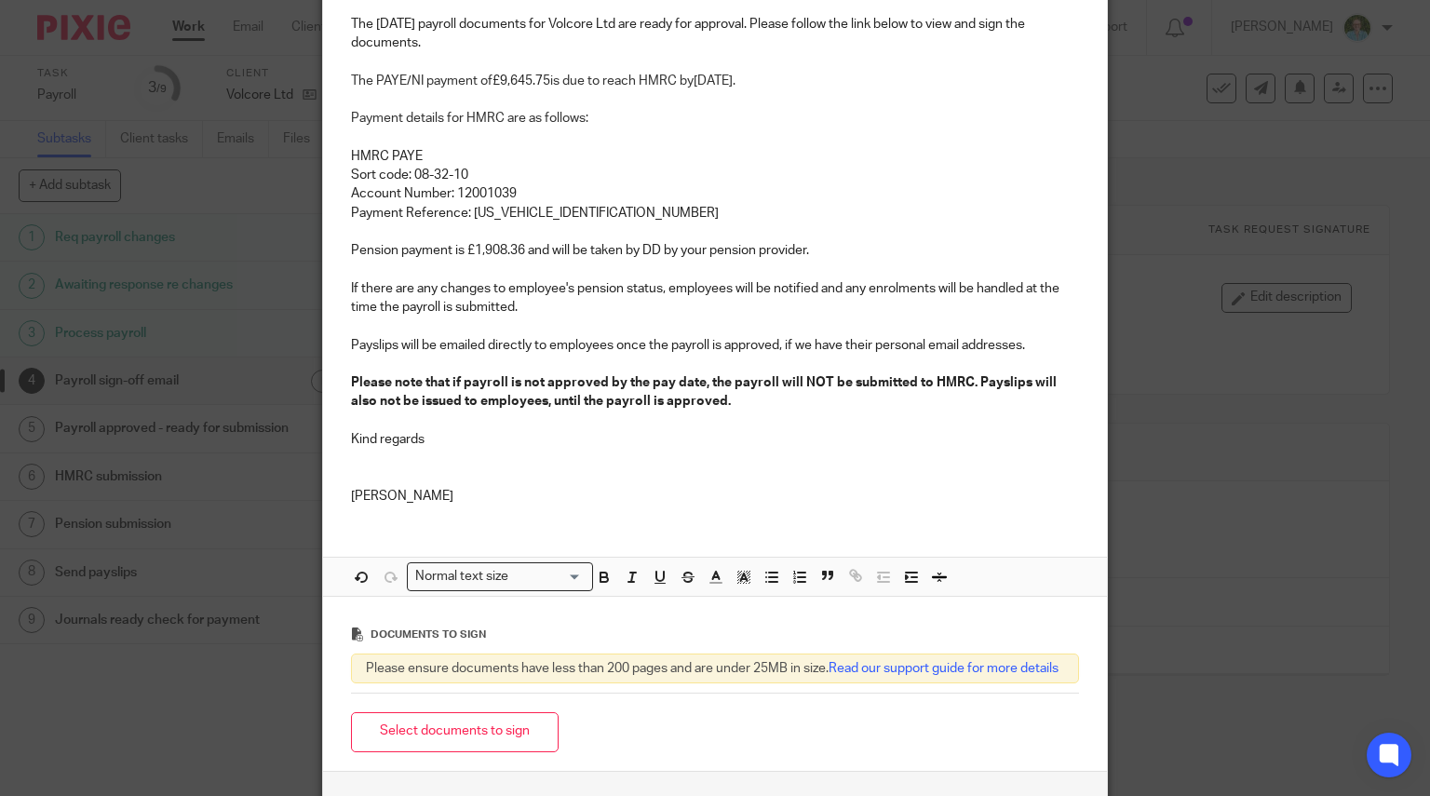
scroll to position [279, 0]
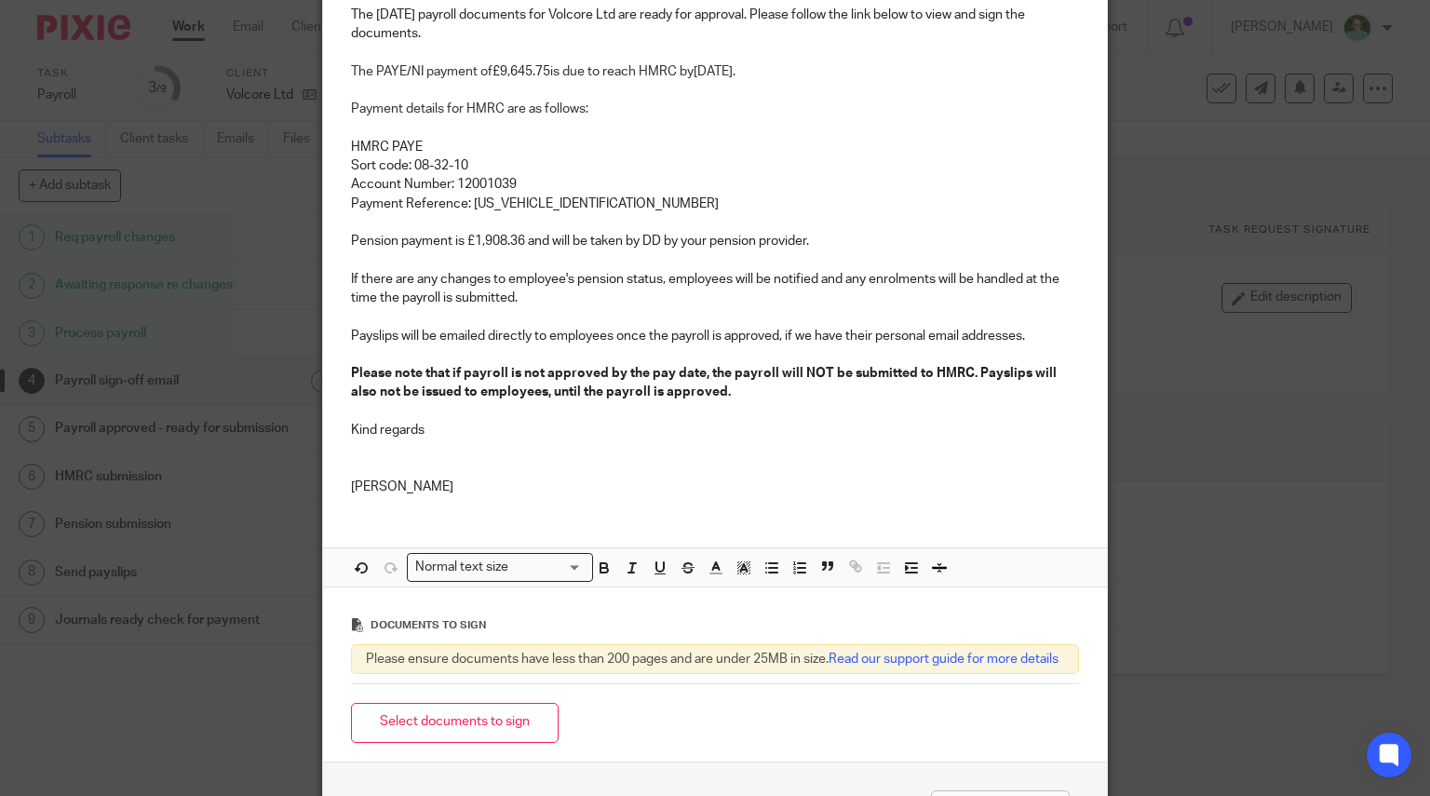
click at [445, 442] on p at bounding box center [715, 448] width 729 height 19
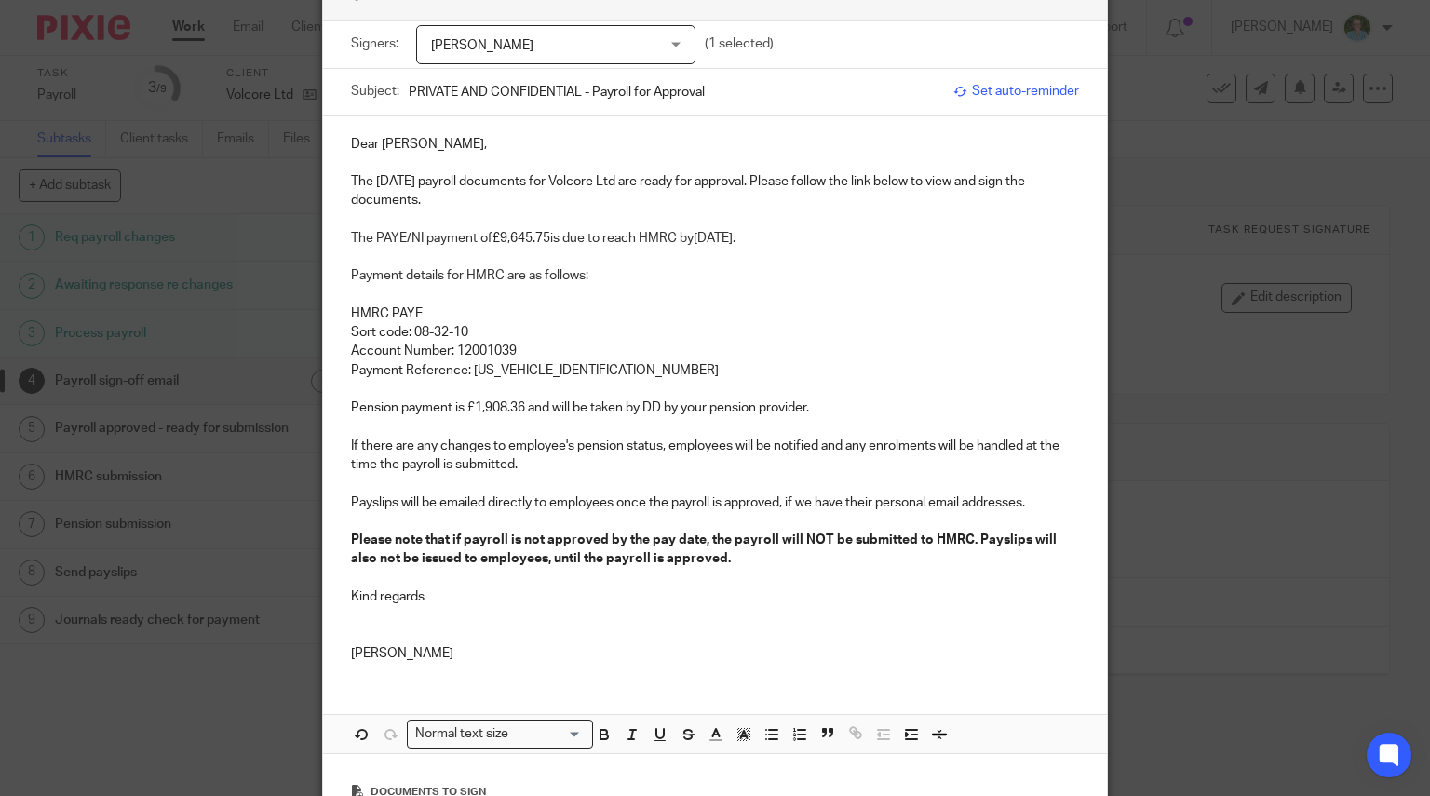
scroll to position [0, 0]
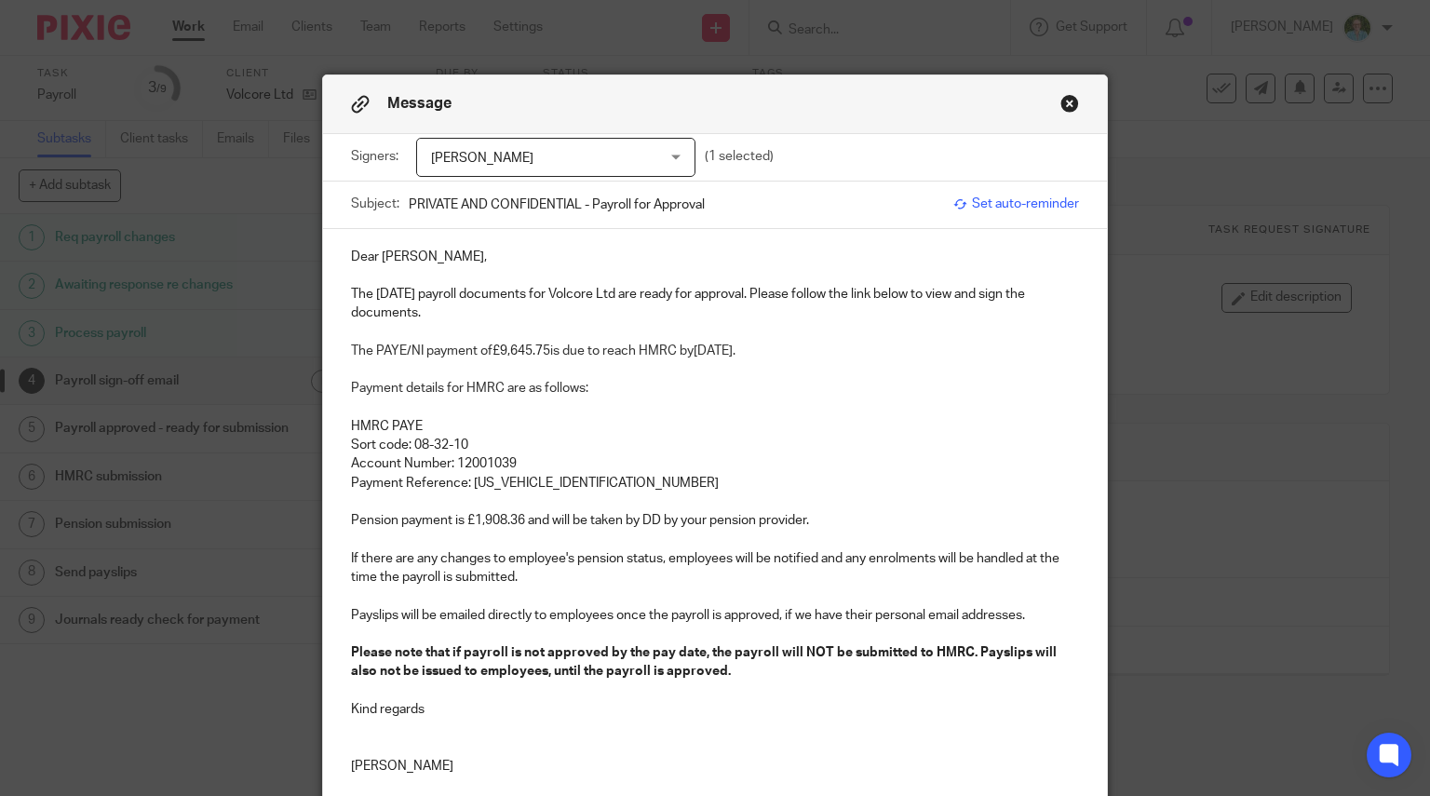
click at [691, 352] on span "is due to reach HMRC by22nd October 2025." at bounding box center [642, 350] width 185 height 13
click at [652, 431] on p "HMRC PAYE" at bounding box center [715, 426] width 729 height 19
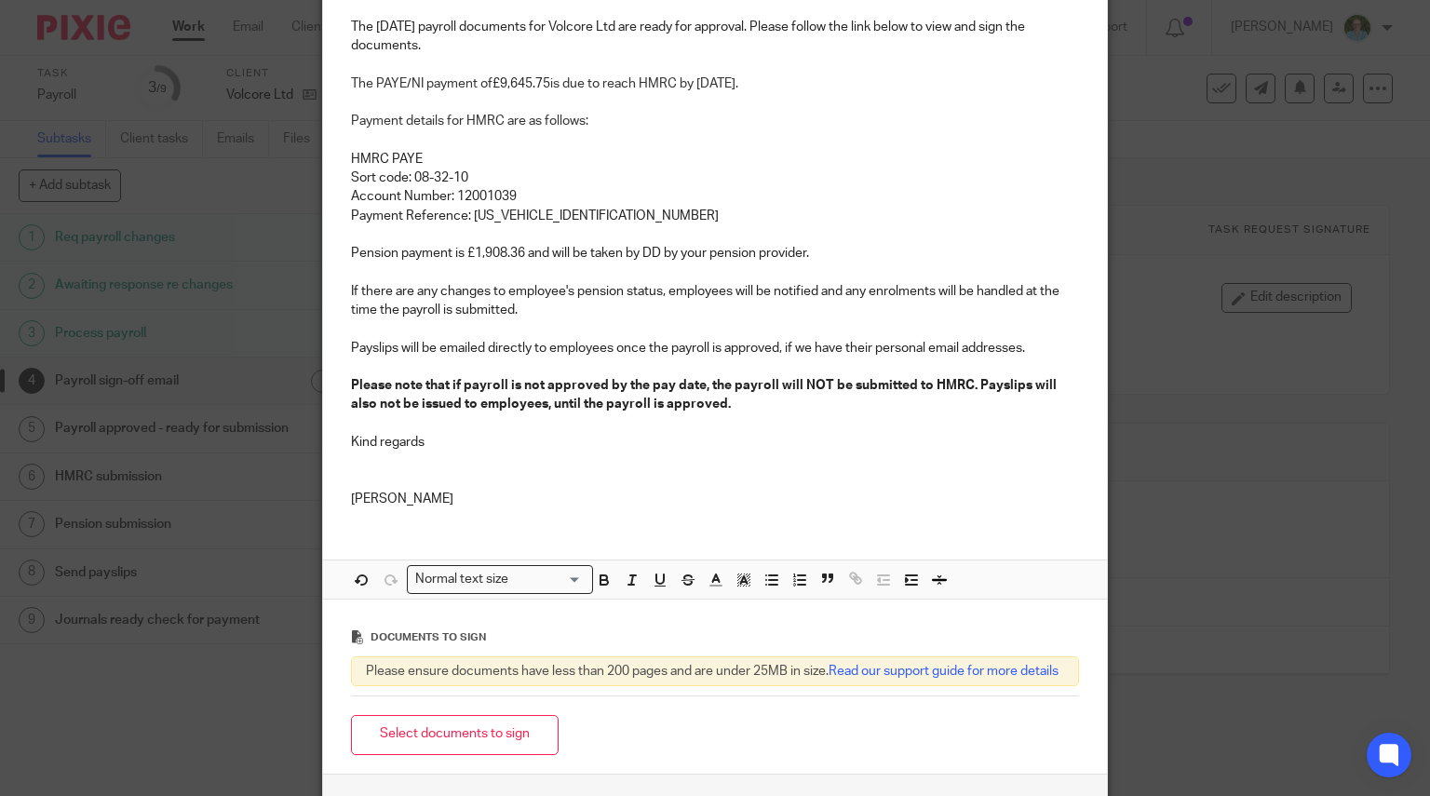
scroll to position [372, 0]
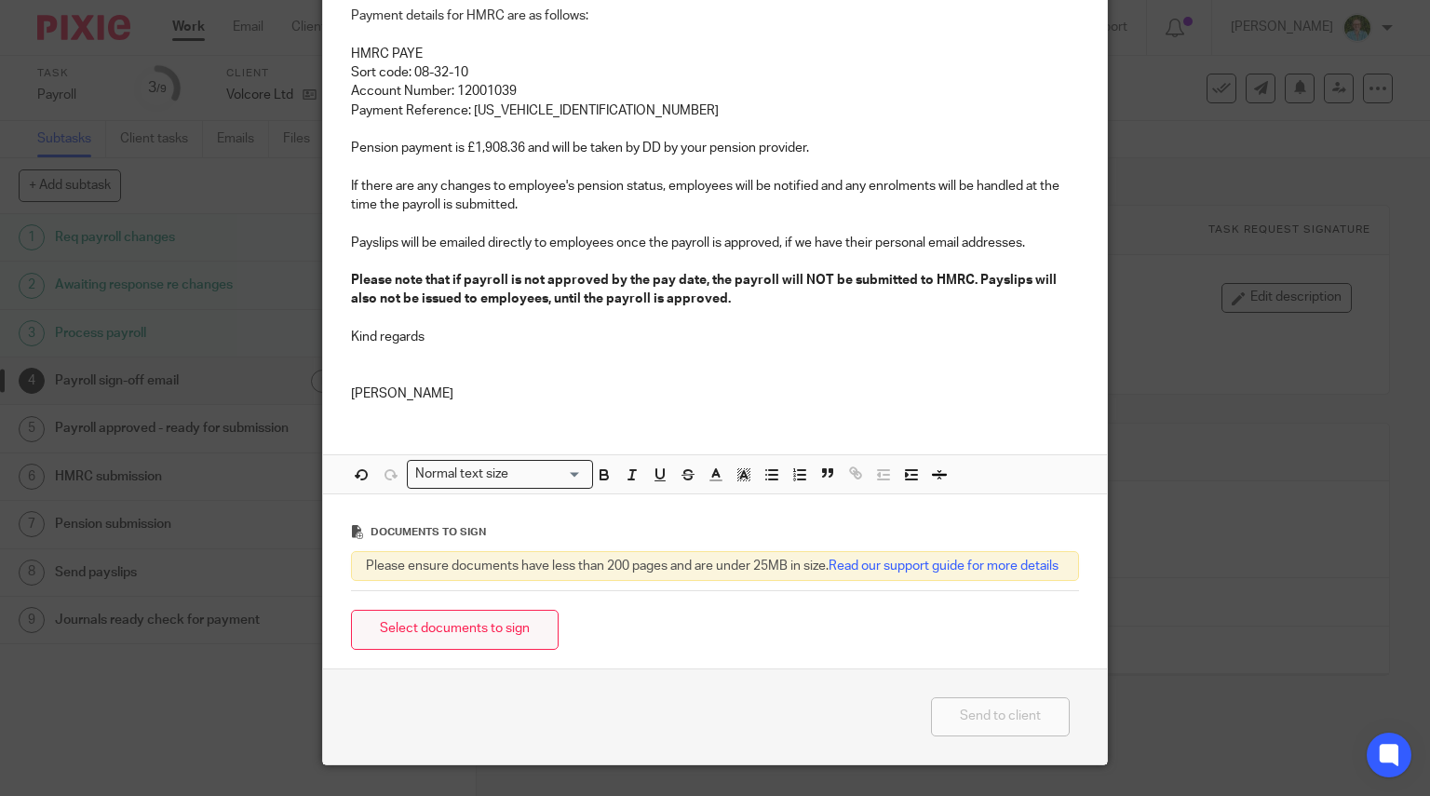
click at [467, 636] on button "Select documents to sign" at bounding box center [455, 630] width 208 height 40
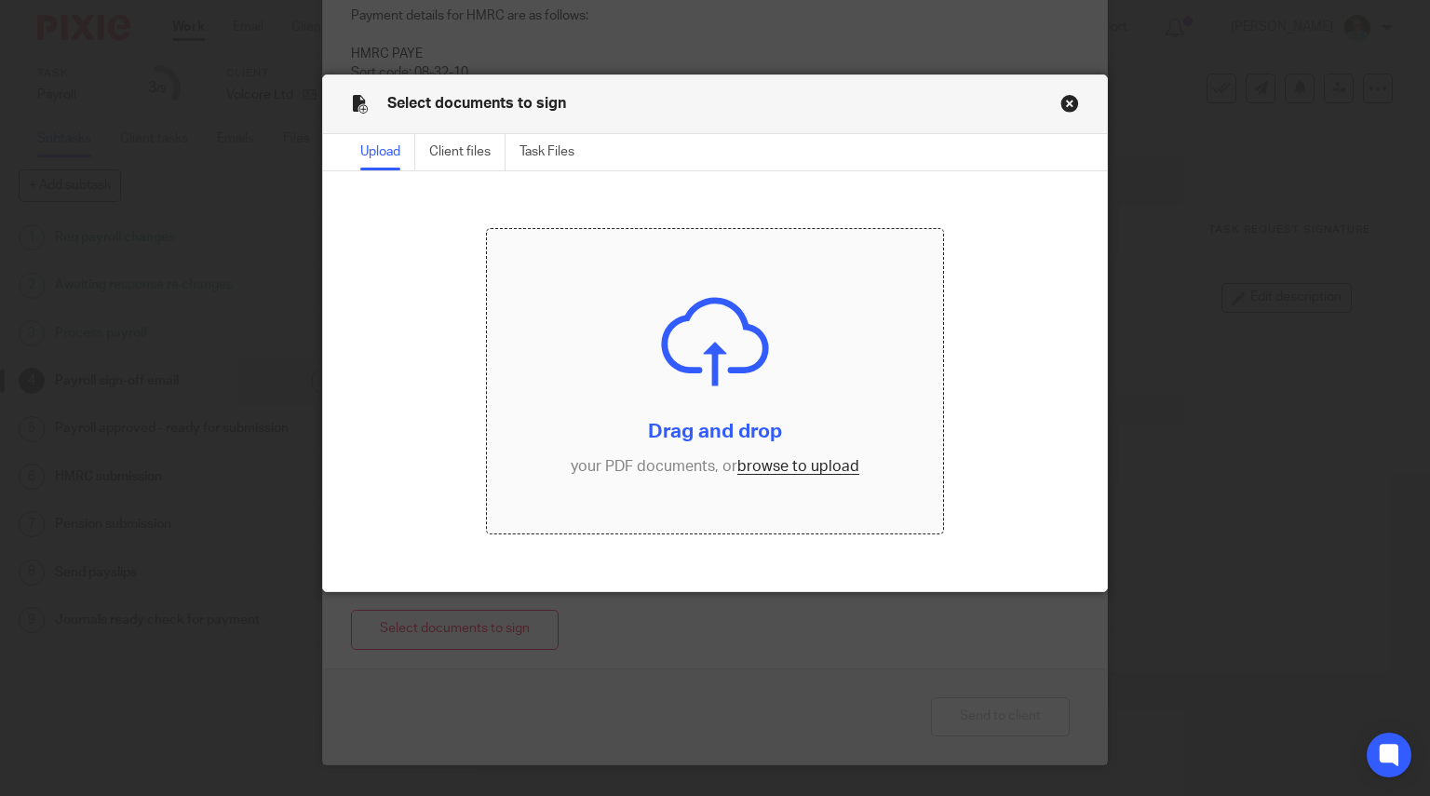
click at [667, 400] on input "file" at bounding box center [715, 381] width 456 height 304
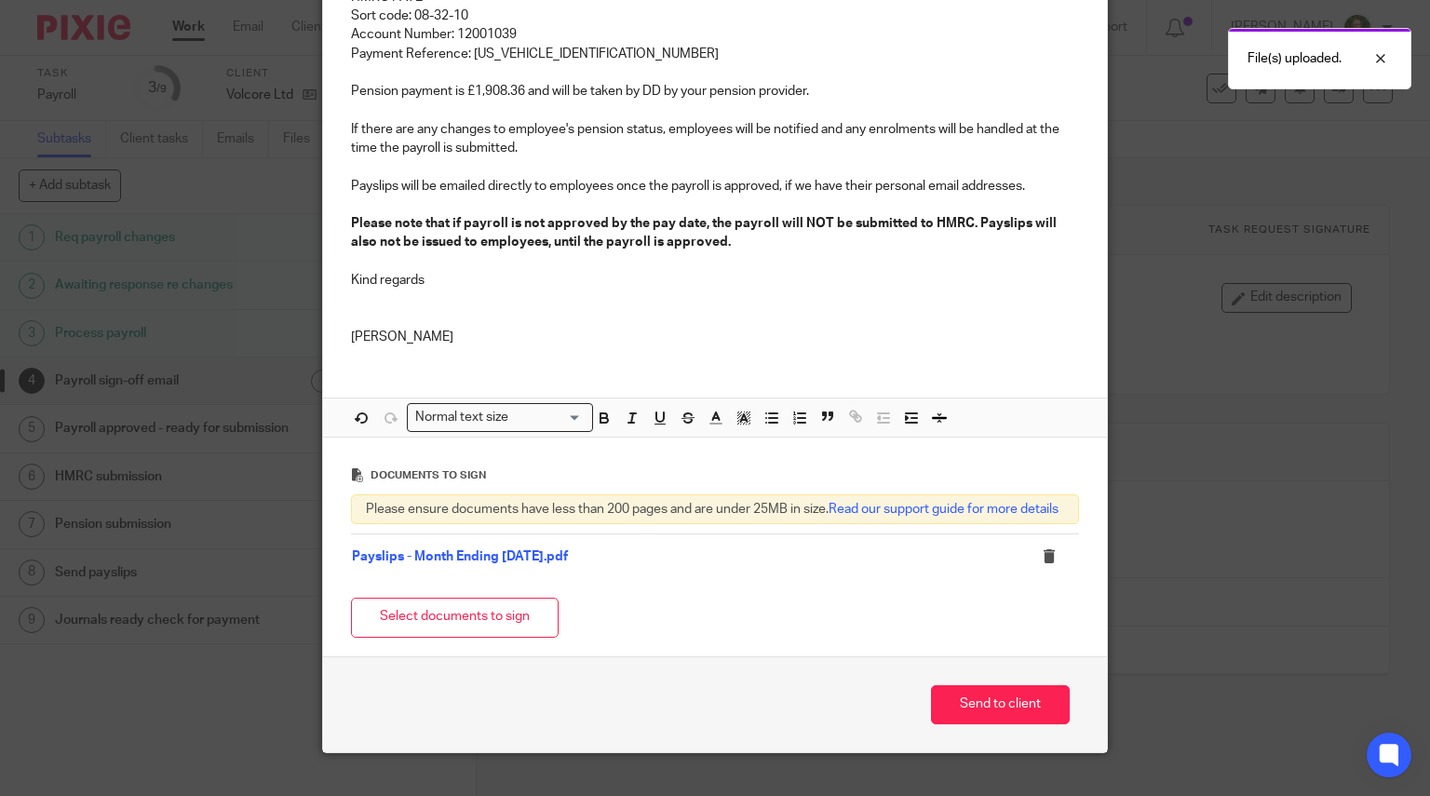
scroll to position [476, 0]
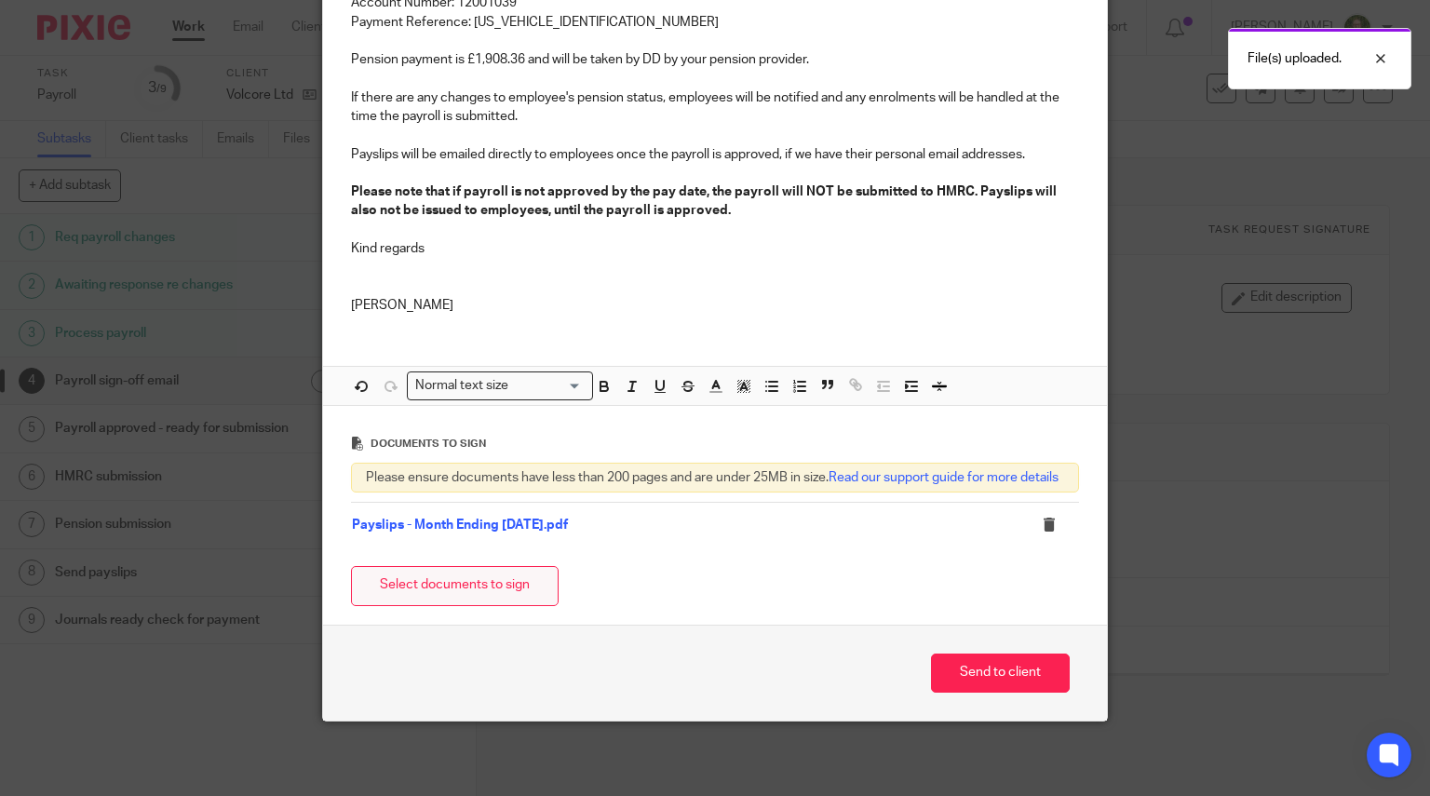
click at [505, 580] on button "Select documents to sign" at bounding box center [455, 586] width 208 height 40
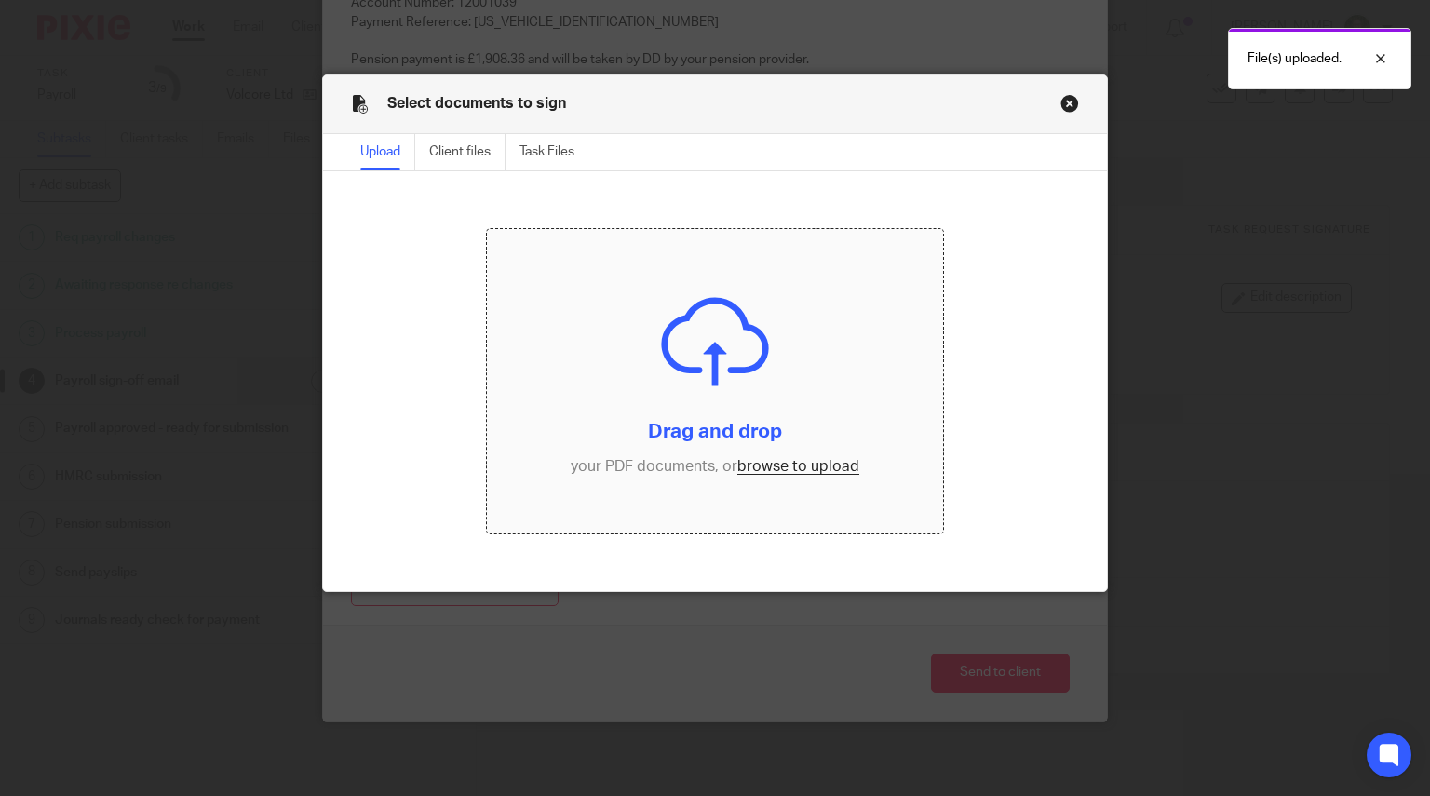
click at [692, 381] on input "file" at bounding box center [715, 381] width 456 height 304
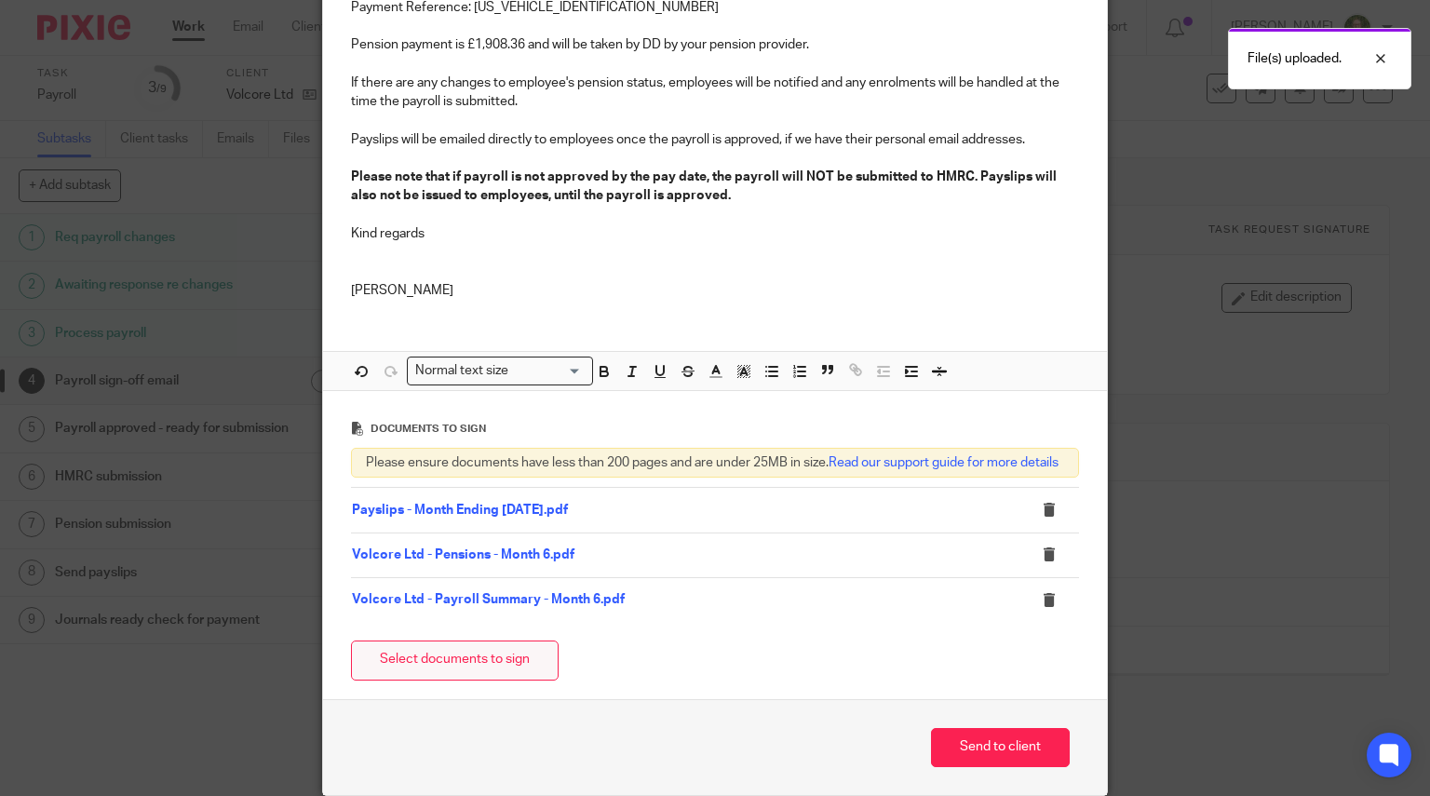
click at [490, 674] on button "Select documents to sign" at bounding box center [455, 660] width 208 height 40
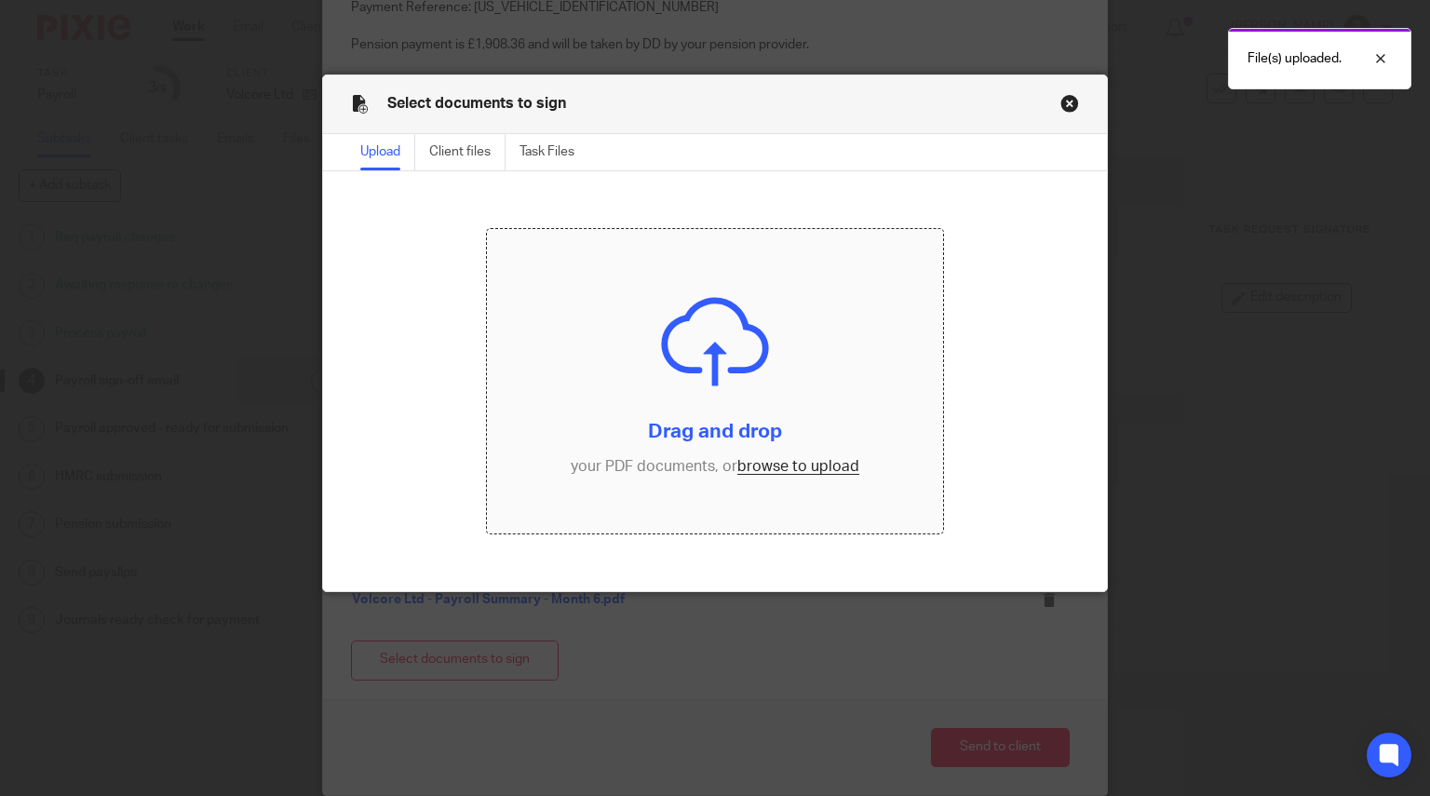
click at [748, 416] on input "file" at bounding box center [715, 381] width 456 height 304
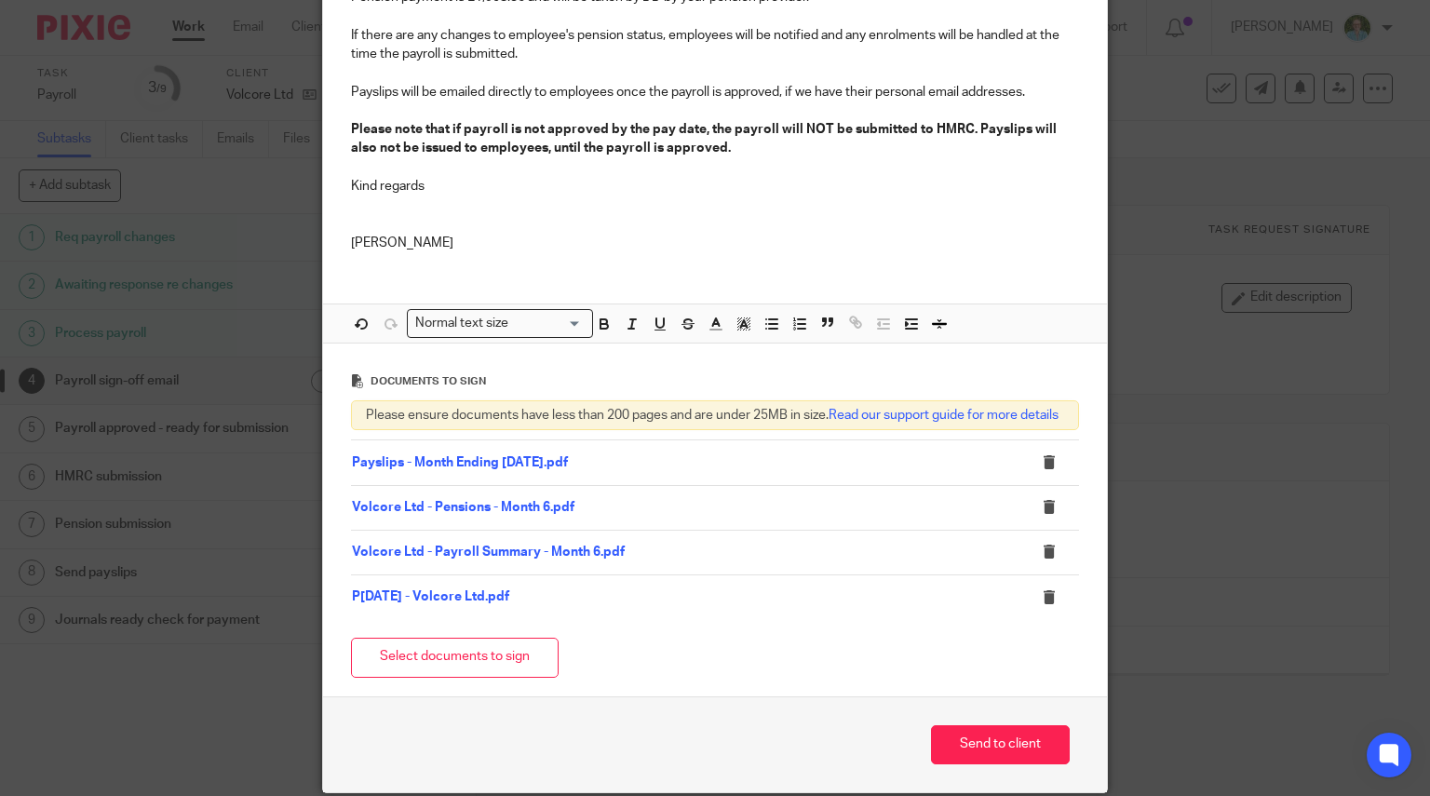
scroll to position [610, 0]
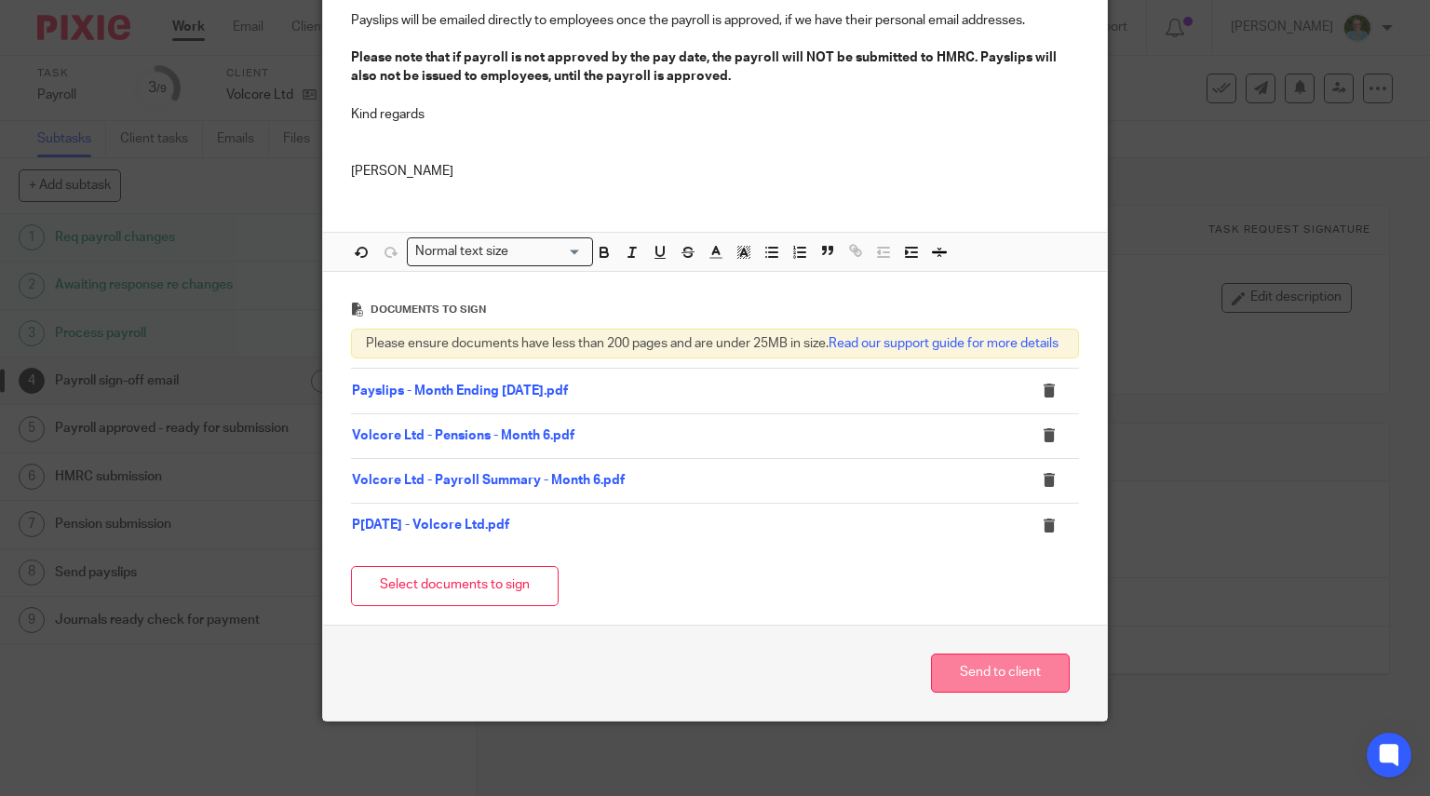
click at [964, 674] on button "Send to client" at bounding box center [1000, 673] width 139 height 40
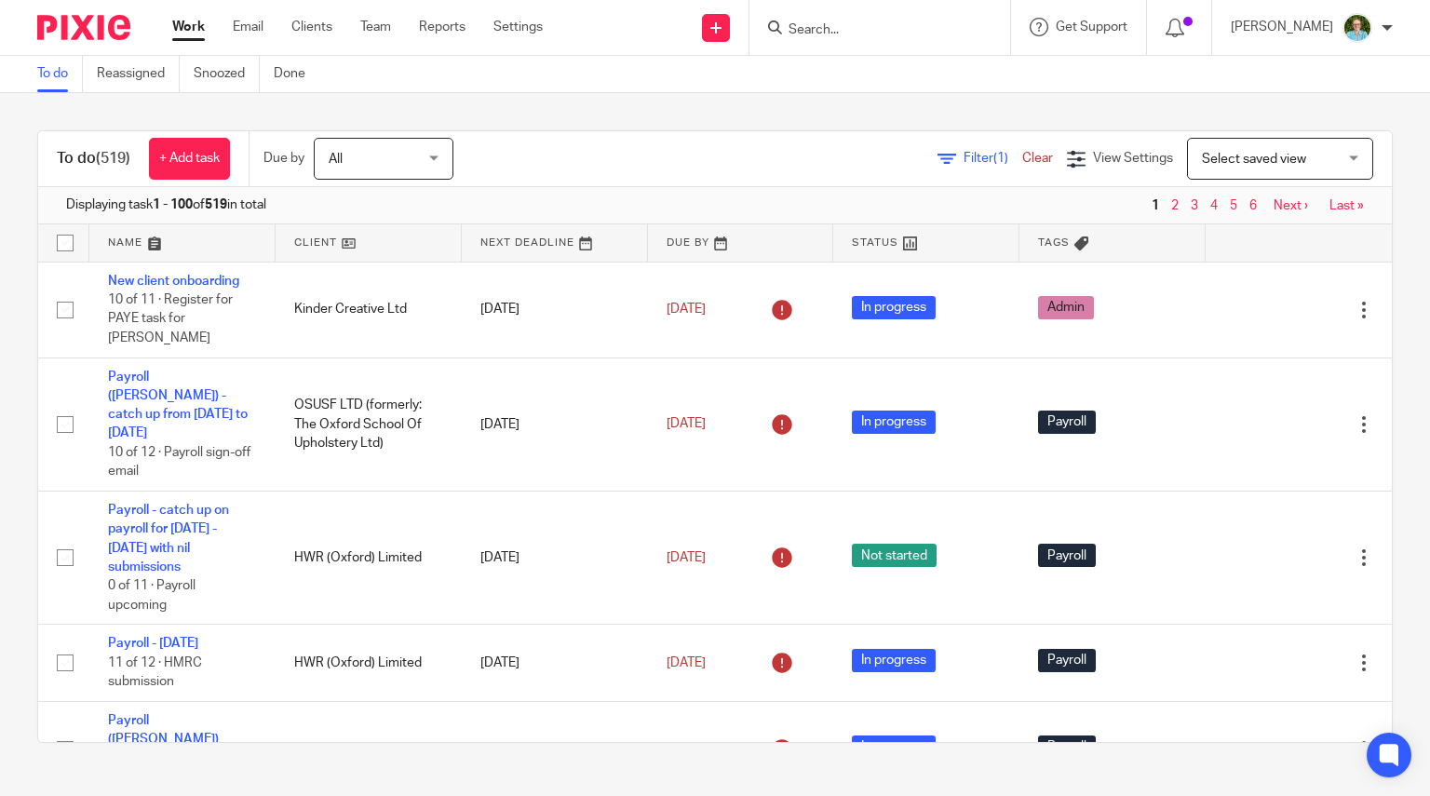
click at [865, 23] on input "Search" at bounding box center [870, 30] width 168 height 17
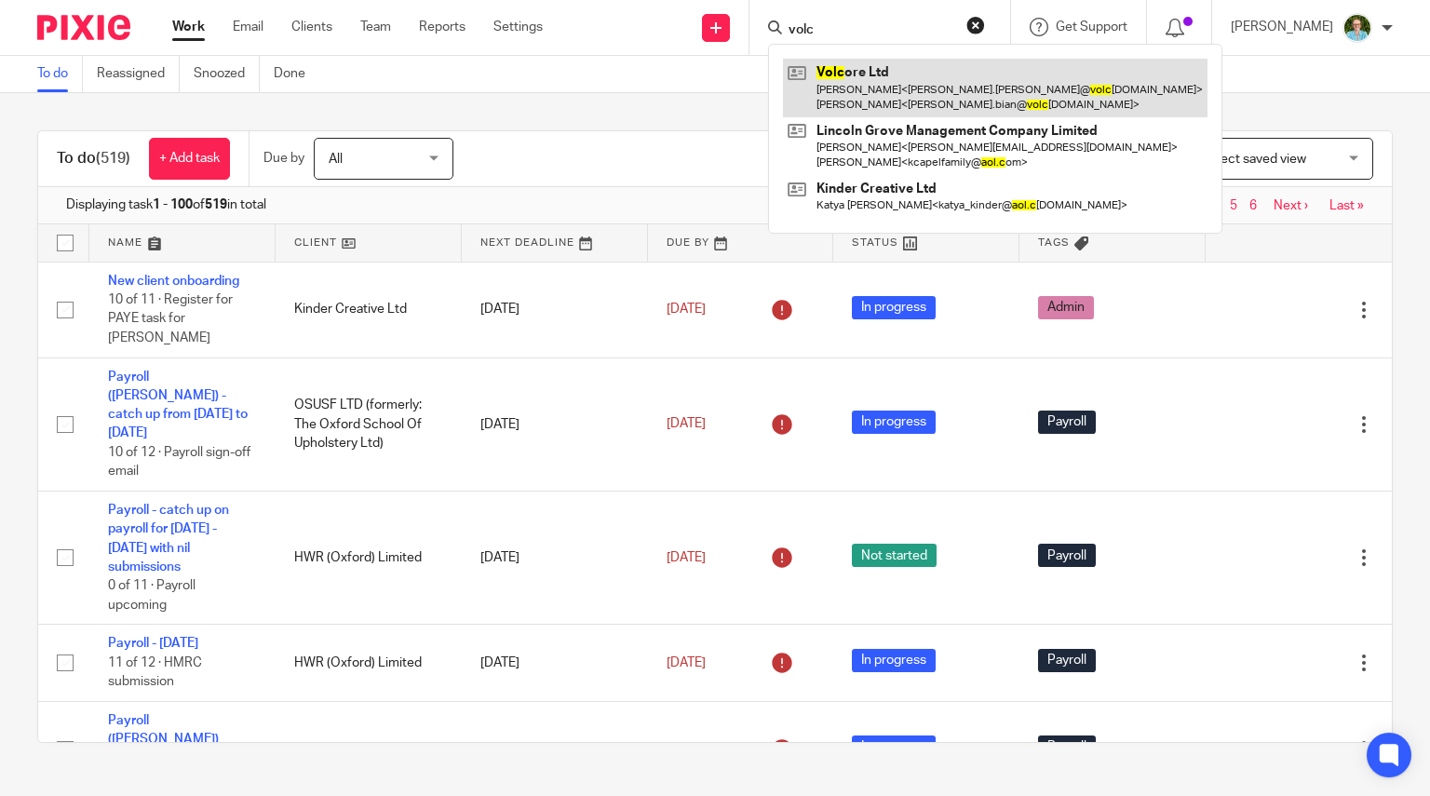
type input "volc"
click at [883, 73] on link at bounding box center [995, 88] width 424 height 58
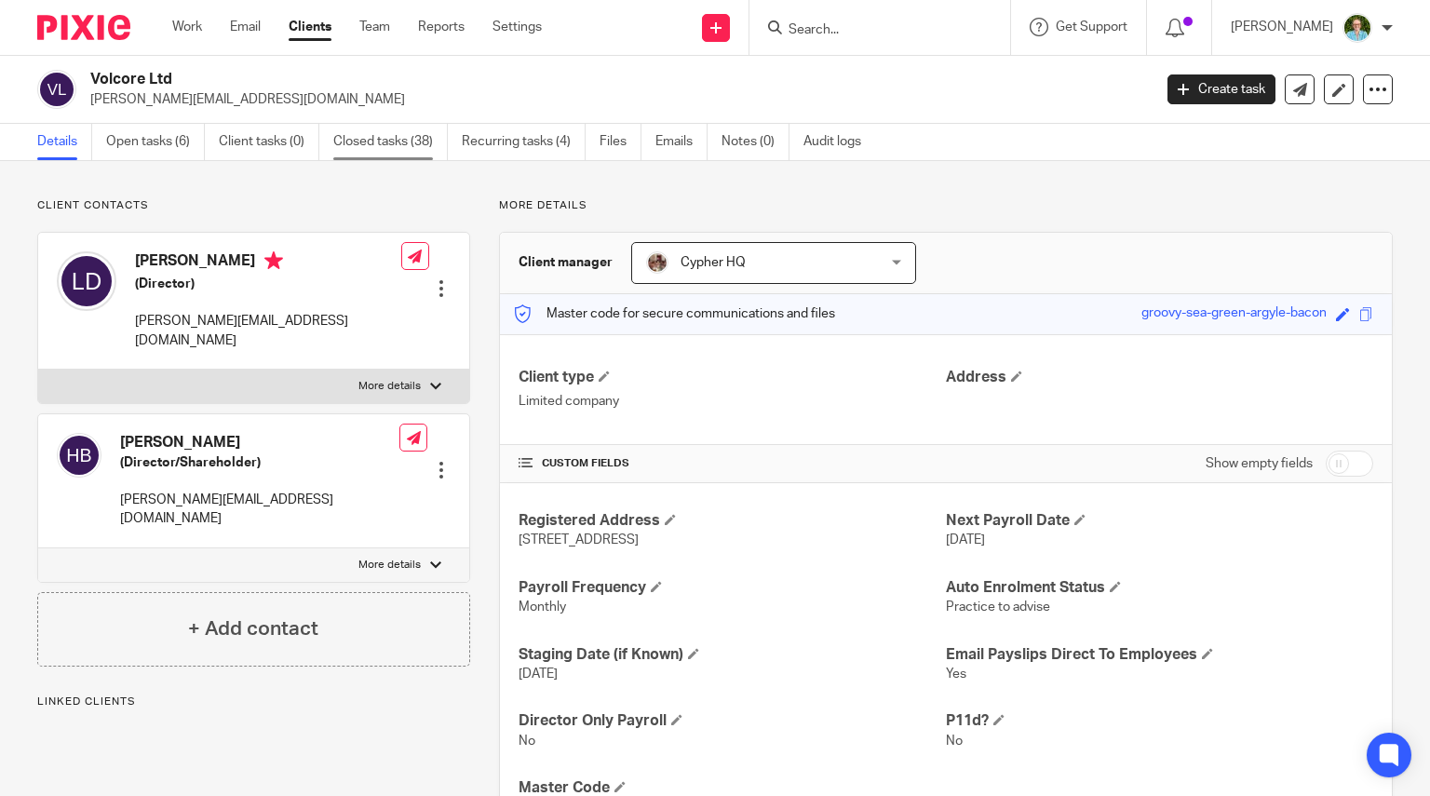
click at [361, 151] on link "Closed tasks (38)" at bounding box center [390, 142] width 114 height 36
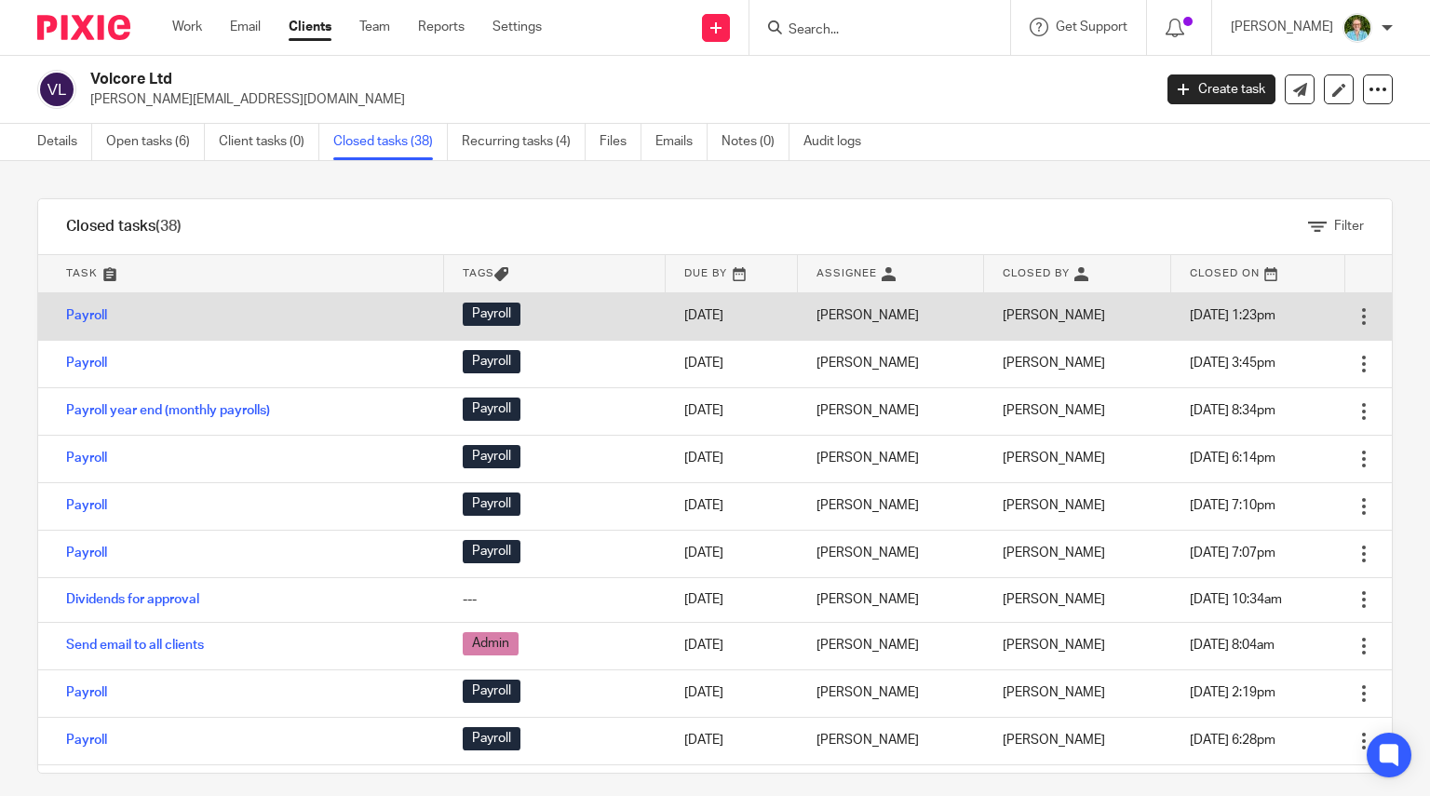
click at [117, 303] on td "Payroll" at bounding box center [241, 315] width 406 height 47
click at [102, 303] on td "Payroll" at bounding box center [241, 315] width 406 height 47
click at [102, 304] on td "Payroll" at bounding box center [241, 315] width 406 height 47
click at [102, 310] on link "Payroll" at bounding box center [86, 315] width 41 height 13
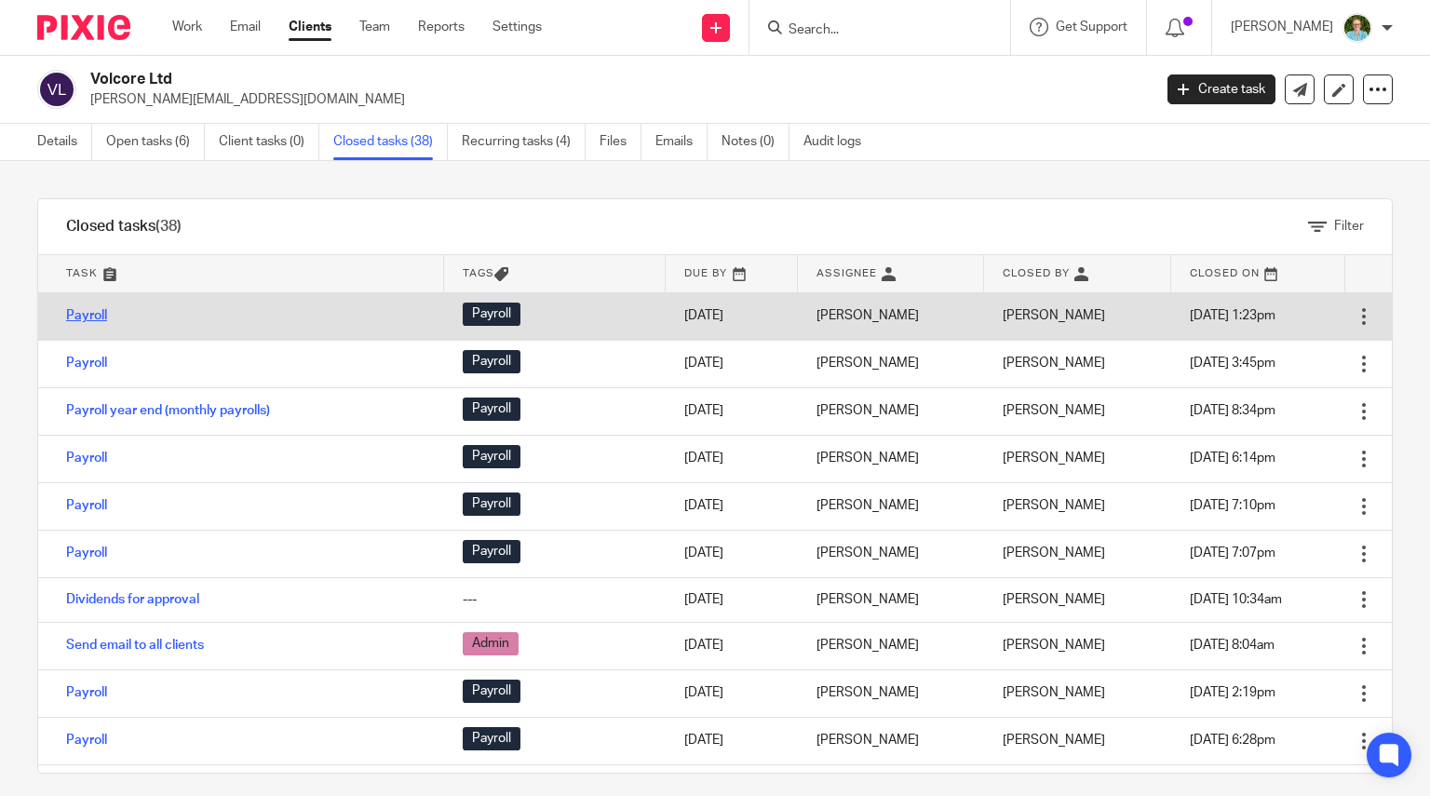
click at [87, 317] on link "Payroll" at bounding box center [86, 315] width 41 height 13
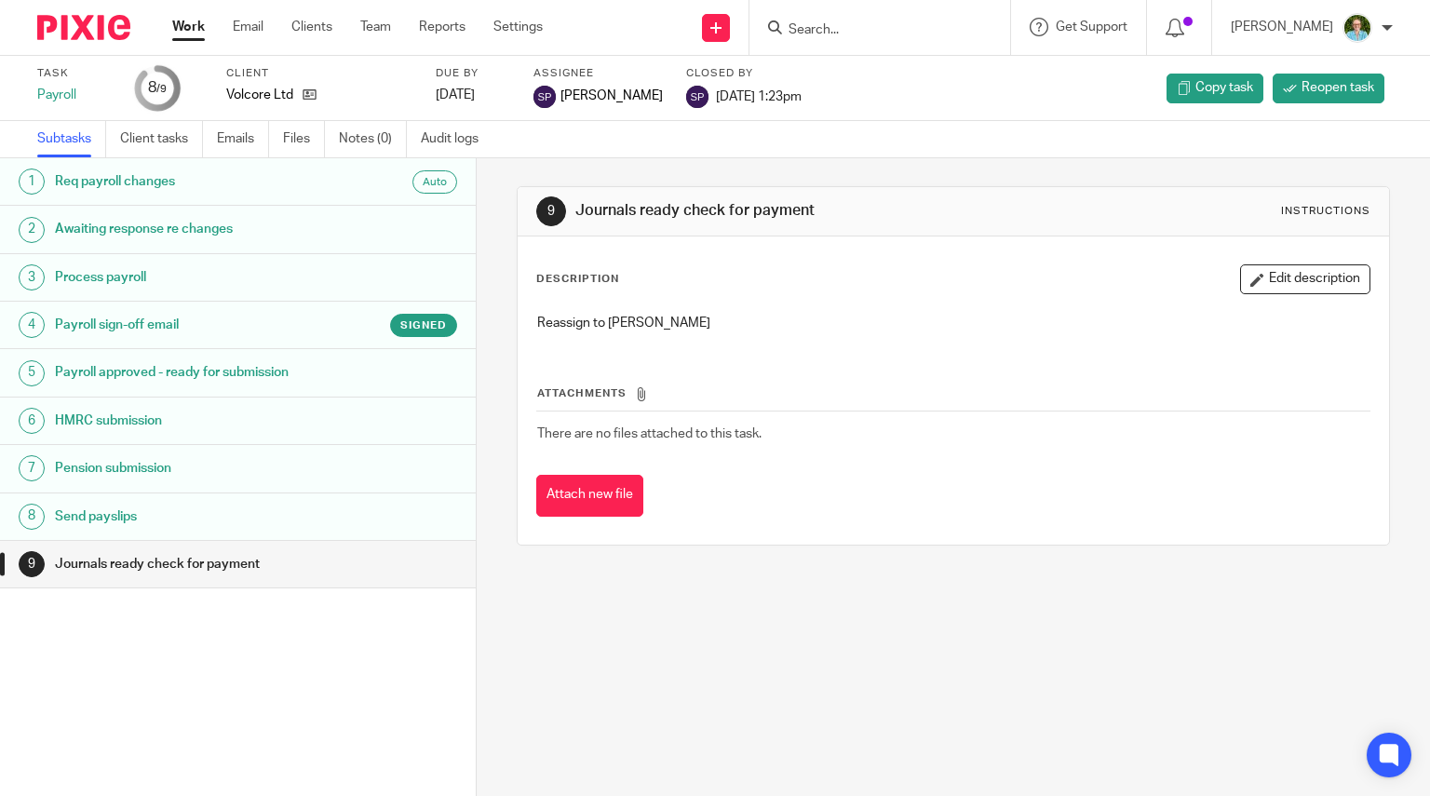
click at [328, 312] on div "Payroll sign-off email Signed" at bounding box center [256, 325] width 402 height 28
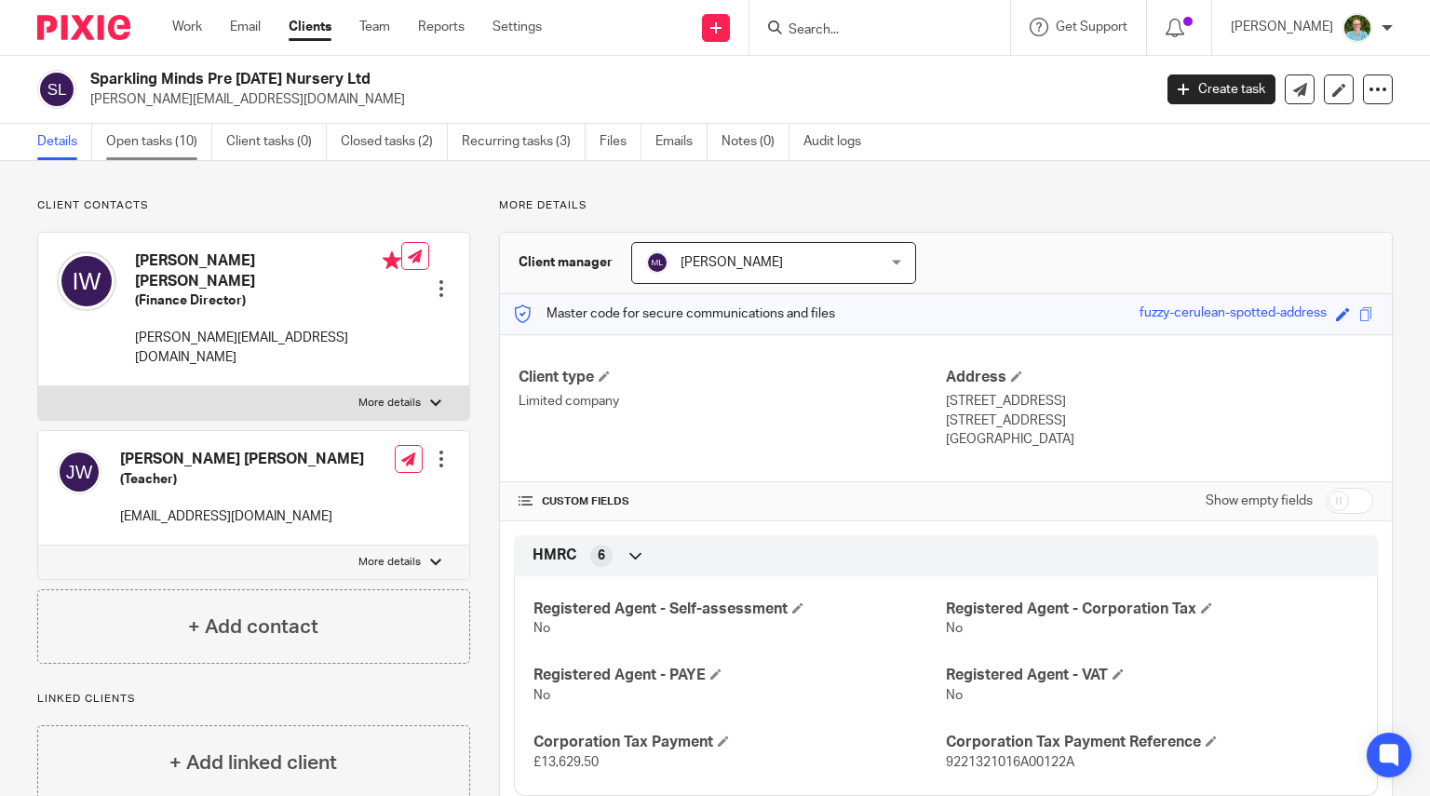
click at [173, 144] on link "Open tasks (10)" at bounding box center [159, 142] width 106 height 36
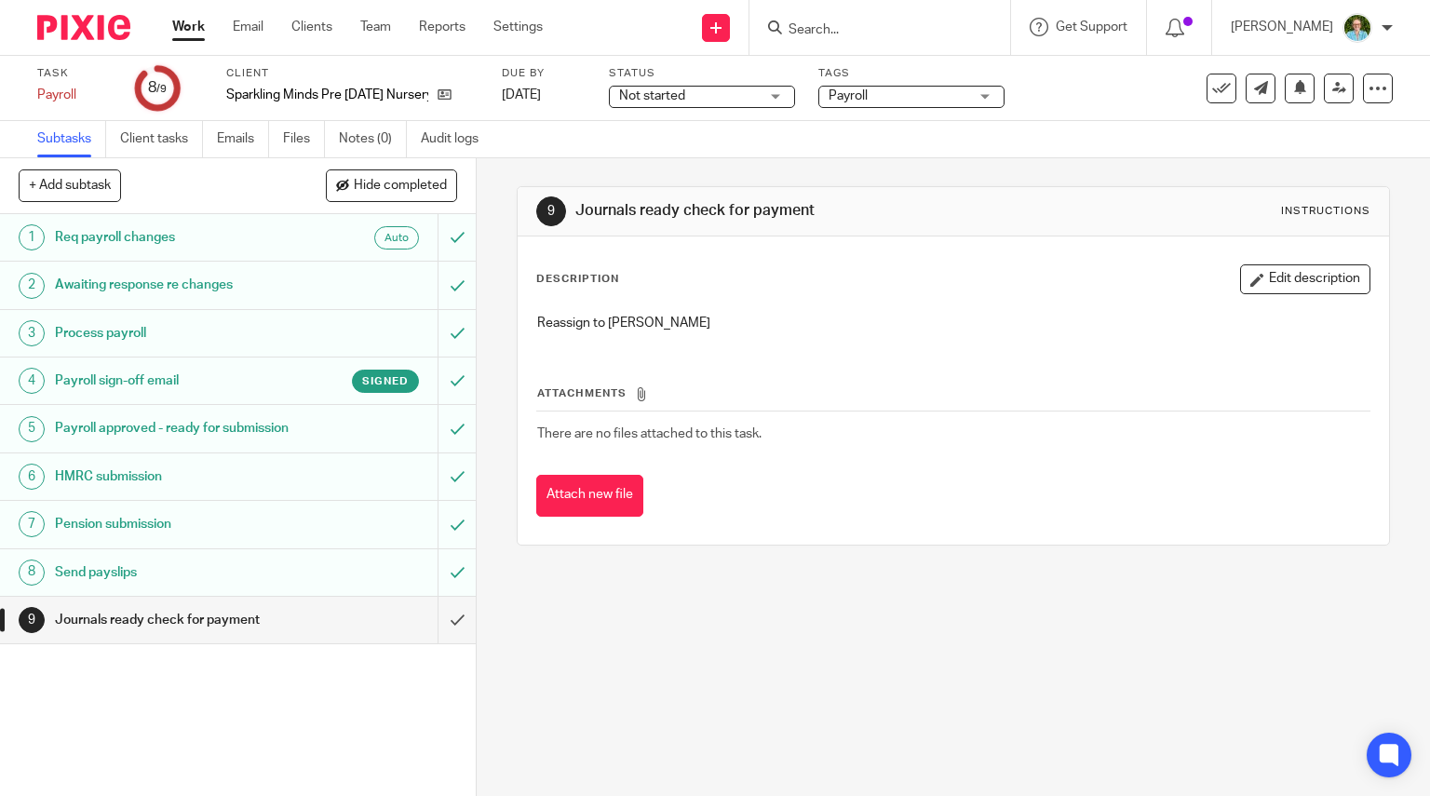
click at [259, 397] on link "4 Payroll sign-off email Signed" at bounding box center [218, 380] width 437 height 47
